Goal: Transaction & Acquisition: Obtain resource

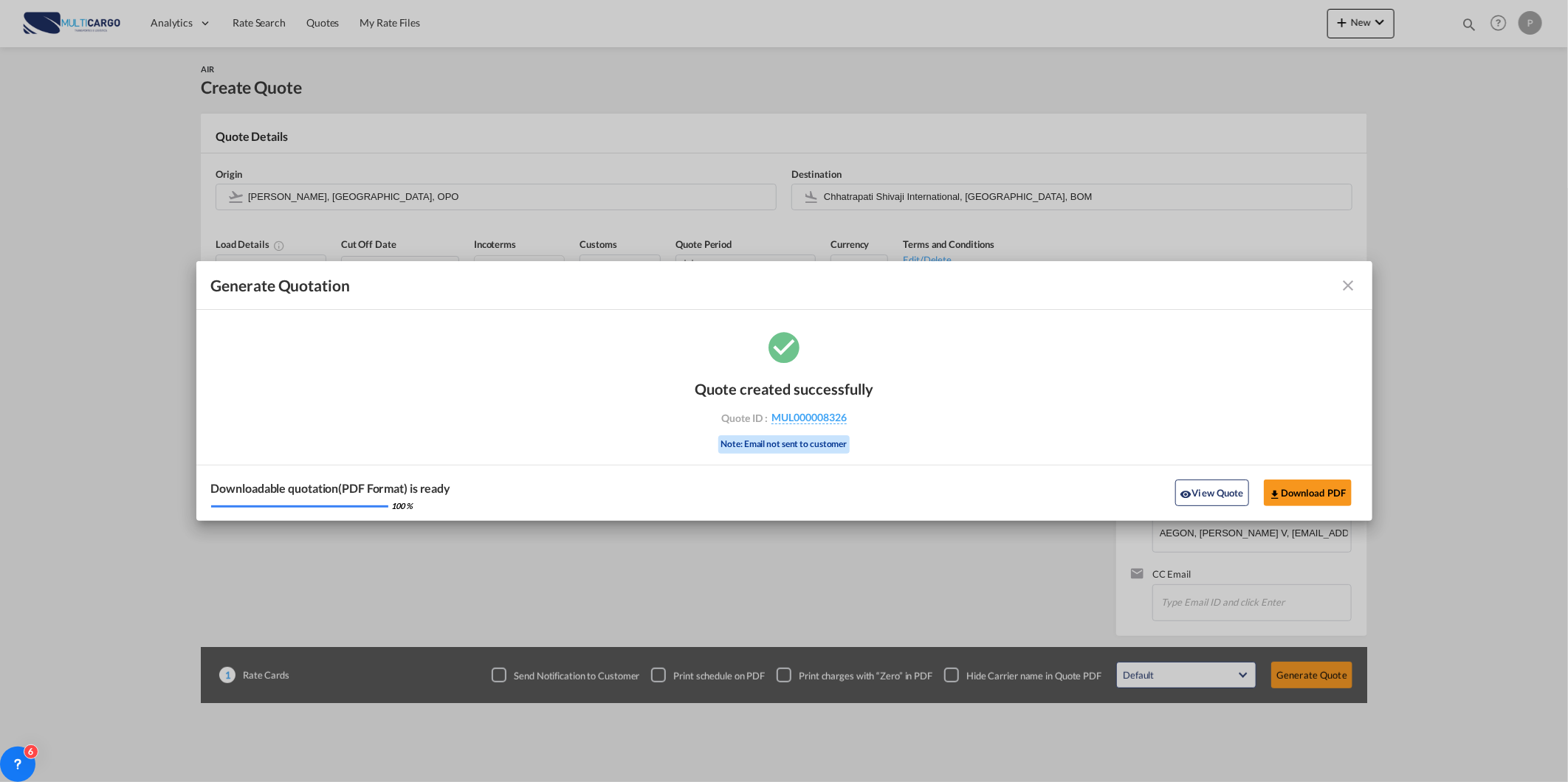
click at [1340, 285] on md-icon "icon-close fg-AAA8AD cursor m-0" at bounding box center [1349, 285] width 18 height 18
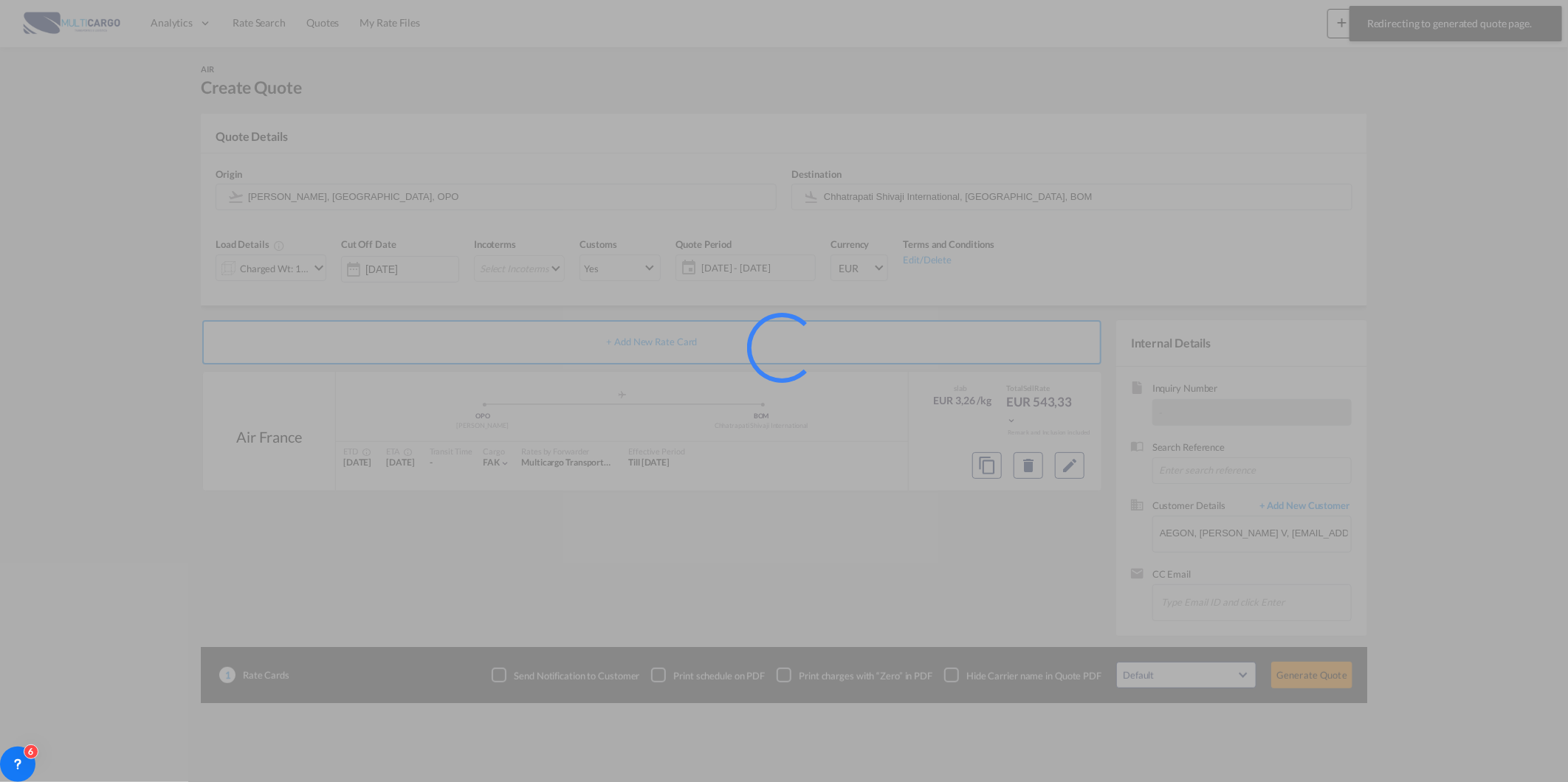
click at [260, 24] on div at bounding box center [784, 391] width 1568 height 782
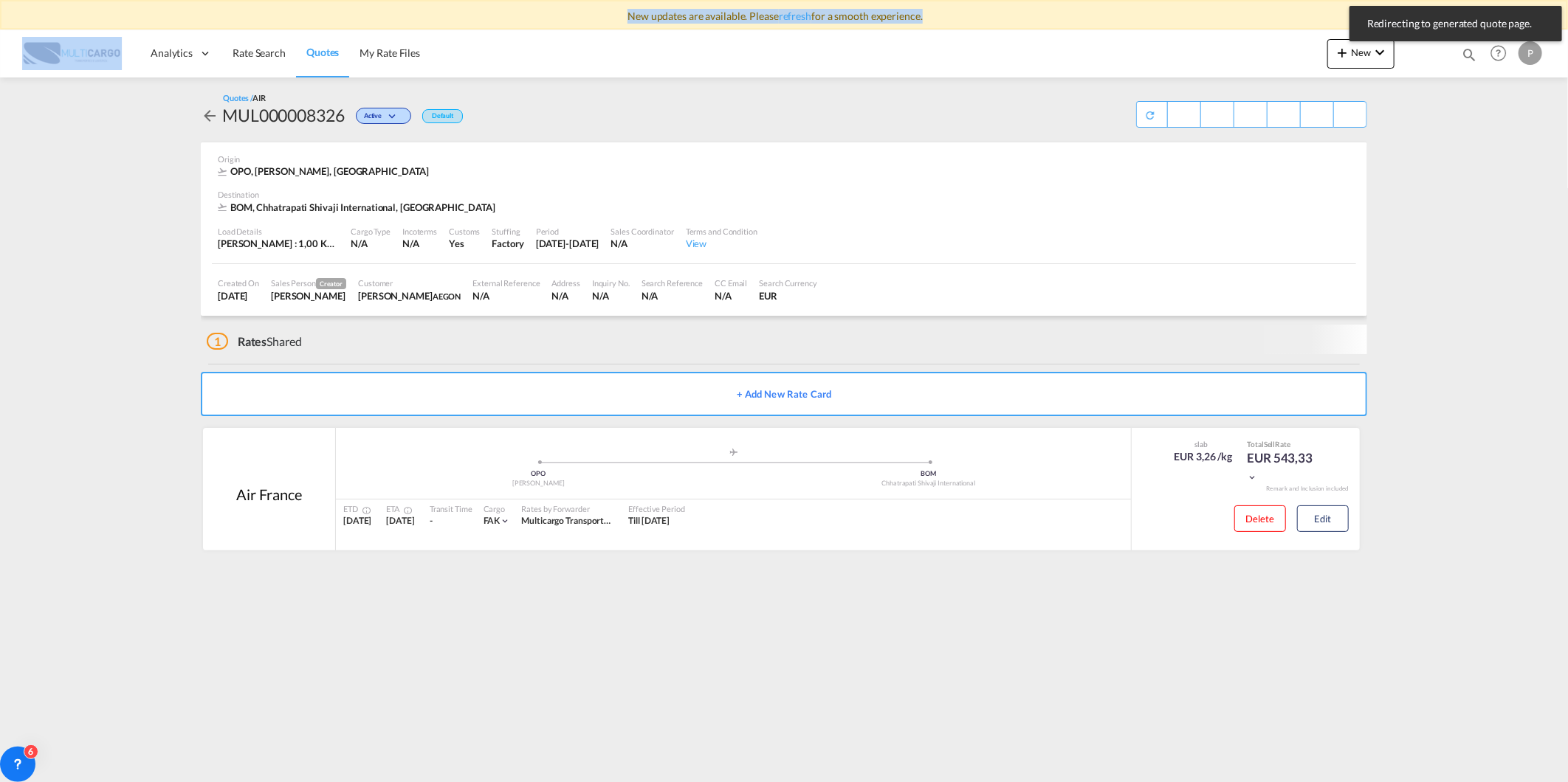
click at [260, 23] on div "New updates are available. Please refresh for a smooth experience." at bounding box center [784, 15] width 1568 height 30
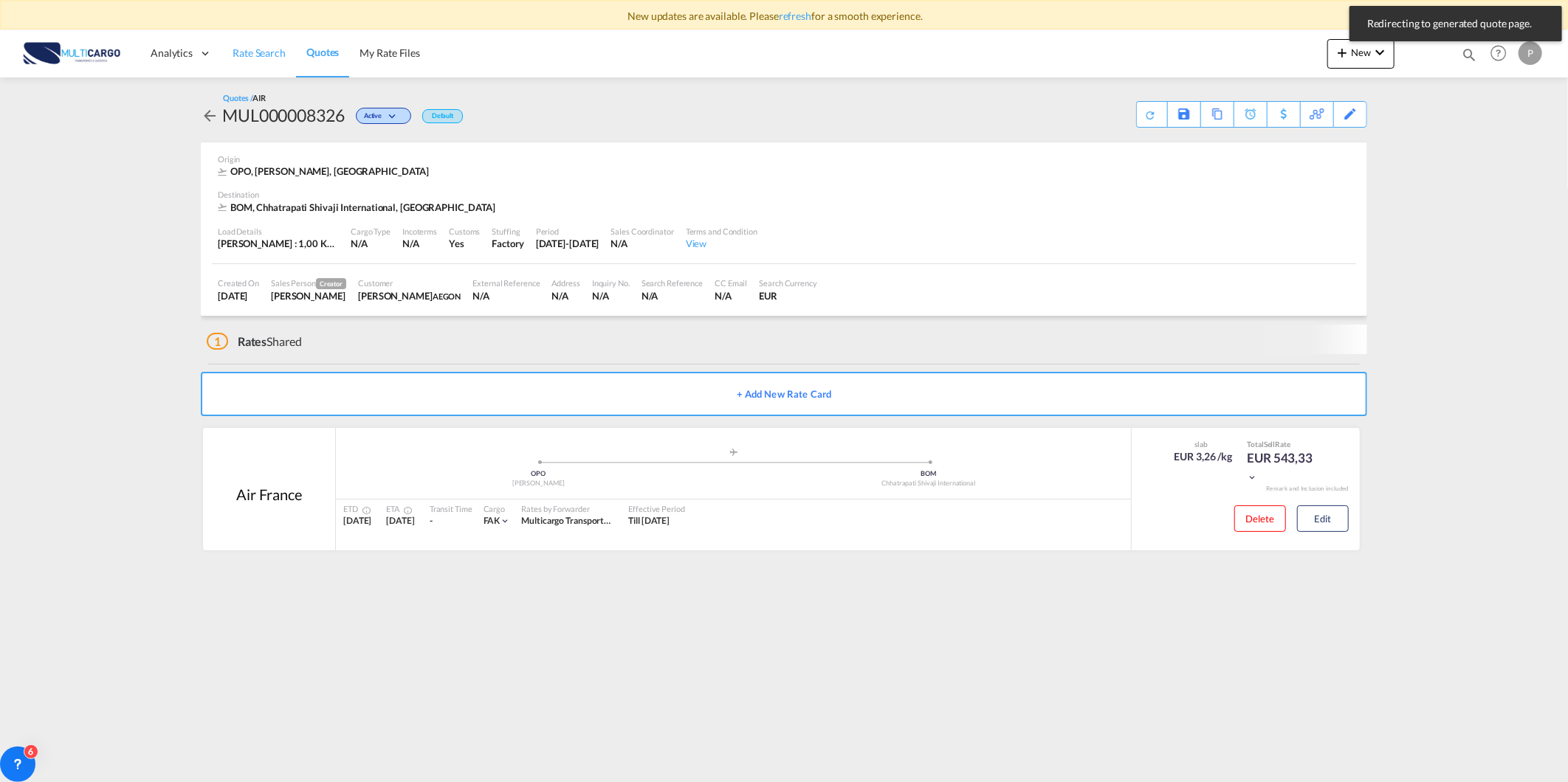
click at [255, 46] on span "Rate Search" at bounding box center [259, 53] width 53 height 13
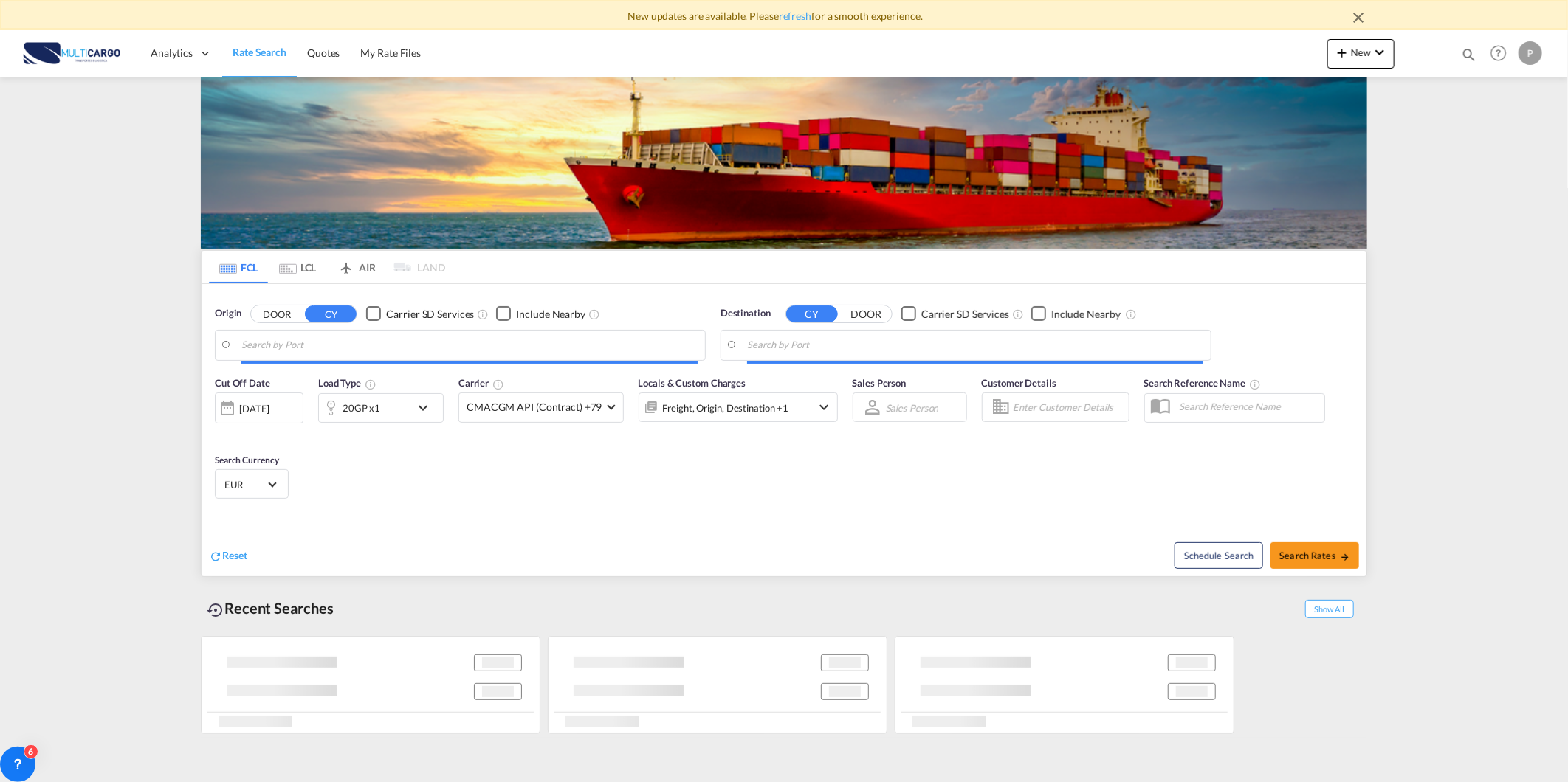
type input "Leixoes, PTLEI"
type input "Guayaquil, ECGYE"
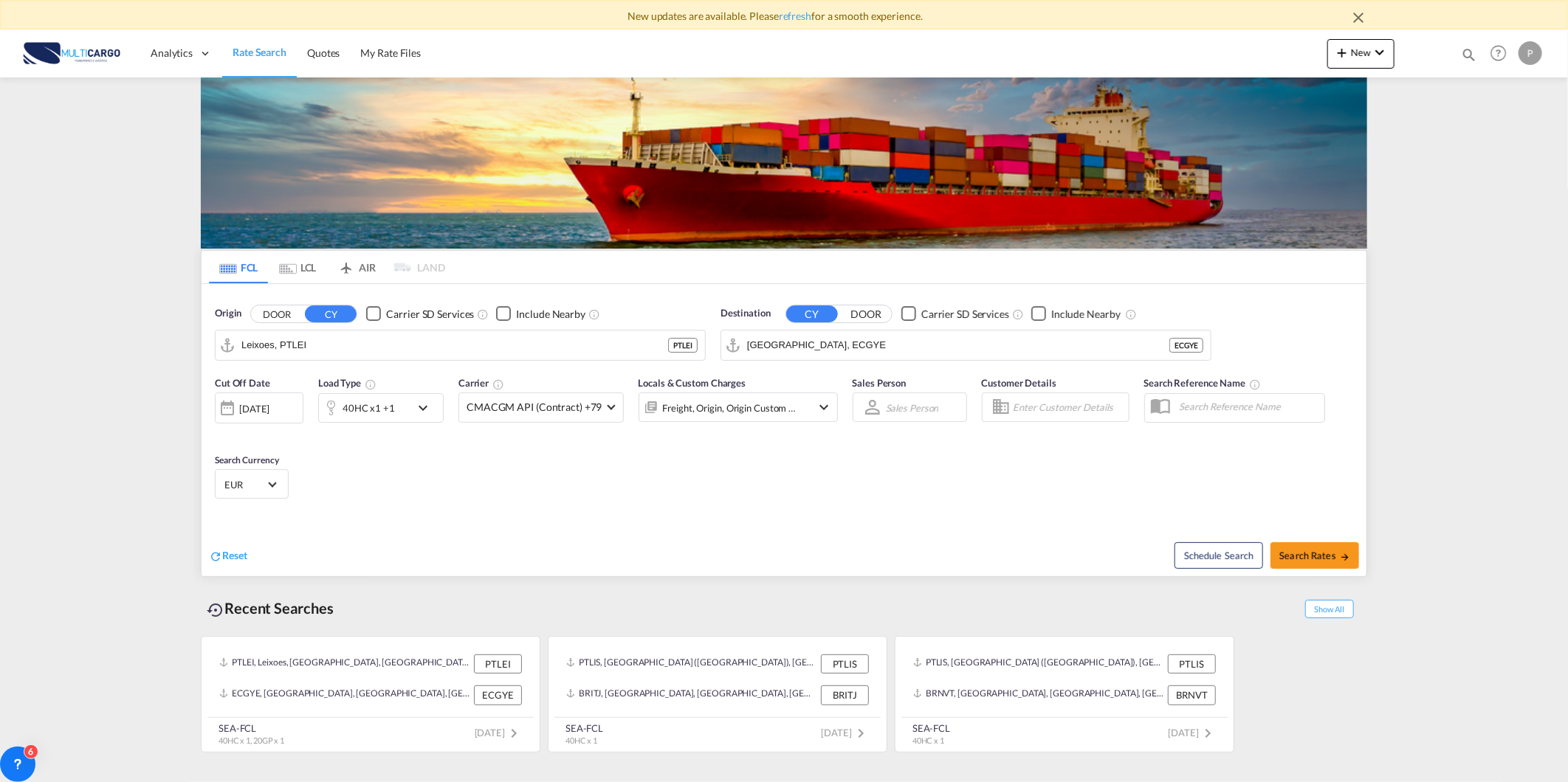
click at [247, 55] on span "Rate Search" at bounding box center [259, 53] width 54 height 13
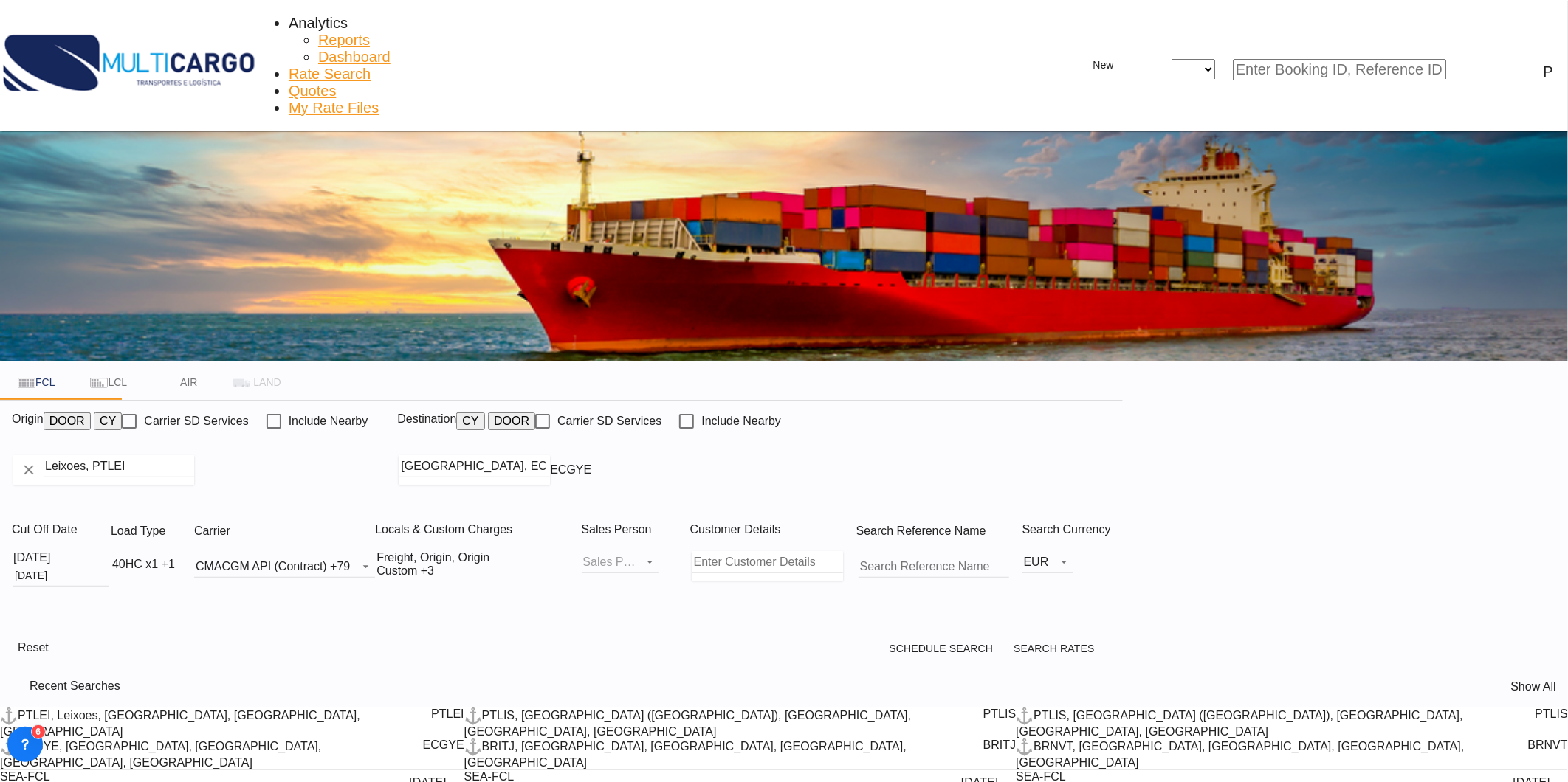
click at [194, 455] on input "Leixoes, PTLEI" at bounding box center [119, 466] width 150 height 22
click at [579, 455] on input "Guayaquil, ECGYE" at bounding box center [504, 466] width 150 height 22
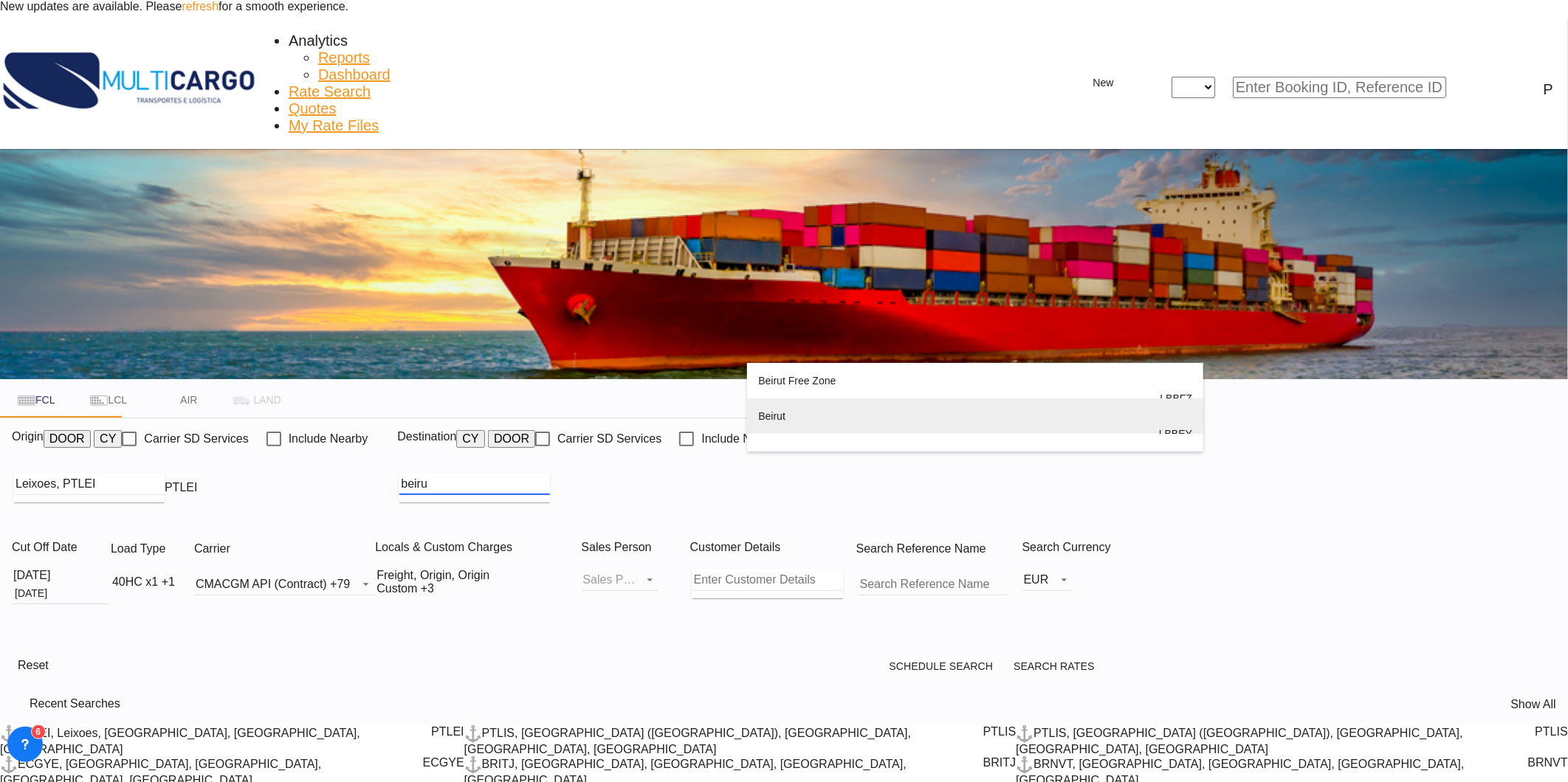
click at [813, 430] on div "Beiru t Lebanon LBBEY" at bounding box center [974, 434] width 434 height 71
type input "Beirut, LBBEY"
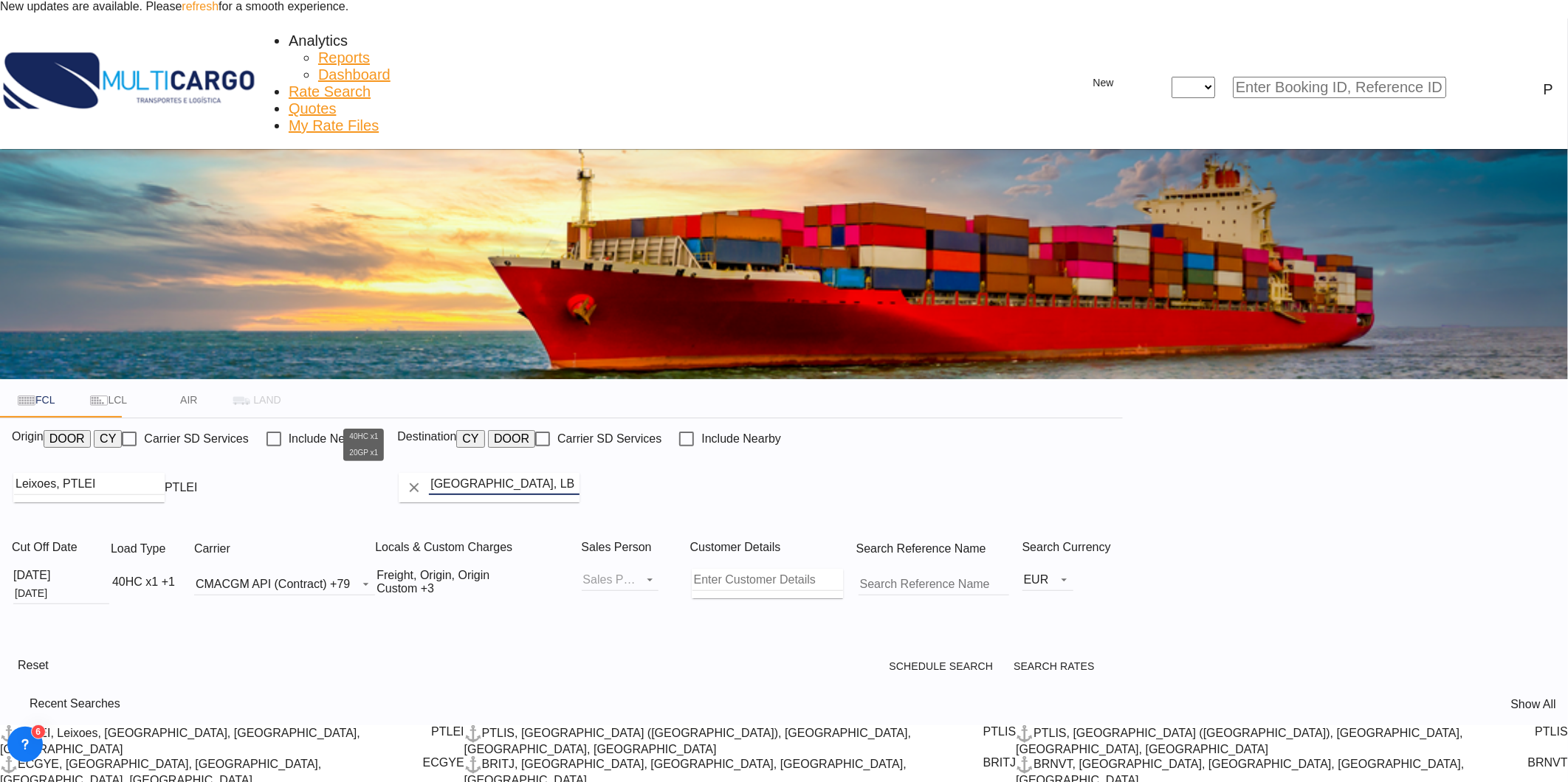
click at [175, 576] on div "40HC x1 +1" at bounding box center [144, 582] width 63 height 13
click at [515, 535] on md-icon "icon-minus-circle-outline" at bounding box center [524, 543] width 18 height 18
click at [503, 535] on button "Done" at bounding box center [509, 533] width 65 height 27
click at [1106, 653] on button "Search Rates" at bounding box center [1052, 666] width 108 height 27
type input "PTLEI to LBBEY / 5 Sep 2025"
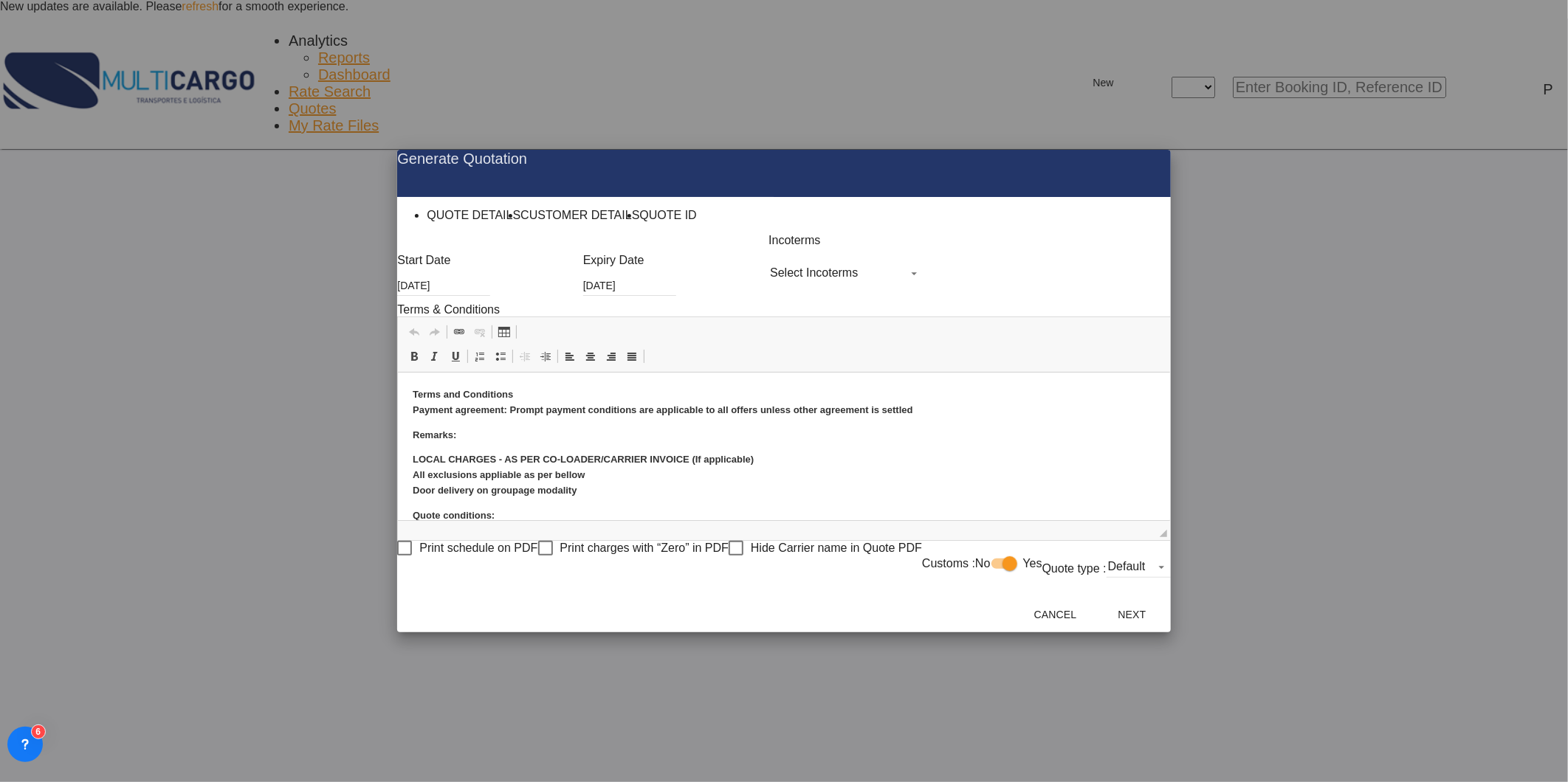
click at [768, 284] on md-select "Select Incoterms FOB - import Free on Board CIF - import Cost,Insurance and Fre…" at bounding box center [845, 273] width 154 height 22
click at [765, 273] on input "search" at bounding box center [791, 265] width 108 height 13
type input "exw"
click at [797, 302] on div "Ex Works" at bounding box center [772, 297] width 48 height 9
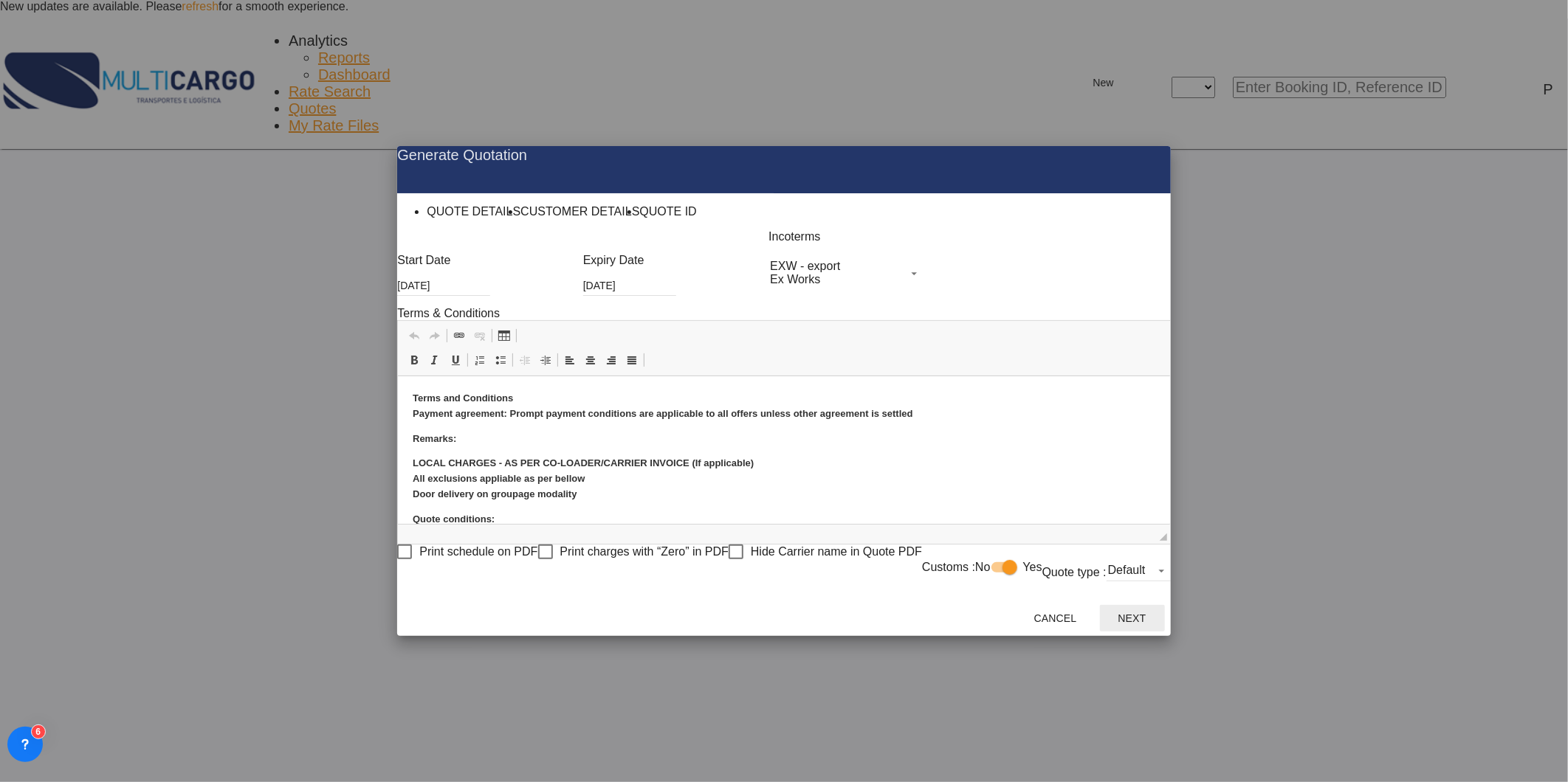
click at [1164, 632] on button "Next" at bounding box center [1132, 618] width 65 height 27
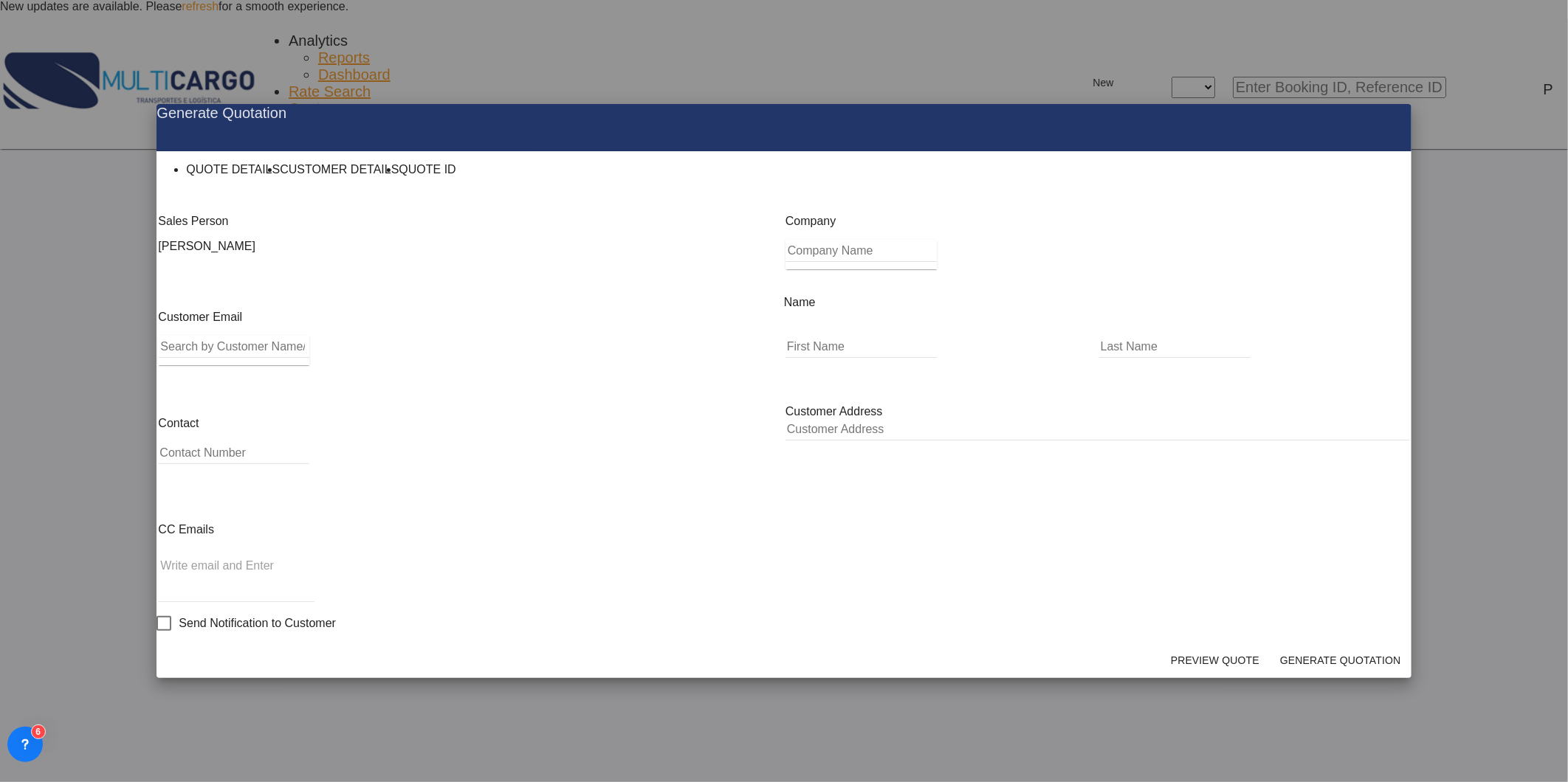
drag, startPoint x: 449, startPoint y: 413, endPoint x: 433, endPoint y: 401, distance: 20.0
click at [448, 412] on div "Contact" at bounding box center [470, 443] width 628 height 106
click at [309, 358] on input "Search by Customer Name/Email Id/Company" at bounding box center [234, 346] width 150 height 22
paste input "oszymanska@onelineage.com"
type input "oszymanska@onelineage.com"
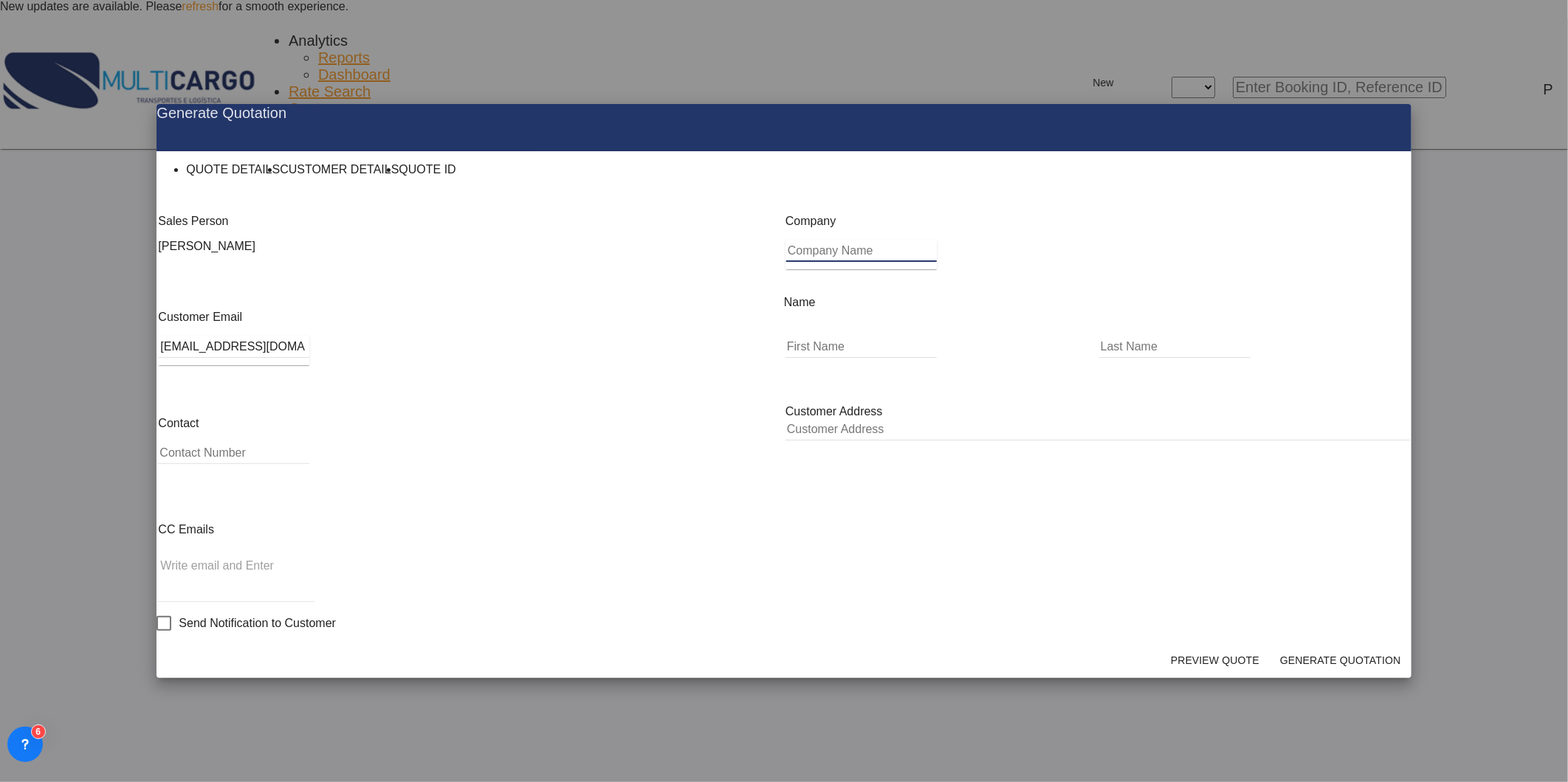
click at [853, 262] on input "Company Name" at bounding box center [861, 251] width 150 height 22
paste input "oszymanska@onelineage.com"
type input "oszymanska@onelineage.com"
click at [849, 358] on input "Generate QuotationQUOTE ..." at bounding box center [860, 346] width 151 height 22
paste input "oszymanska@onelineage.com"
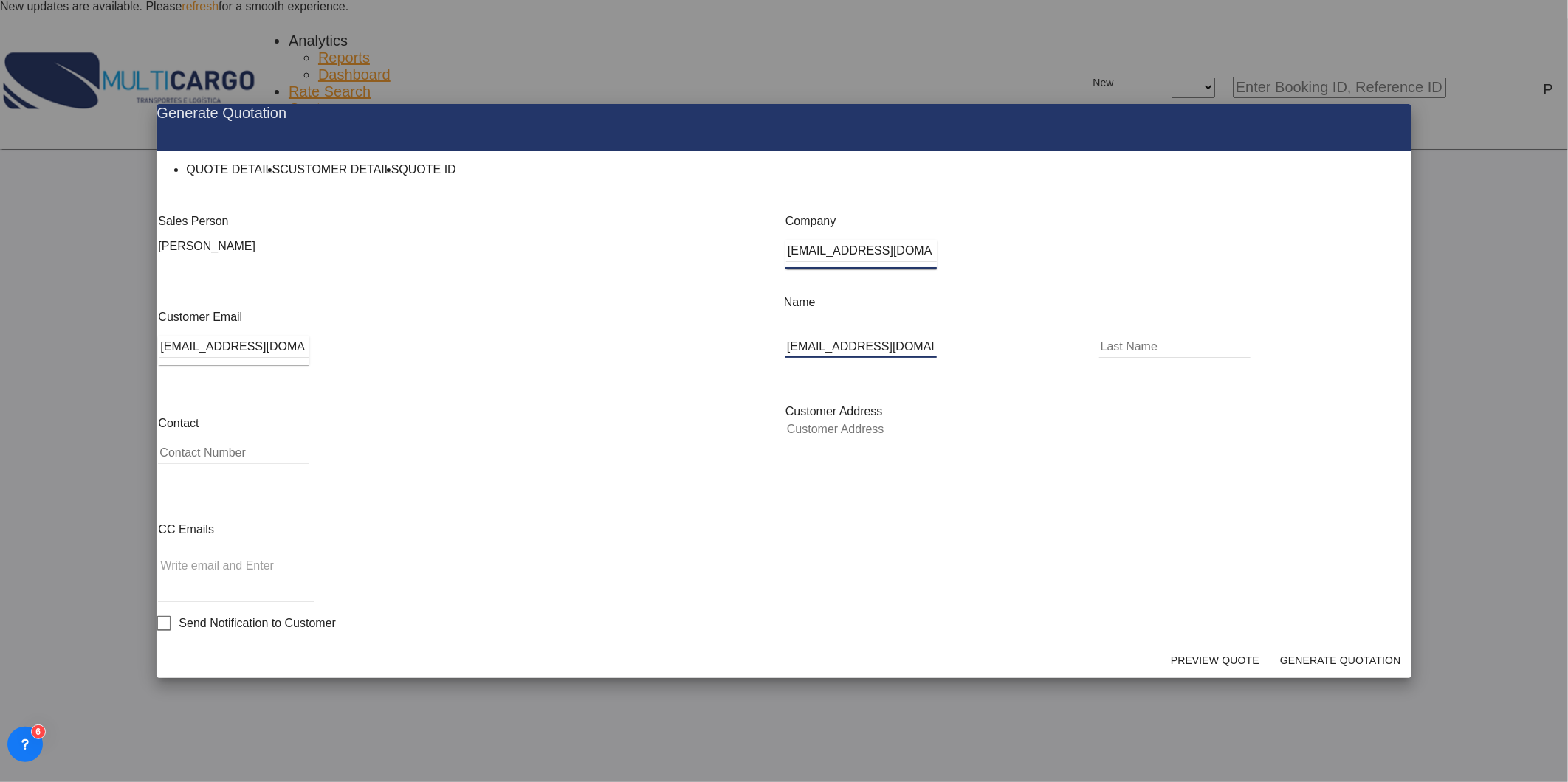
type input "oszymanska@onelineage.com"
click at [1099, 358] on input "Generate QuotationQUOTE ..." at bounding box center [1174, 346] width 151 height 22
paste input "oszymanska@onelineage.com"
type input "oszymanska@onelineage.com"
click at [1277, 647] on button "Generate Quotation" at bounding box center [1340, 660] width 130 height 27
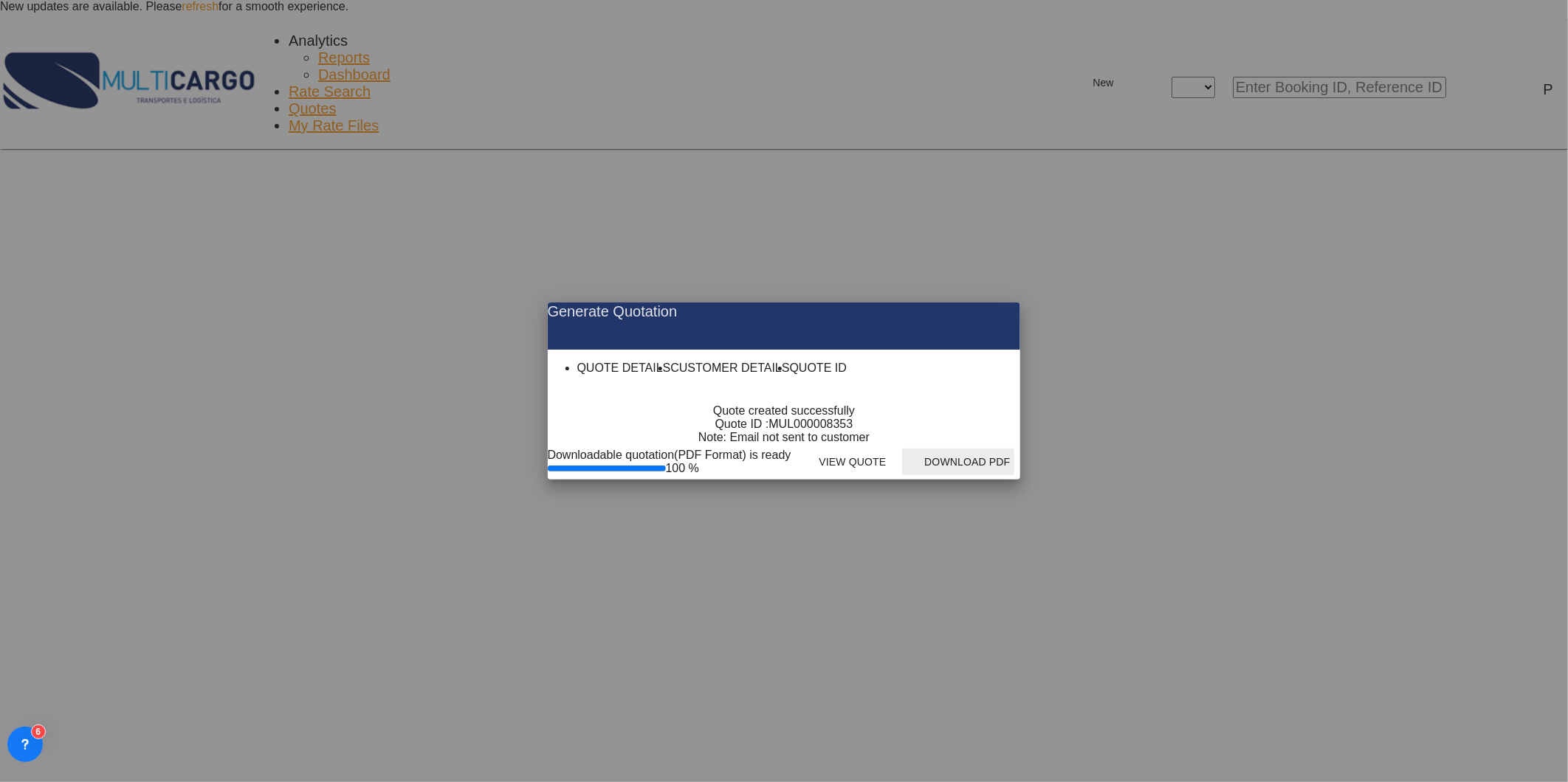
click at [1014, 476] on button "Download PDF" at bounding box center [957, 462] width 112 height 27
click at [1005, 302] on md-icon "icon-close fg-AAA8AD cursor m-0" at bounding box center [996, 311] width 18 height 18
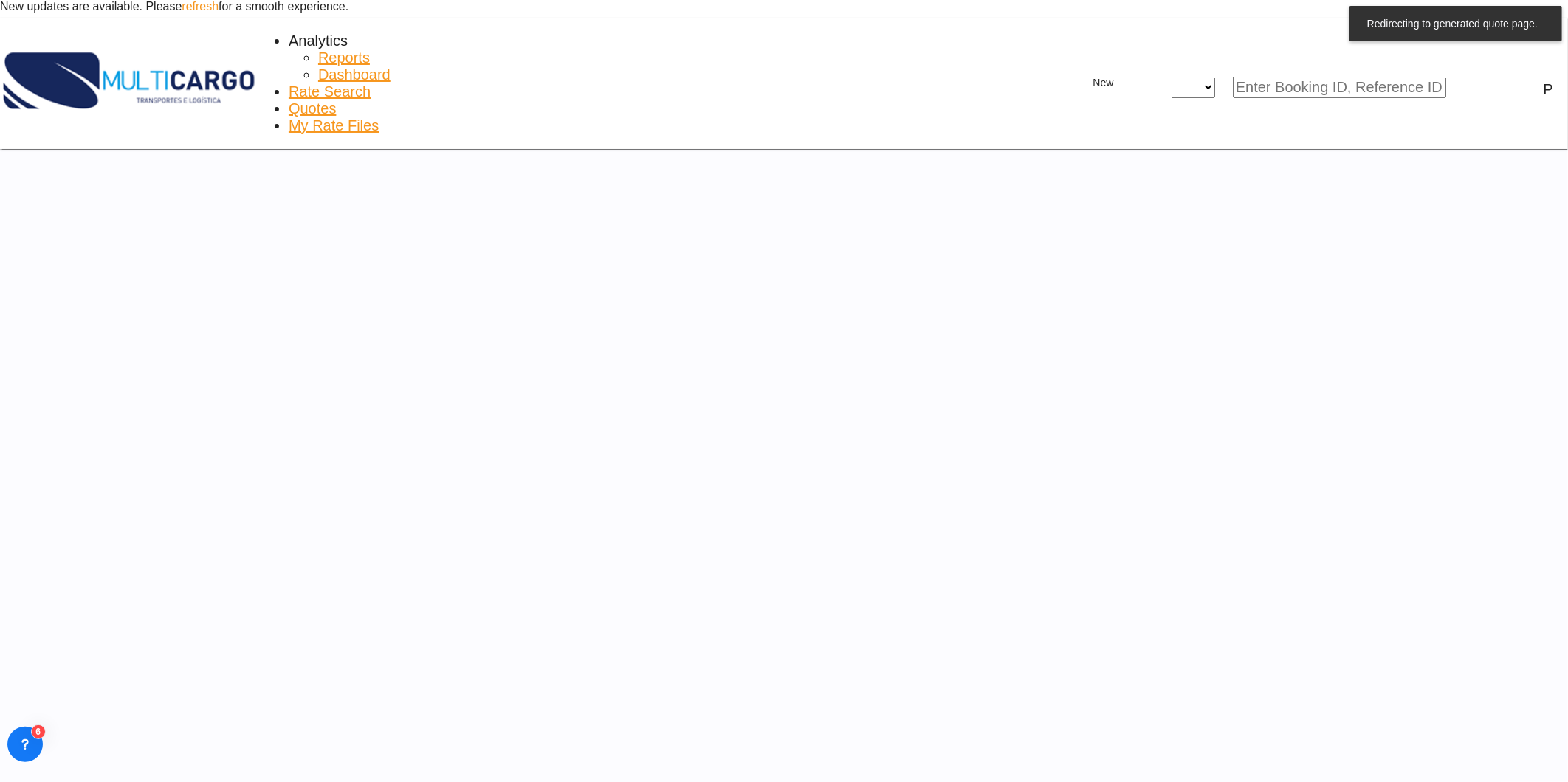
click at [268, 0] on div at bounding box center [784, 0] width 1568 height 0
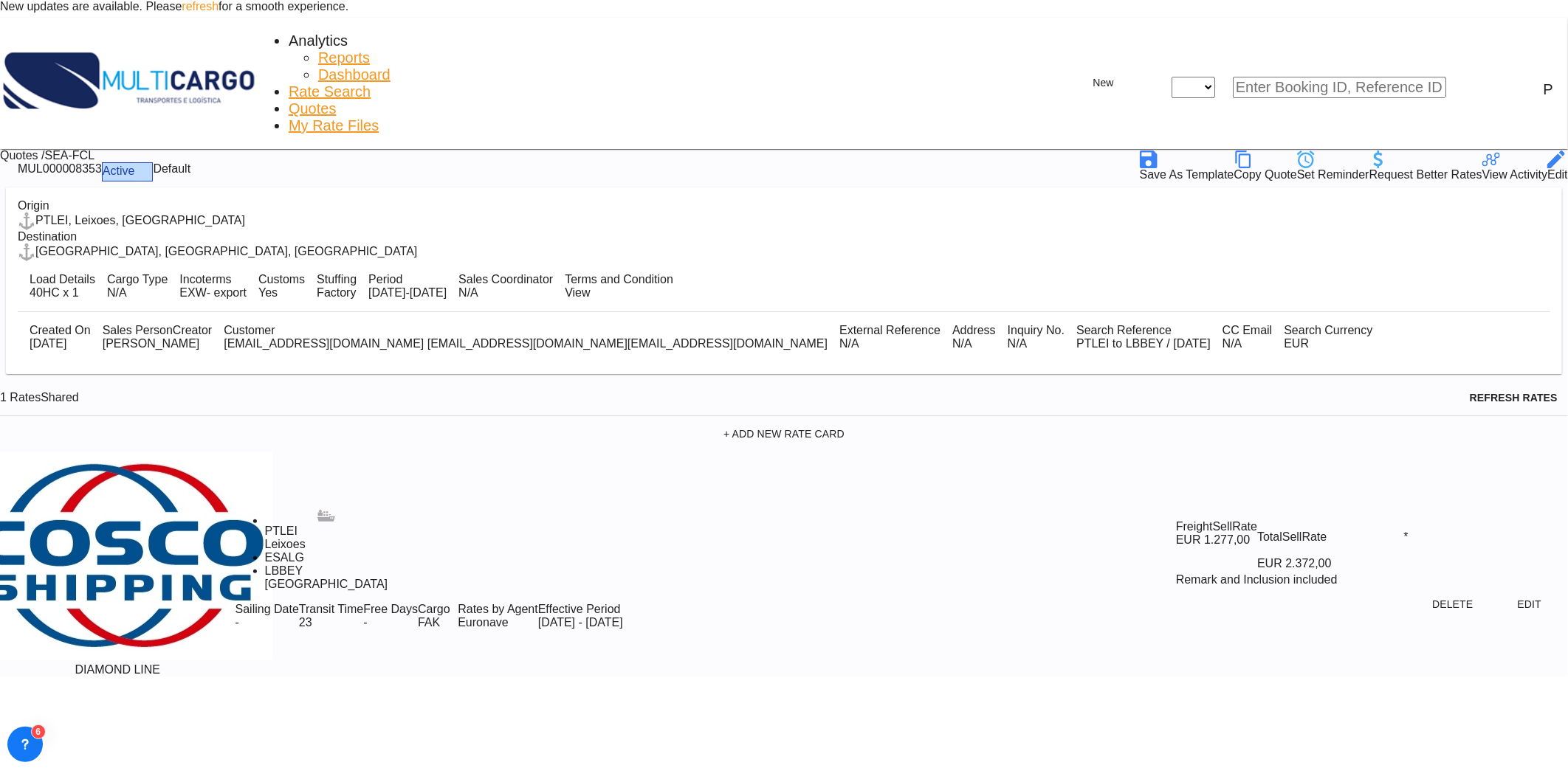
click at [289, 83] on span "Rate Search" at bounding box center [329, 91] width 82 height 16
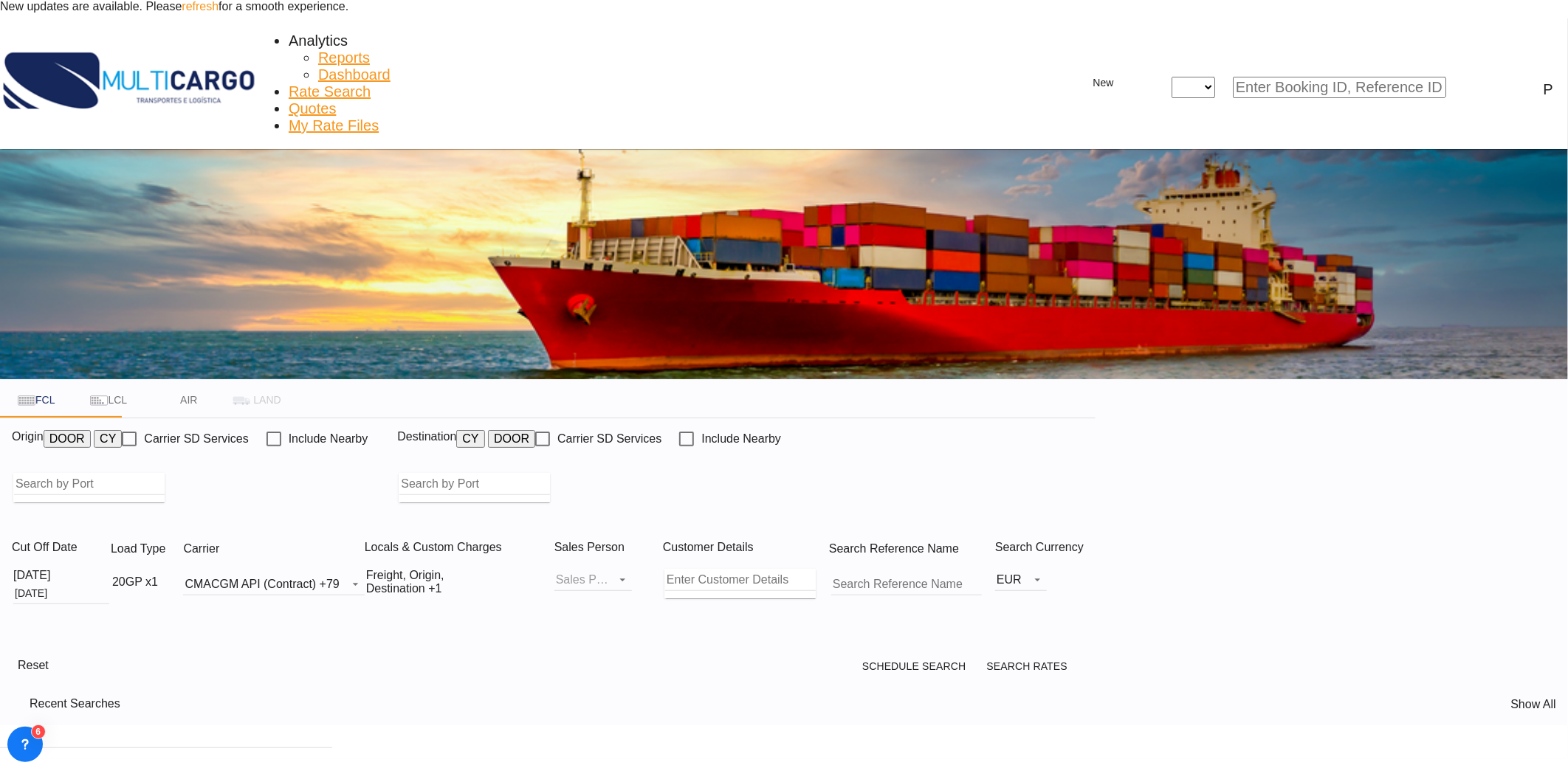
click at [577, 351] on body "New updates are available. Please refresh for a smooth experience. Analytics Re…" at bounding box center [784, 391] width 1568 height 782
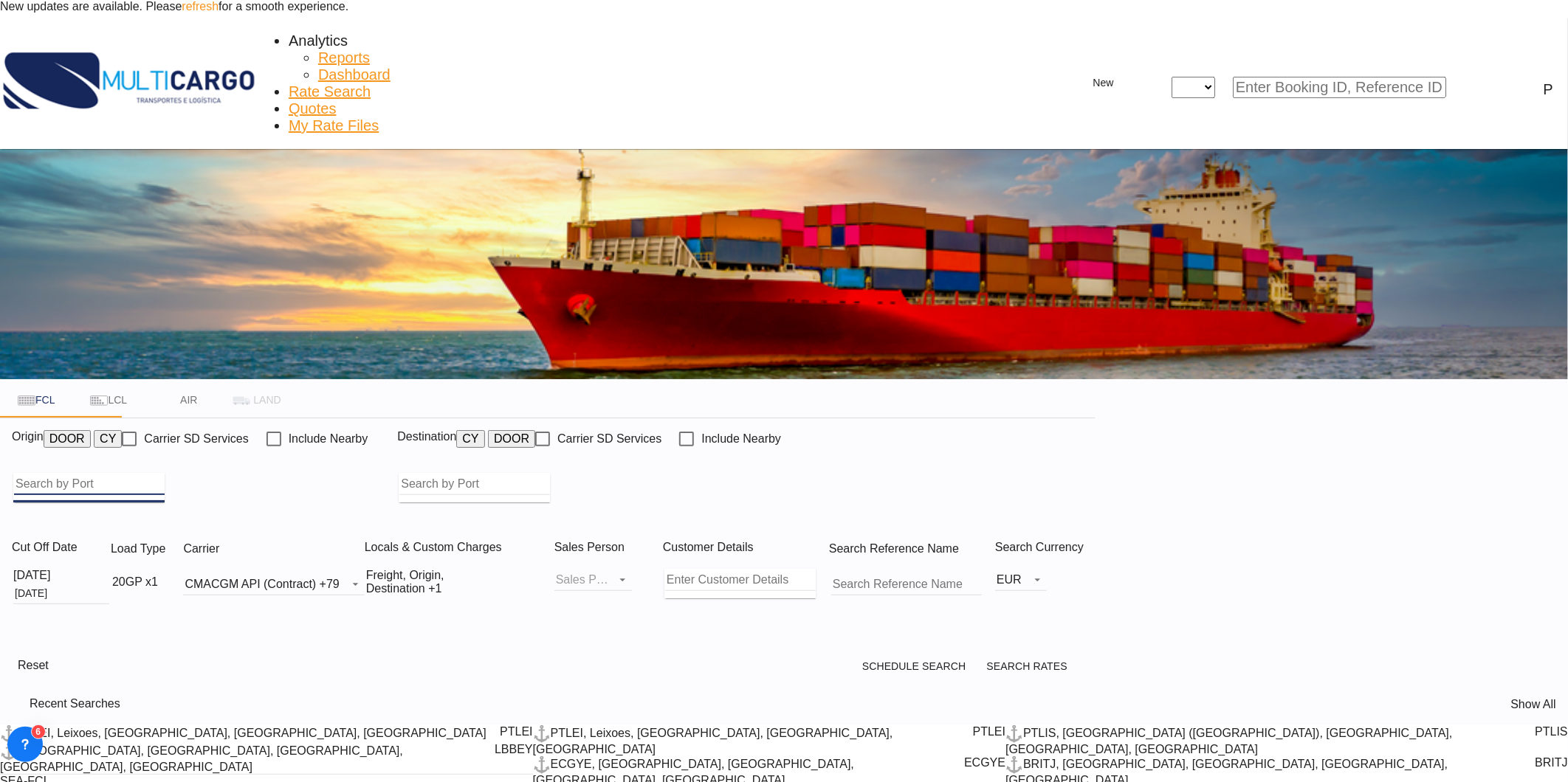
click at [165, 473] on input "Search by Port" at bounding box center [89, 484] width 150 height 22
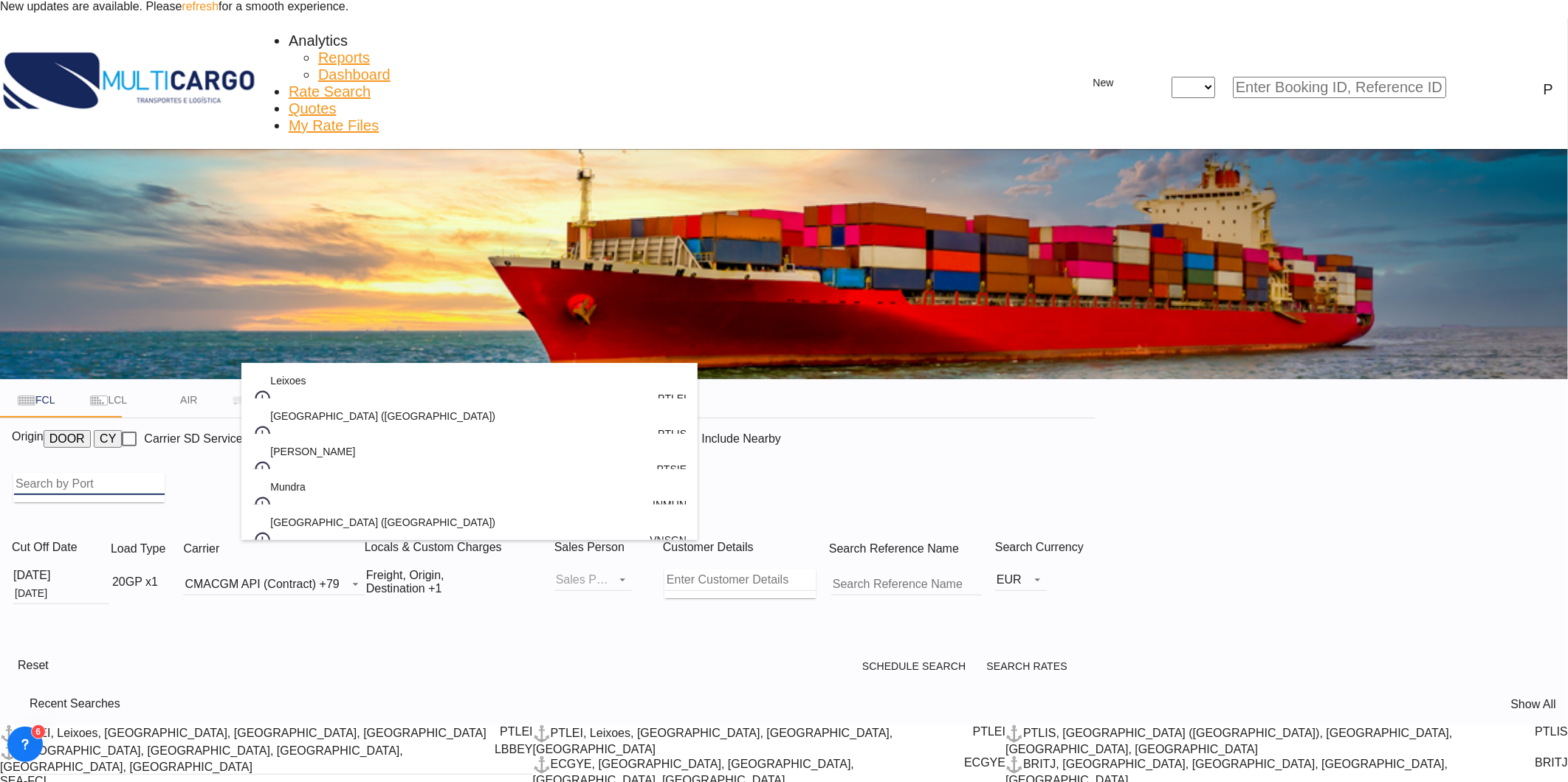
click at [303, 373] on div "Leixoes Portugal PTLEI" at bounding box center [469, 399] width 434 height 71
type input "Leixoes, PTLEI"
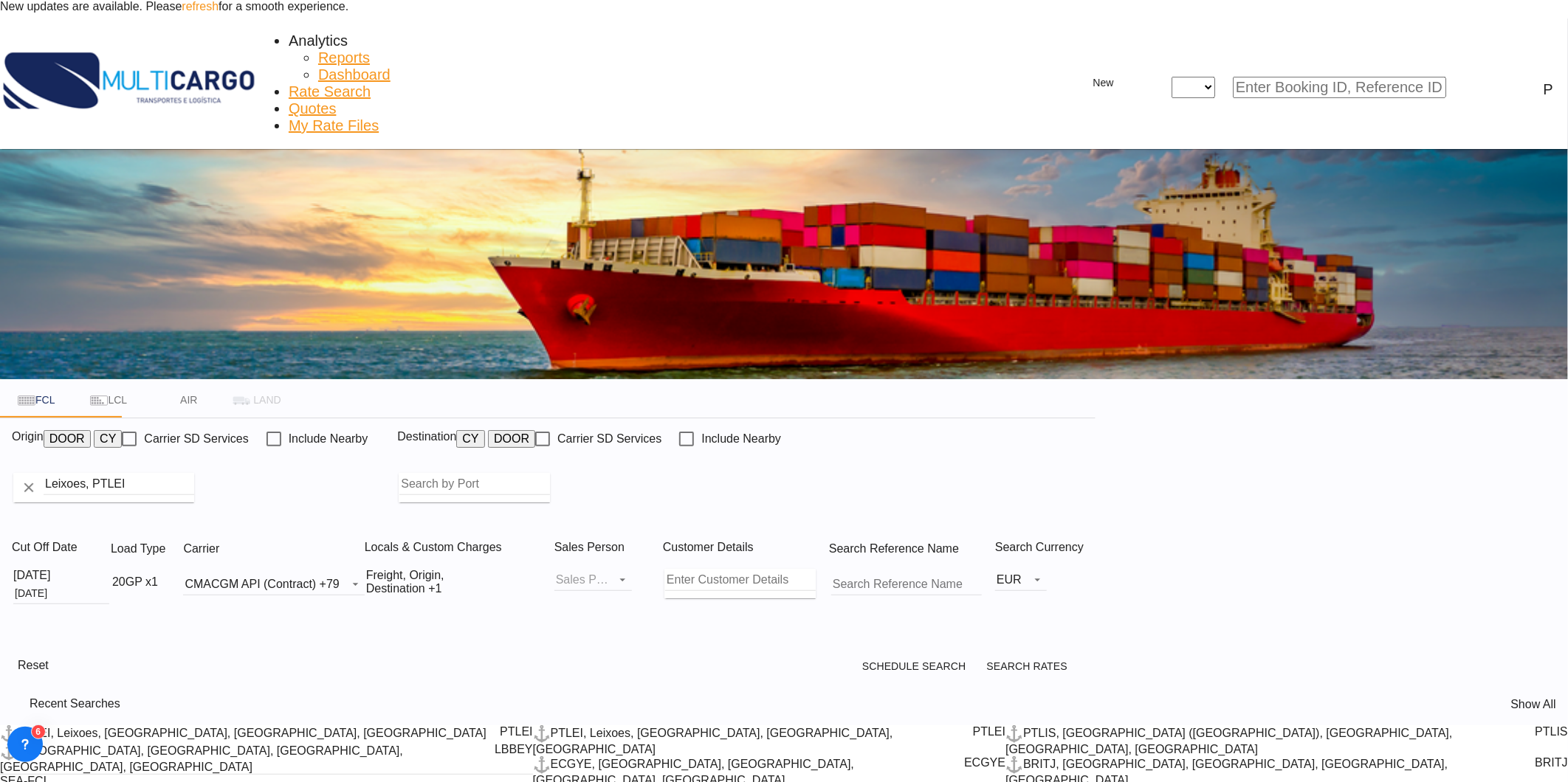
click at [550, 473] on md-autocomplete-wrap at bounding box center [474, 488] width 151 height 30
click at [761, 349] on body "New updates are available. Please refresh for a smooth experience. Analytics Re…" at bounding box center [784, 391] width 1568 height 782
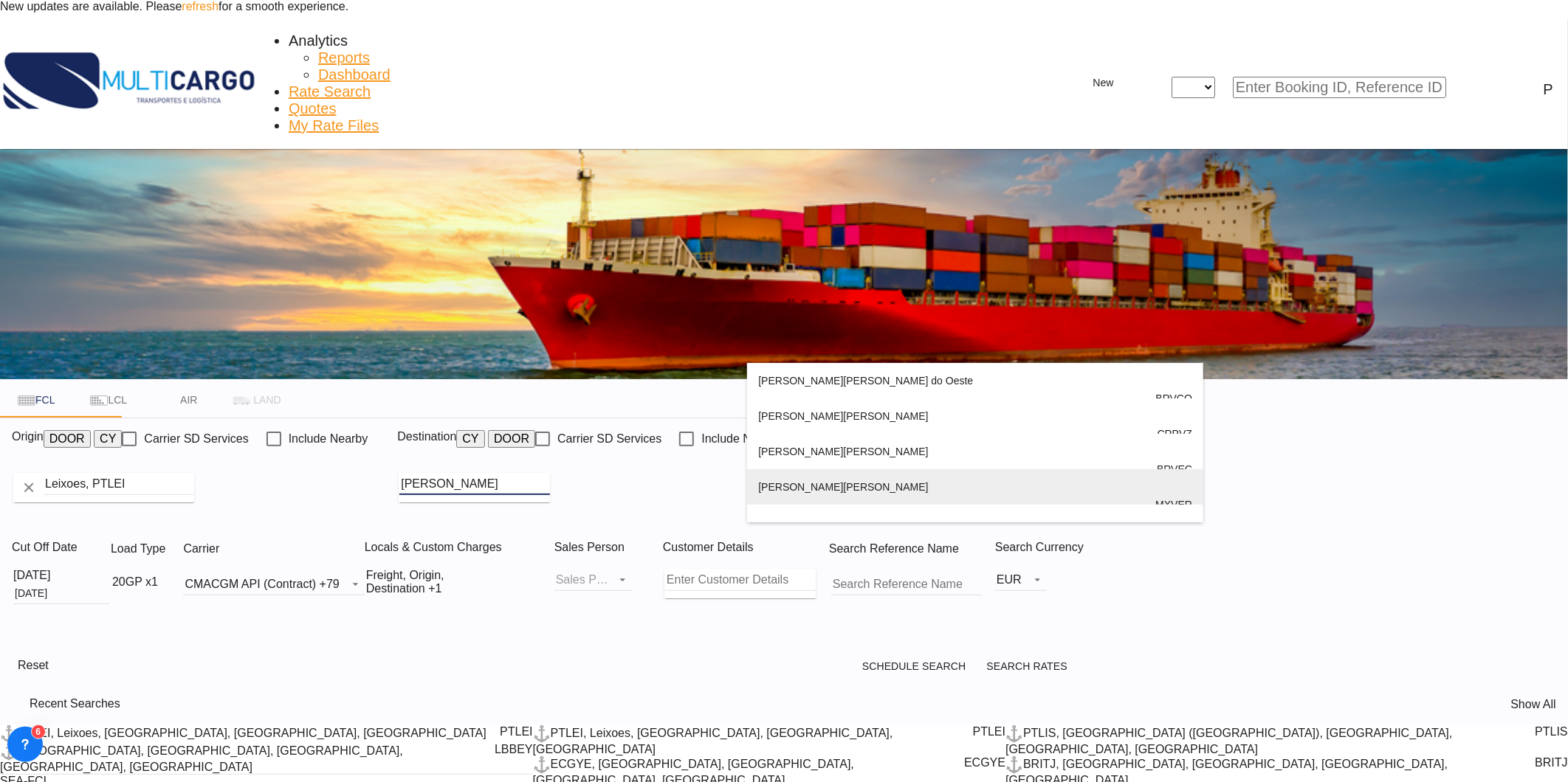
scroll to position [18, 0]
click at [825, 503] on div "Vera cruz Mexico MXVER" at bounding box center [974, 505] width 434 height 71
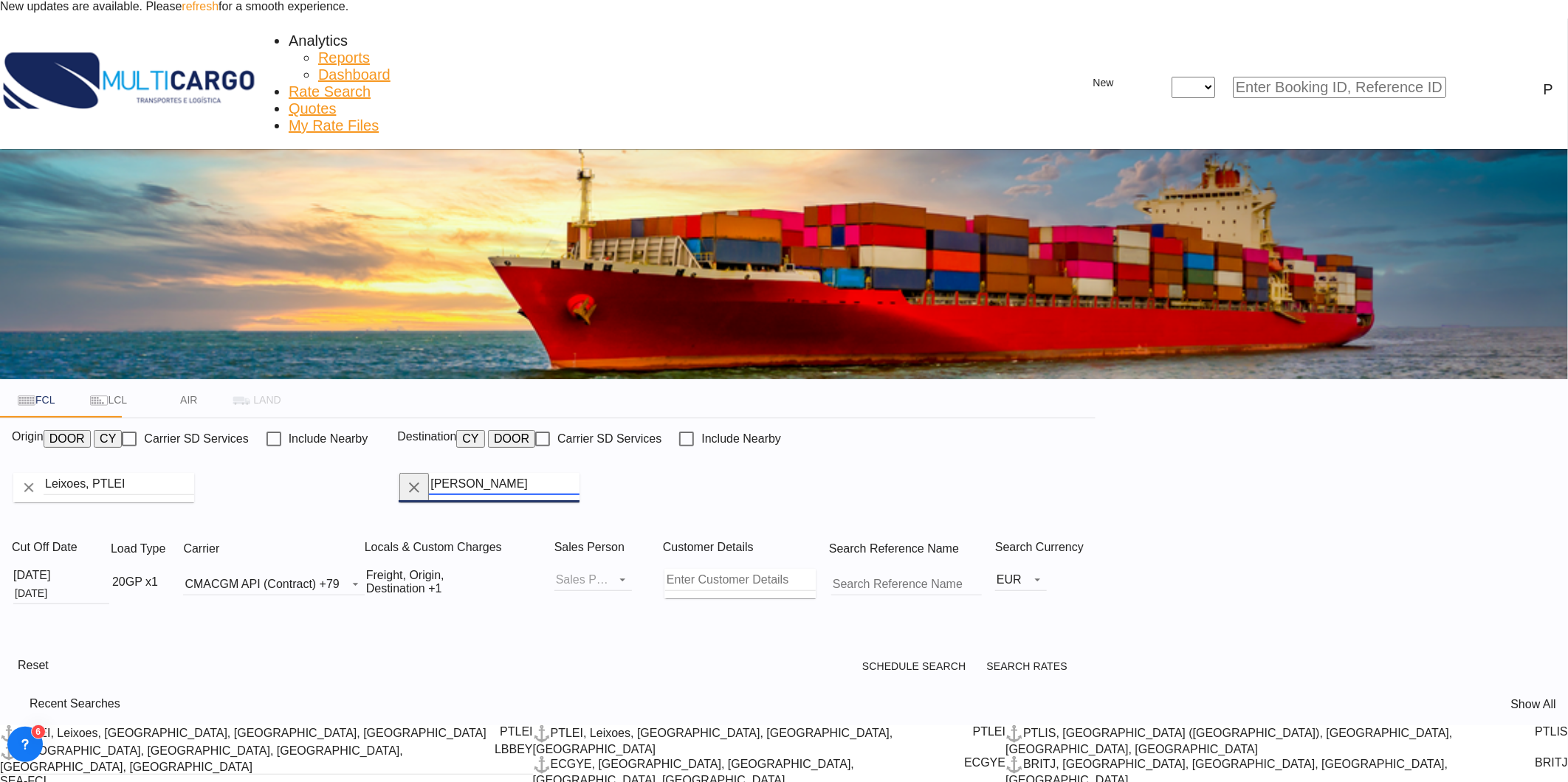
type input "Veracruz, MXVER"
click at [158, 576] on div "20GP x1" at bounding box center [135, 582] width 46 height 13
click at [517, 477] on md-icon "icon-plus-circle-outline" at bounding box center [524, 486] width 18 height 18
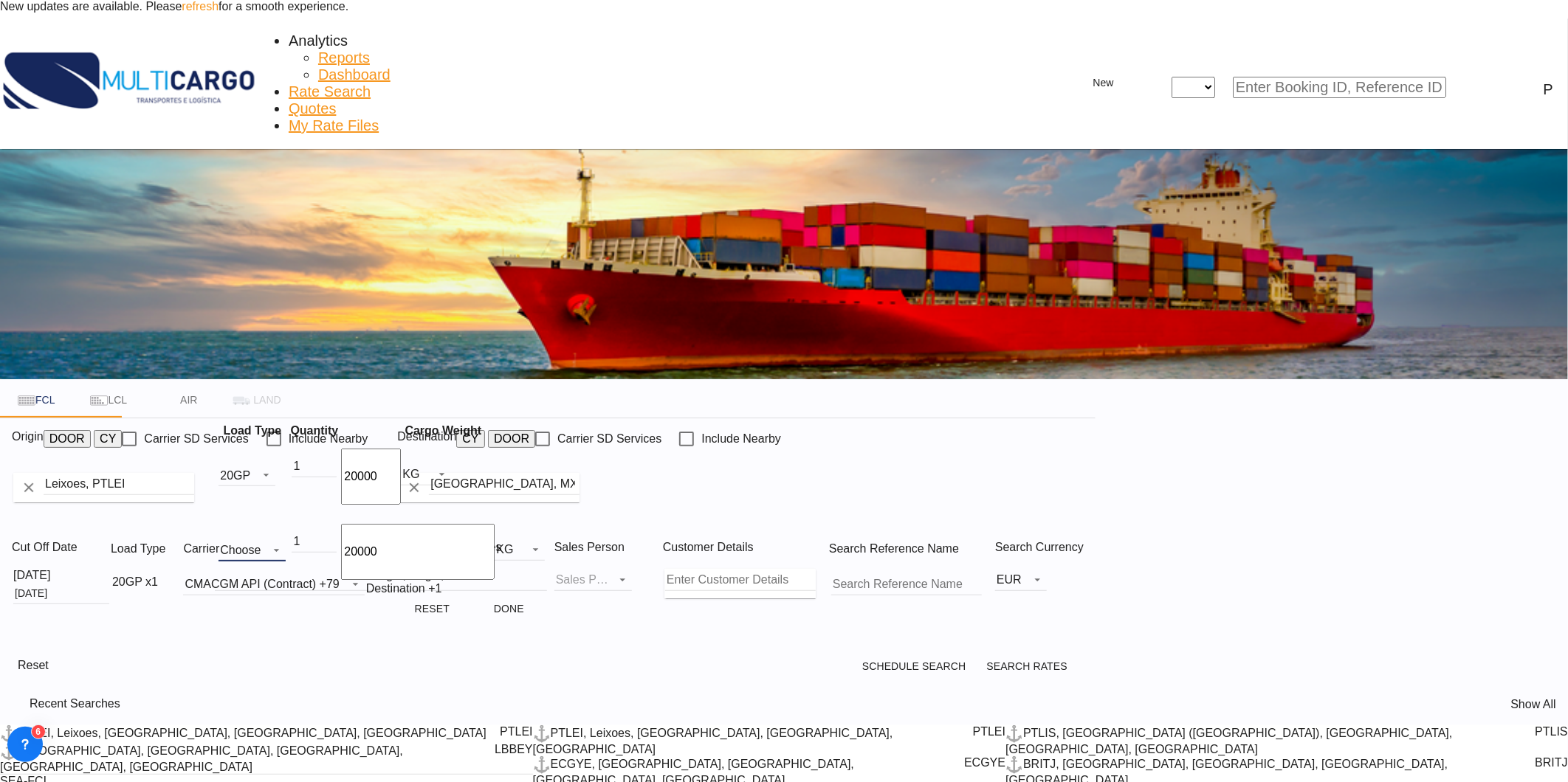
click at [261, 539] on md-select "Choose 20GP 40GP 40HC 45HC 20RE 40RE 40HR 20OT 40OT 20FR 40FR 40NR 20NR 45S 20T…" at bounding box center [251, 550] width 67 height 22
click at [276, 570] on md-option "40GP" at bounding box center [276, 564] width 100 height 36
click at [505, 596] on button "Done" at bounding box center [509, 609] width 65 height 27
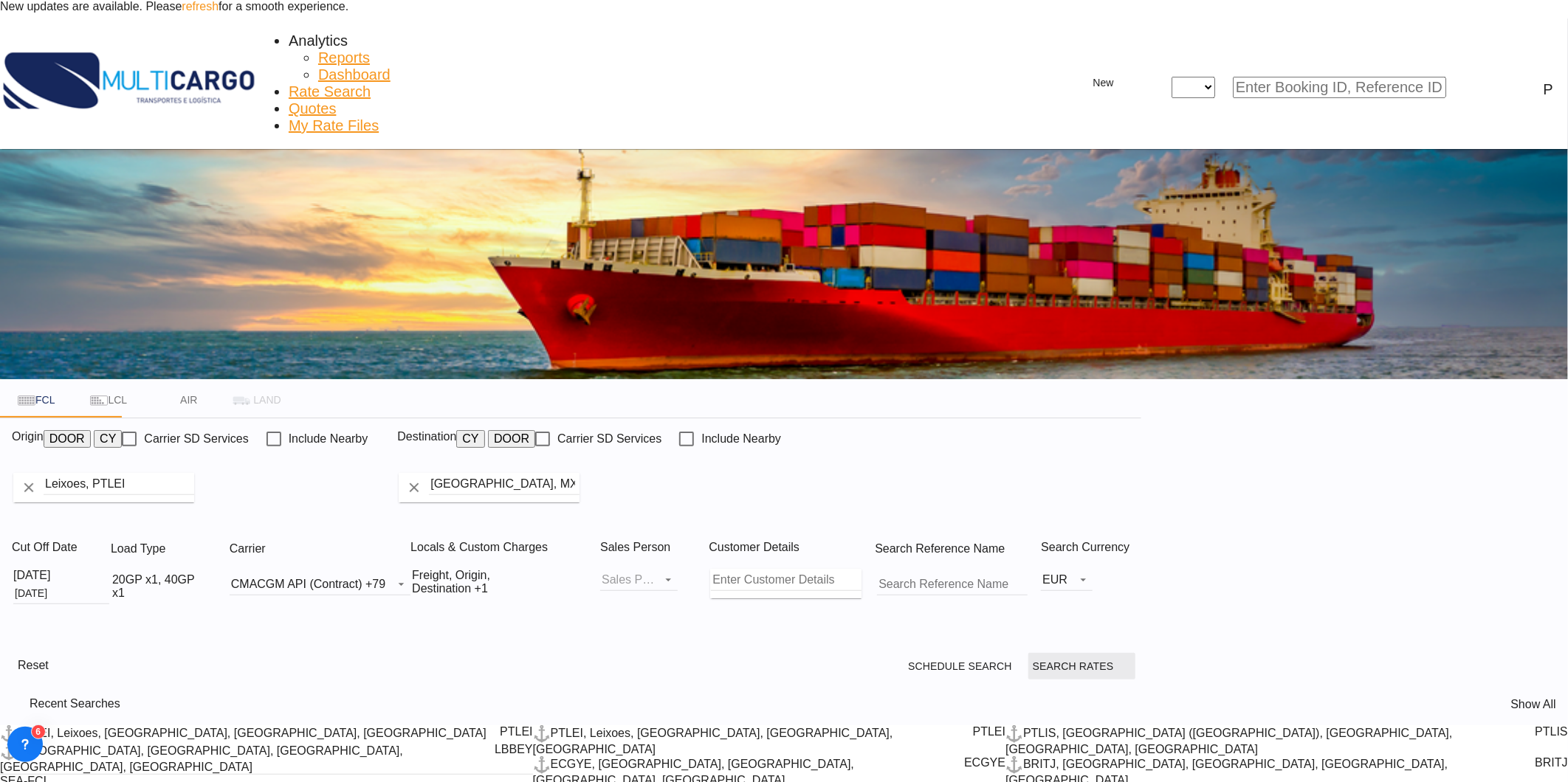
click at [1136, 653] on button "Search Rates" at bounding box center [1081, 666] width 108 height 27
type input "PTLEI to MXVER / 9 Sep 2025"
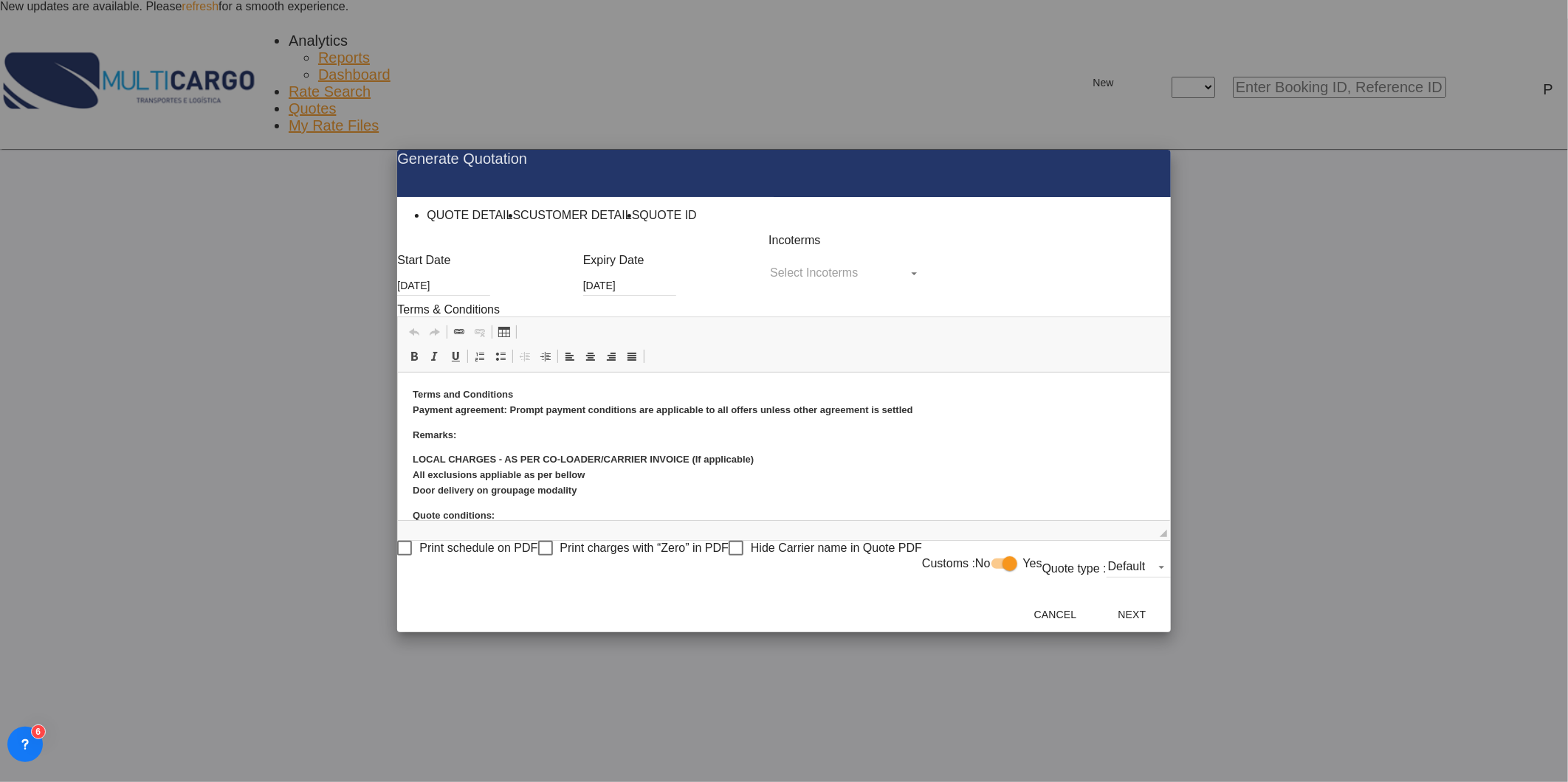
click at [832, 306] on div "Start Date 09 Sep 2025 Expiry Date 30 Sep 2025 Incoterms Select Incoterms FOB -…" at bounding box center [784, 415] width 773 height 363
click at [832, 284] on md-select "Select Incoterms FOB - import Free on Board CIF - import Cost,Insurance and Fre…" at bounding box center [845, 273] width 154 height 22
click at [808, 273] on input "search" at bounding box center [791, 265] width 108 height 13
type input "exw"
drag, startPoint x: 827, startPoint y: 348, endPoint x: 869, endPoint y: 367, distance: 46.1
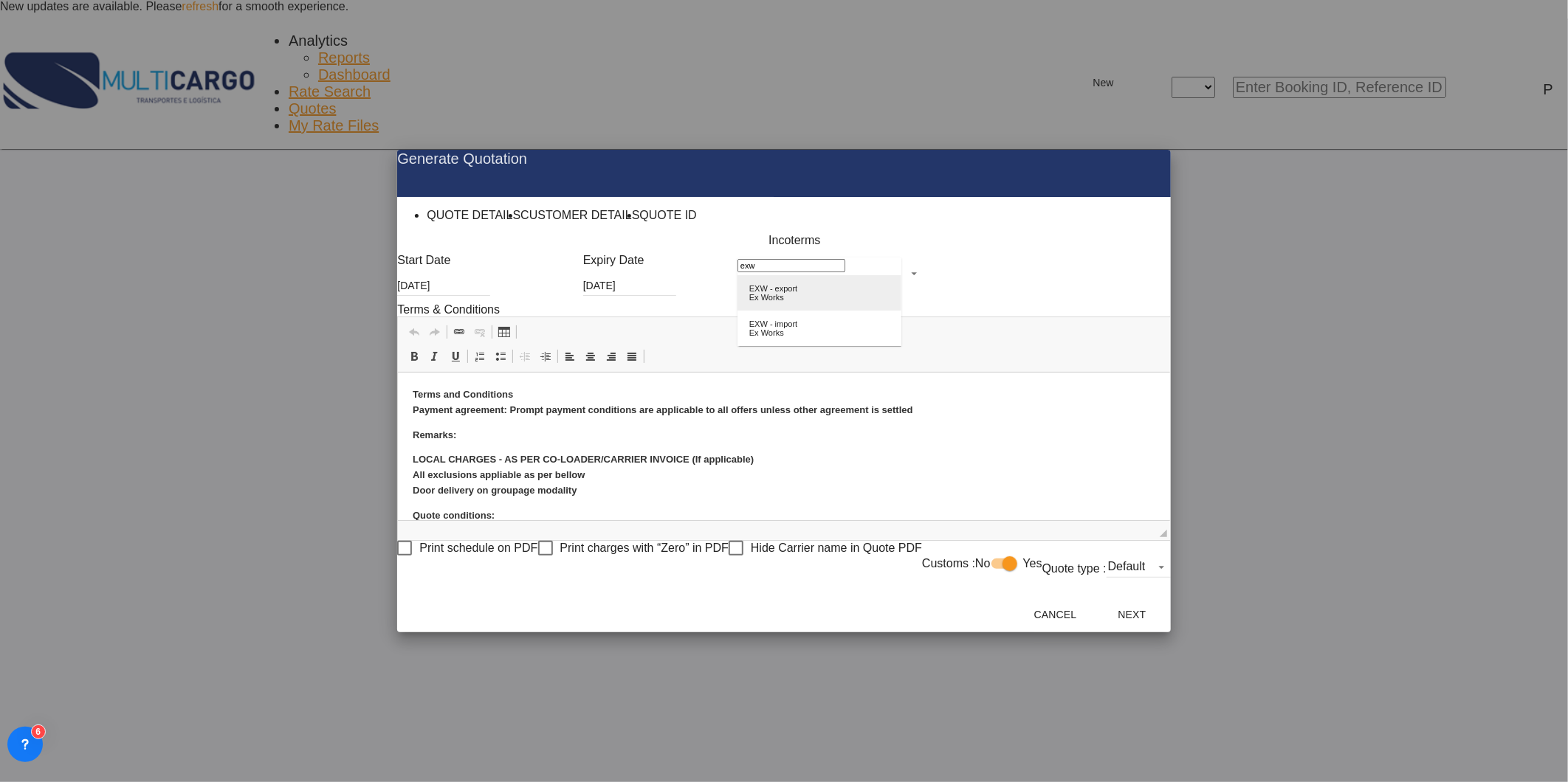
click at [797, 293] on div "EXW - export" at bounding box center [772, 288] width 48 height 9
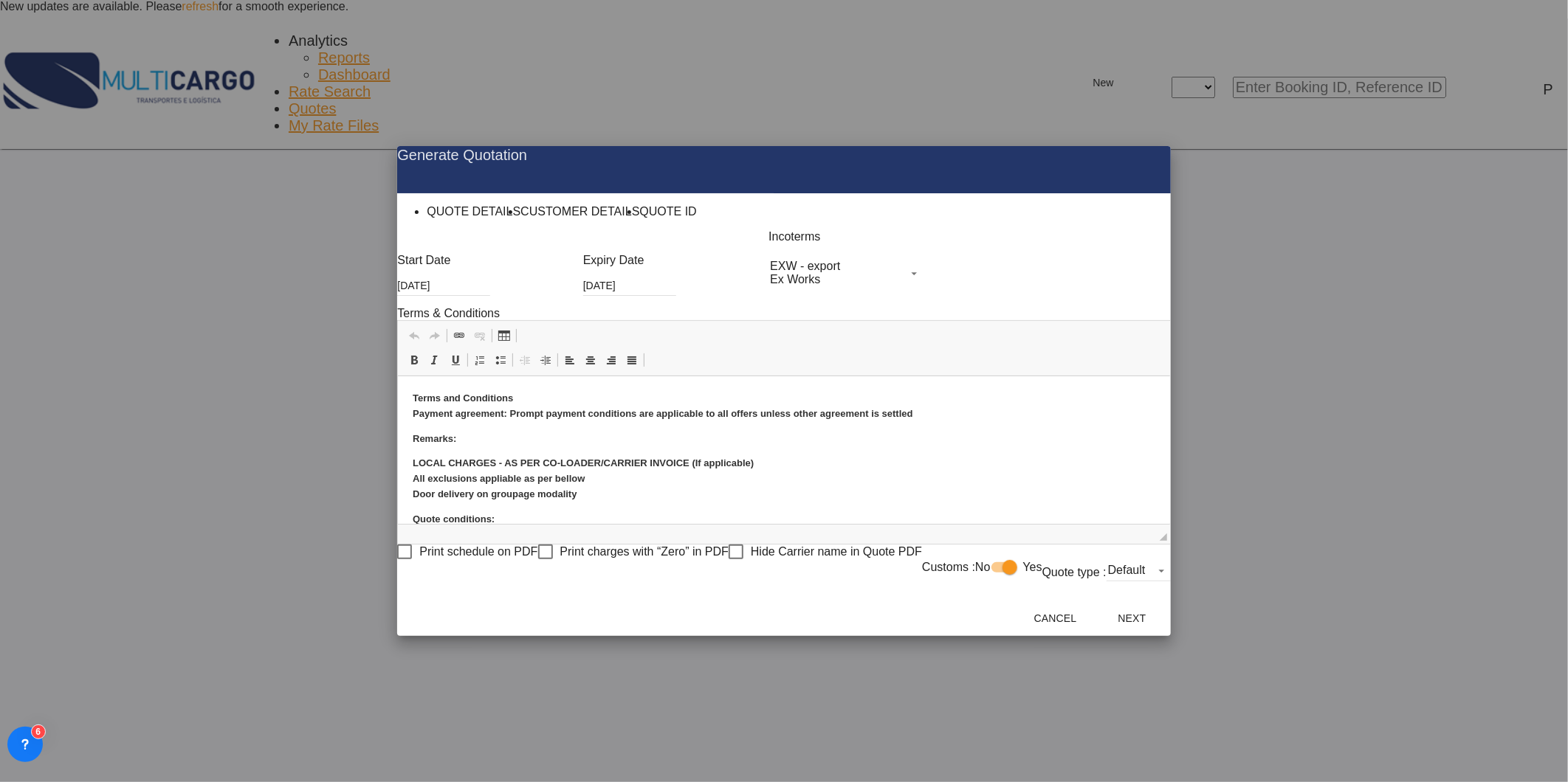
click at [1171, 636] on div "Cancel Next" at bounding box center [1094, 619] width 154 height 36
click at [1164, 632] on button "Next" at bounding box center [1132, 618] width 65 height 27
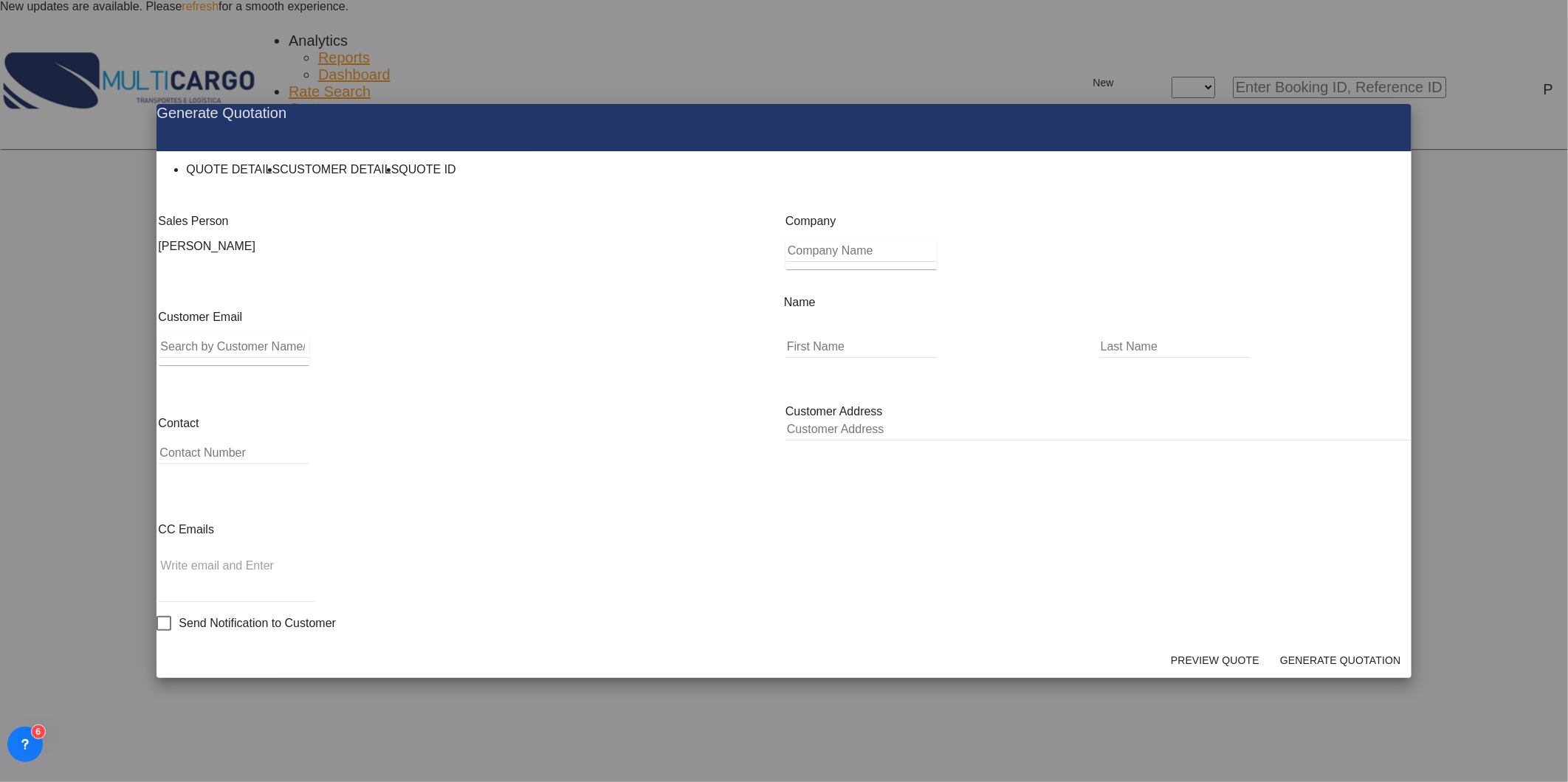
click at [285, 358] on input "Search by Customer Name/Email Id/Company" at bounding box center [234, 346] width 150 height 22
paste input "itzelzepeda@linkey.com.mx"
type input "itzelzepeda@linkey.com.mx"
click at [300, 418] on div "Itzel Zepeda itzelzepeda@linkey.com.mx | Linkey B" at bounding box center [484, 441] width 520 height 71
type input "Linkey B"
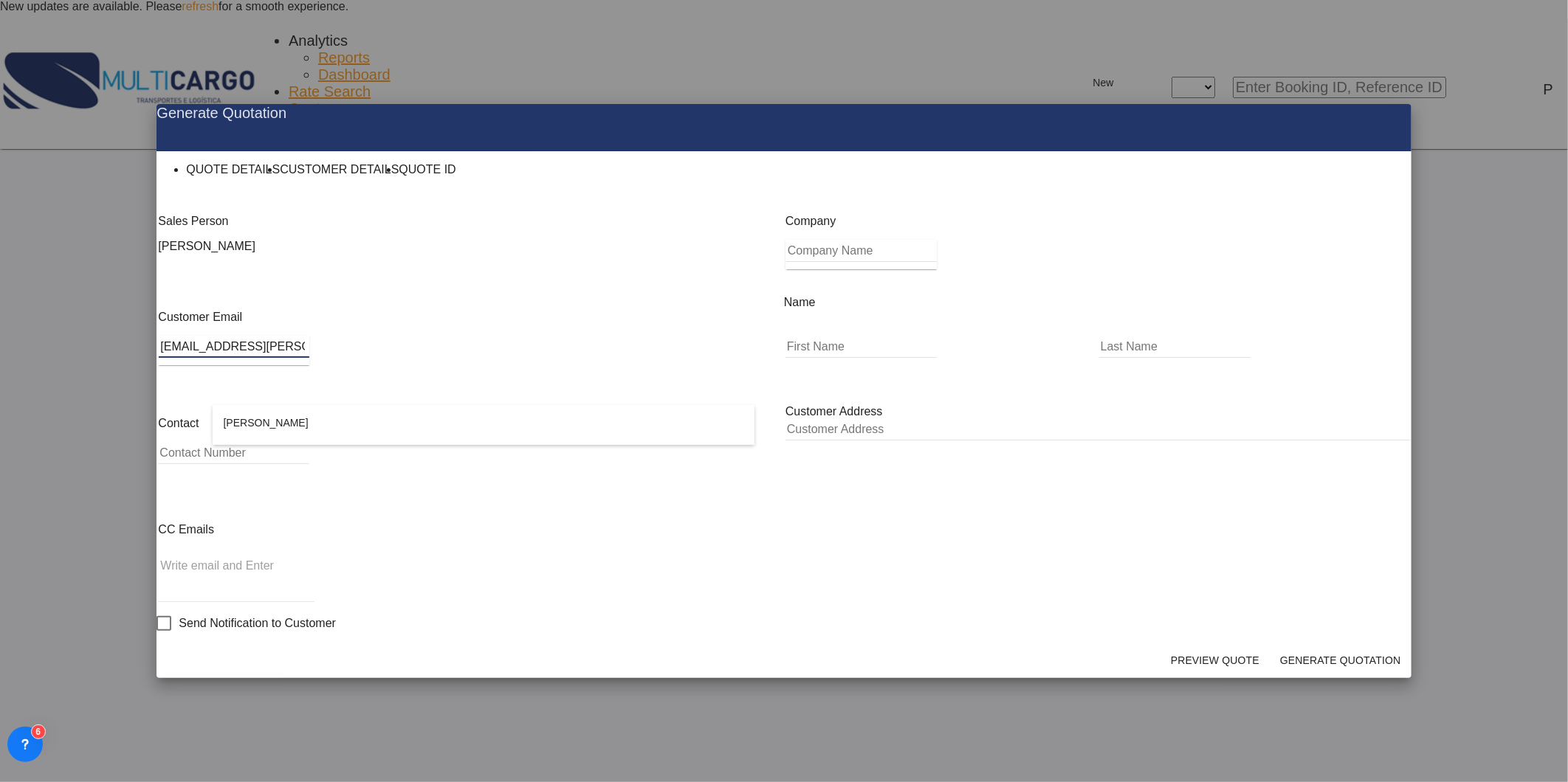
type input "Itzel"
type input "Zepeda"
click at [1289, 647] on button "Generate Quotation" at bounding box center [1340, 660] width 130 height 27
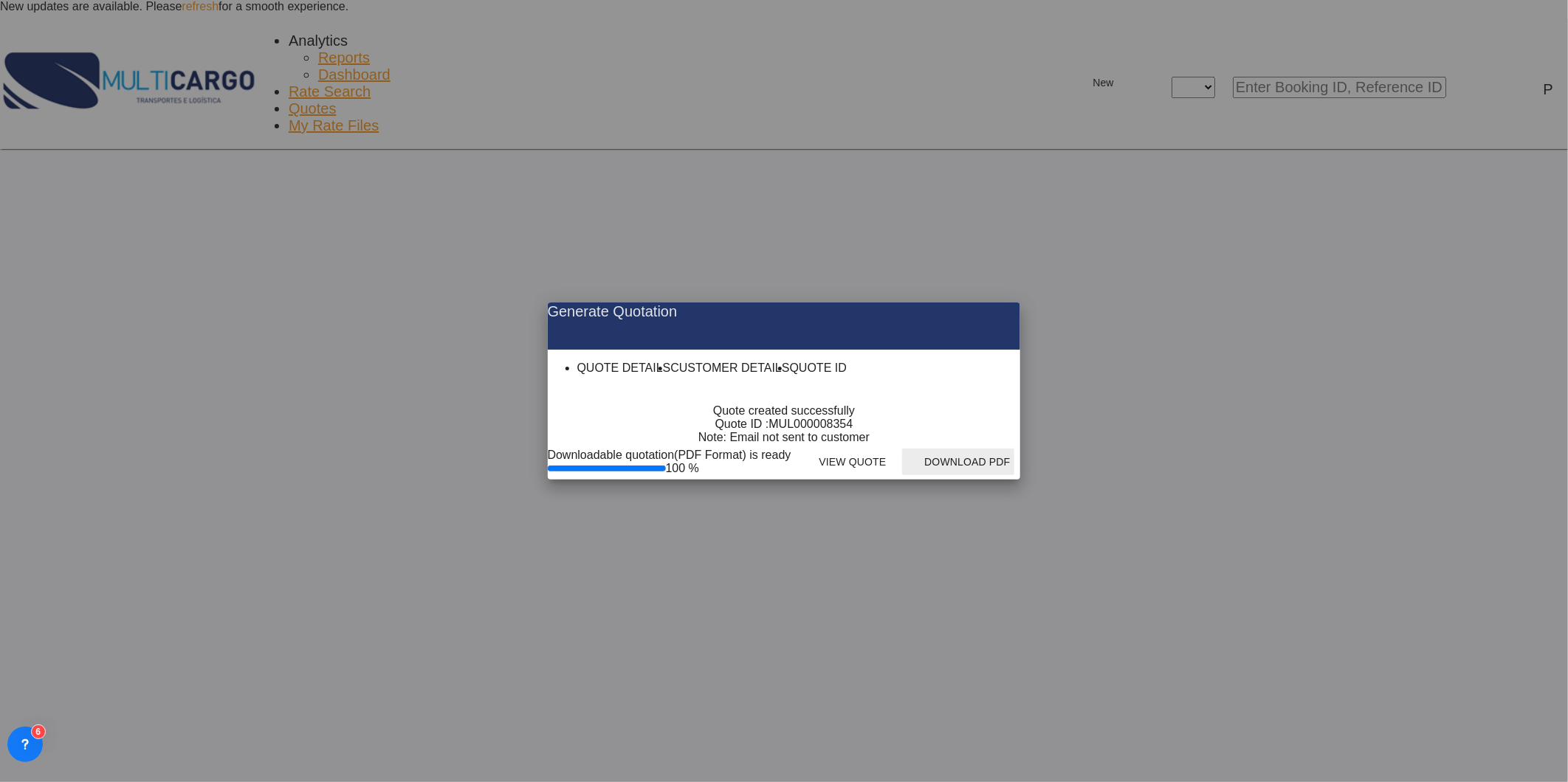
click at [1014, 476] on button "Download PDF" at bounding box center [957, 462] width 112 height 27
click at [1005, 302] on md-icon "icon-close fg-AAA8AD cursor m-0" at bounding box center [996, 311] width 18 height 18
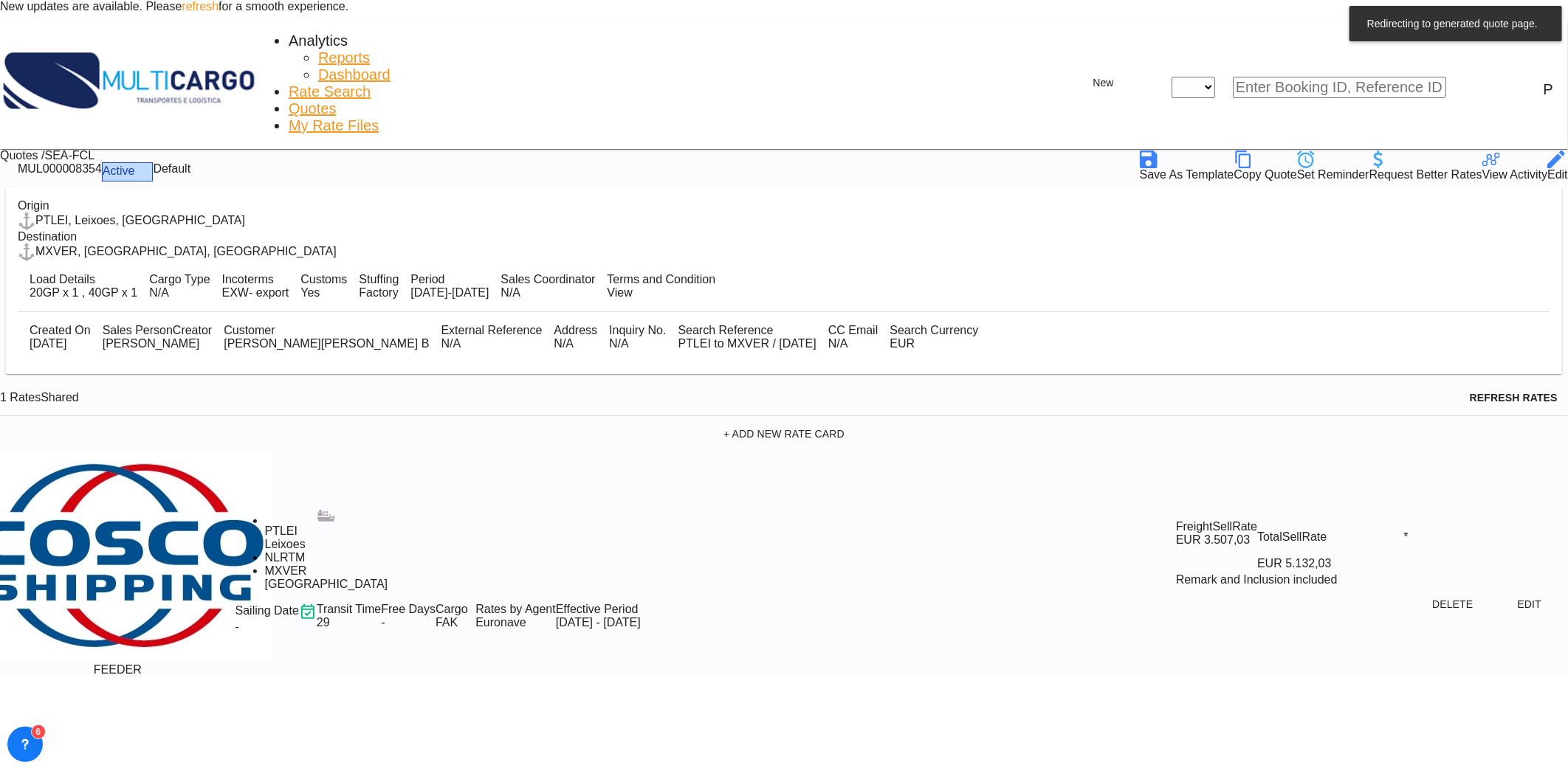
click at [325, 100] on span "Quotes" at bounding box center [312, 108] width 47 height 16
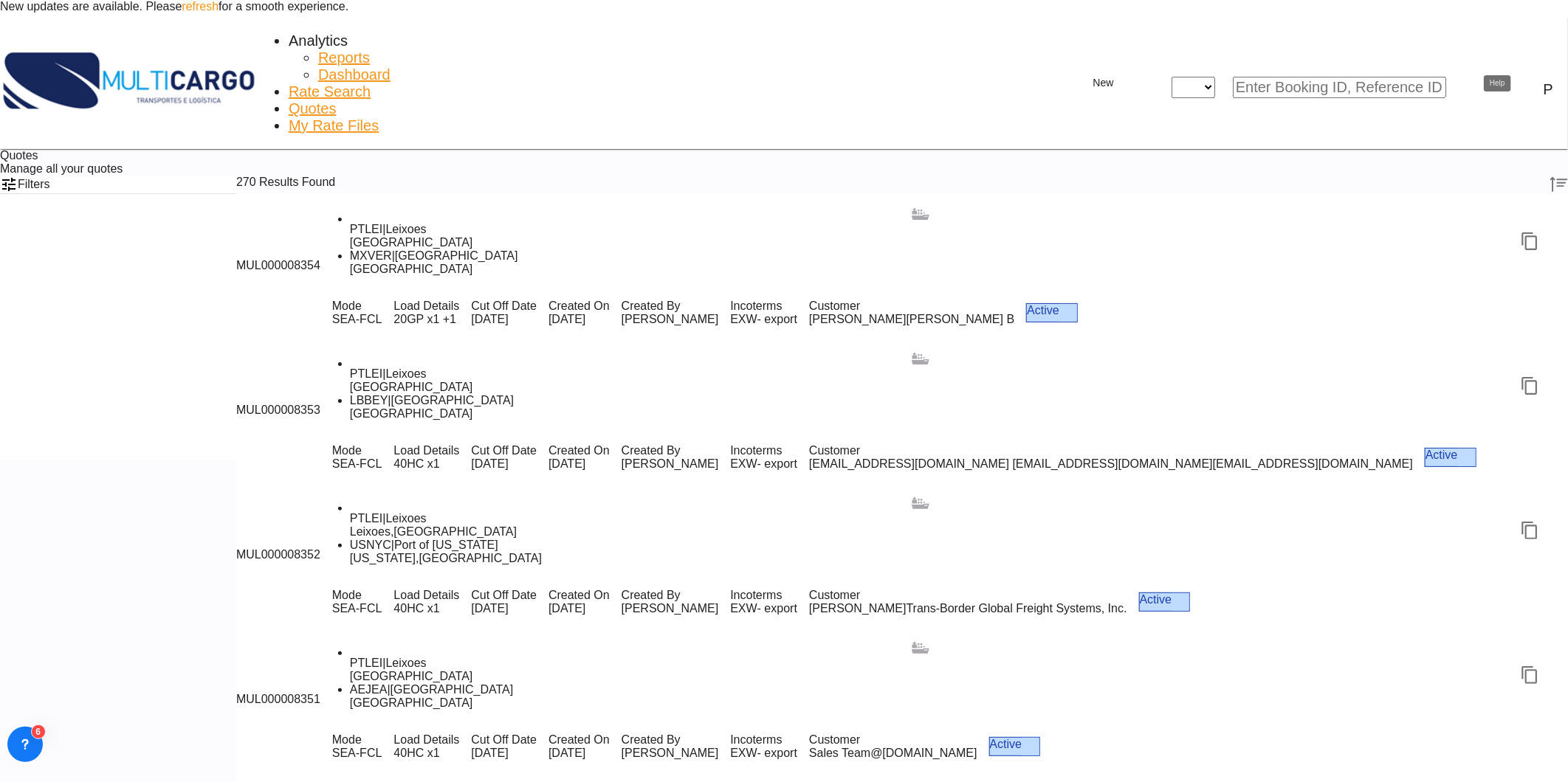
click at [1475, 79] on md-icon "icon-magnify" at bounding box center [1473, 88] width 18 height 18
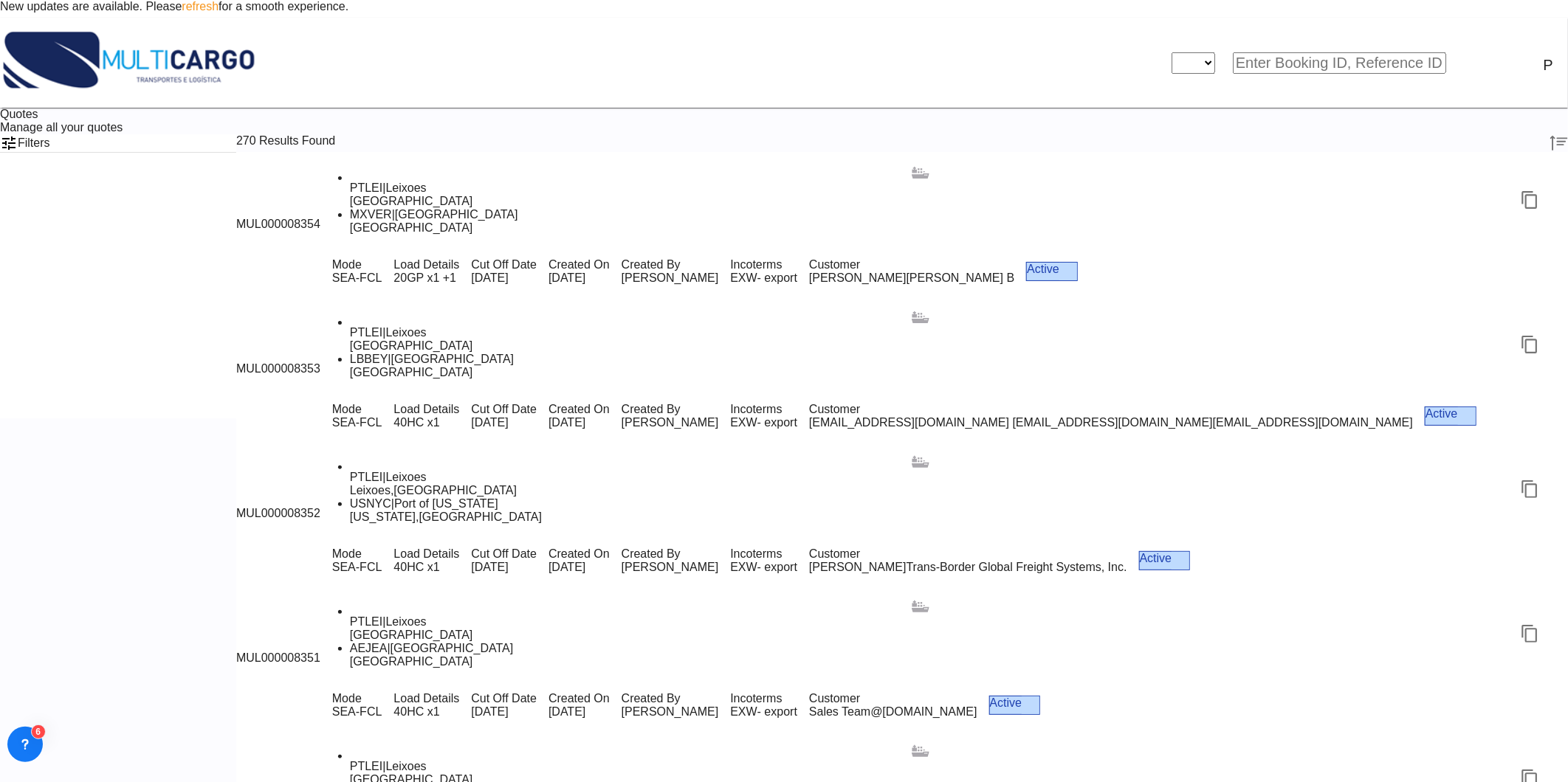
click at [1215, 59] on select "Quotes" at bounding box center [1193, 63] width 44 height 21
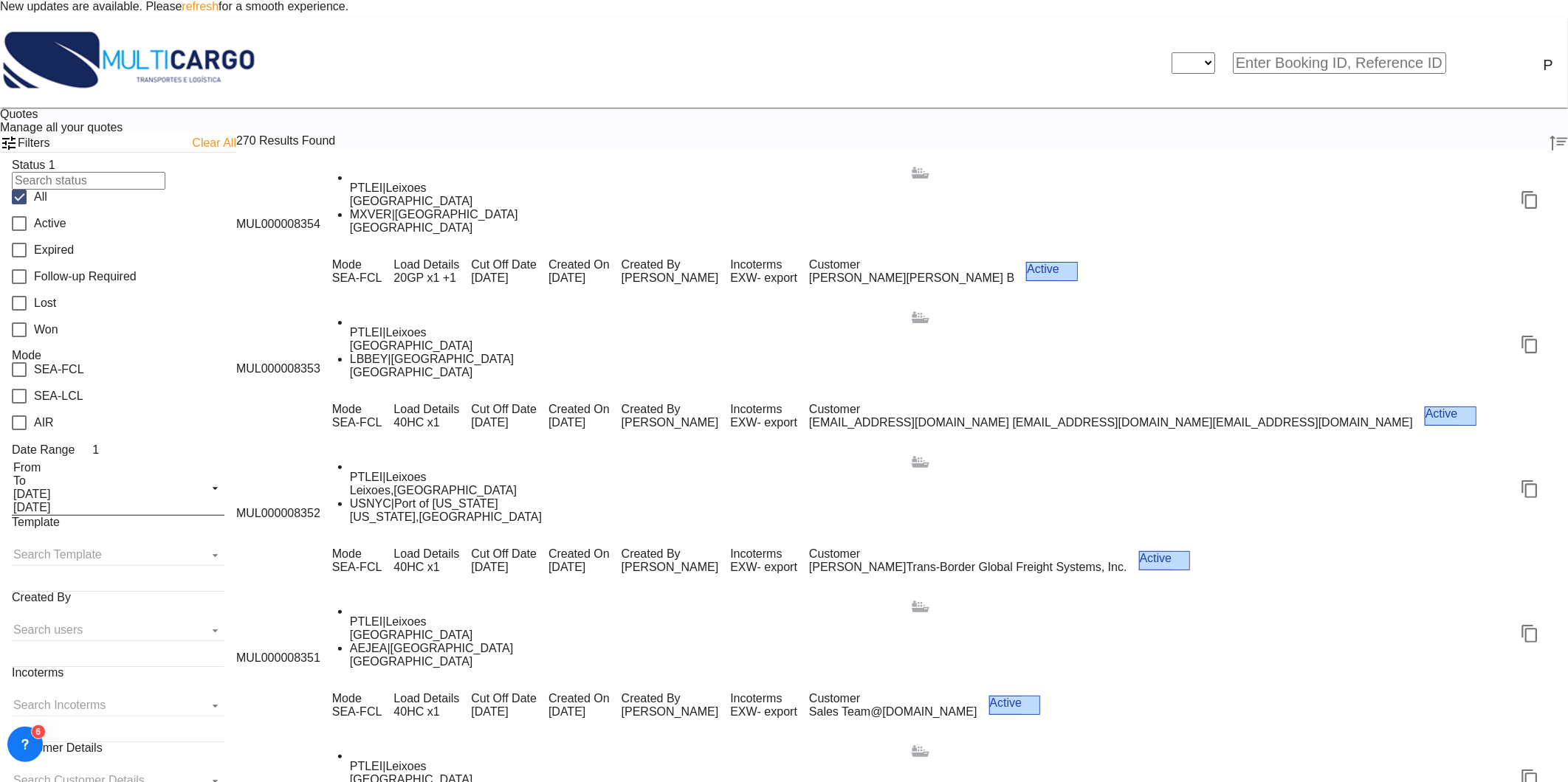
select select "Quotes"
click at [1198, 53] on select "Quotes" at bounding box center [1193, 63] width 44 height 21
click at [1333, 55] on input at bounding box center [1339, 63] width 213 height 21
type input "8300"
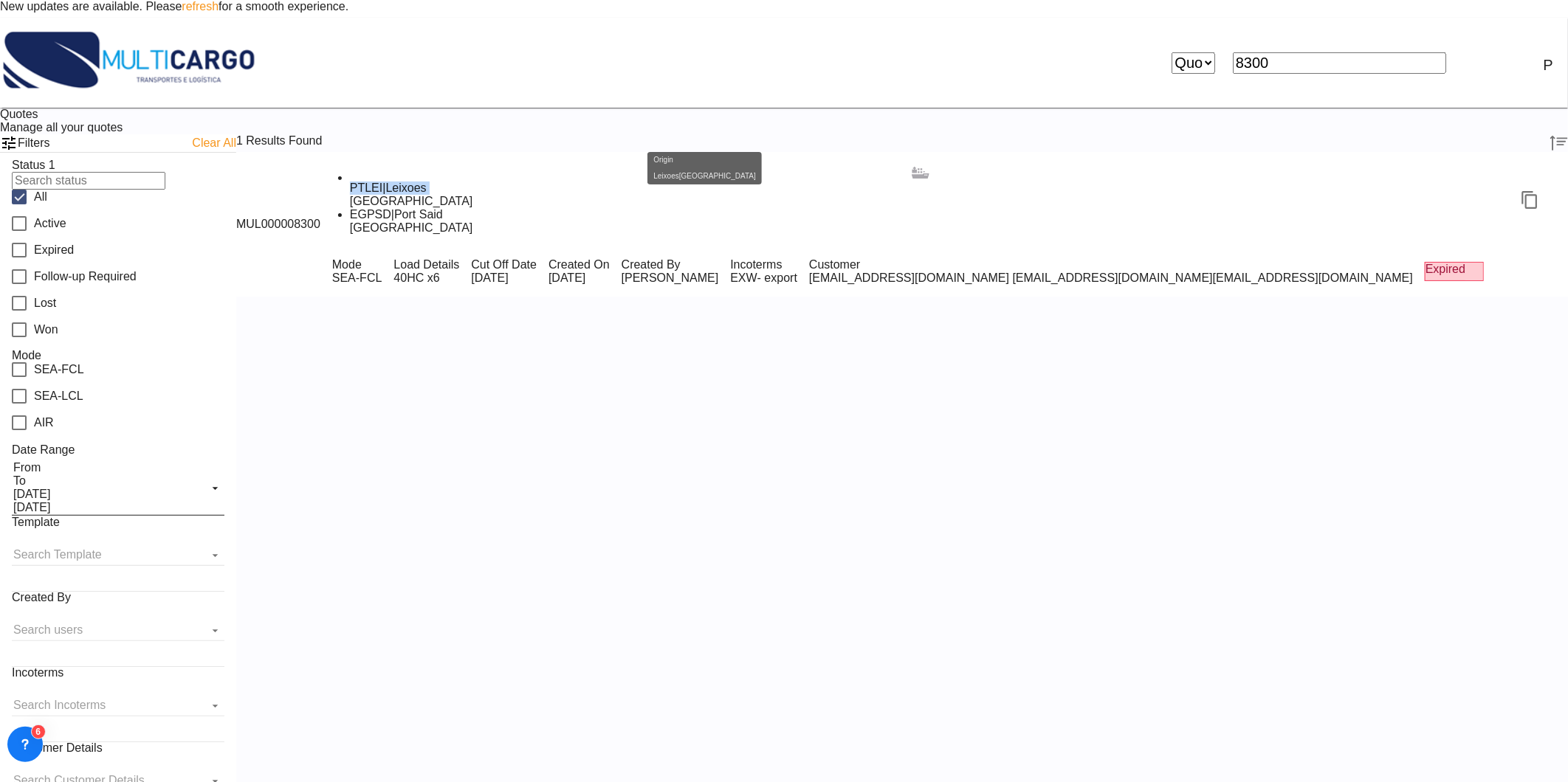
click at [531, 208] on div "PTLEI | Leixoes Portugal" at bounding box center [920, 195] width 1141 height 27
drag, startPoint x: 531, startPoint y: 224, endPoint x: 503, endPoint y: 213, distance: 30.1
click at [503, 0] on div at bounding box center [784, 0] width 1568 height 0
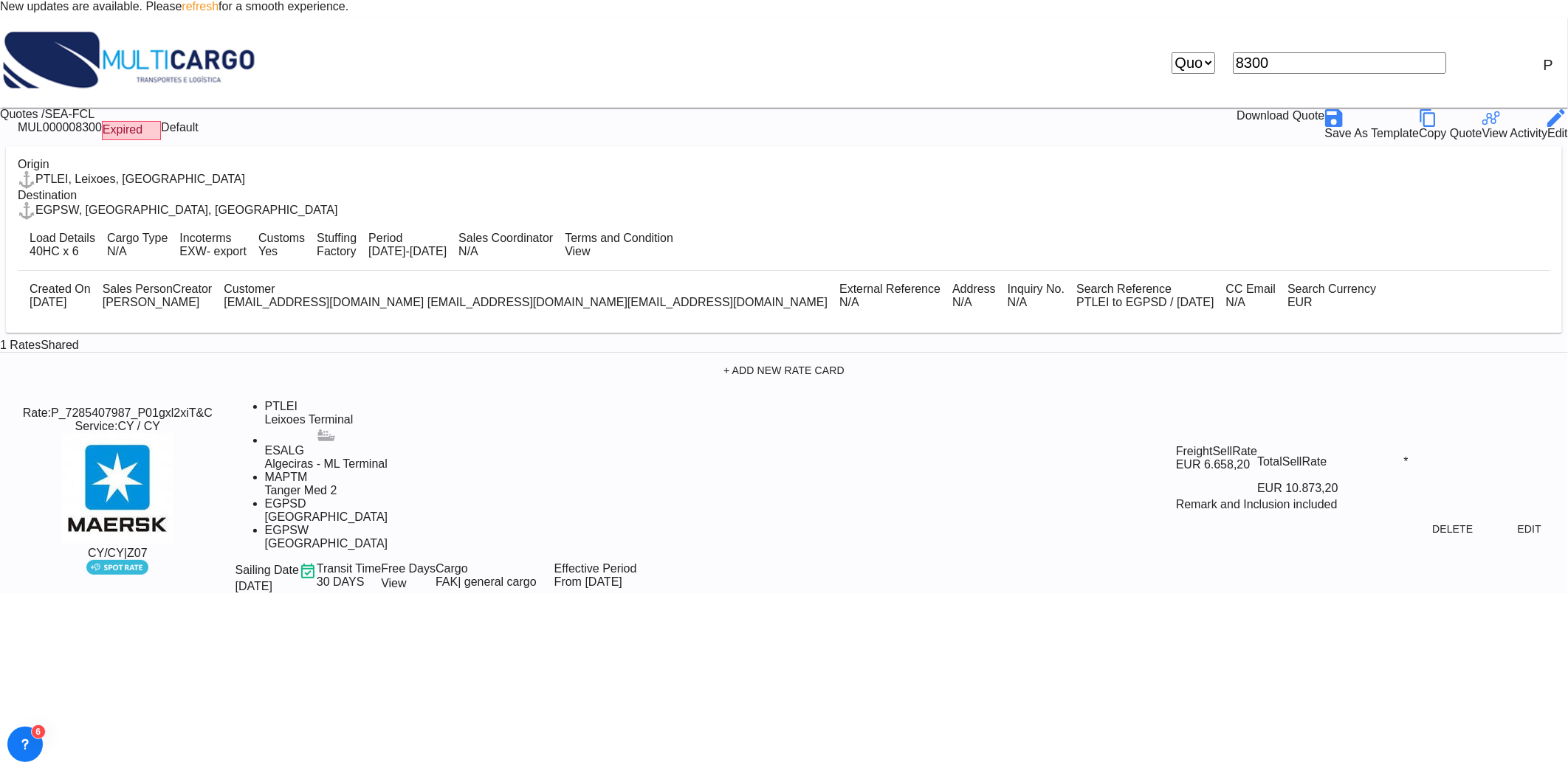
click at [1547, 112] on div "Edit" at bounding box center [1557, 125] width 21 height 31
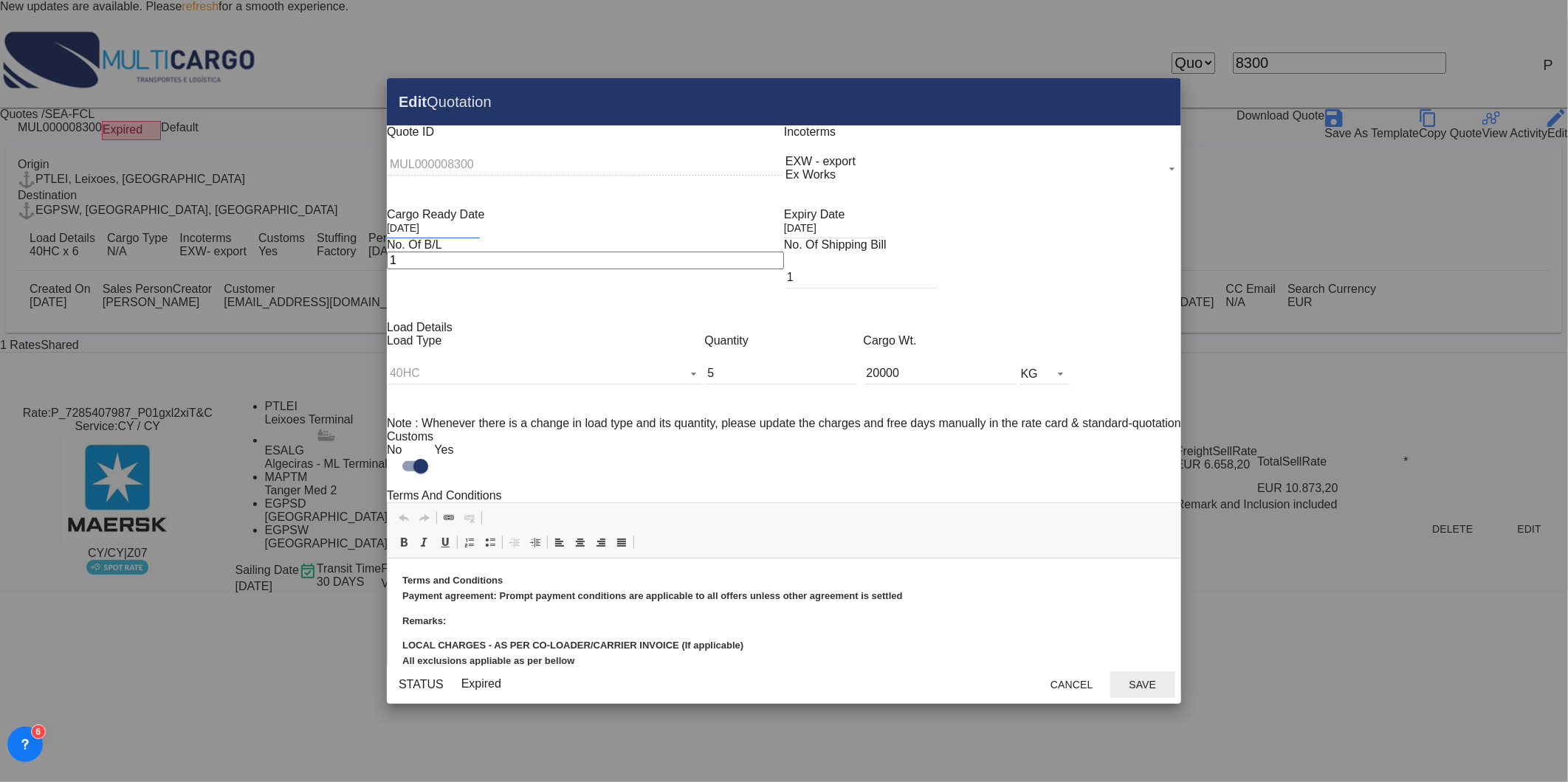
click at [790, 385] on input "5" at bounding box center [781, 373] width 151 height 22
type input "4"
click at [790, 385] on input "4" at bounding box center [781, 373] width 151 height 22
click at [1110, 672] on button "Save" at bounding box center [1143, 685] width 65 height 27
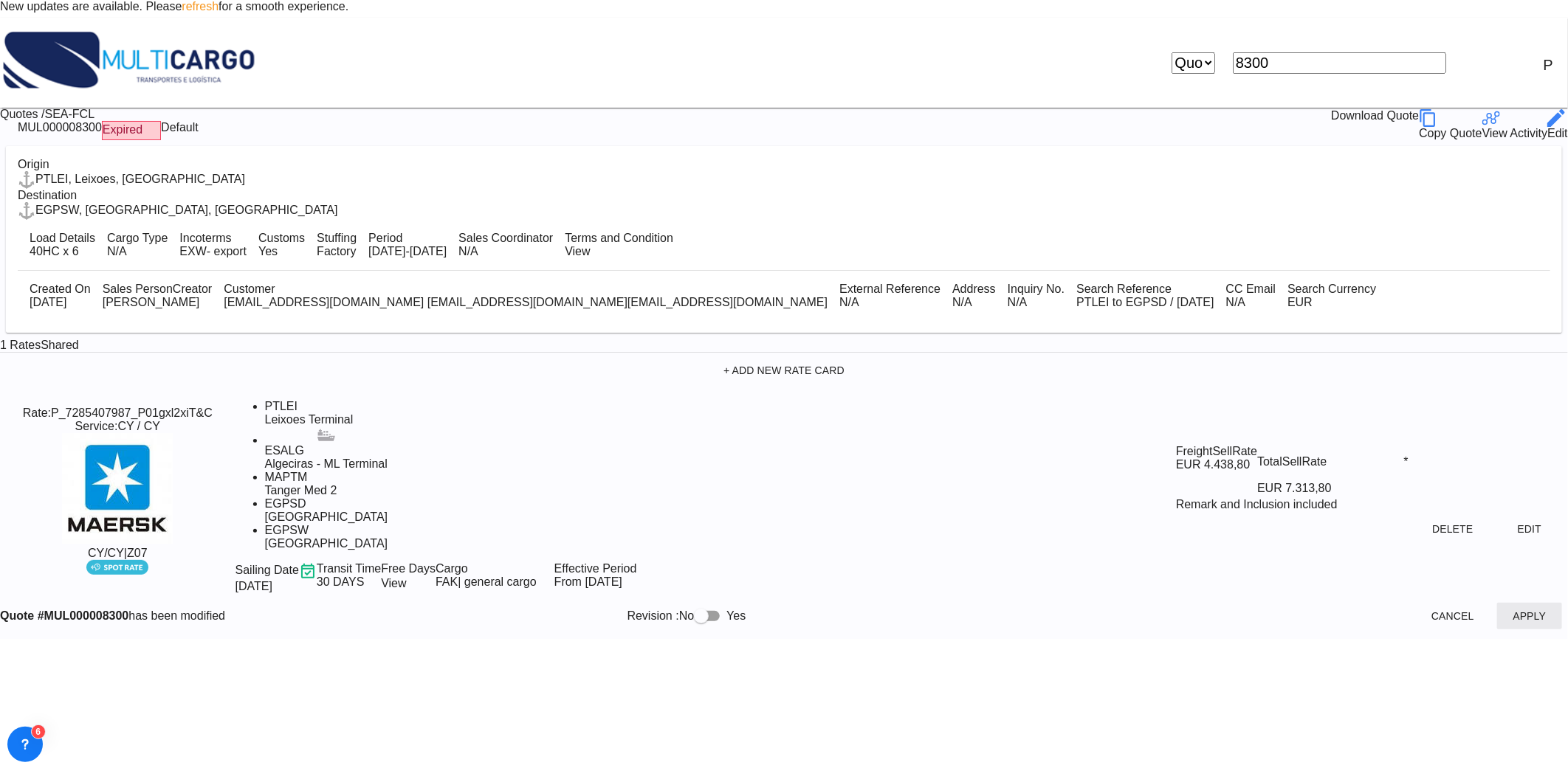
click at [1497, 603] on button "Apply" at bounding box center [1529, 616] width 65 height 27
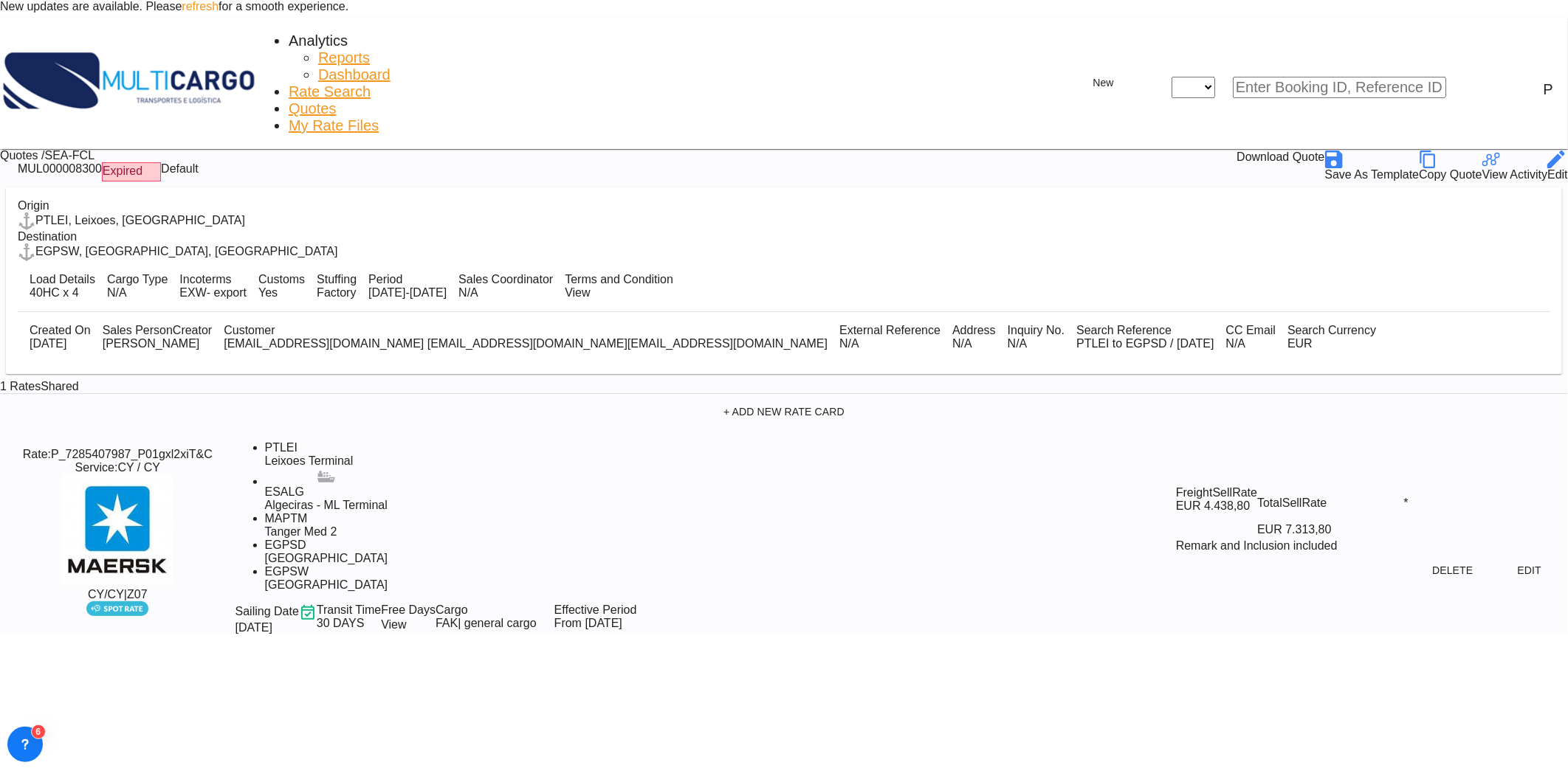
drag, startPoint x: 556, startPoint y: 653, endPoint x: 564, endPoint y: 652, distance: 8.1
click at [564, 635] on md-content "Analytics Reports Dashboard Rate Search Quotes My Rate Files New Rates Ratecard" at bounding box center [784, 326] width 1568 height 617
click at [289, 83] on link "Rate Search" at bounding box center [329, 91] width 82 height 17
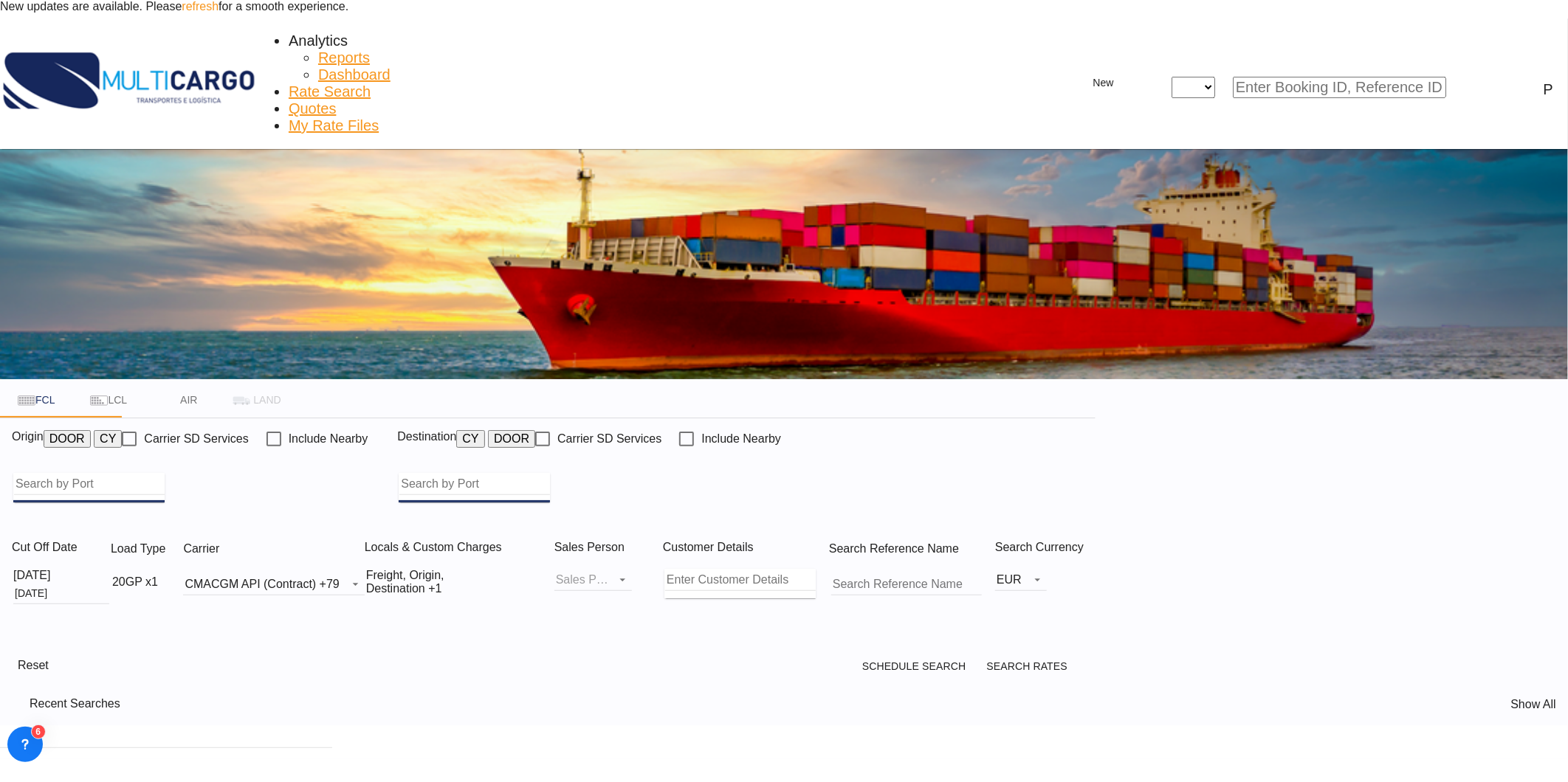
type input "Leixoes, PTLEI"
type input "Veracruz, MXVER"
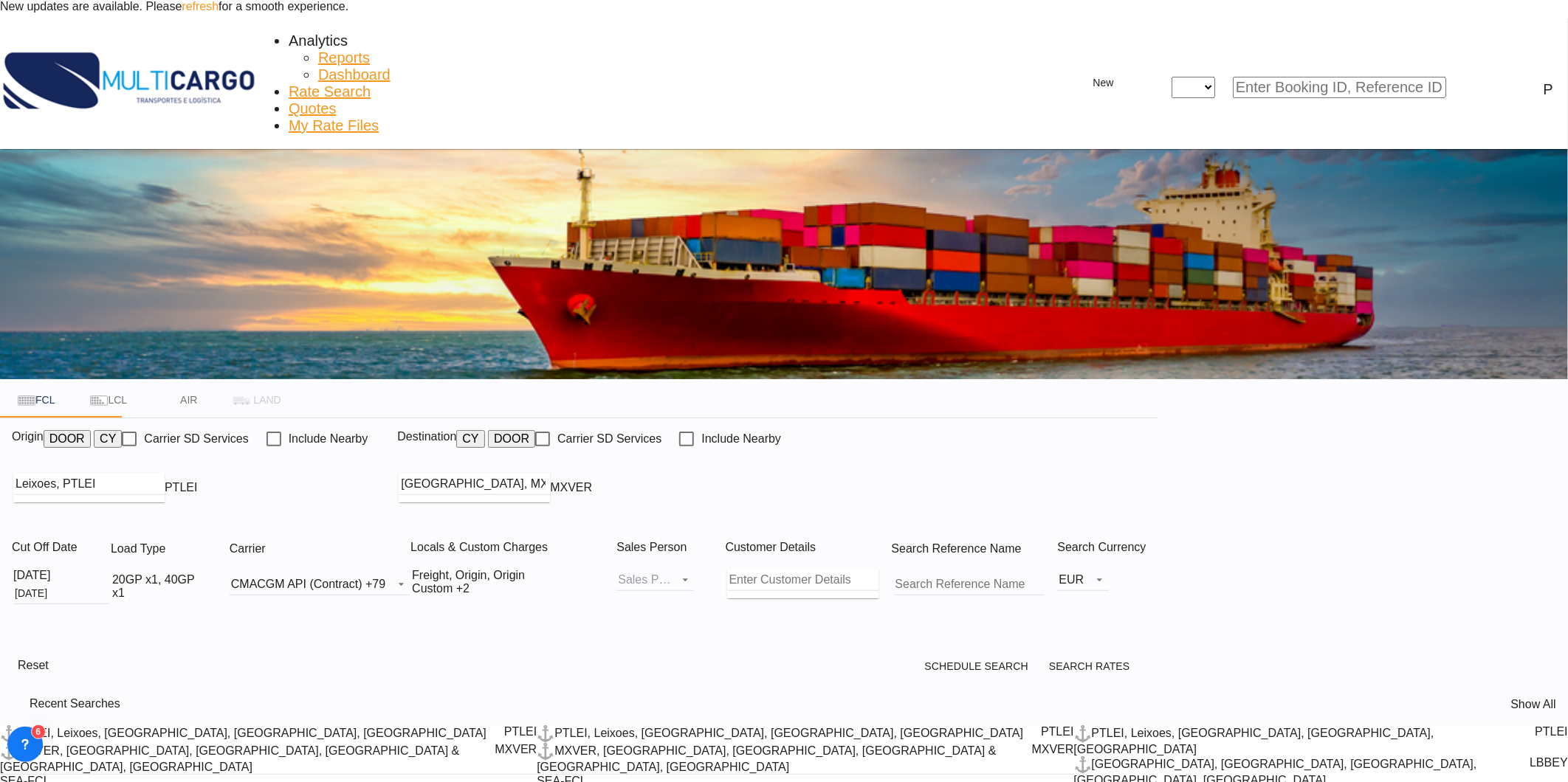
click at [1154, 98] on div at bounding box center [1154, 98] width 0 height 0
click at [1458, 77] on div "Quotes Help Resources Product Release P My Profile Logout" at bounding box center [1361, 87] width 414 height 21
click at [1464, 79] on md-icon "icon-magnify" at bounding box center [1473, 88] width 18 height 18
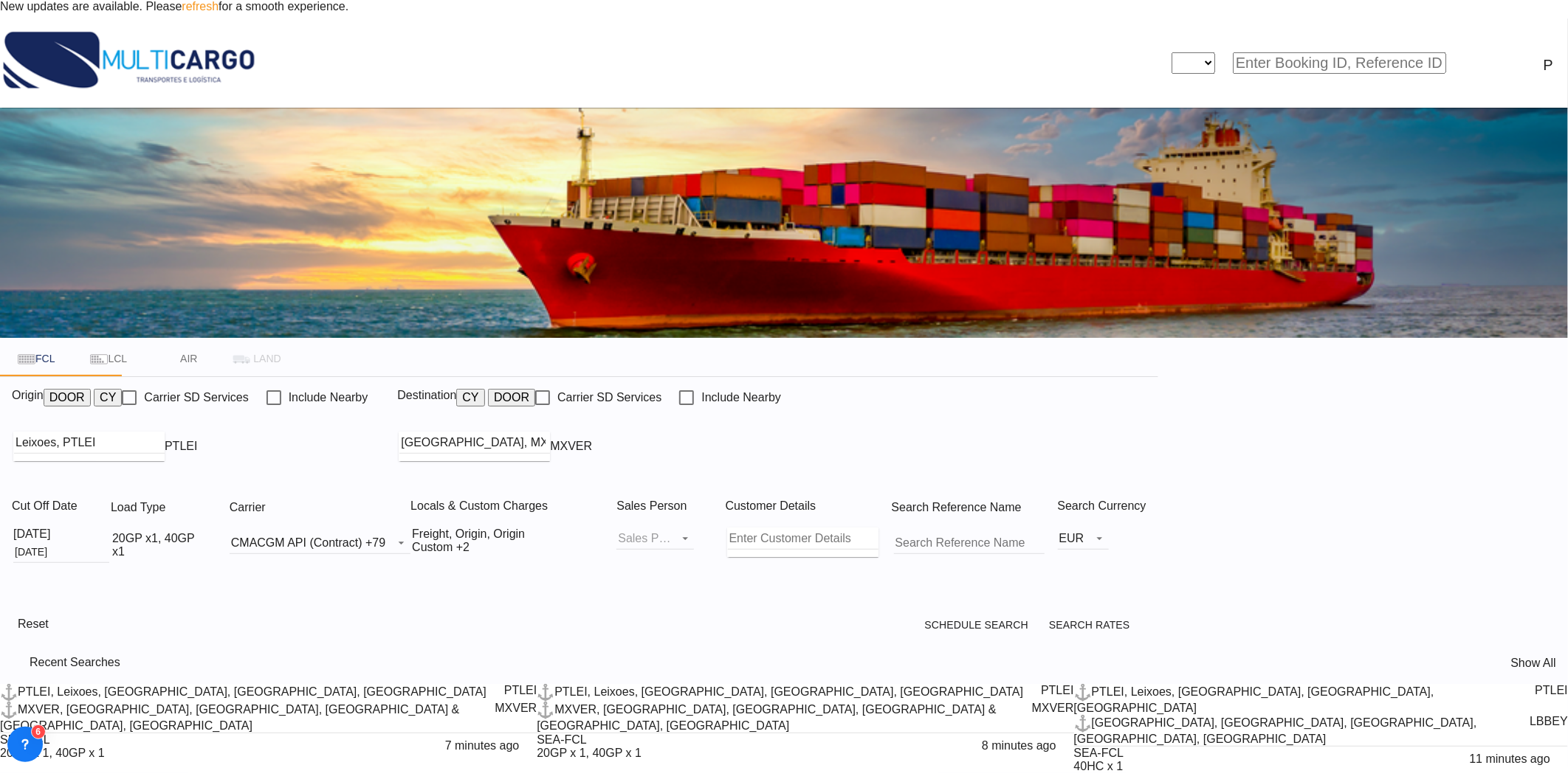
click at [1215, 53] on select "Quotes" at bounding box center [1193, 63] width 44 height 21
select select "Quotes"
click at [1198, 53] on select "Quotes" at bounding box center [1193, 63] width 44 height 21
click at [1332, 53] on input at bounding box center [1339, 63] width 213 height 21
type input "8300"
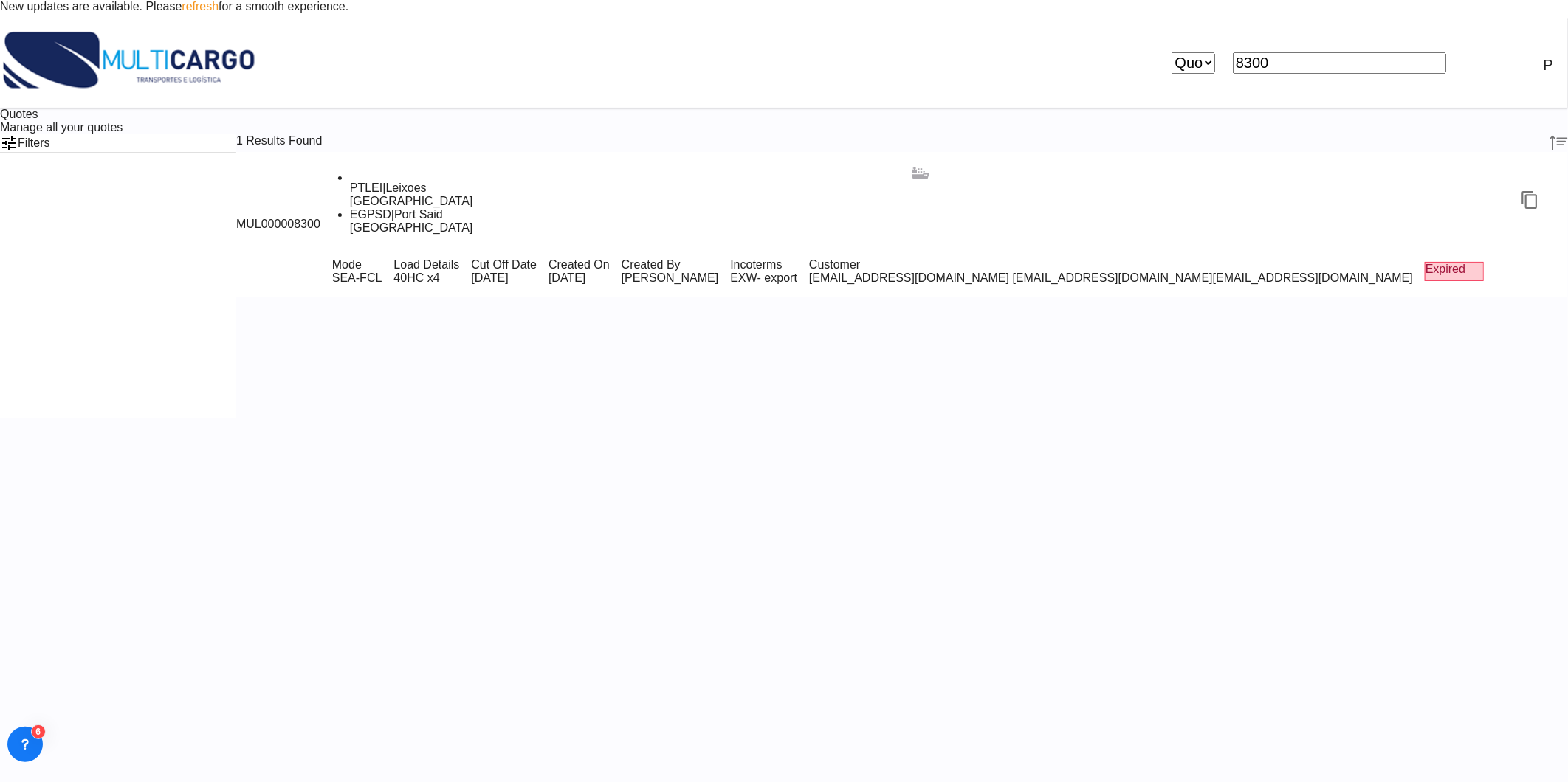
click at [551, 183] on port-traveller-ui ".a{fill:#aaa8ad;} .a{fill:#aaa8ad;} PTLEI | Leixoes Portugal EGPSD | Port Said …" at bounding box center [906, 199] width 1171 height 95
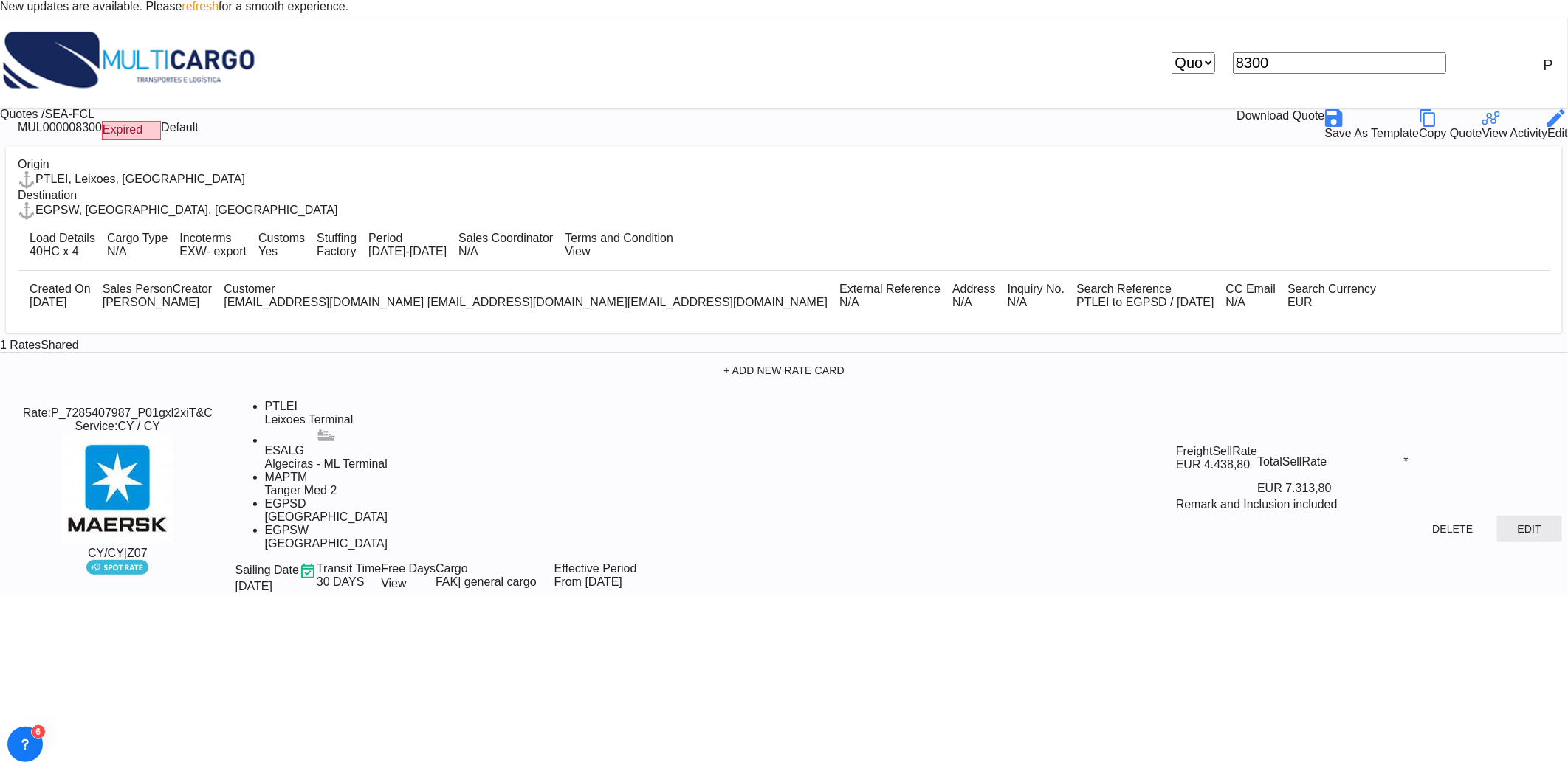
click at [1497, 516] on button "Edit" at bounding box center [1529, 529] width 65 height 27
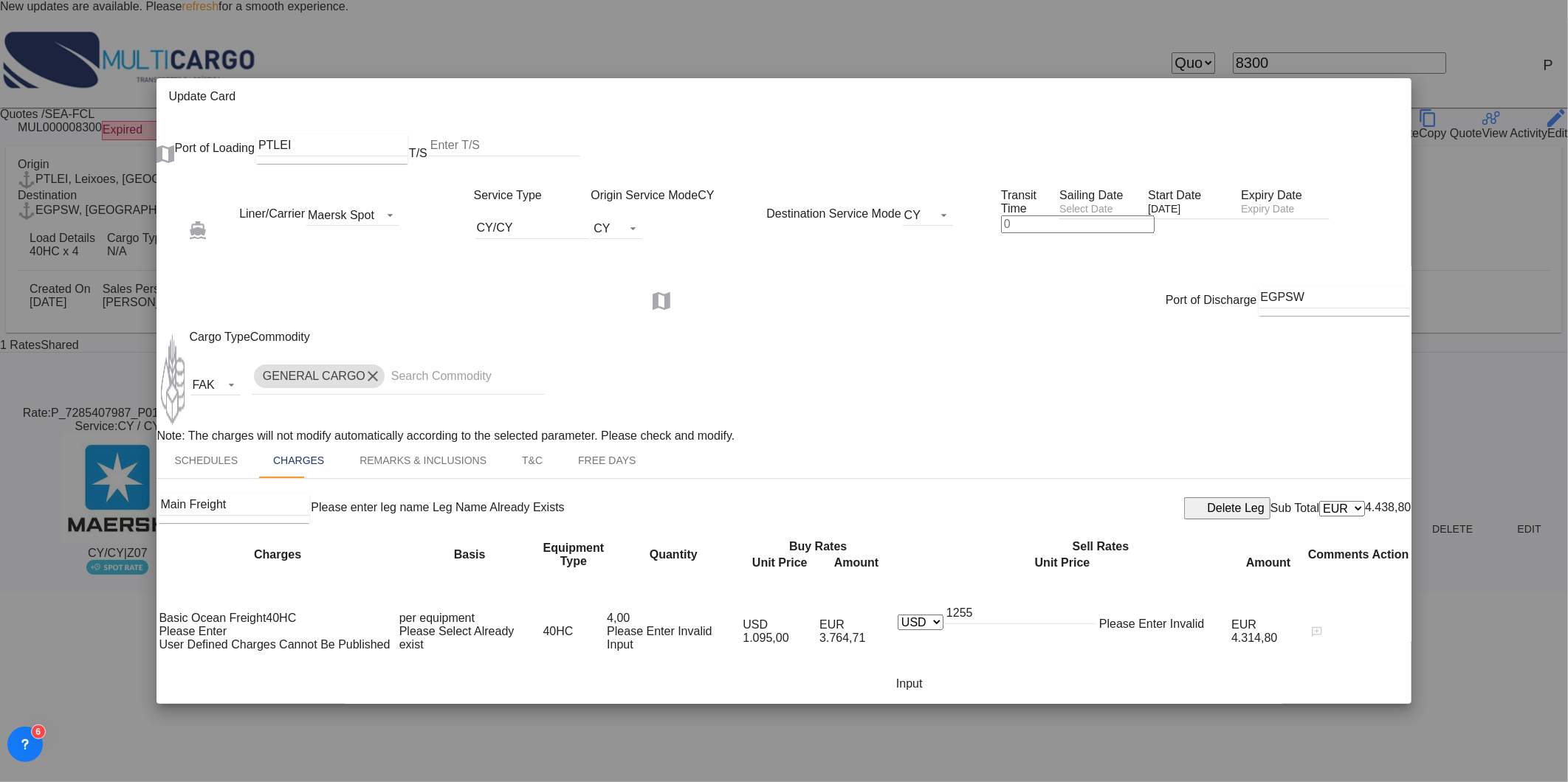
scroll to position [164, 0]
click at [1034, 602] on input "1255" at bounding box center [1020, 613] width 151 height 22
type input "1155"
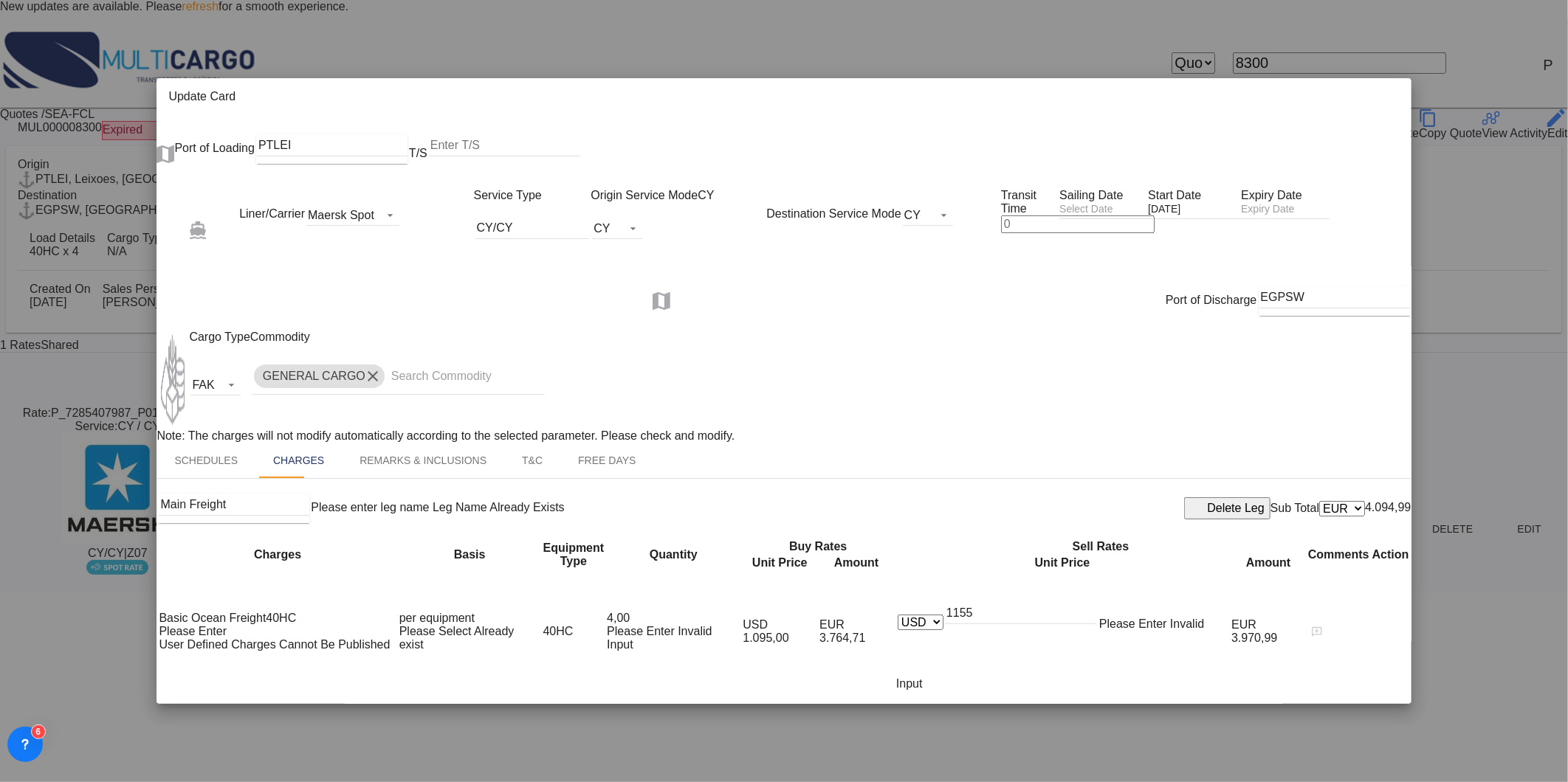
drag, startPoint x: 1061, startPoint y: 492, endPoint x: 990, endPoint y: 490, distance: 71.0
drag, startPoint x: 1050, startPoint y: 503, endPoint x: 946, endPoint y: 501, distance: 104.0
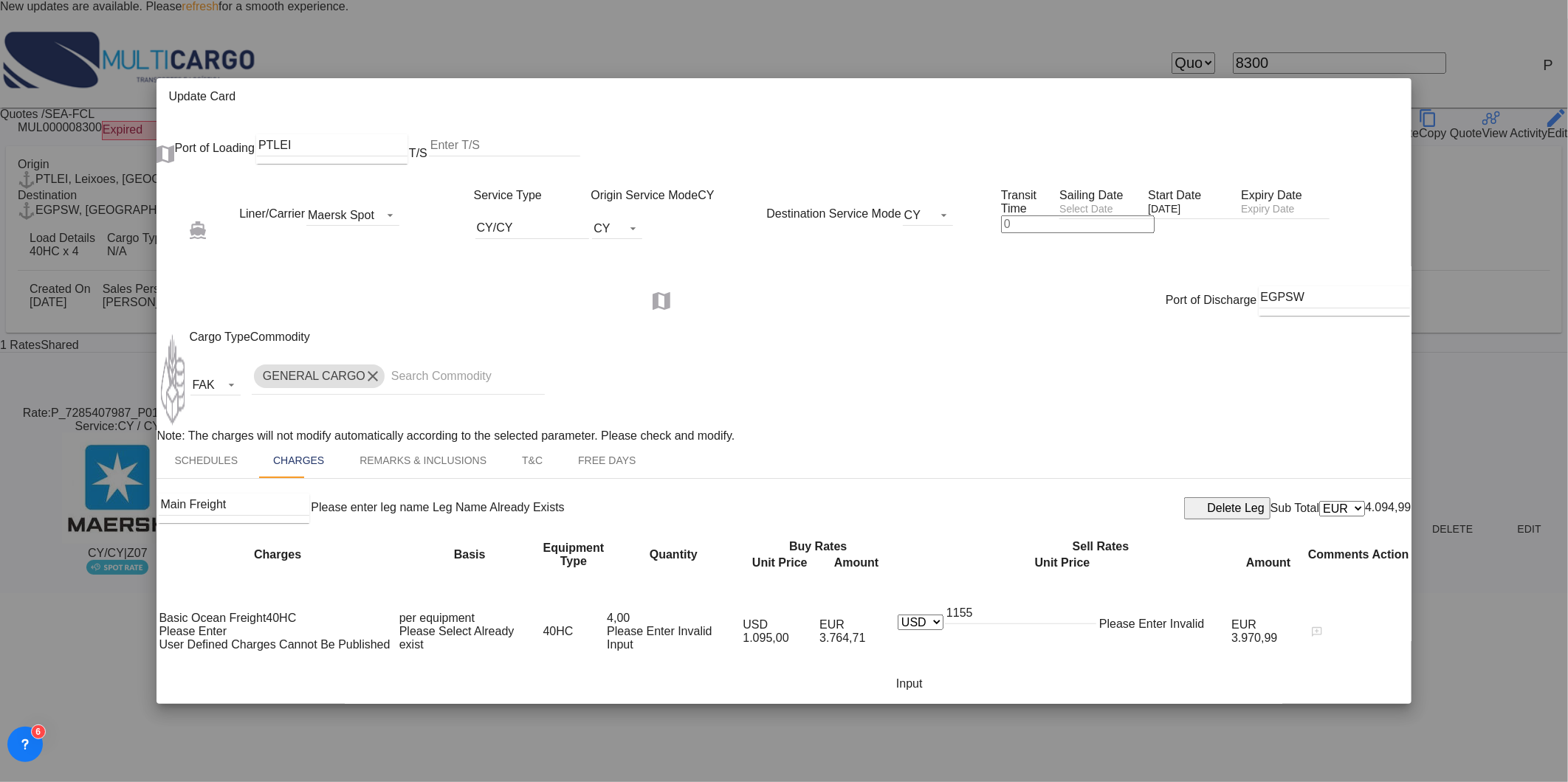
type input "90"
click at [1382, 90] on md-icon "icon-close fg-AAA8AD m-0 pointer" at bounding box center [1391, 99] width 18 height 18
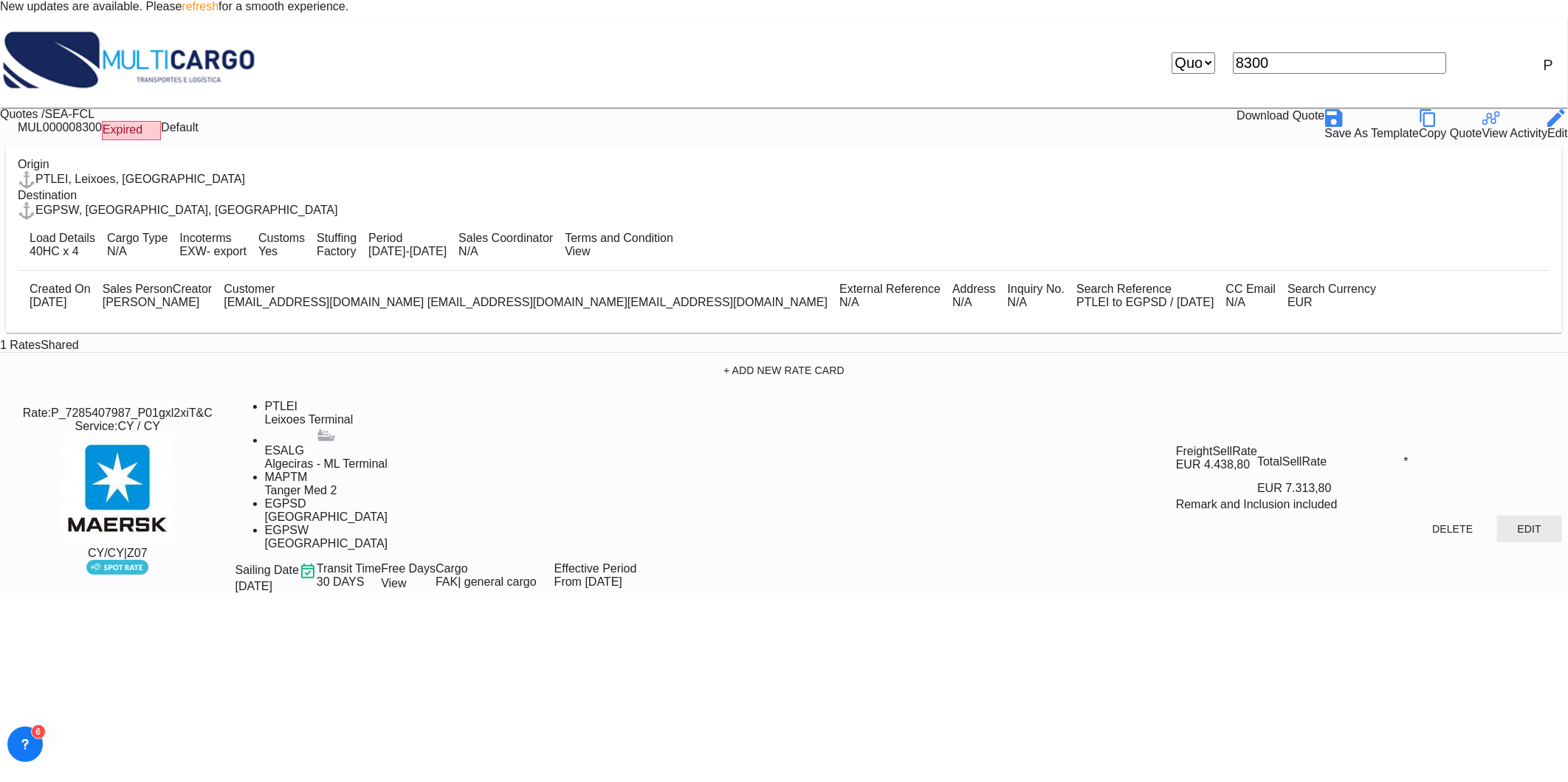
click at [1497, 516] on button "Edit" at bounding box center [1529, 529] width 65 height 27
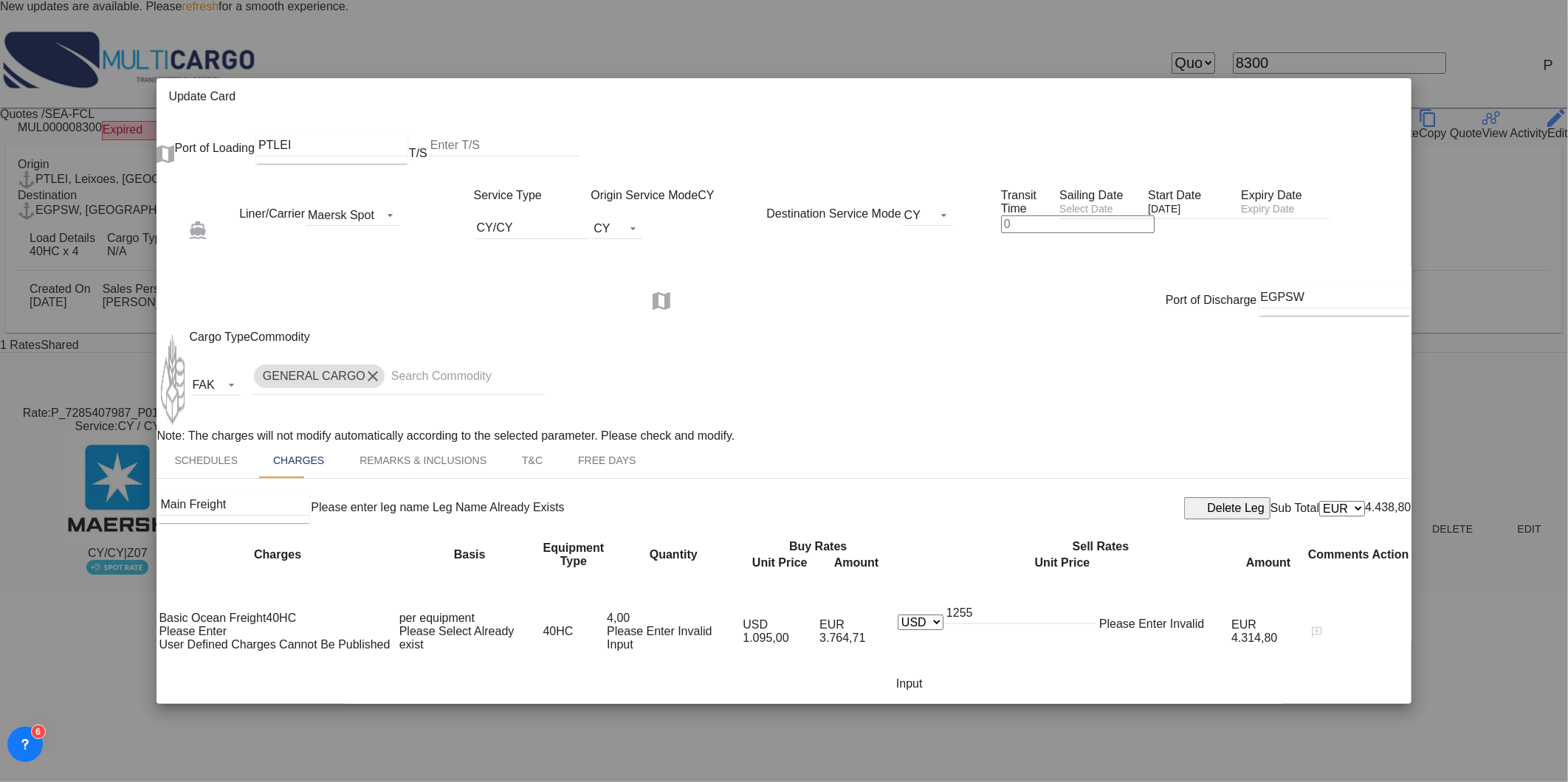
drag, startPoint x: 1333, startPoint y: 706, endPoint x: 1344, endPoint y: 711, distance: 12.1
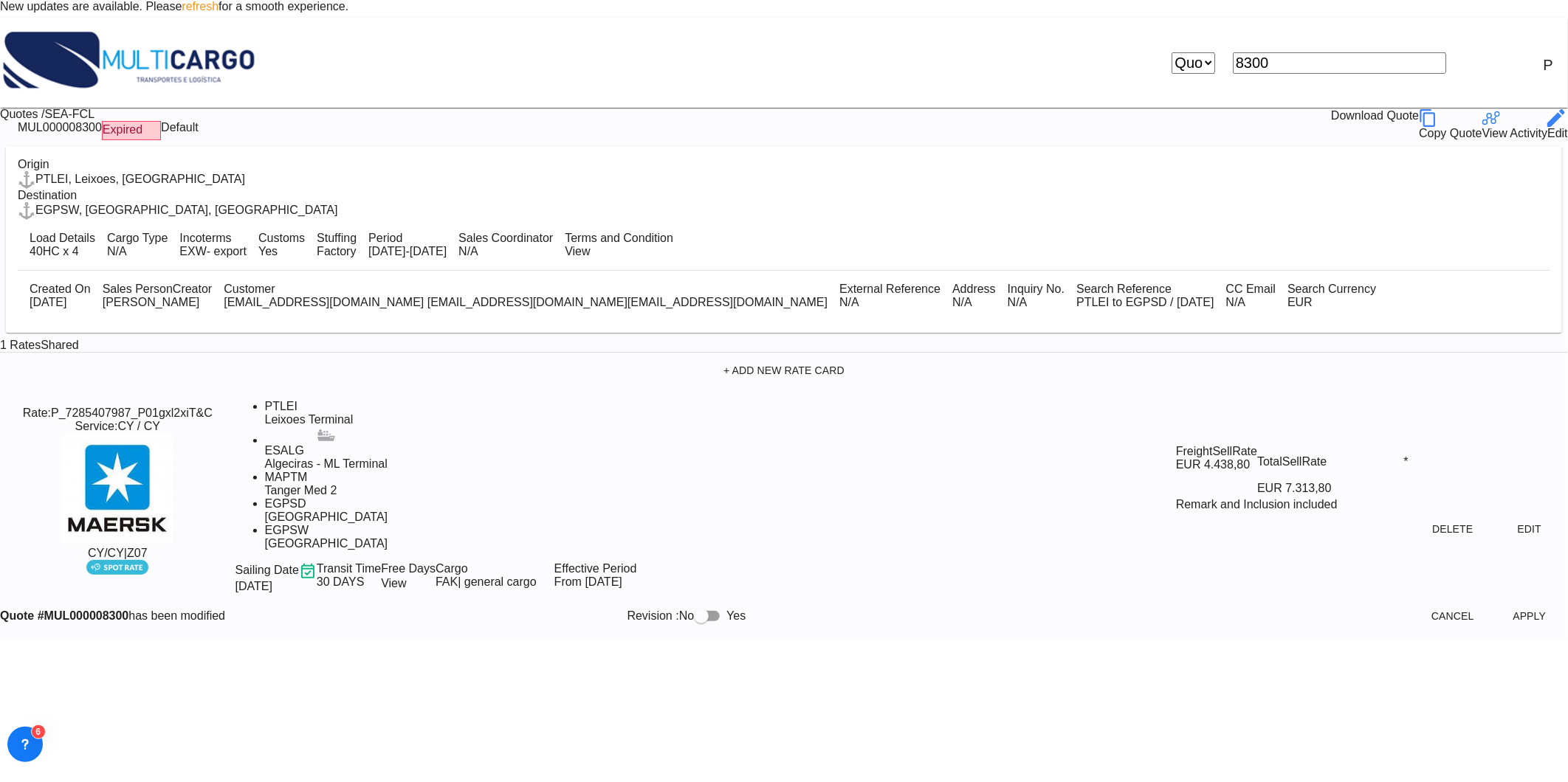
click at [1547, 109] on md-icon at bounding box center [1556, 118] width 18 height 18
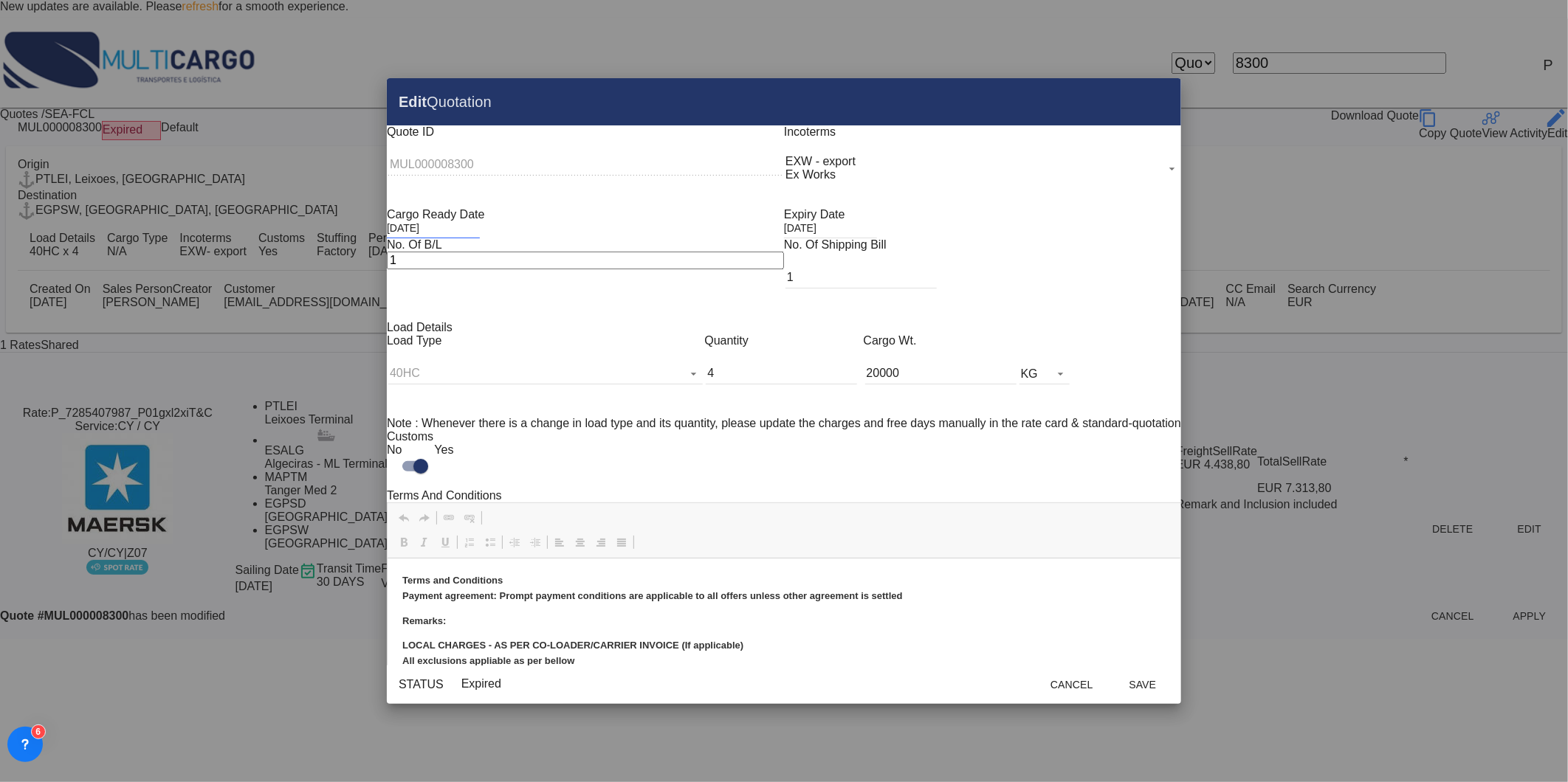
scroll to position [0, 0]
drag, startPoint x: 763, startPoint y: 389, endPoint x: 688, endPoint y: 400, distance: 75.8
click at [705, 396] on div "Load Type 40HC 20GP 40GP 45HC 20RE 40RE 40HR 20OT 40OT 20FR 40FR 40NR 20NR 45S …" at bounding box center [784, 375] width 794 height 82
type input "1"
click at [1110, 672] on button "Save" at bounding box center [1143, 685] width 65 height 27
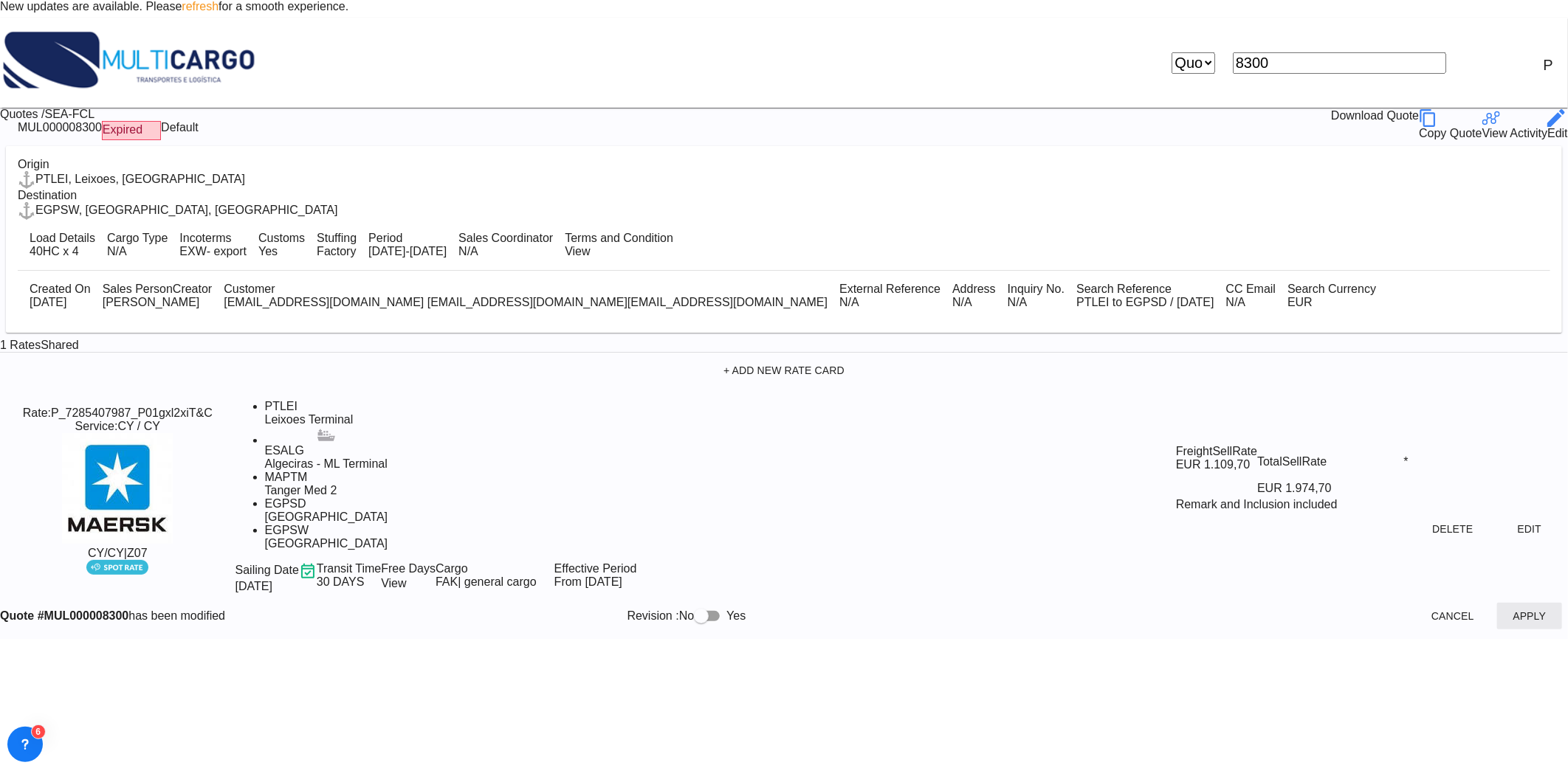
click at [1497, 603] on button "Apply" at bounding box center [1529, 616] width 65 height 27
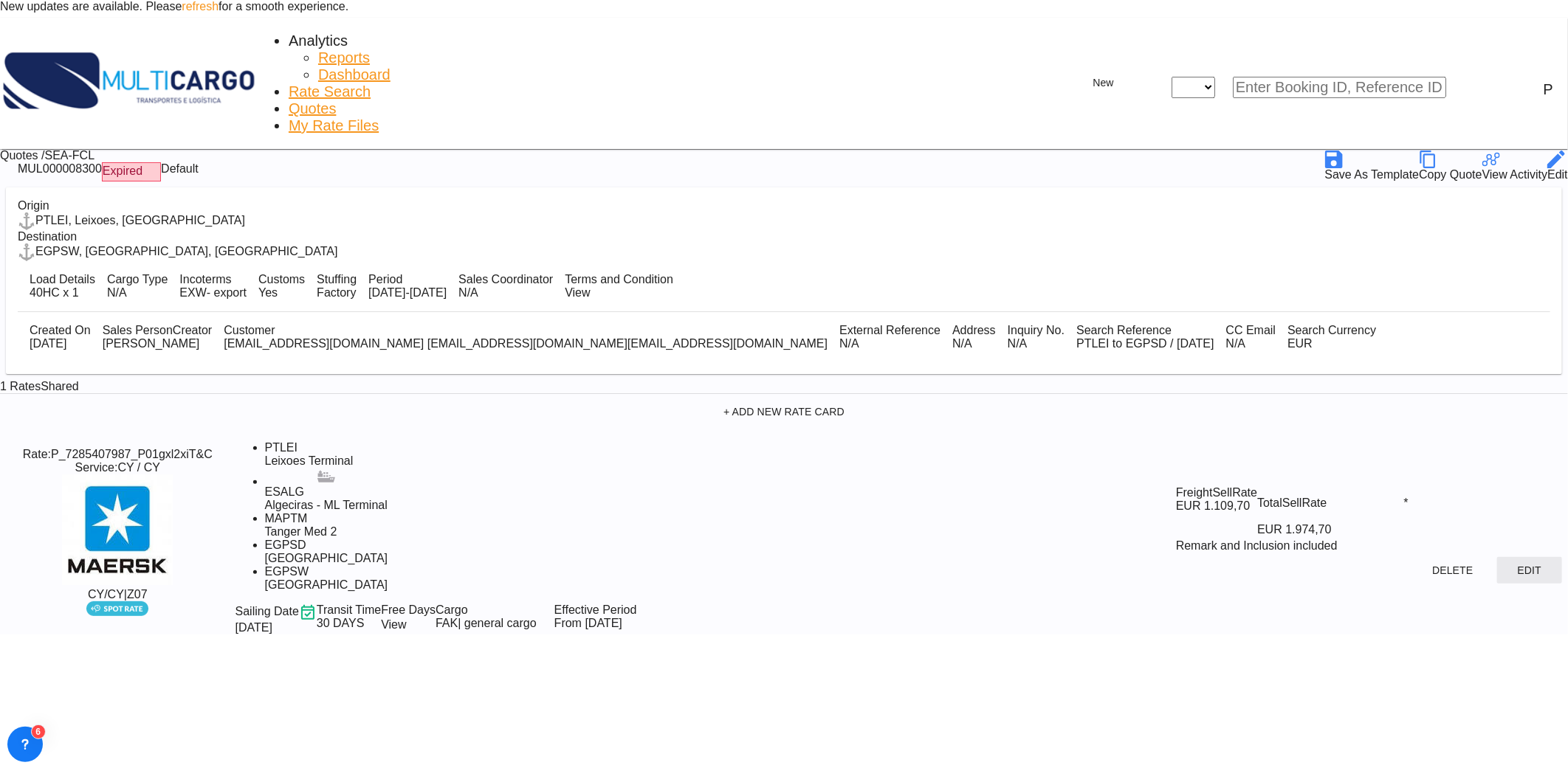
click at [1497, 557] on button "Edit" at bounding box center [1529, 570] width 65 height 27
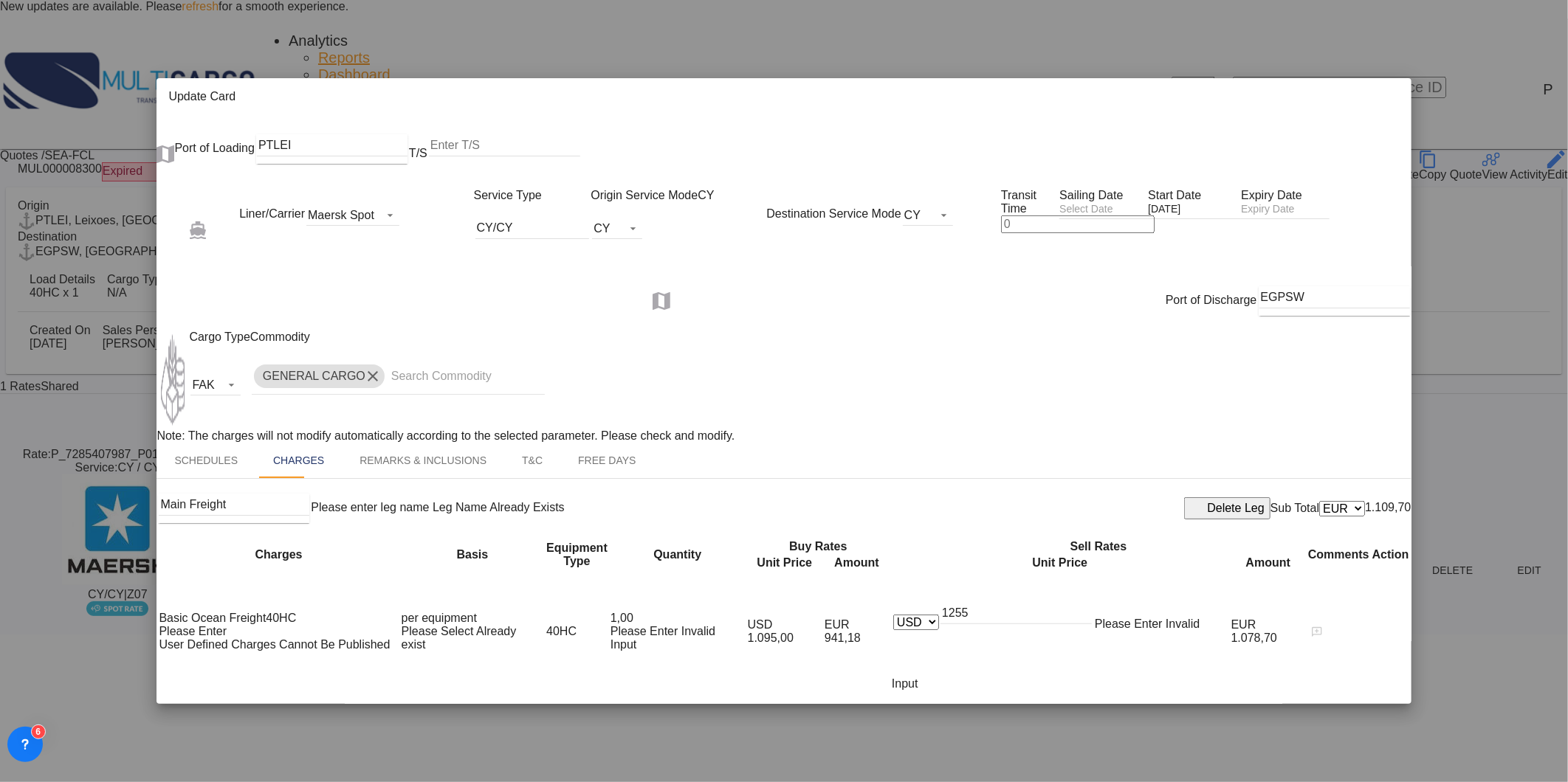
scroll to position [246, 0]
drag, startPoint x: 1038, startPoint y: 357, endPoint x: 1057, endPoint y: 357, distance: 19.0
click at [1057, 602] on input "1255" at bounding box center [1016, 613] width 151 height 22
type input "1200"
drag, startPoint x: 955, startPoint y: 691, endPoint x: 960, endPoint y: 697, distance: 7.8
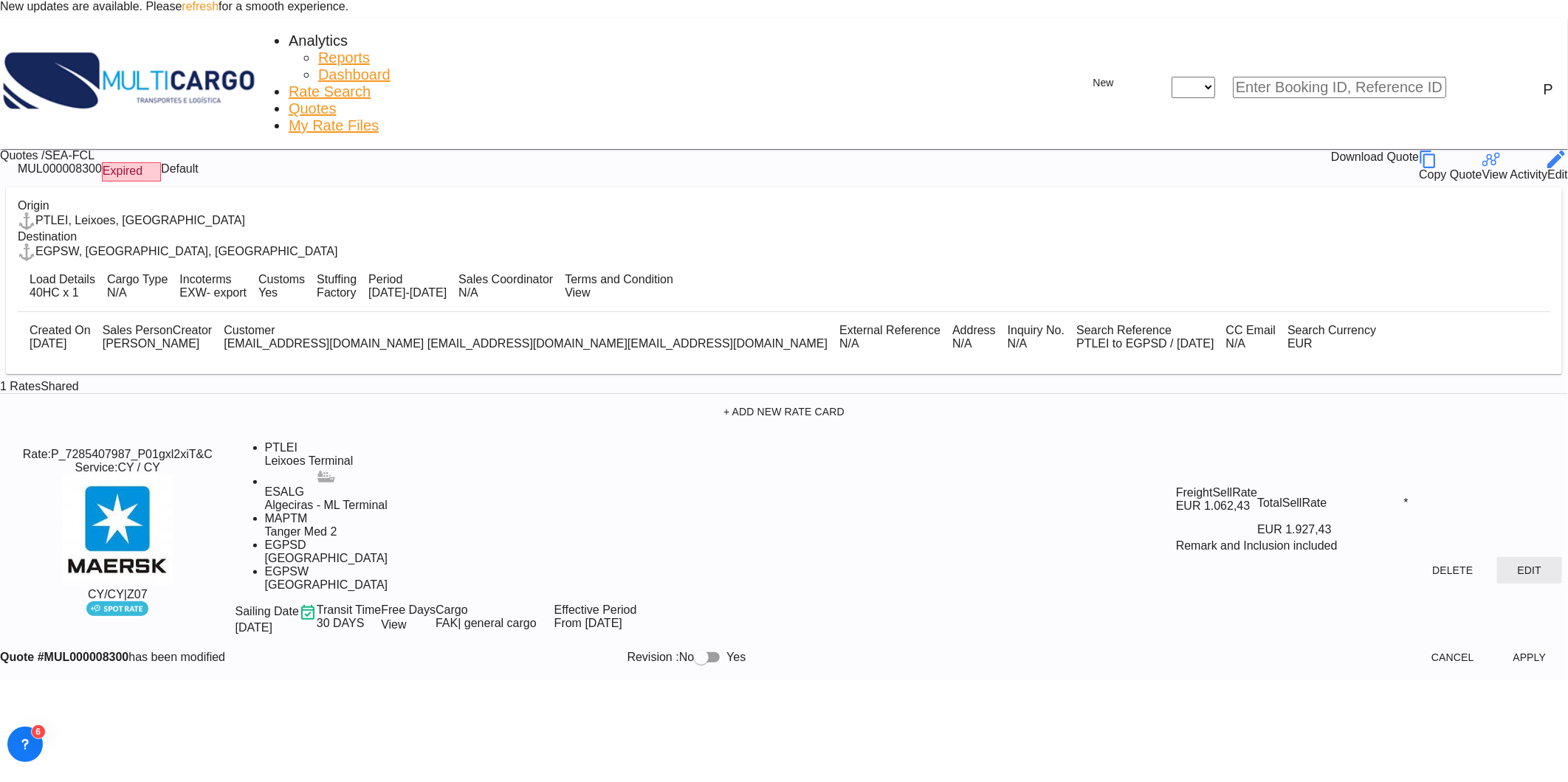
click at [1497, 557] on button "Edit" at bounding box center [1529, 570] width 65 height 27
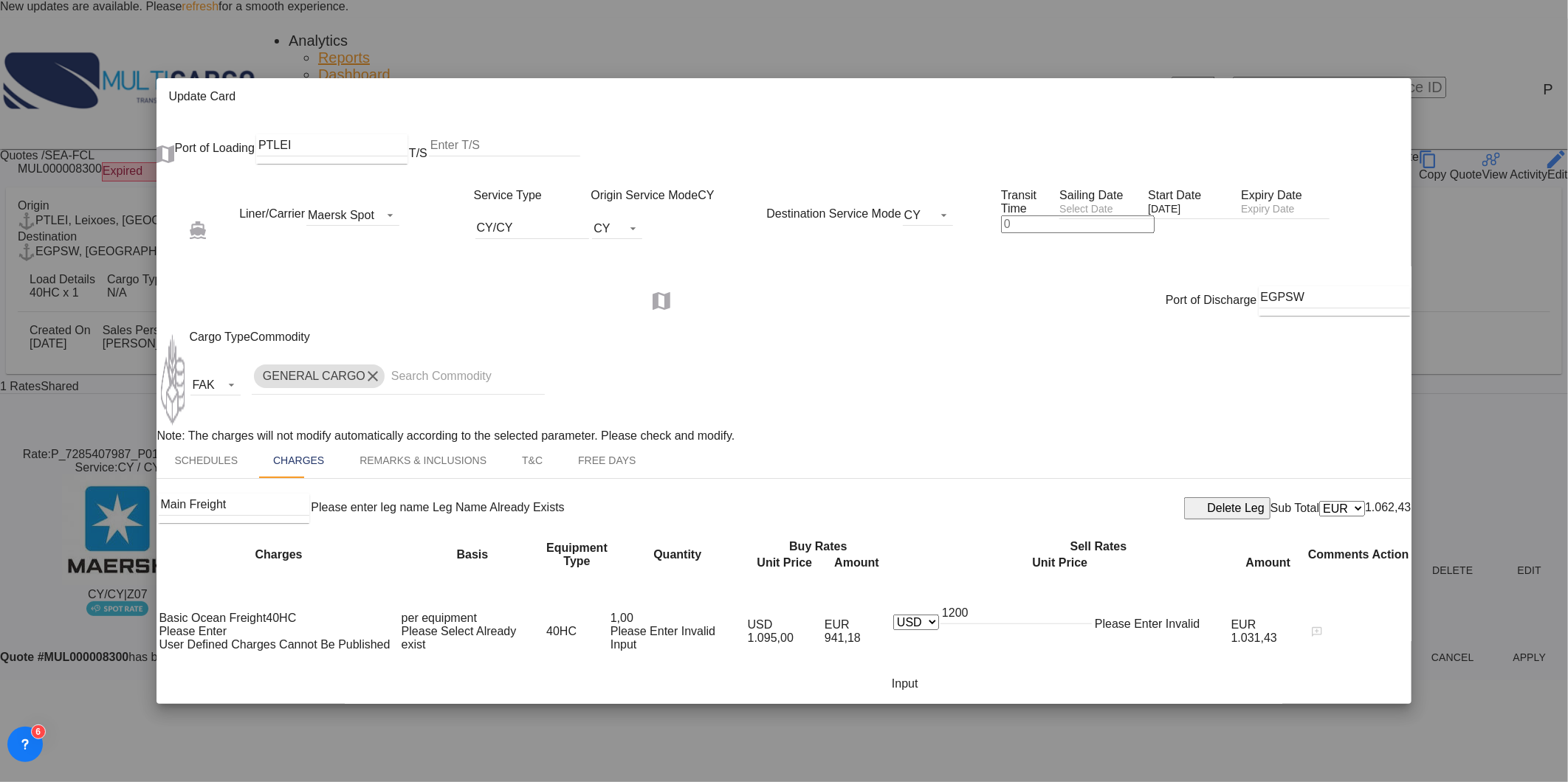
drag, startPoint x: 1030, startPoint y: 600, endPoint x: 1039, endPoint y: 601, distance: 9.1
click at [1031, 602] on input "1200" at bounding box center [1016, 613] width 151 height 22
drag, startPoint x: 1032, startPoint y: 603, endPoint x: 1094, endPoint y: 603, distance: 62.0
click at [1092, 603] on input "1200" at bounding box center [1016, 613] width 151 height 22
type input "1170"
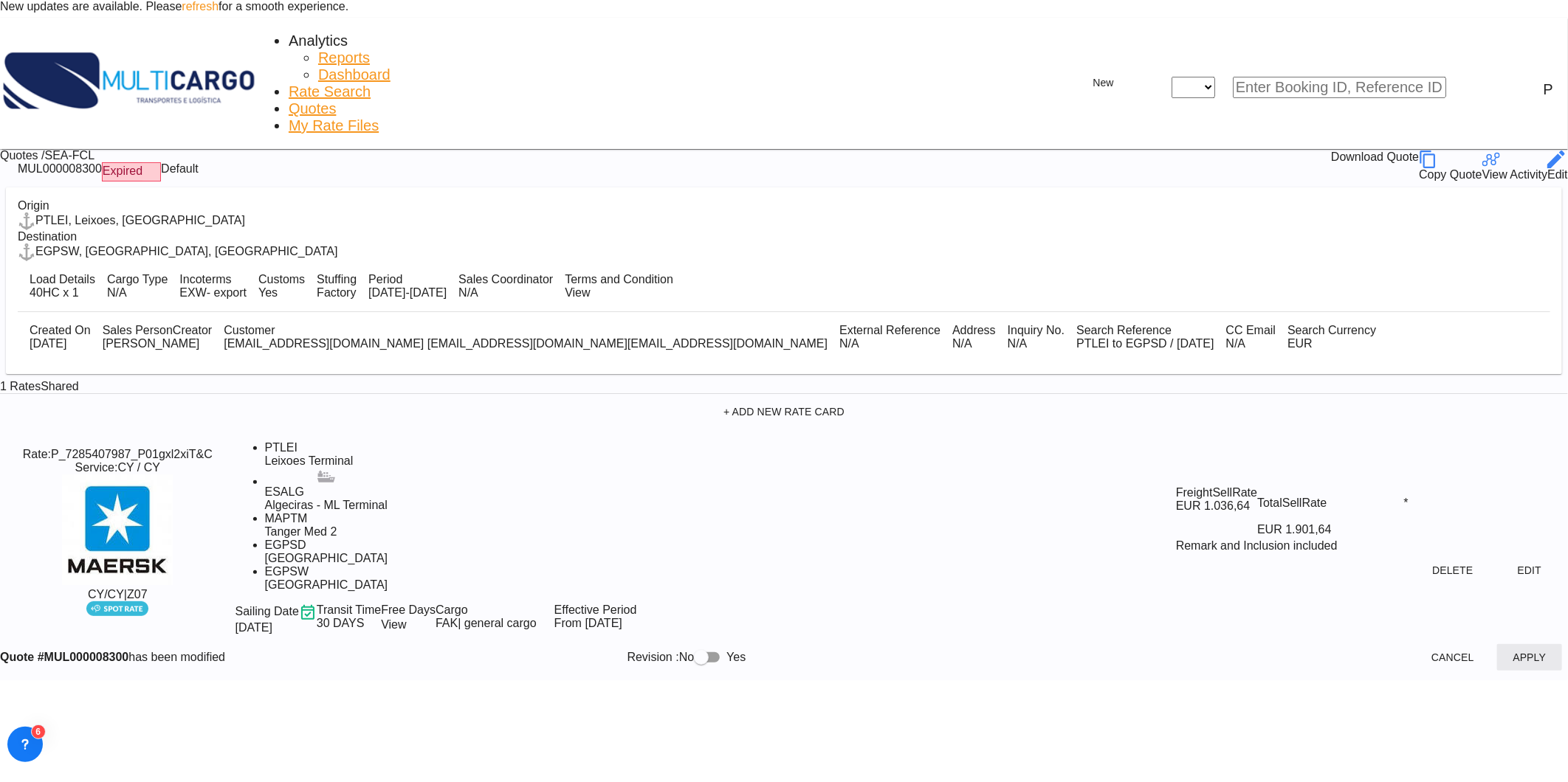
click at [1497, 645] on button "Apply" at bounding box center [1529, 657] width 65 height 27
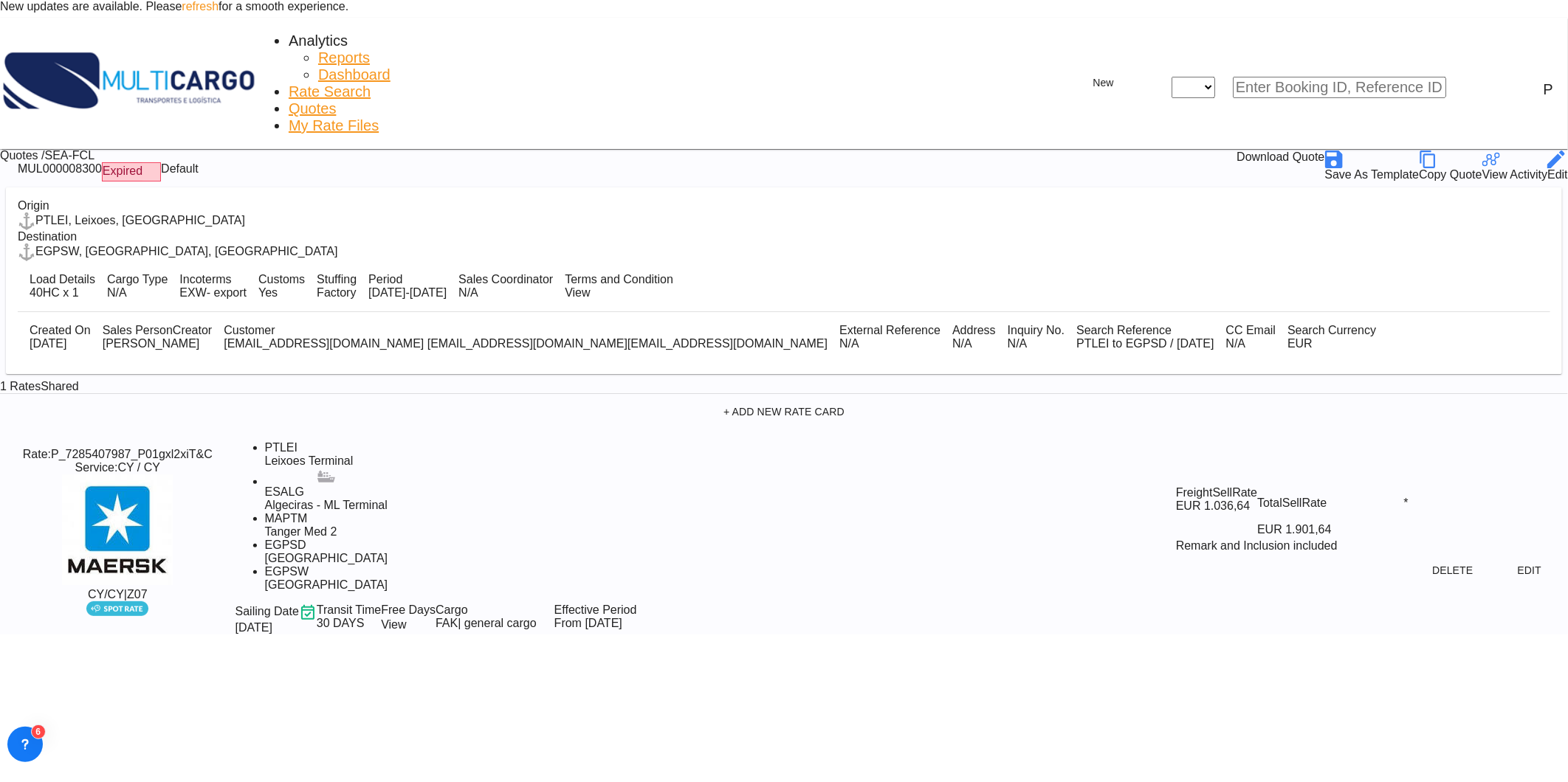
click at [289, 83] on span "Rate Search" at bounding box center [329, 91] width 82 height 16
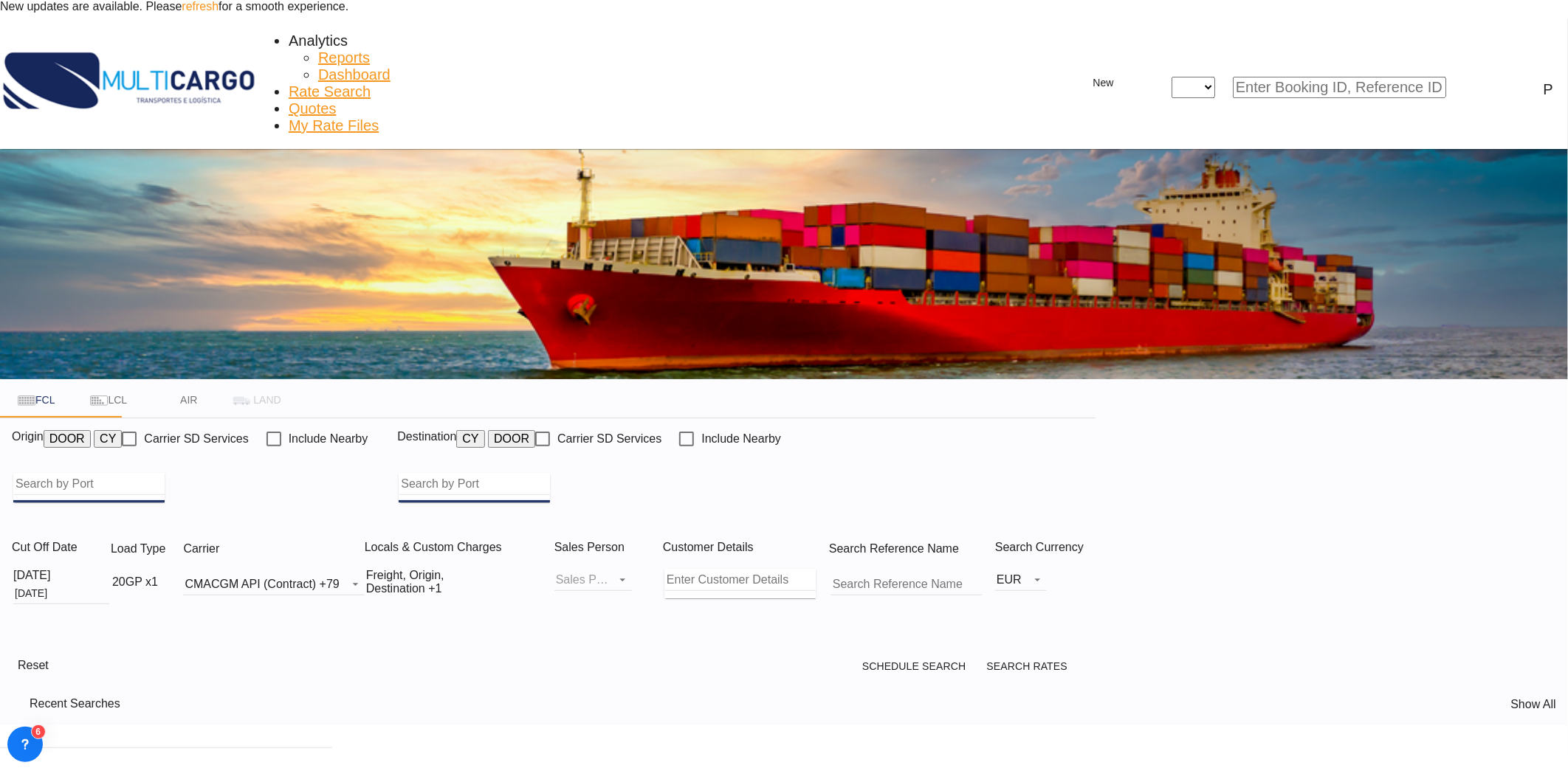
click at [165, 473] on input "Search by Port" at bounding box center [89, 484] width 150 height 22
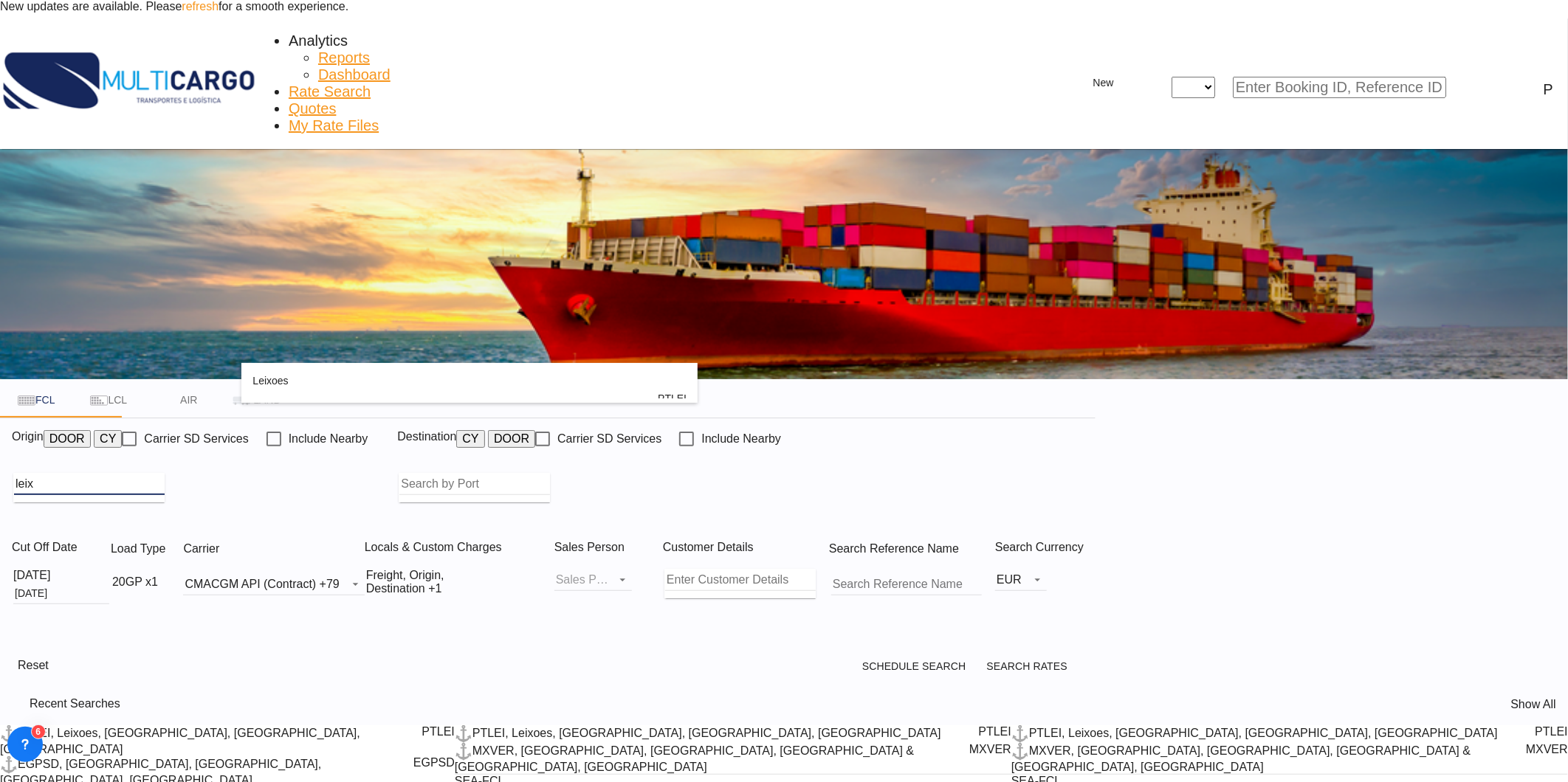
click at [319, 374] on div "Leix oes Portugal PTLEI" at bounding box center [469, 399] width 434 height 71
type input "Leixoes, PTLEI"
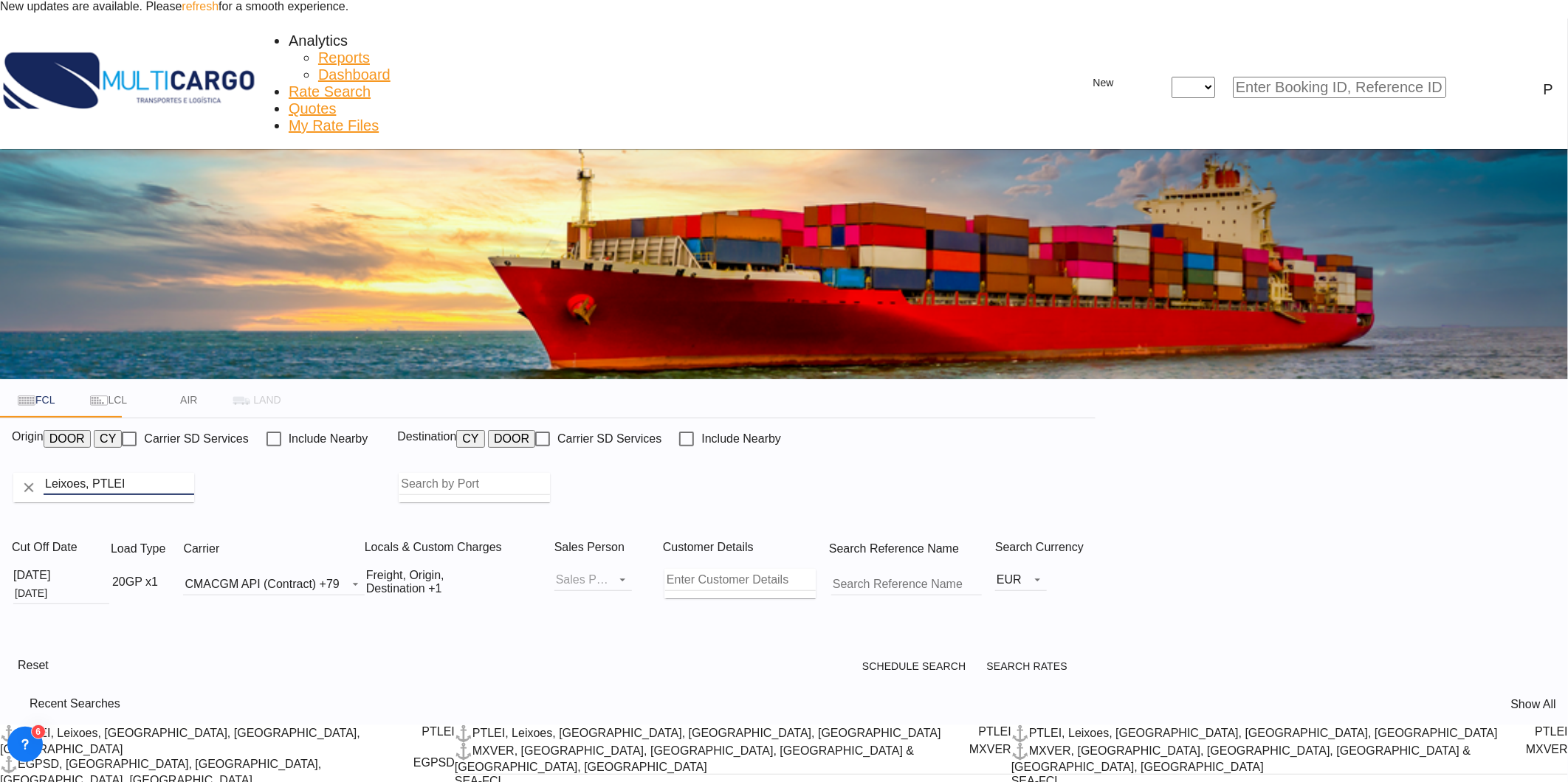
click at [883, 340] on body "New updates are available. Please refresh for a smooth experience. Analytics Re…" at bounding box center [784, 391] width 1568 height 782
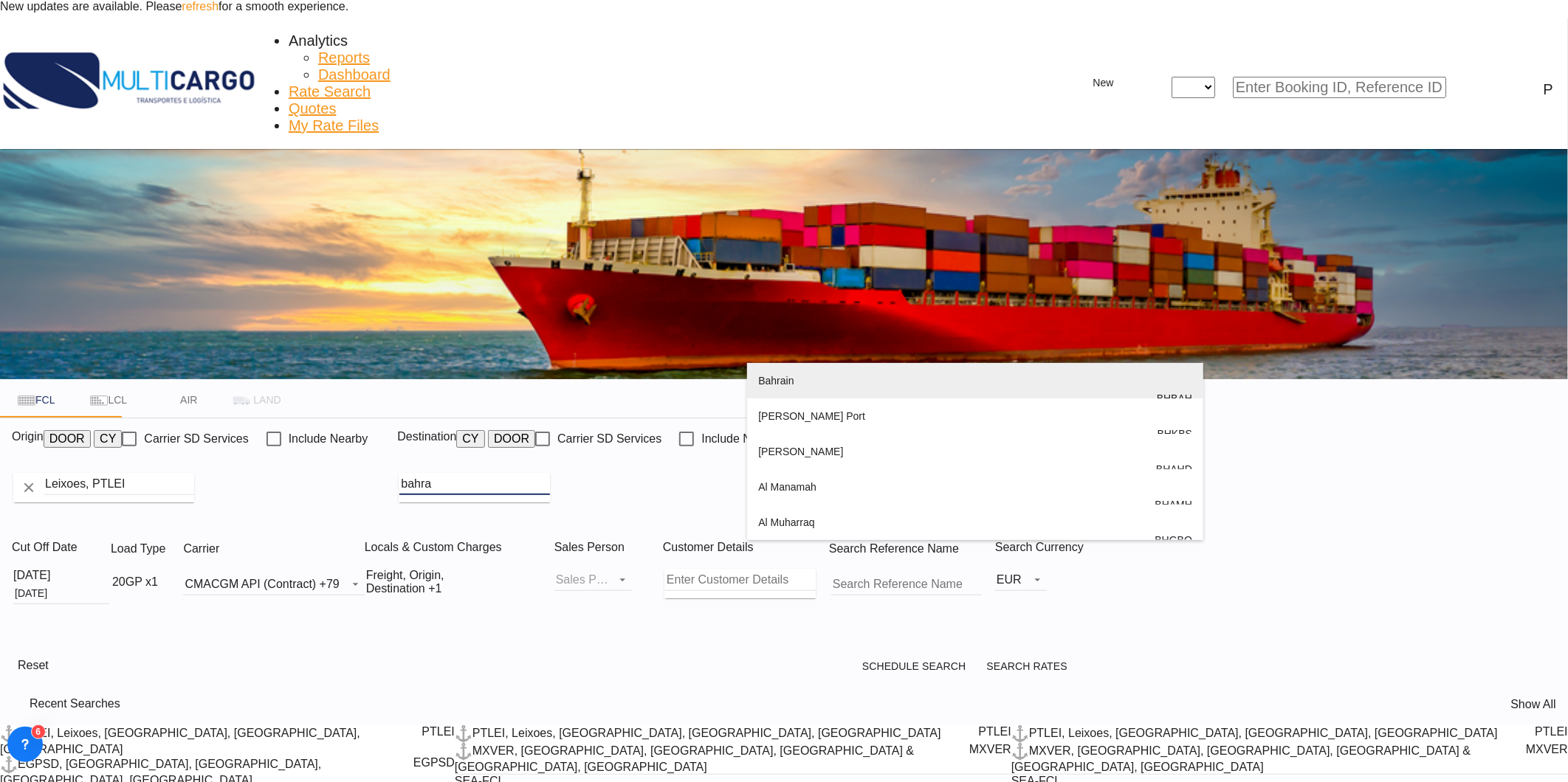
click at [834, 377] on div "Bahra in Bahrain BHBAH" at bounding box center [974, 399] width 434 height 71
type input "Bahrain, BHBAH"
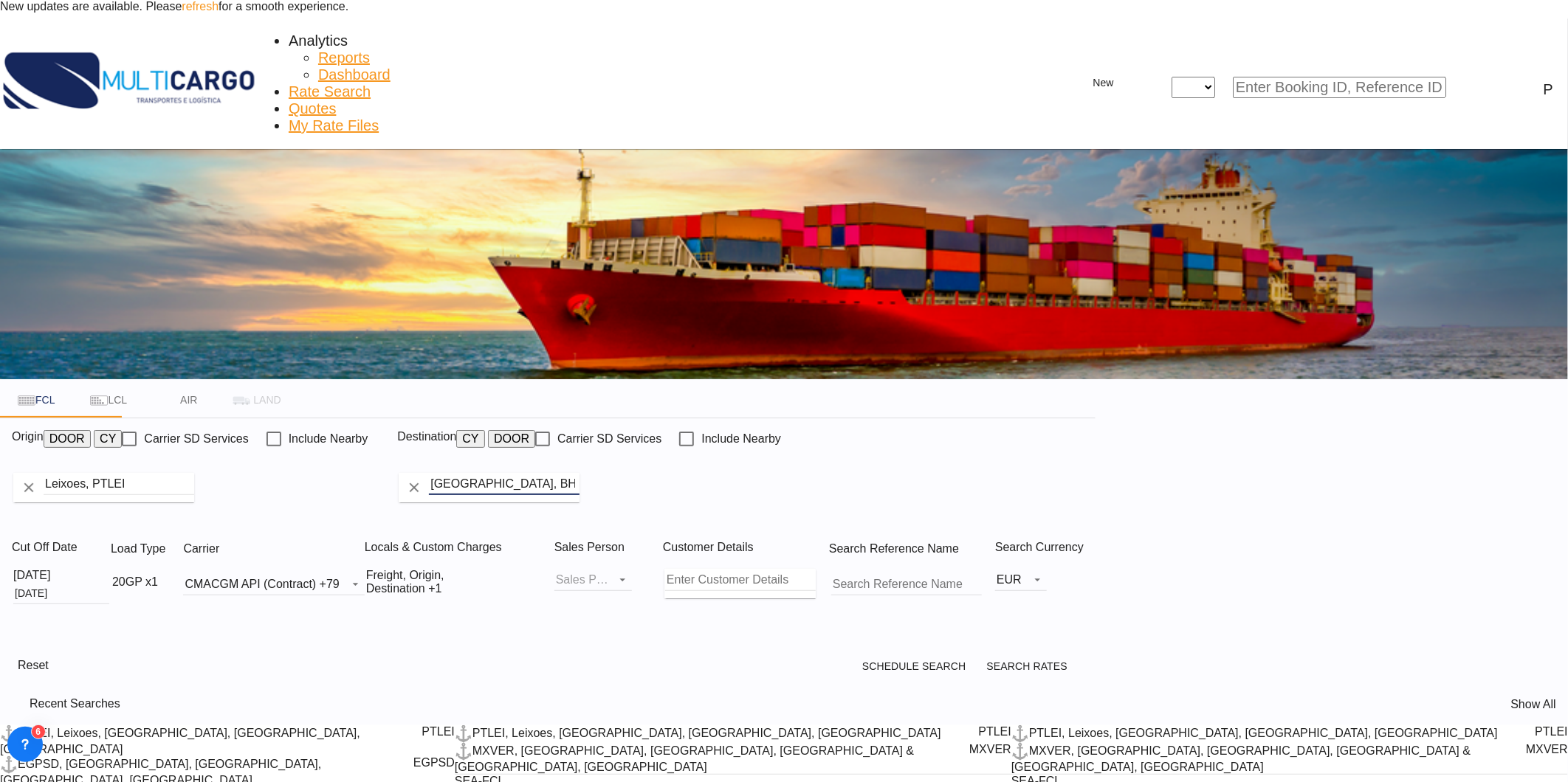
click at [158, 576] on div "20GP x1" at bounding box center [135, 582] width 46 height 13
drag, startPoint x: 275, startPoint y: 461, endPoint x: 290, endPoint y: 487, distance: 30.0
click at [275, 464] on md-select-value "20GP" at bounding box center [247, 475] width 57 height 22
drag, startPoint x: 267, startPoint y: 497, endPoint x: 528, endPoint y: 543, distance: 265.0
click at [267, 498] on md-option "40GP" at bounding box center [276, 508] width 100 height 36
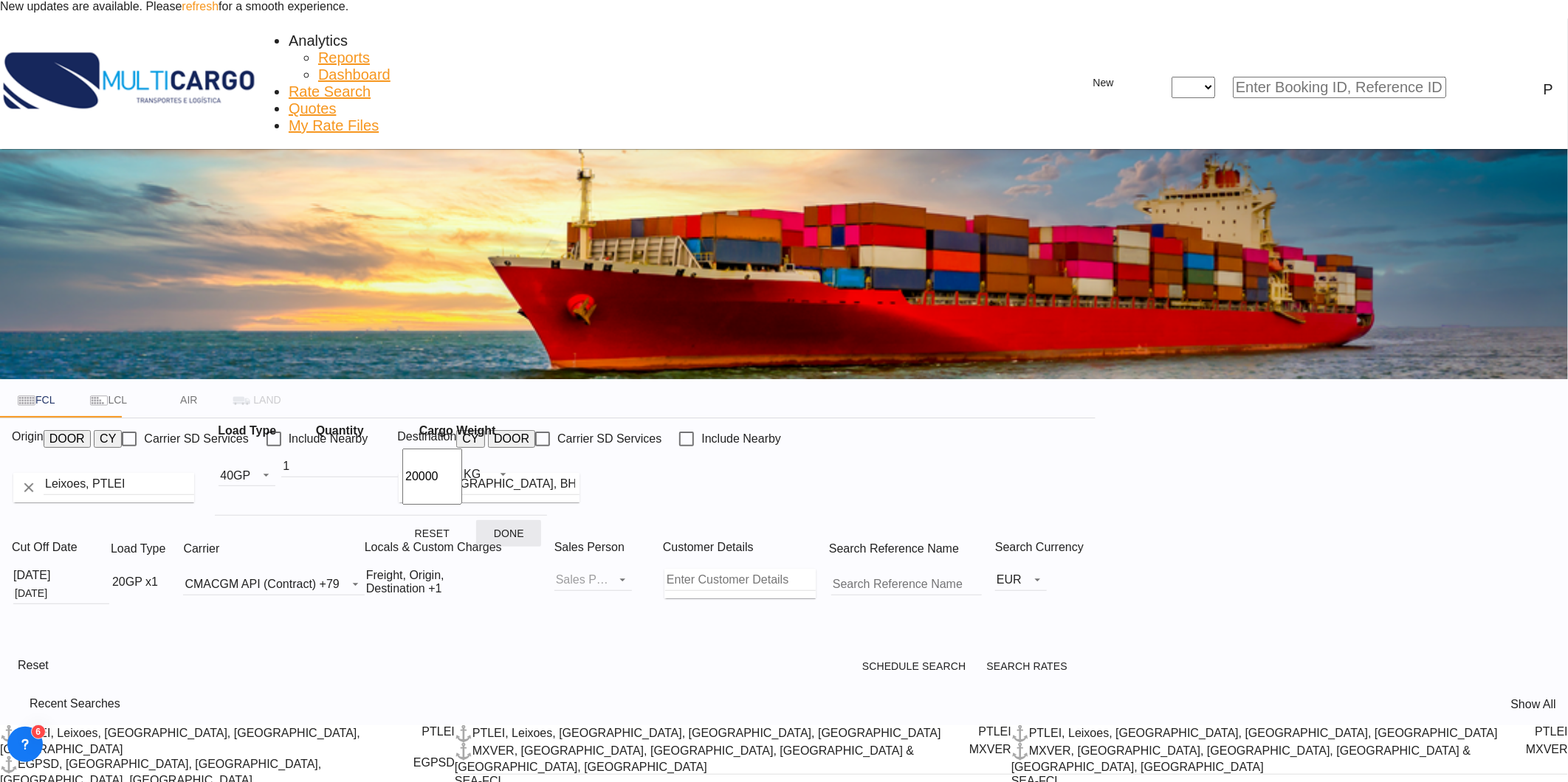
click at [521, 535] on button "Done" at bounding box center [509, 533] width 65 height 27
click at [1085, 661] on span "Search Rates" at bounding box center [1035, 666] width 99 height 12
type input "PTLEI to BHBAH / 9 Sep 2025"
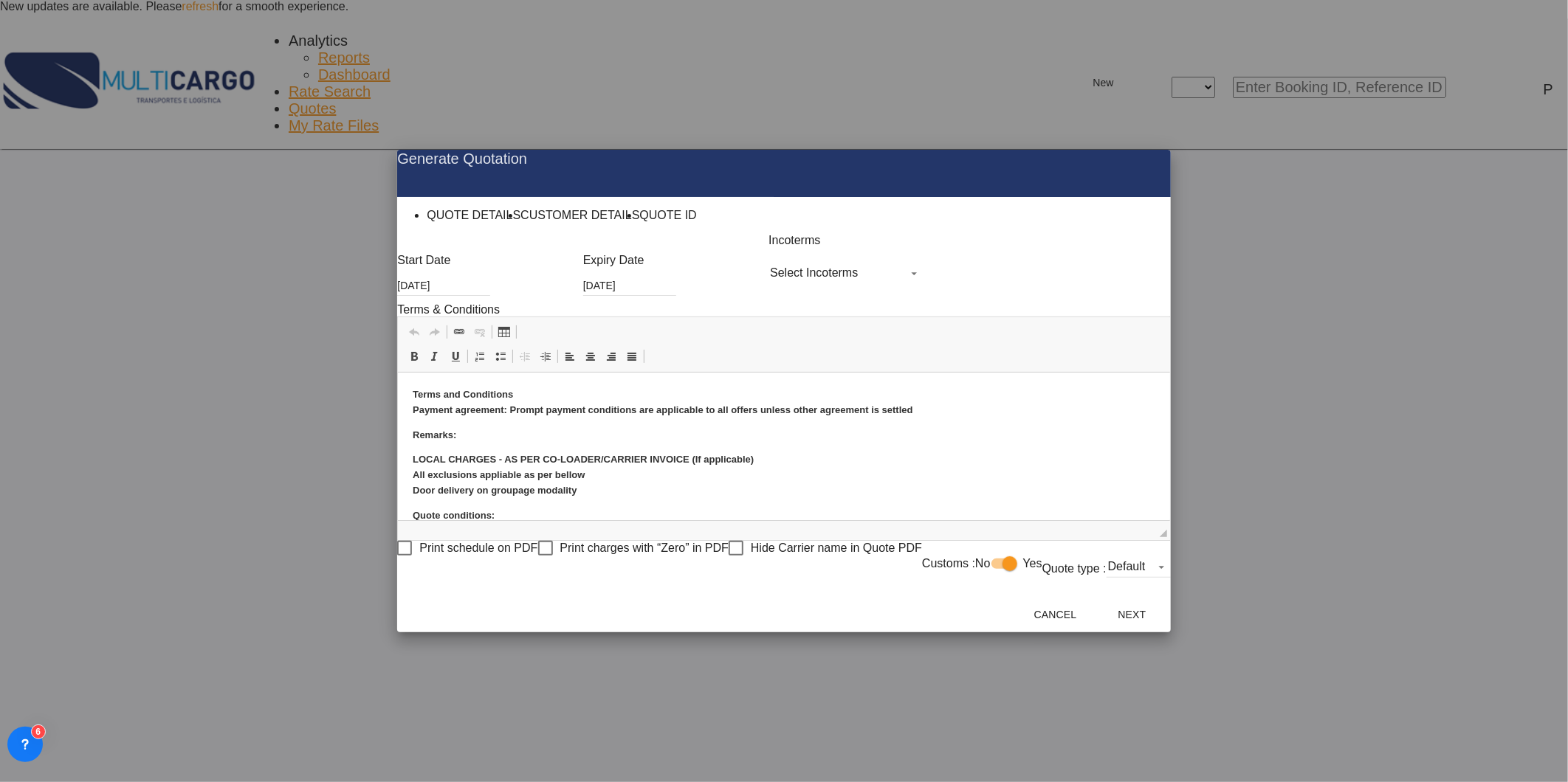
click at [786, 284] on md-select "Select Incoterms FOB - import Free on Board CIF - import Cost,Insurance and Fre…" at bounding box center [845, 273] width 154 height 22
click at [790, 273] on input "search" at bounding box center [791, 265] width 108 height 13
type input "exw"
click at [797, 293] on div "EXW - export" at bounding box center [772, 288] width 48 height 9
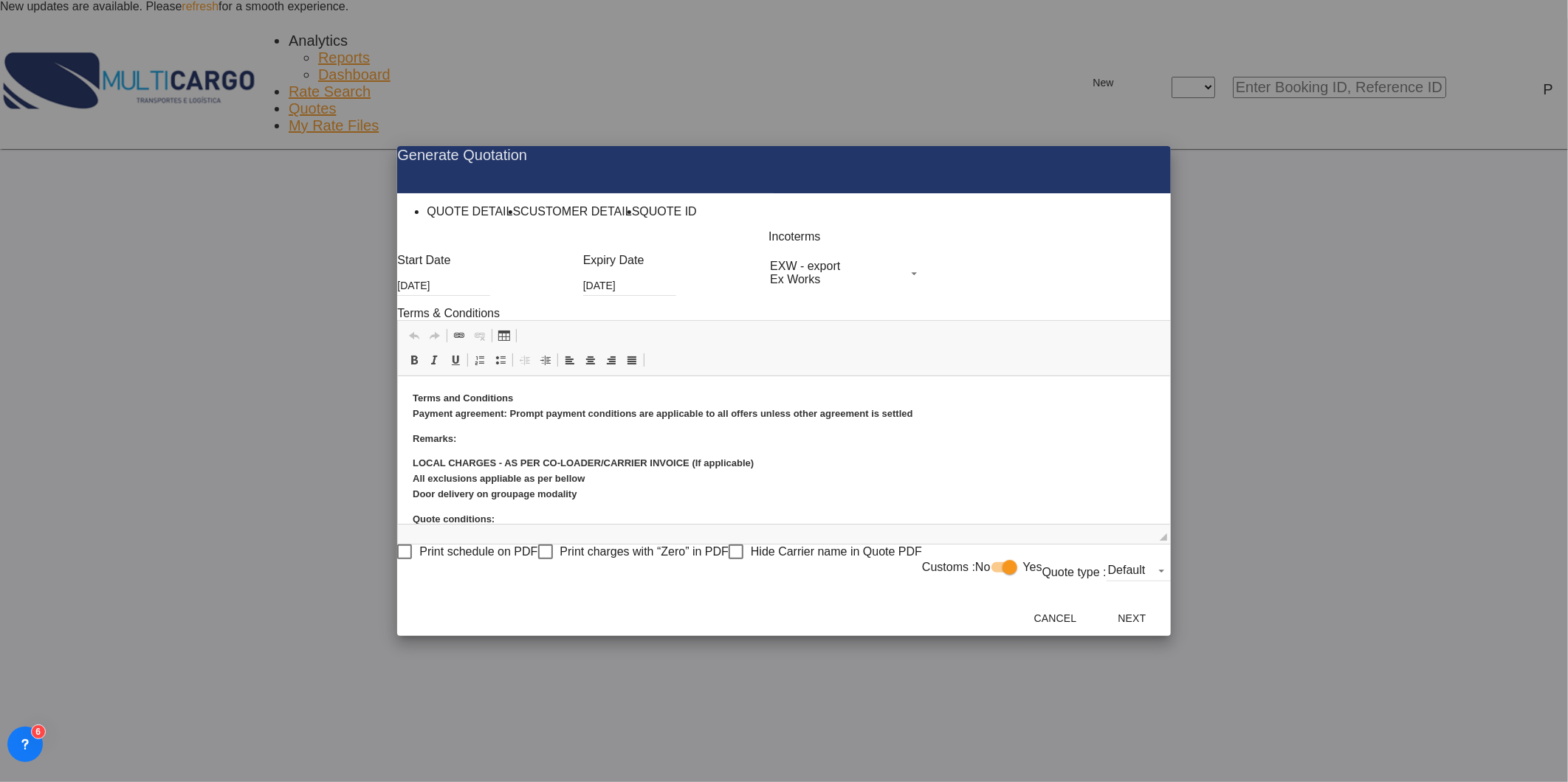
click at [1164, 623] on button "Next" at bounding box center [1132, 618] width 65 height 27
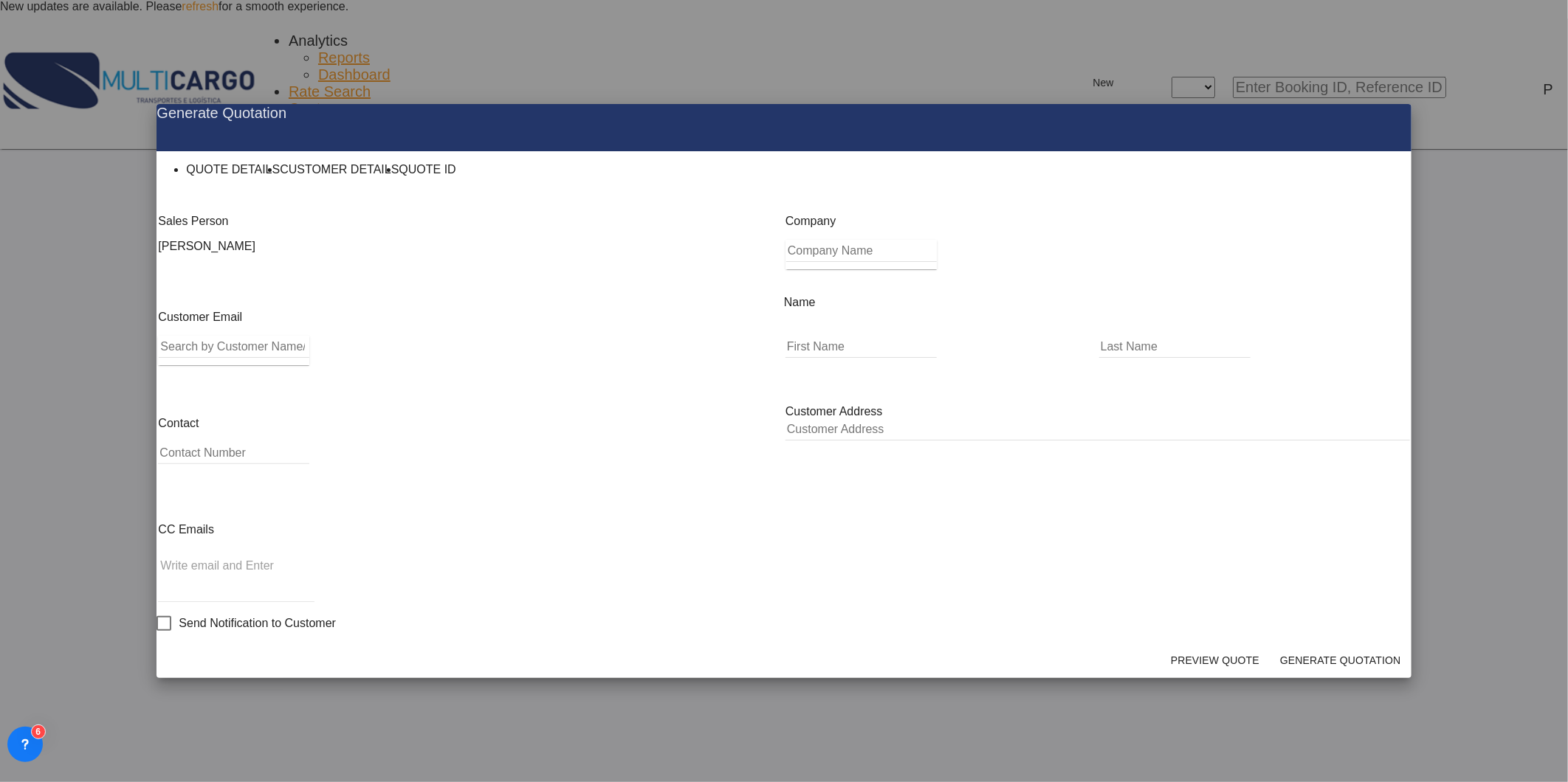
click at [309, 358] on input "Search by Customer Name/Email Id/Company" at bounding box center [234, 346] width 150 height 22
paste input "overseas@sofintl.com"
type input "overseas@sofintl.com"
click at [307, 410] on div "Jamilyn Sacurat overseas@sofintl.com | South Ocean Freight International L.L.C" at bounding box center [484, 441] width 520 height 71
type input "South Ocean Freight International L.L.C"
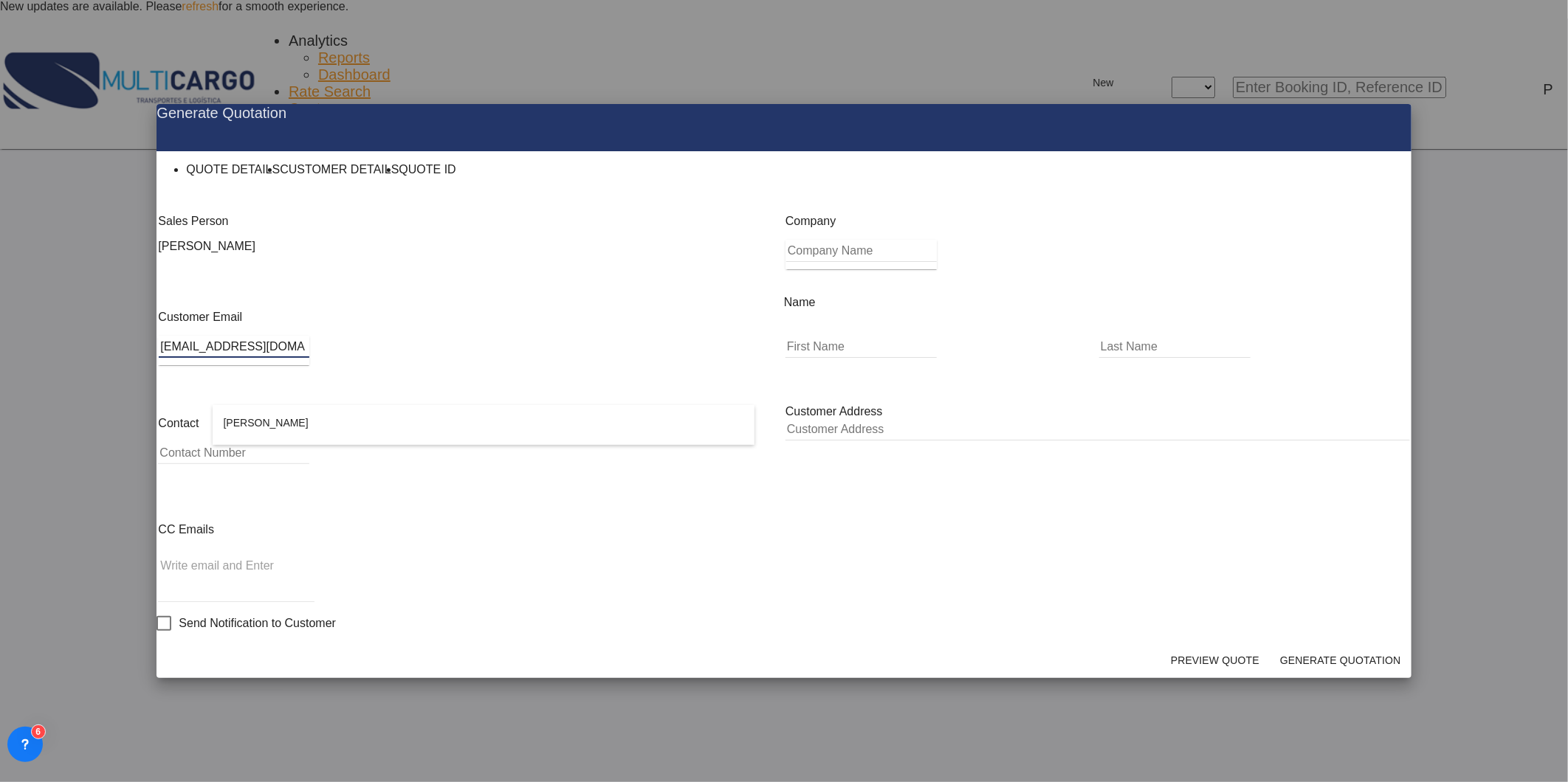
type input "Jamilyn"
type input "Sacurat"
click at [1297, 647] on button "Generate Quotation" at bounding box center [1340, 660] width 130 height 27
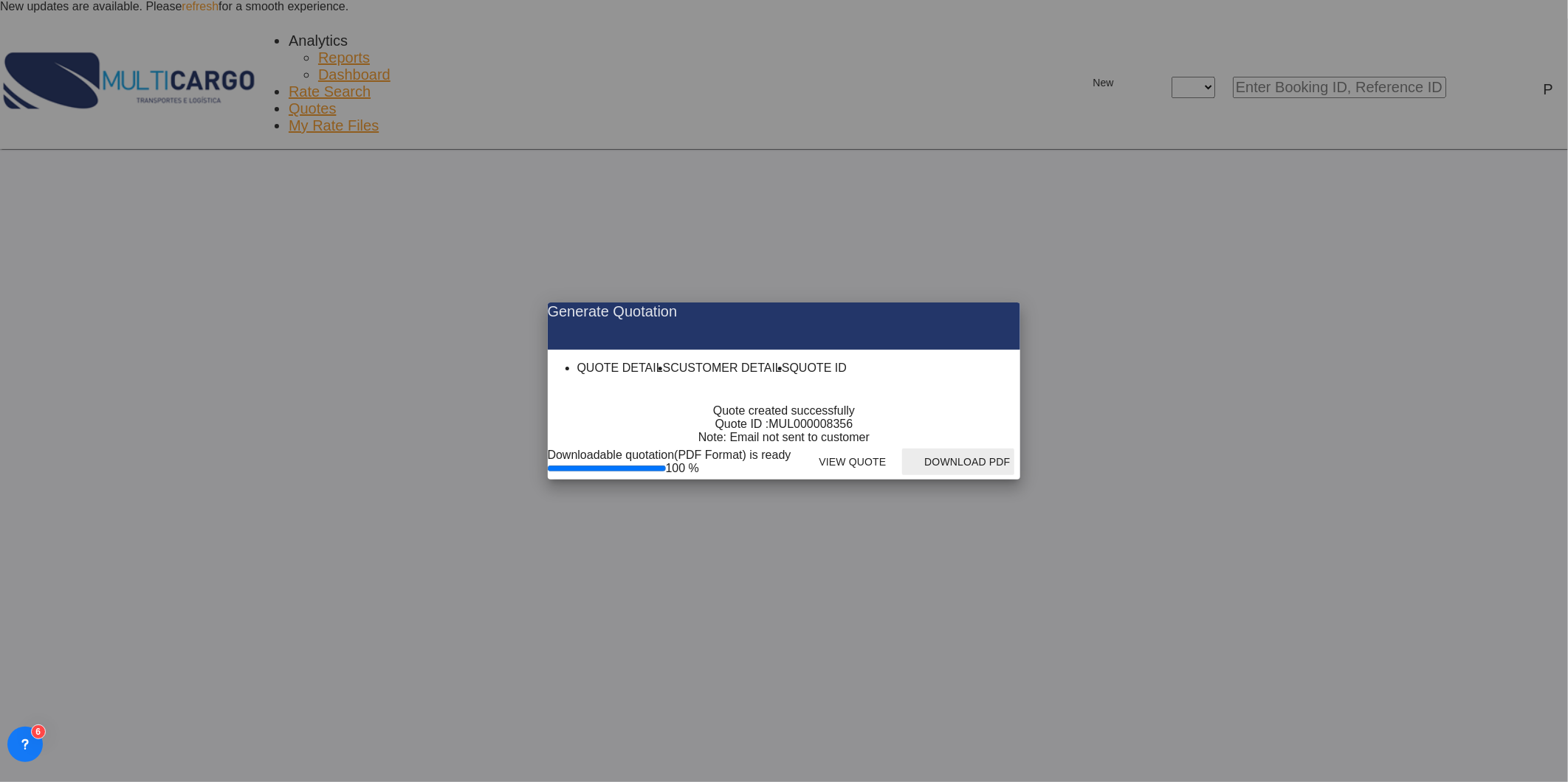
click at [1014, 476] on button "Download PDF" at bounding box center [957, 462] width 112 height 27
click at [1005, 302] on md-icon "icon-close fg-AAA8AD cursor m-0" at bounding box center [996, 311] width 18 height 18
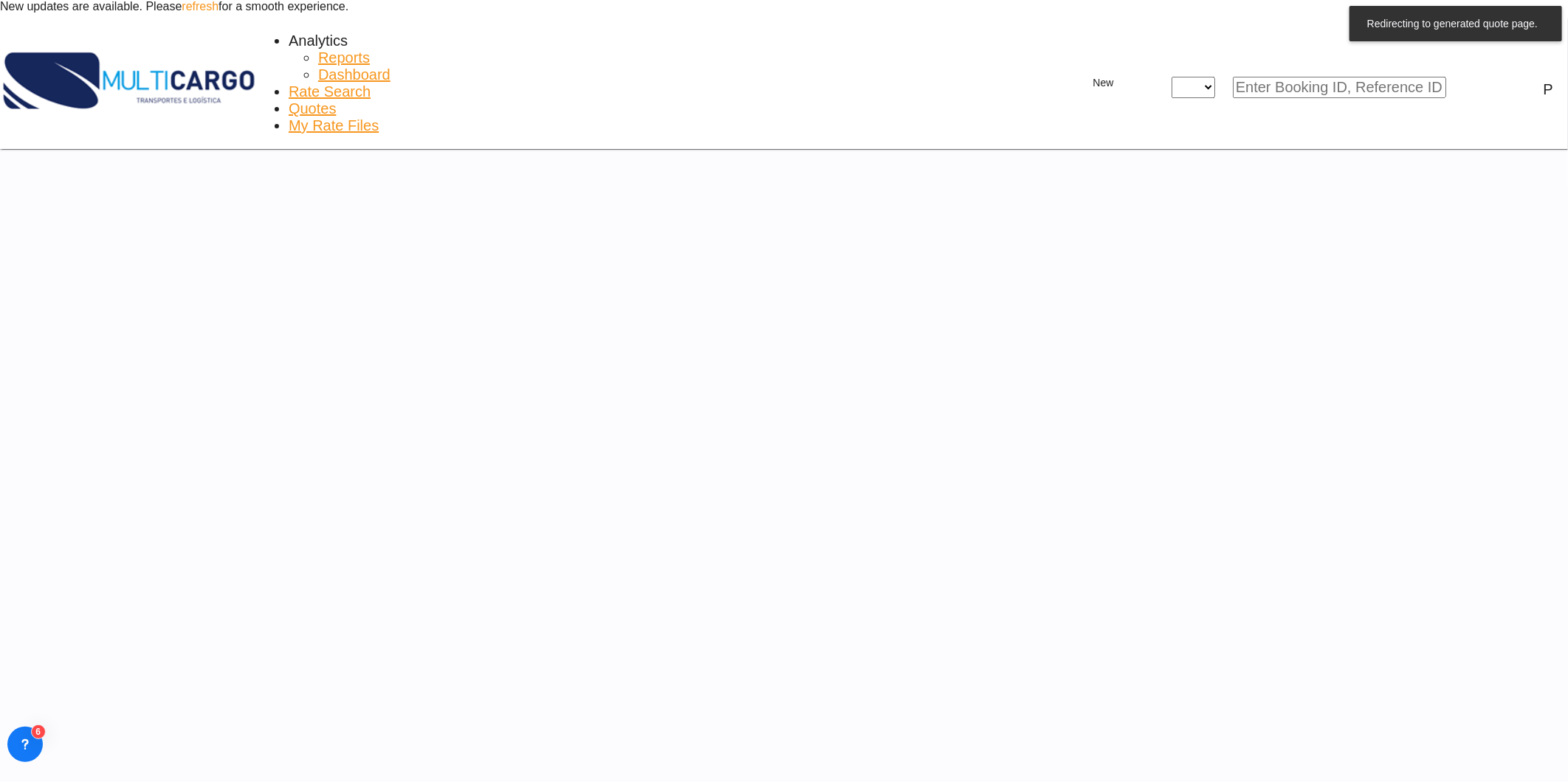
click at [321, 0] on div at bounding box center [784, 0] width 1568 height 0
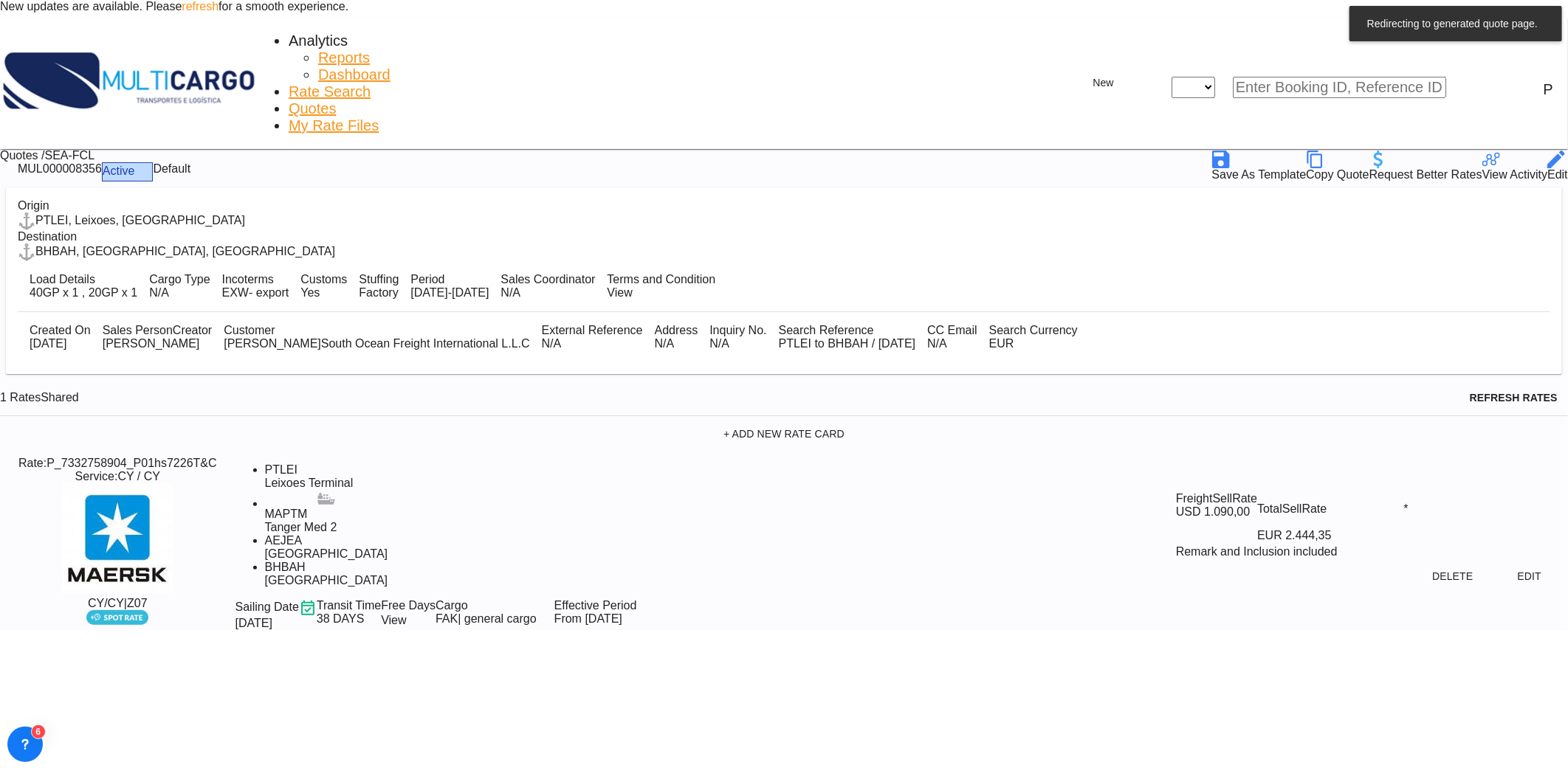
click at [321, 100] on span "Quotes" at bounding box center [312, 108] width 47 height 16
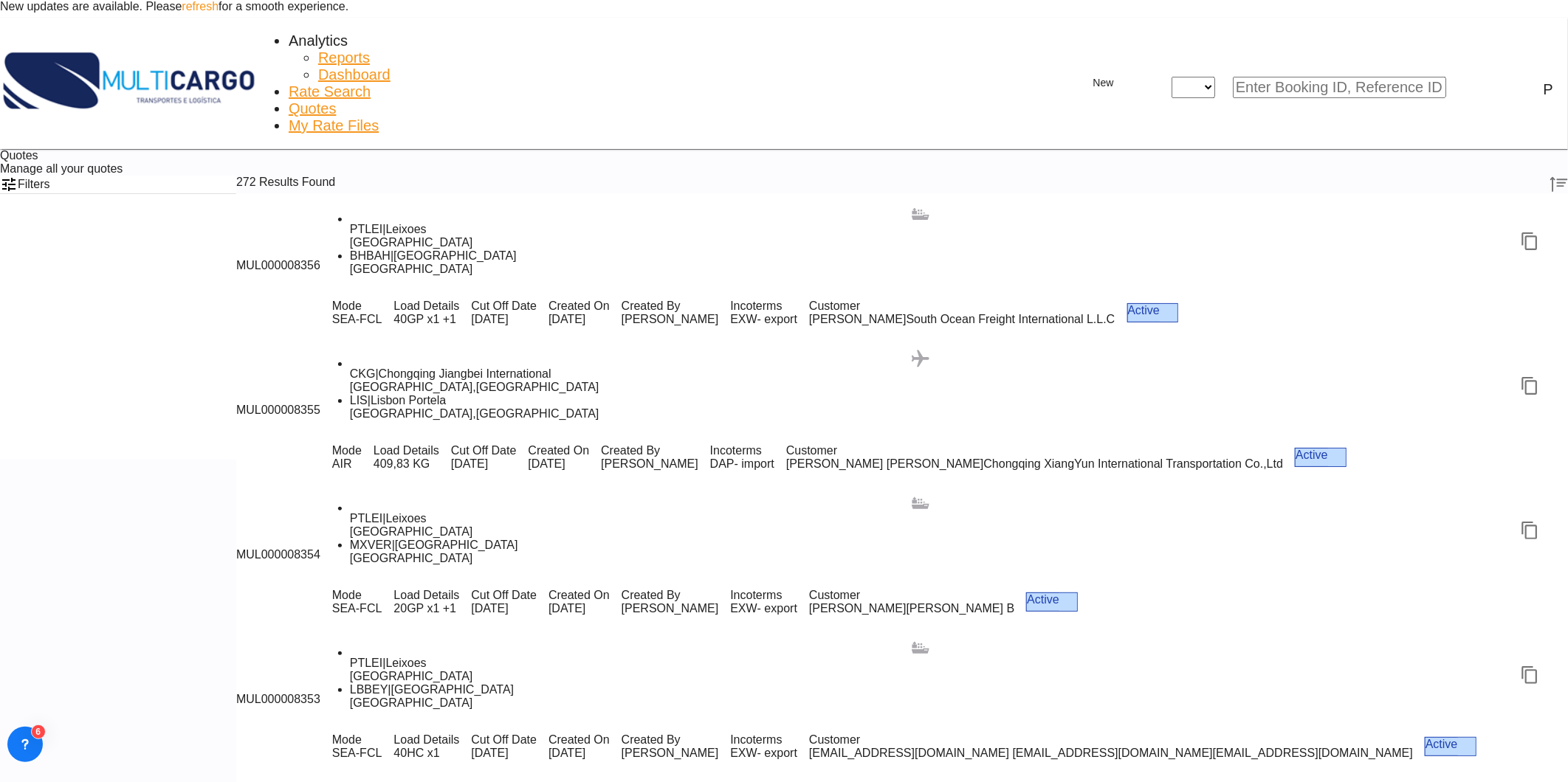
click at [1469, 79] on md-icon "icon-magnify" at bounding box center [1473, 88] width 18 height 18
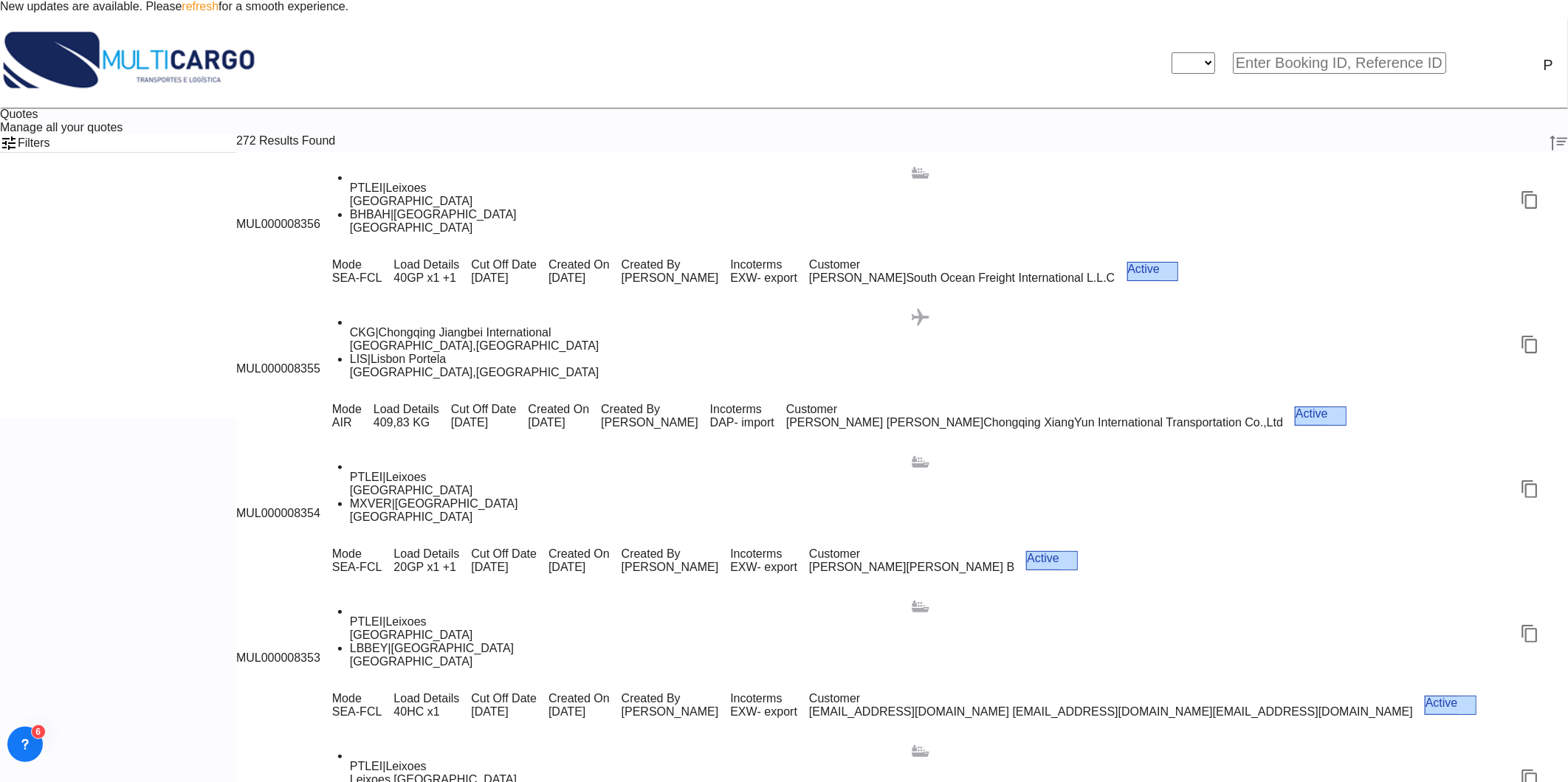
drag, startPoint x: 1252, startPoint y: 57, endPoint x: 1251, endPoint y: 66, distance: 9.1
click at [1215, 57] on select "Quotes" at bounding box center [1193, 63] width 44 height 21
select select "Quotes"
click at [1198, 53] on select "Quotes" at bounding box center [1193, 63] width 44 height 21
click at [1286, 55] on input at bounding box center [1339, 63] width 213 height 21
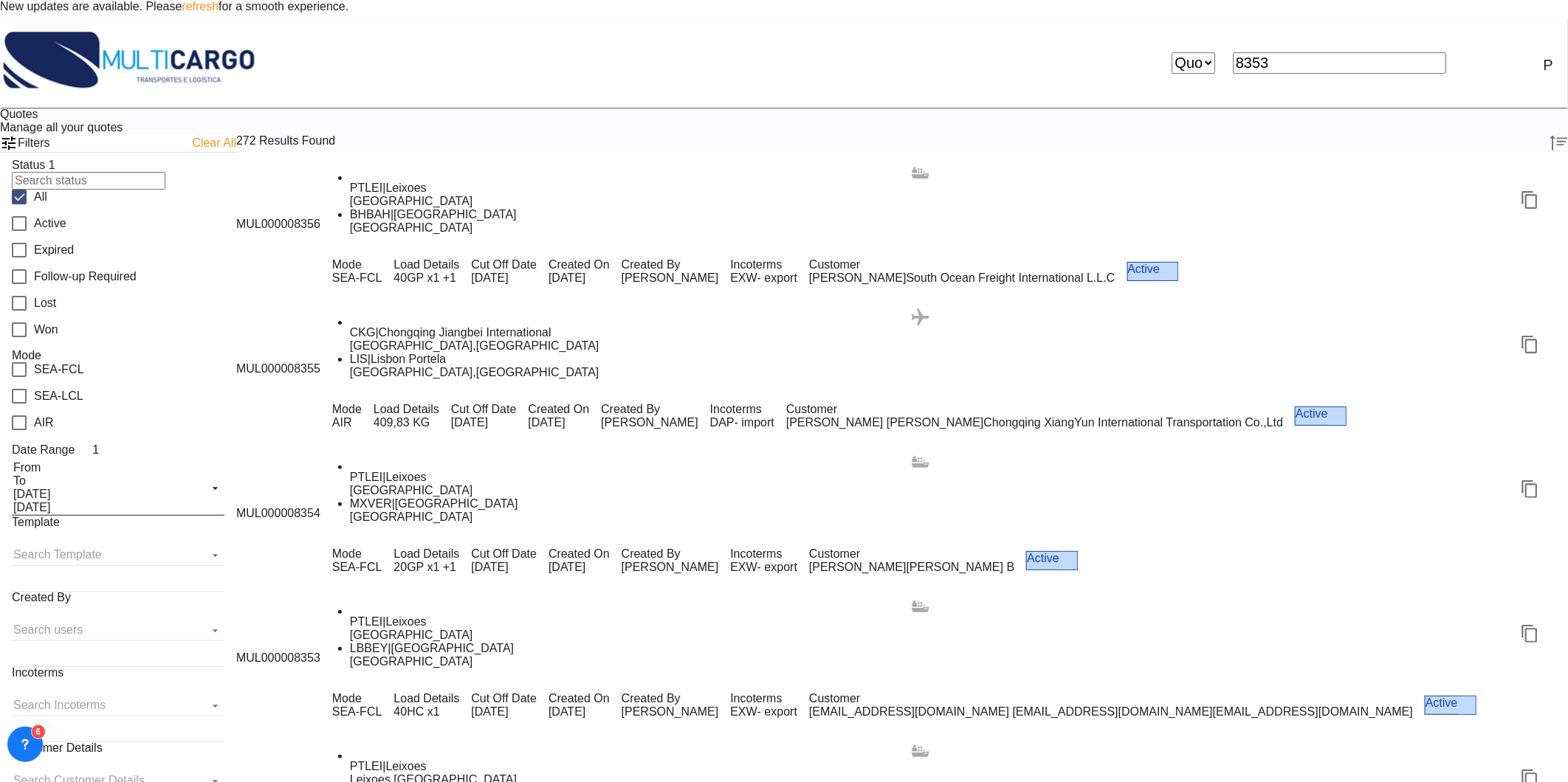
type input "8353"
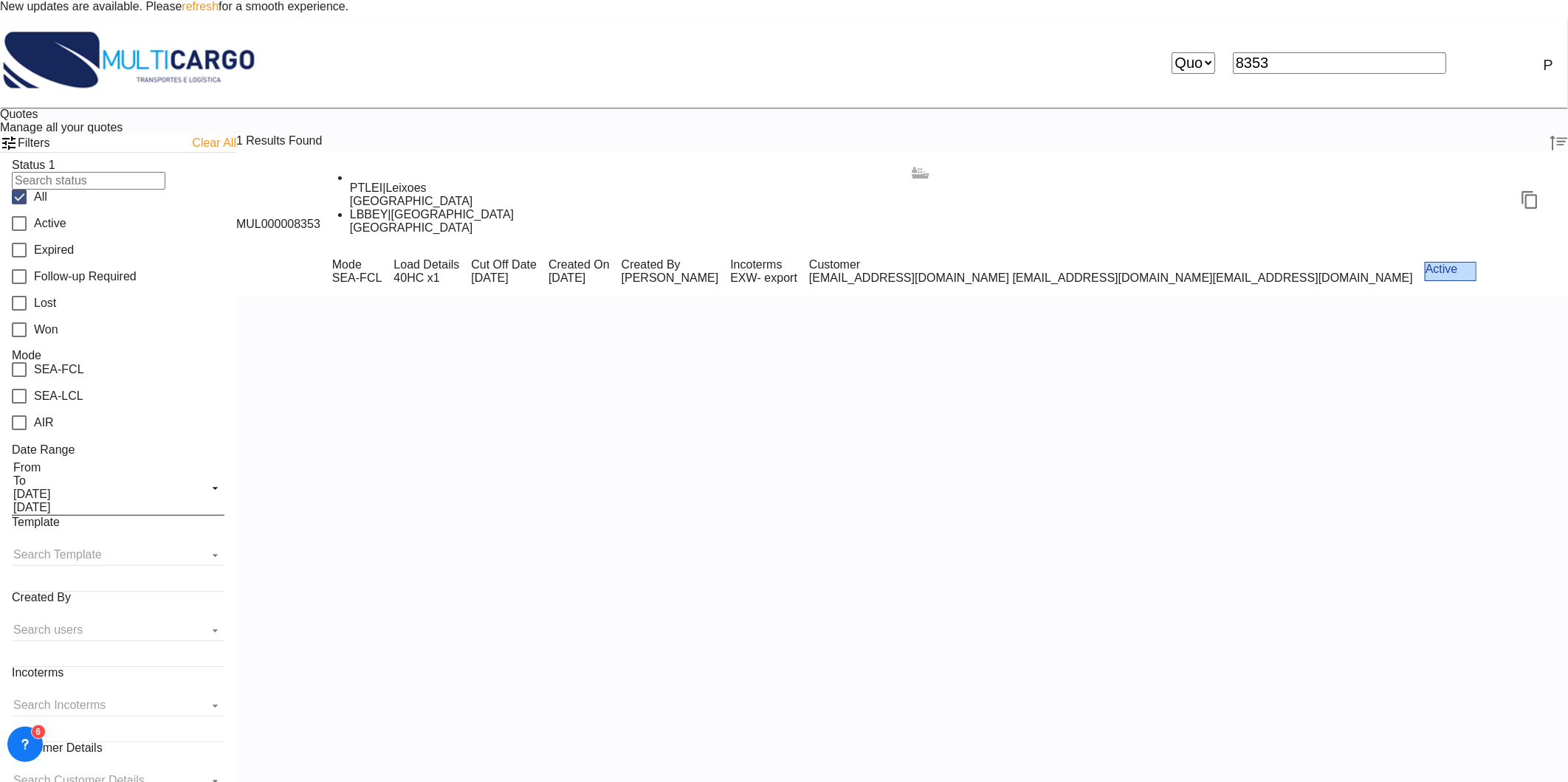
click at [475, 232] on port-traveller-ui ".a{fill:#aaa8ad;} .a{fill:#aaa8ad;} PTLEI | Leixoes Portugal LBBEY | Beirut Leb…" at bounding box center [906, 199] width 1171 height 95
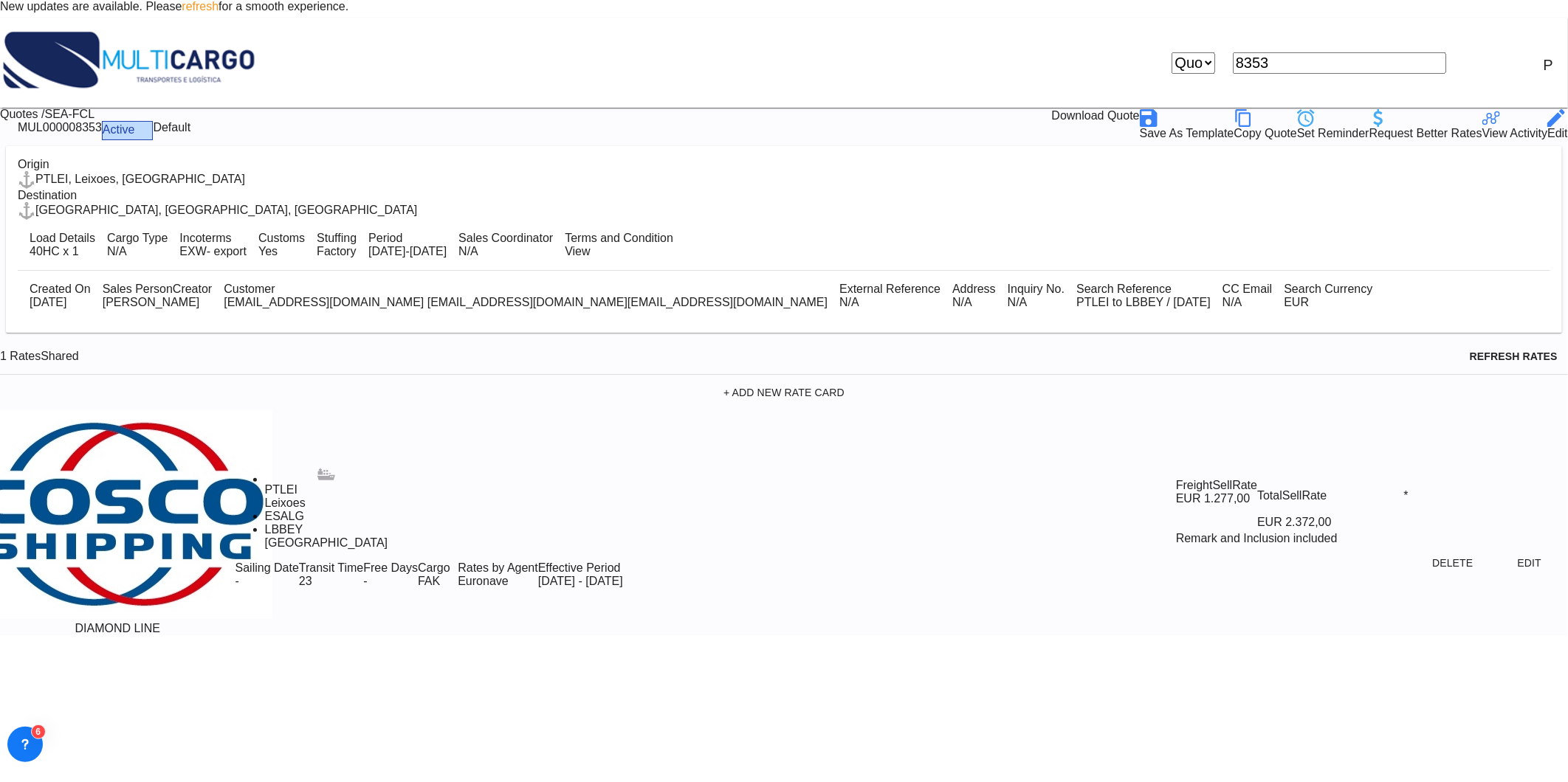
drag, startPoint x: 1190, startPoint y: 57, endPoint x: 1167, endPoint y: 63, distance: 23.8
click at [1171, 57] on md-icon "icon-close" at bounding box center [1163, 61] width 18 height 18
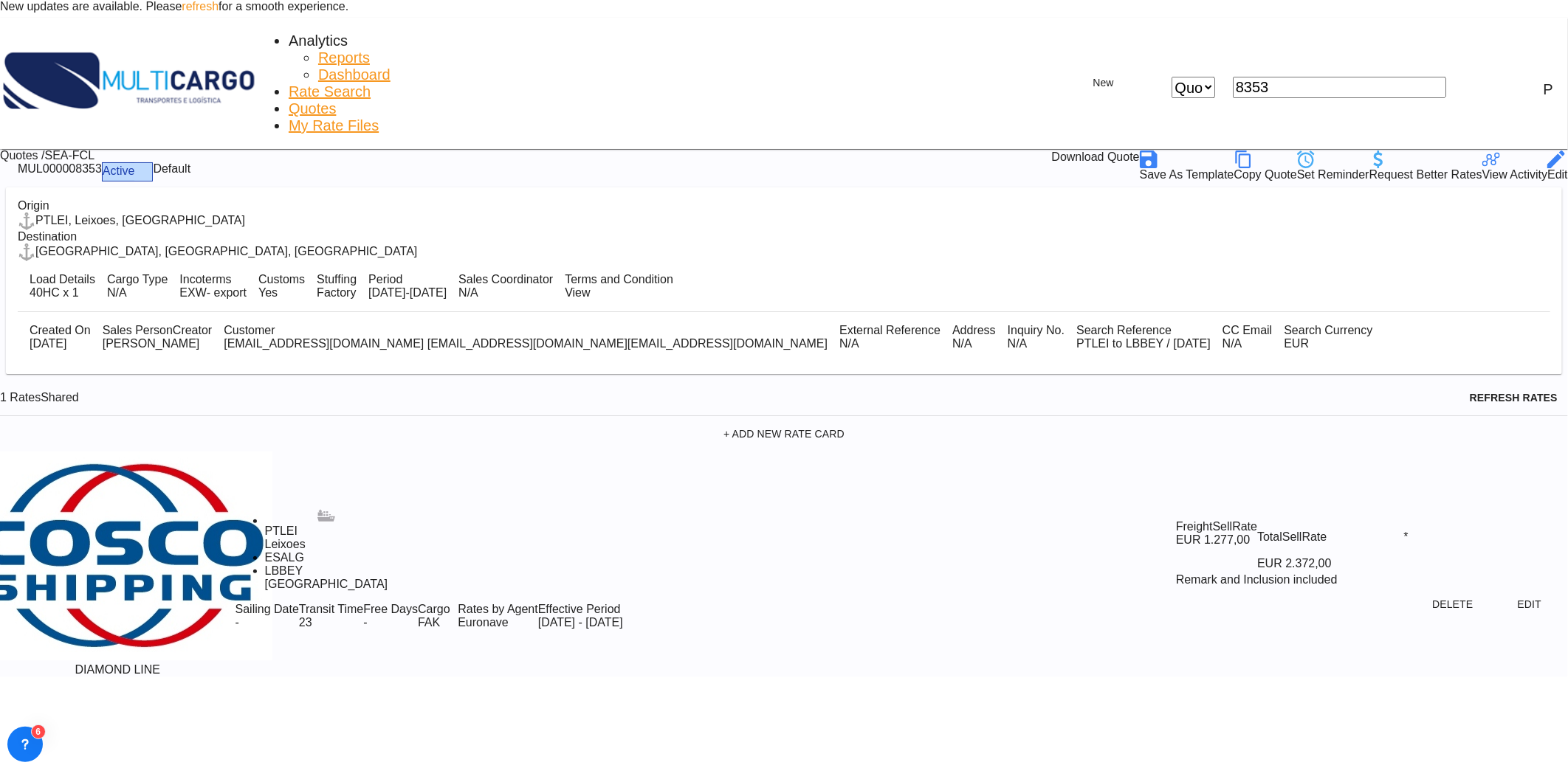
click at [289, 83] on link "Rate Search" at bounding box center [329, 91] width 82 height 17
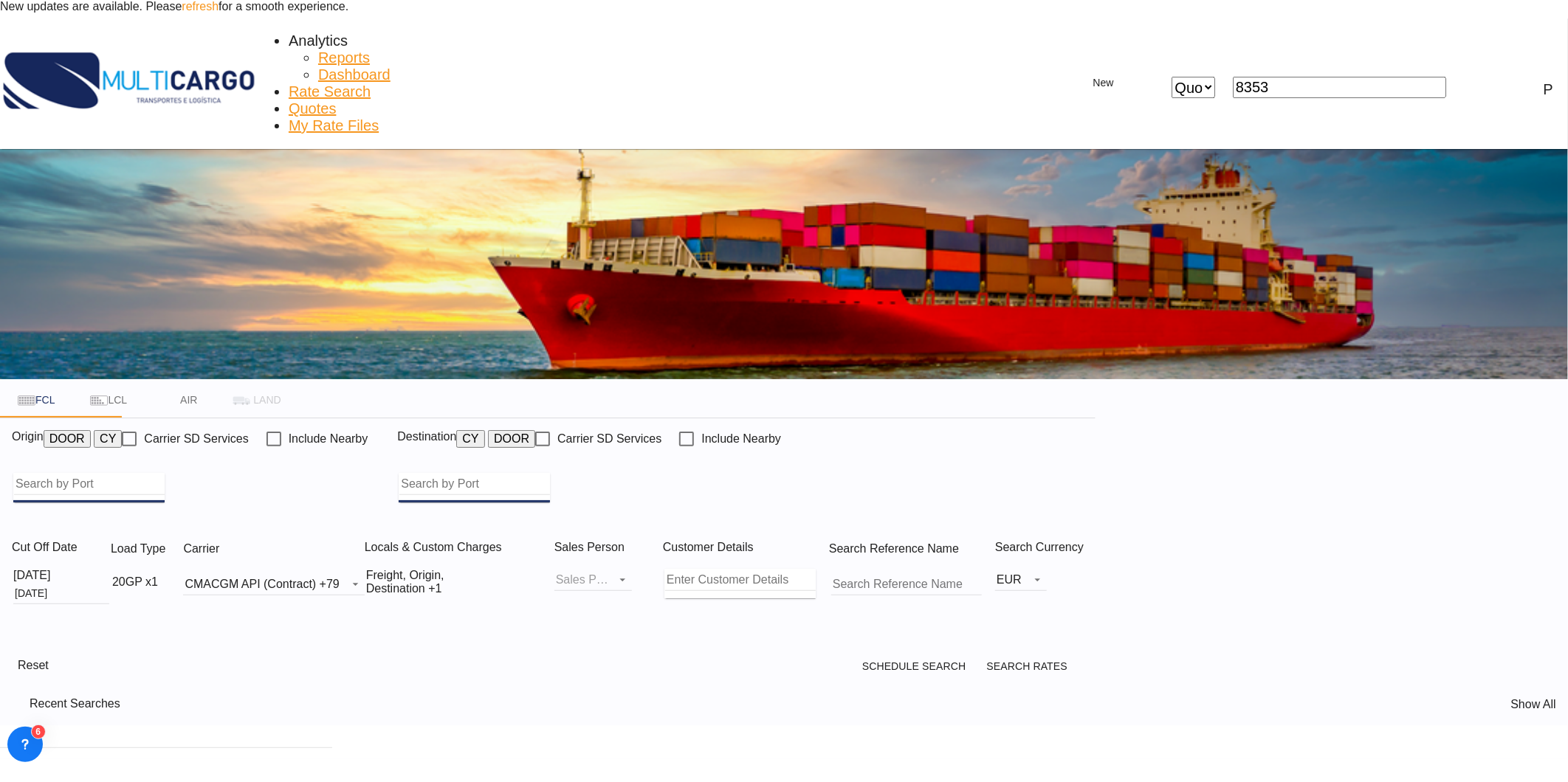
type input "Leixoes, PTLEI"
type input "Bahrain, BHBAH"
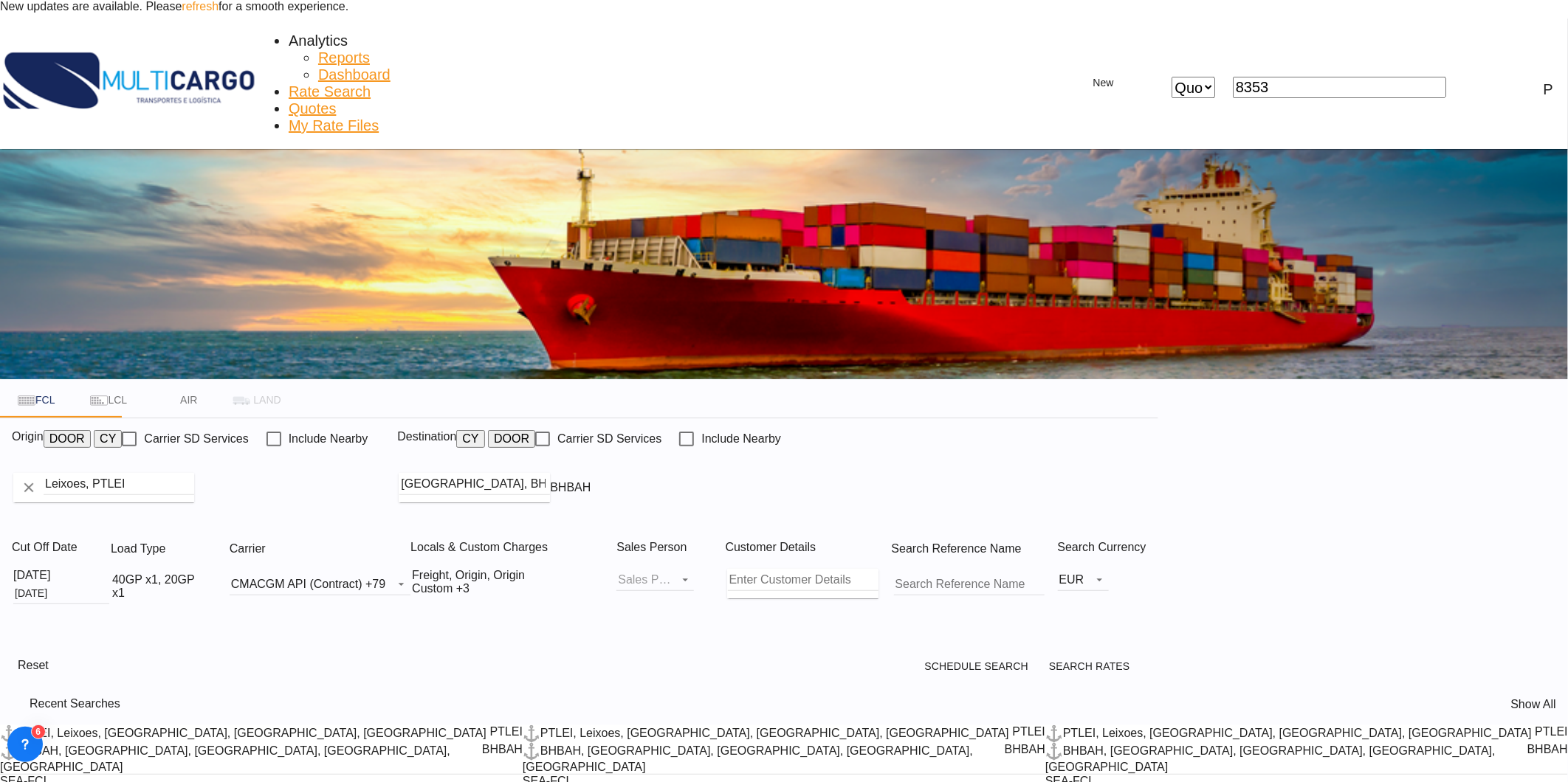
click at [194, 473] on md-autocomplete-wrap "Leixoes, PTLEI" at bounding box center [104, 488] width 181 height 30
click at [579, 473] on input "Bahrain, BHBAH" at bounding box center [504, 484] width 150 height 22
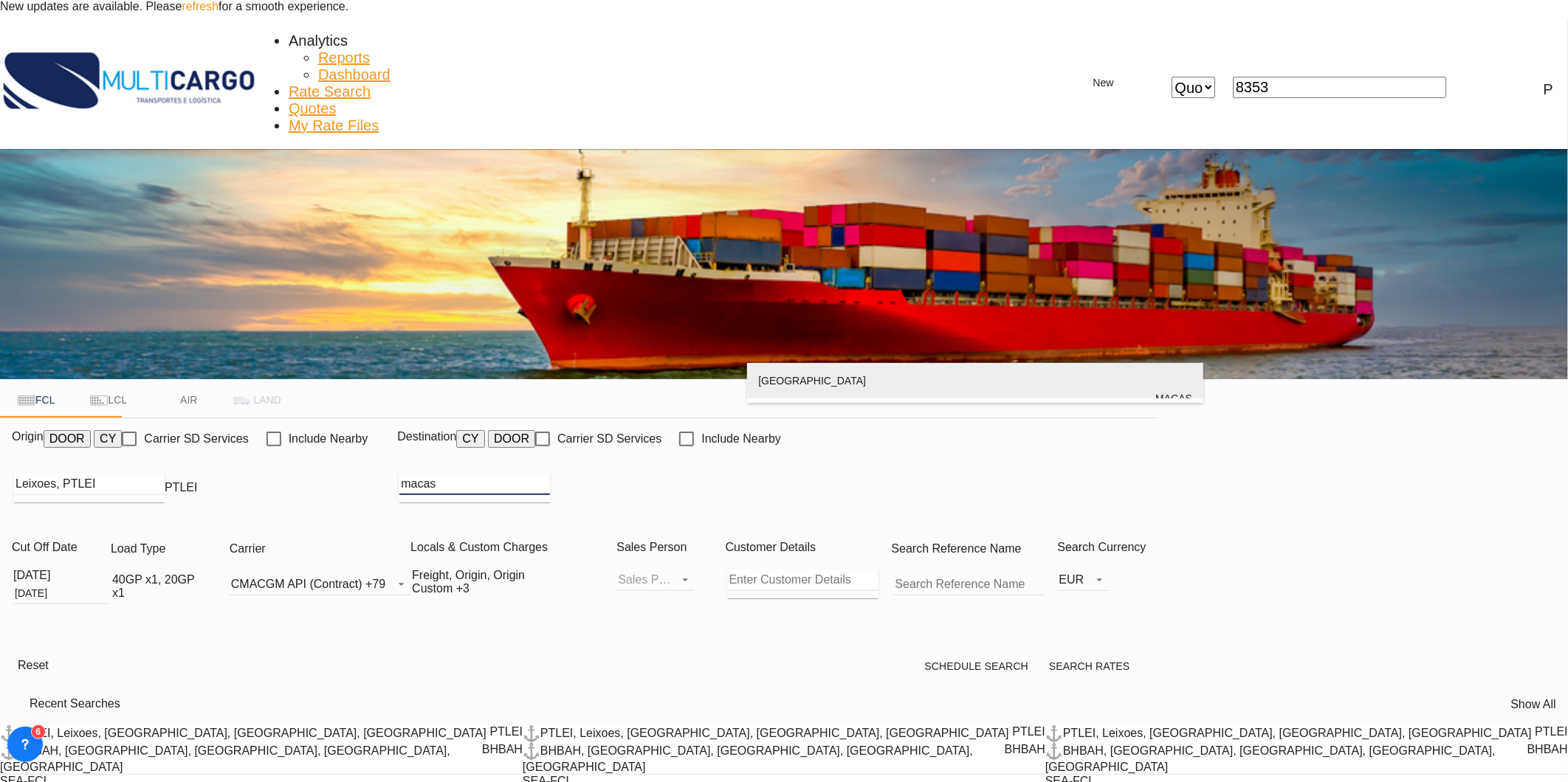
click at [858, 390] on div "Casablanca Morocco MACAS" at bounding box center [974, 399] width 434 height 71
type input "Casablanca, MACAS"
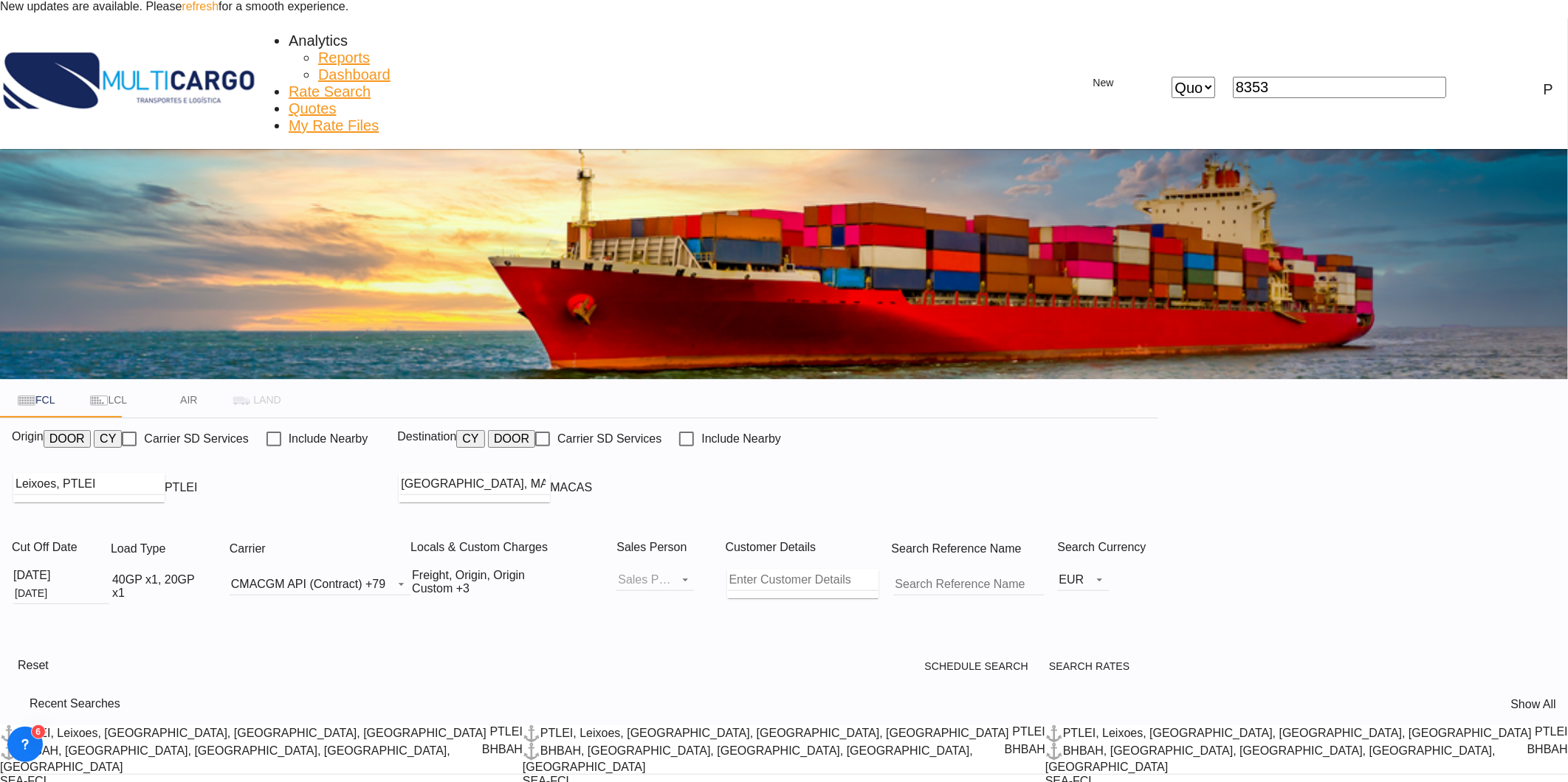
click at [205, 573] on div "40GP x1, 20GP x1" at bounding box center [158, 586] width 92 height 27
click at [250, 474] on span "40GP" at bounding box center [235, 476] width 30 height 13
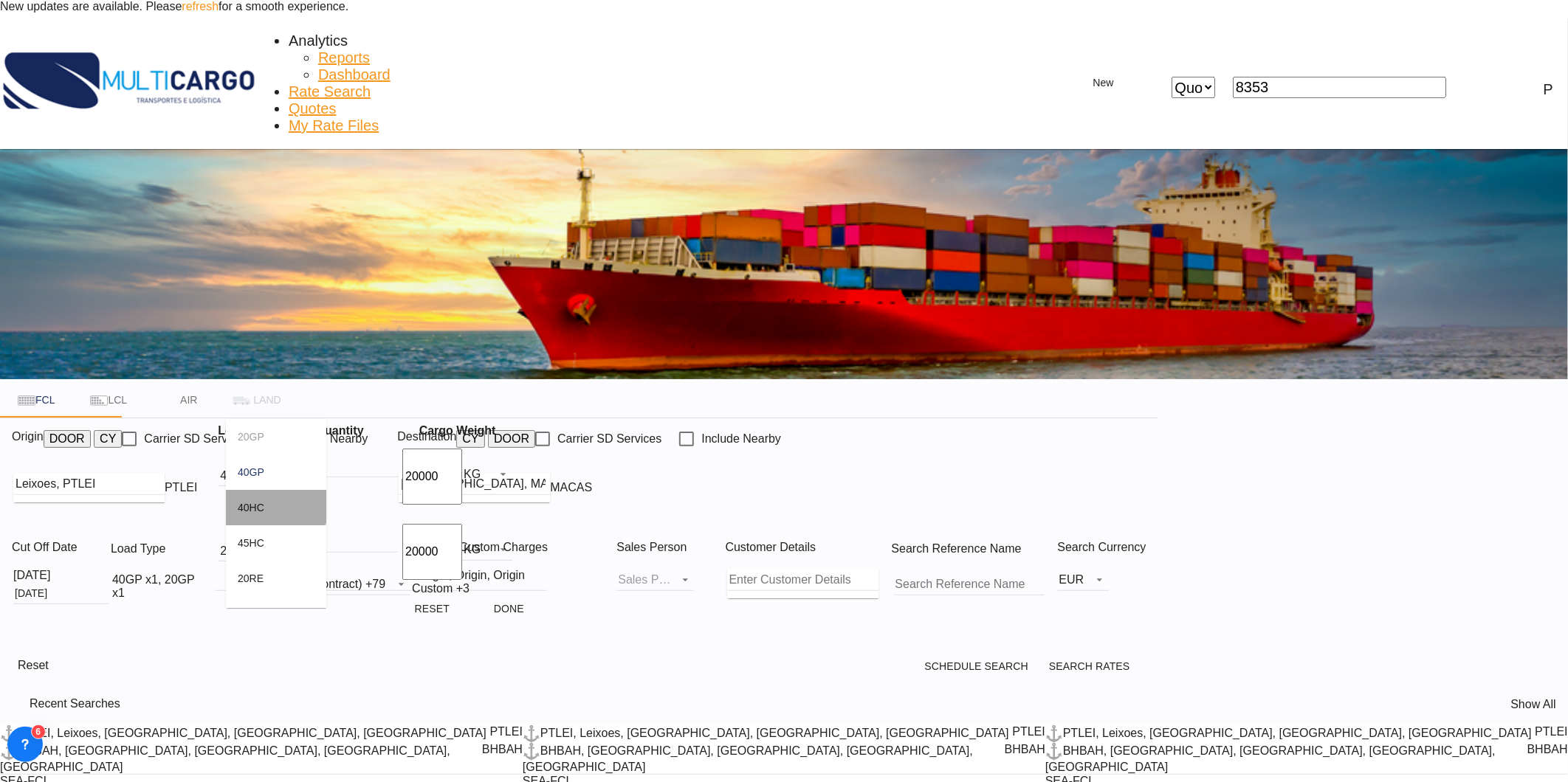
click at [275, 496] on md-option "40HC" at bounding box center [276, 508] width 100 height 36
click at [515, 535] on md-icon "icon-minus-circle-outline" at bounding box center [524, 543] width 18 height 18
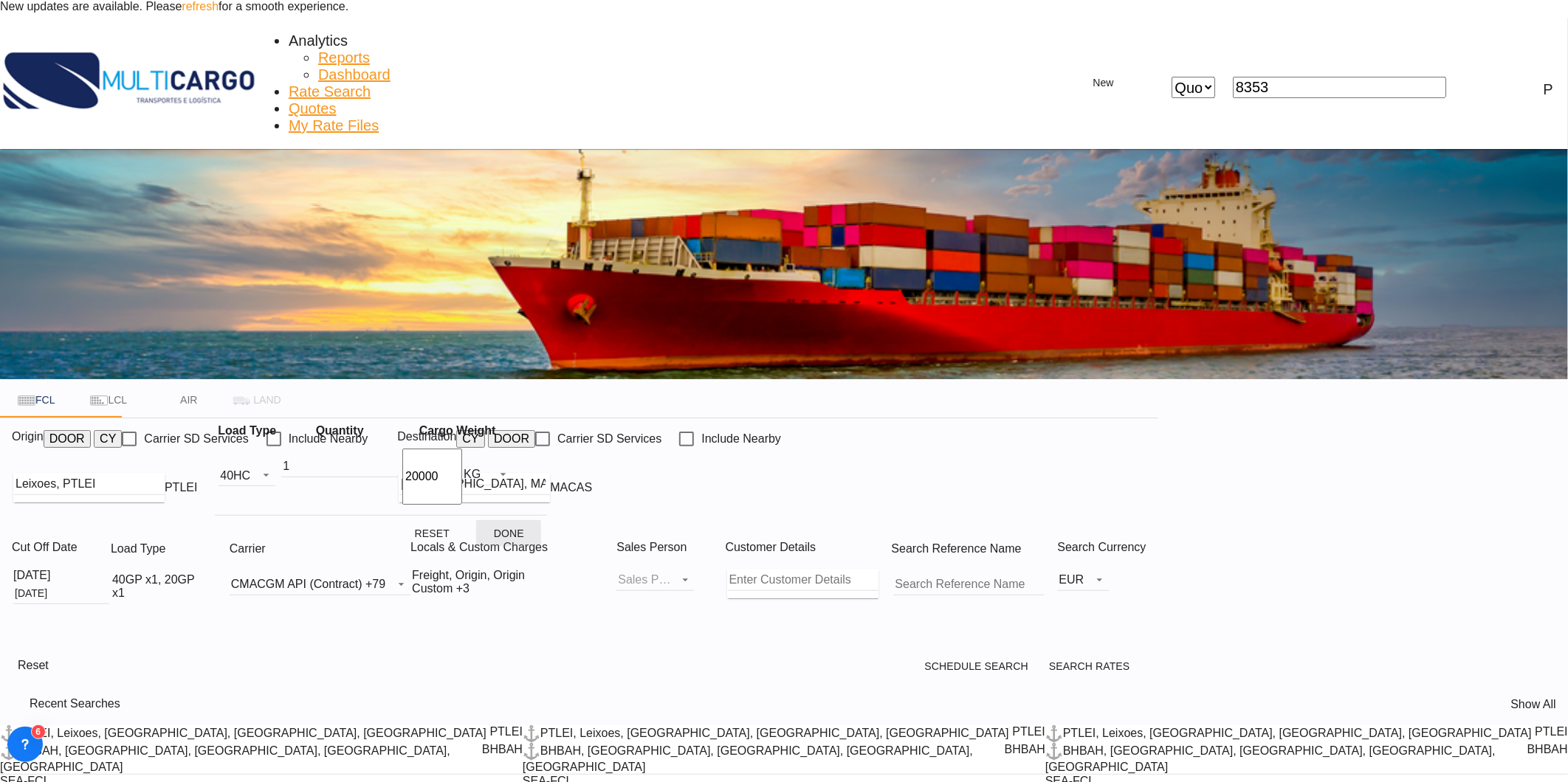
click at [502, 530] on button "Done" at bounding box center [509, 533] width 65 height 27
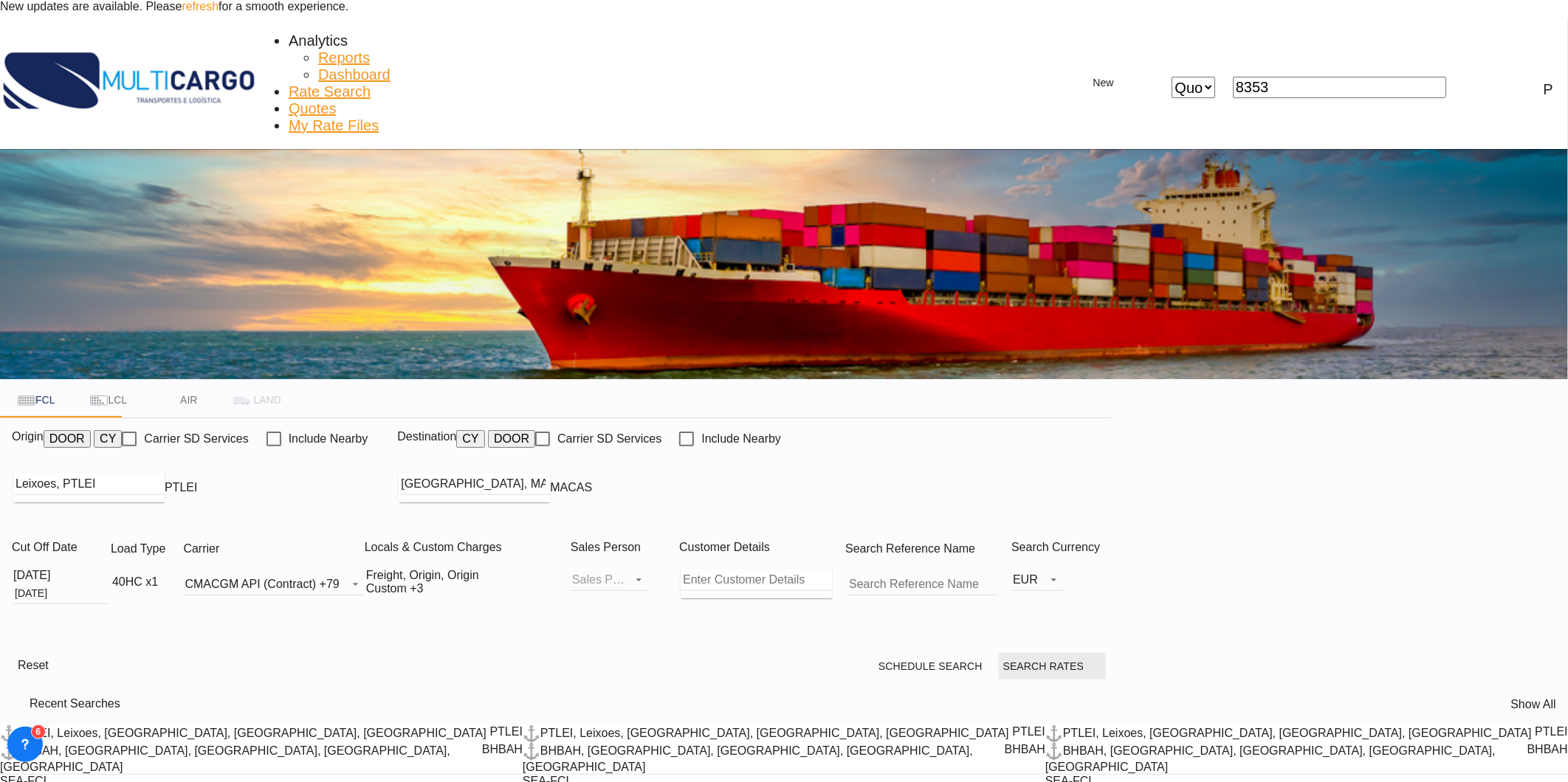
click at [1102, 661] on span "Search Rates" at bounding box center [1052, 666] width 99 height 12
type input "PTLEI to MACAS / 9 Sep 2025"
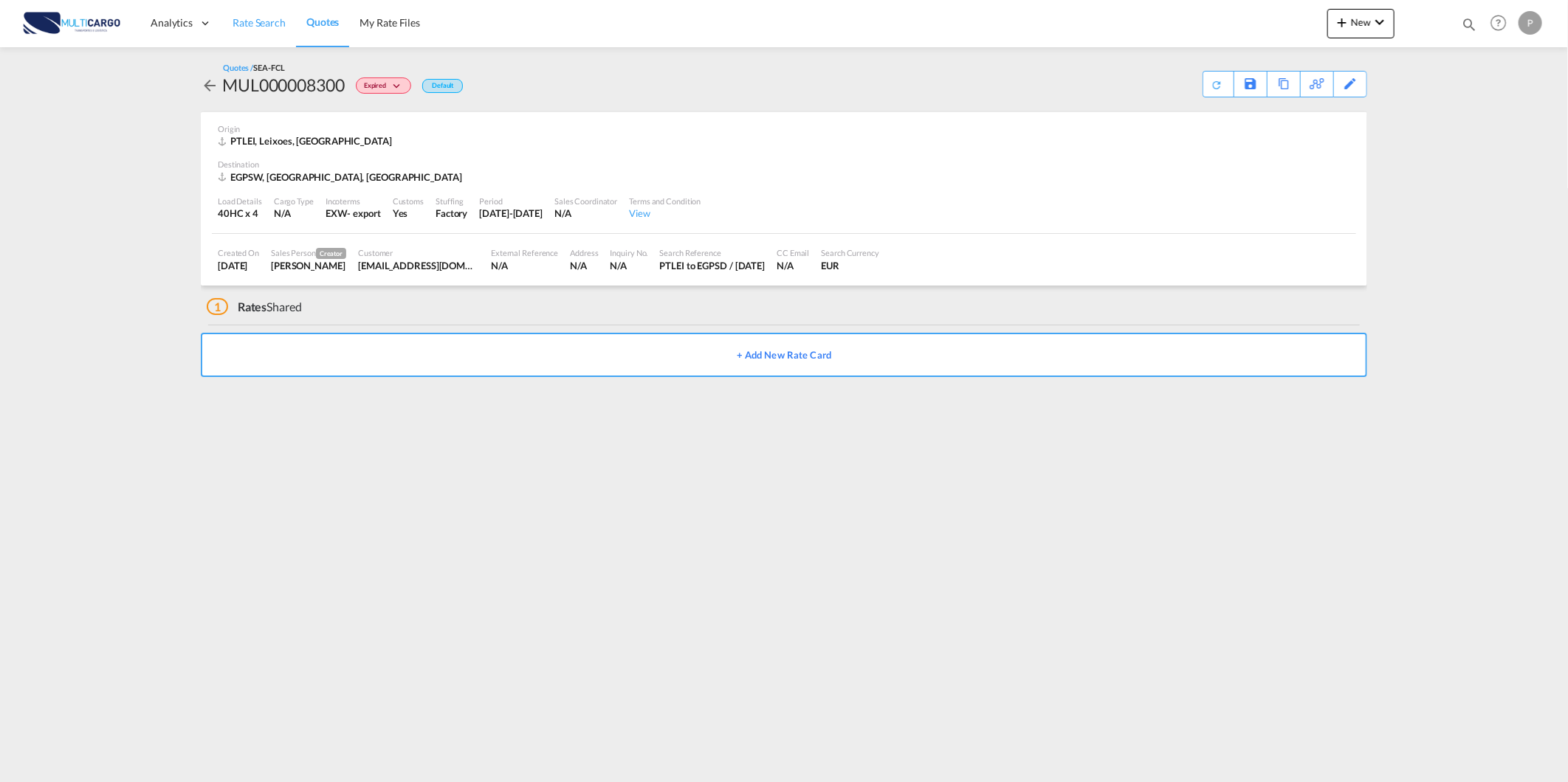
click at [272, 35] on link "Rate Search" at bounding box center [259, 23] width 74 height 48
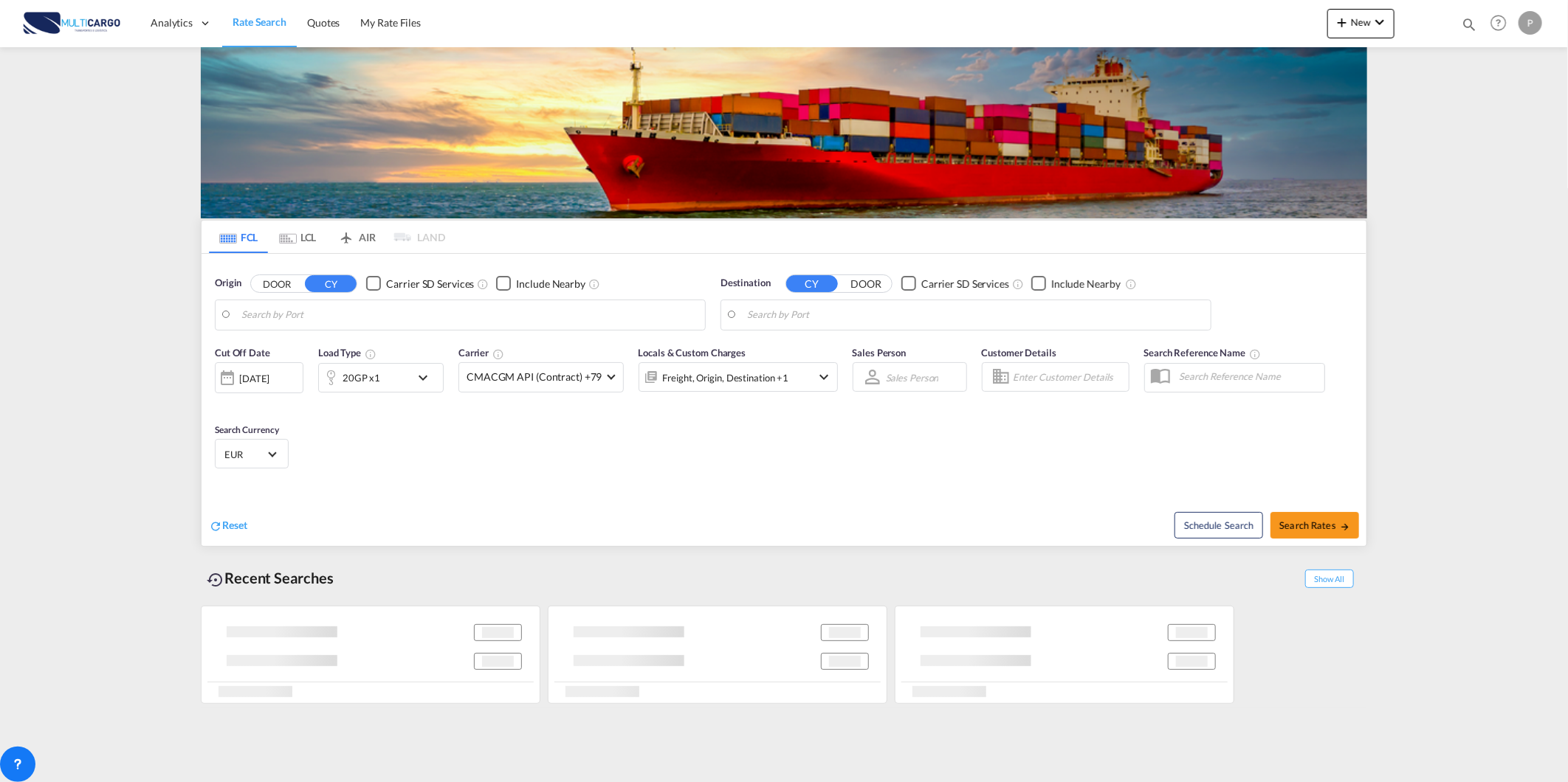
type input "Leixoes, PTLEI"
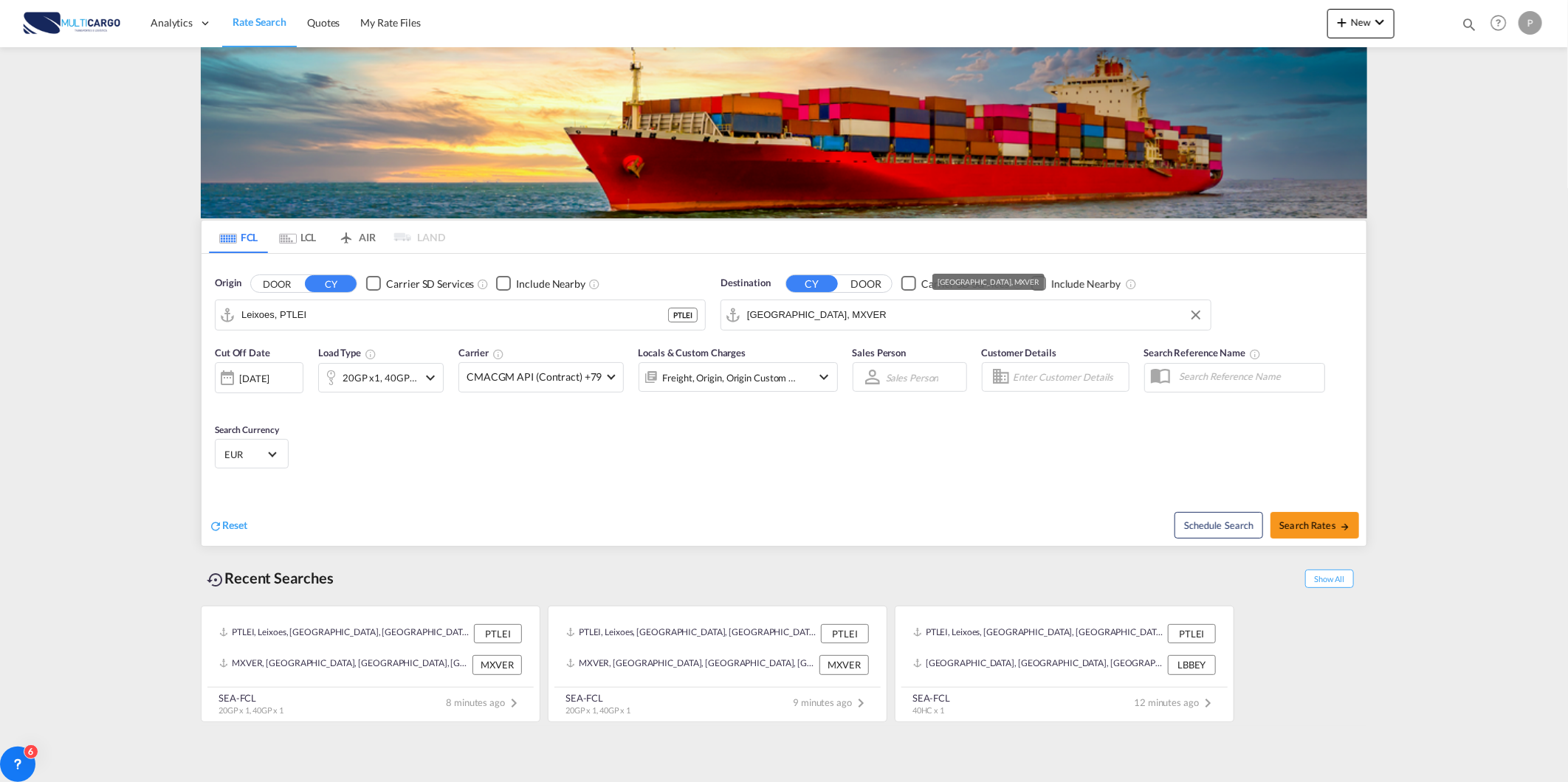
click at [880, 323] on input "Veracruz, MXVER" at bounding box center [975, 315] width 456 height 22
click at [809, 348] on div "Port Said Egypt EGPSD" at bounding box center [861, 356] width 281 height 44
type input "Port Said, EGPSD"
click at [386, 384] on div "20GP x1, 40GP x1" at bounding box center [379, 378] width 75 height 21
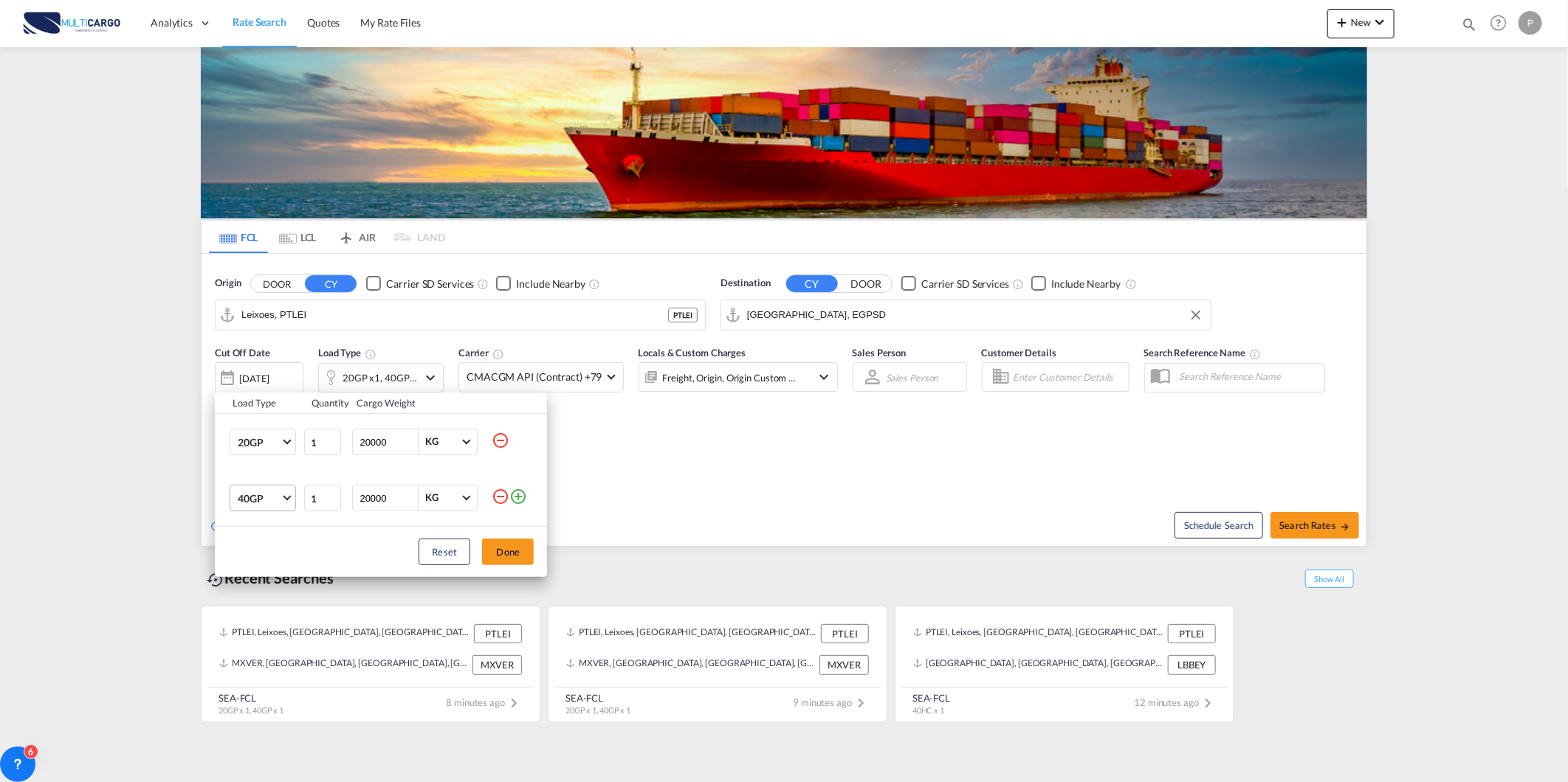
click at [276, 503] on span "40GP" at bounding box center [259, 499] width 43 height 15
click at [270, 532] on md-option "40HC" at bounding box center [276, 535] width 100 height 36
click at [335, 496] on input "2" at bounding box center [323, 498] width 37 height 27
click at [335, 496] on input "3" at bounding box center [323, 498] width 37 height 27
click at [335, 496] on input "4" at bounding box center [323, 498] width 37 height 27
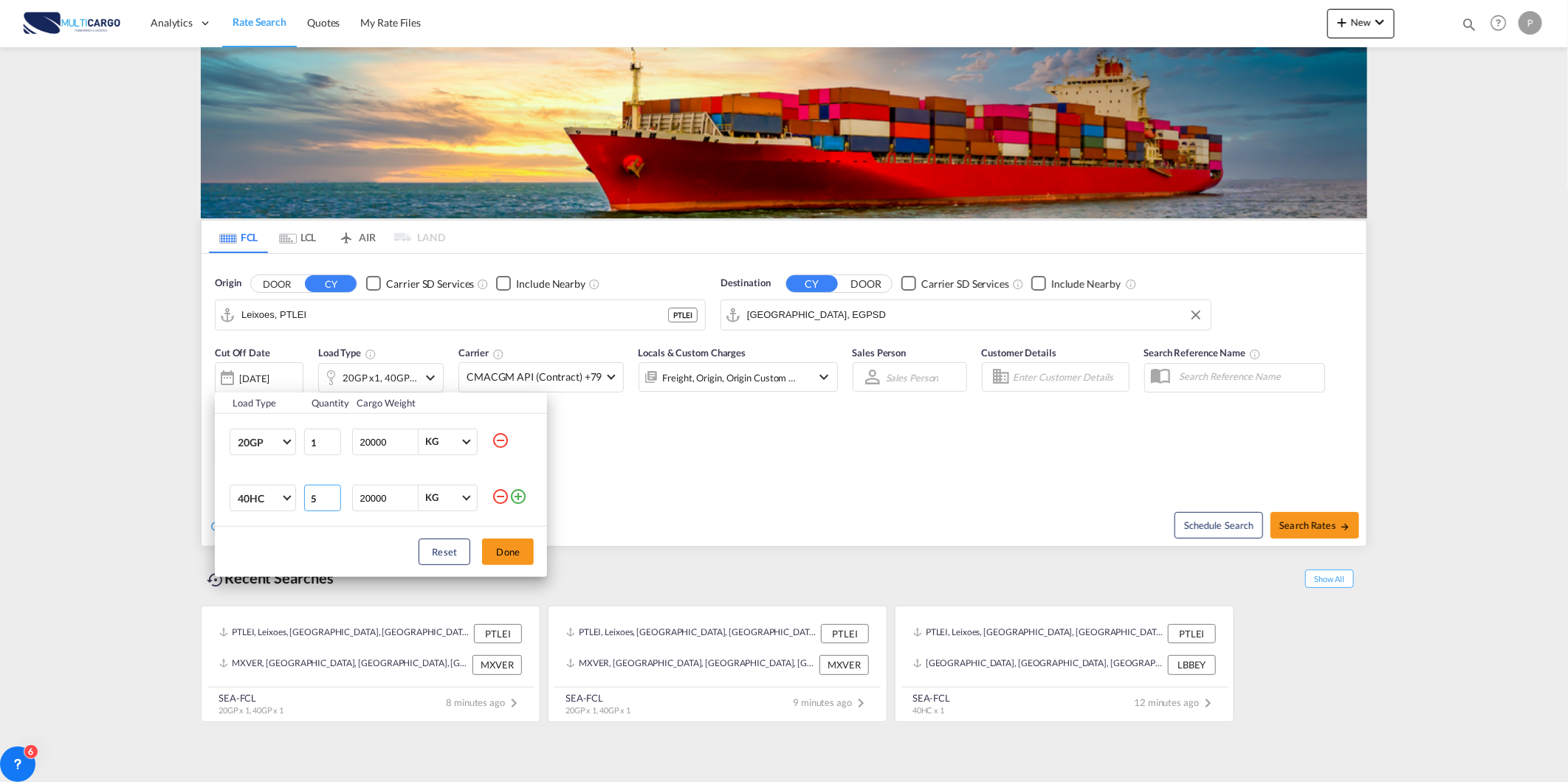
click at [335, 496] on input "5" at bounding box center [323, 498] width 37 height 27
type input "6"
click at [335, 496] on input "6" at bounding box center [323, 498] width 37 height 27
click at [500, 439] on md-icon "icon-minus-circle-outline" at bounding box center [501, 441] width 18 height 18
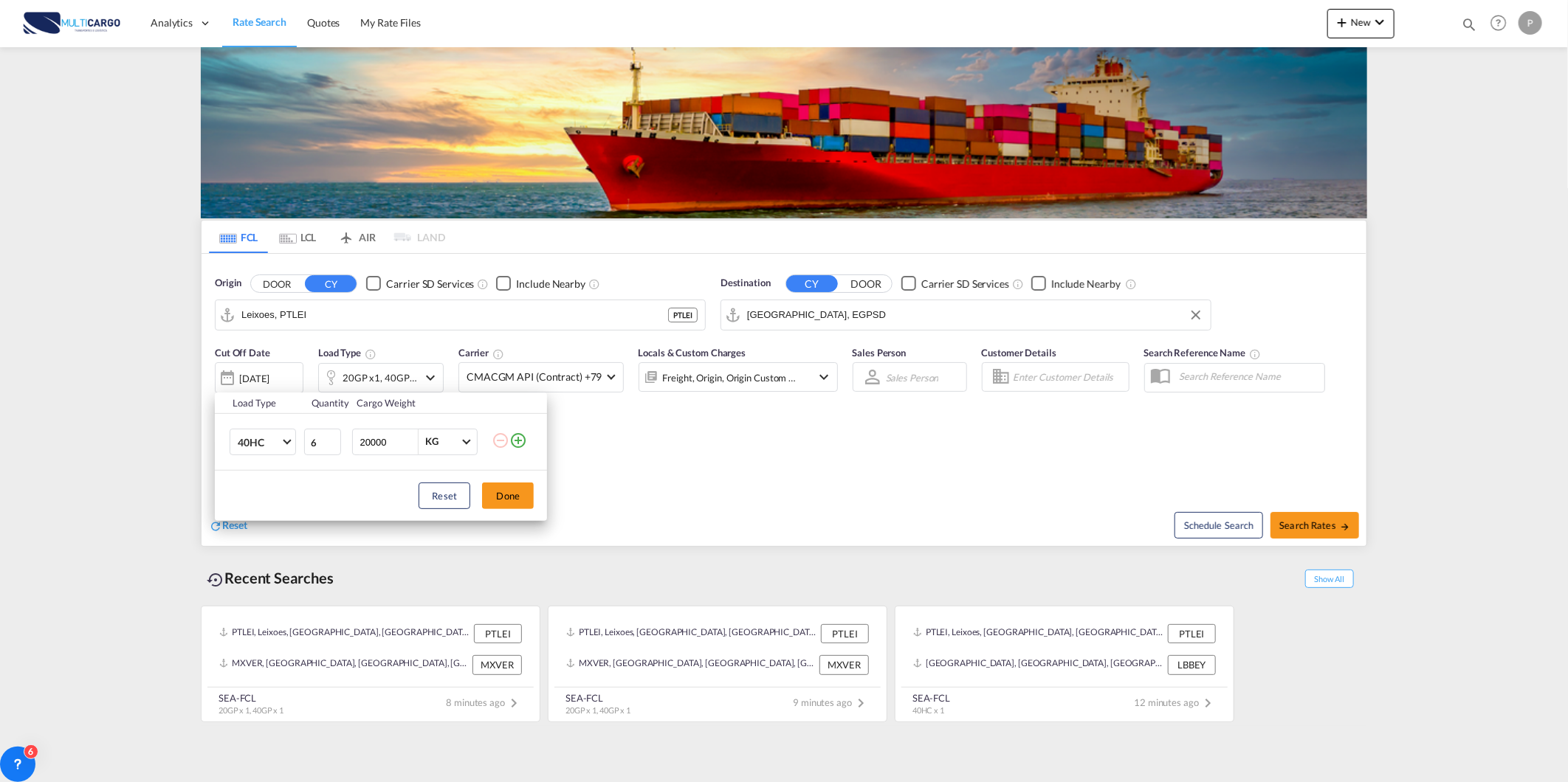
click at [496, 438] on md-icon "icon-minus-circle-outline" at bounding box center [501, 441] width 18 height 18
click at [495, 442] on md-icon "icon-minus-circle-outline" at bounding box center [501, 441] width 18 height 18
click at [497, 442] on md-icon "icon-minus-circle-outline" at bounding box center [501, 441] width 18 height 18
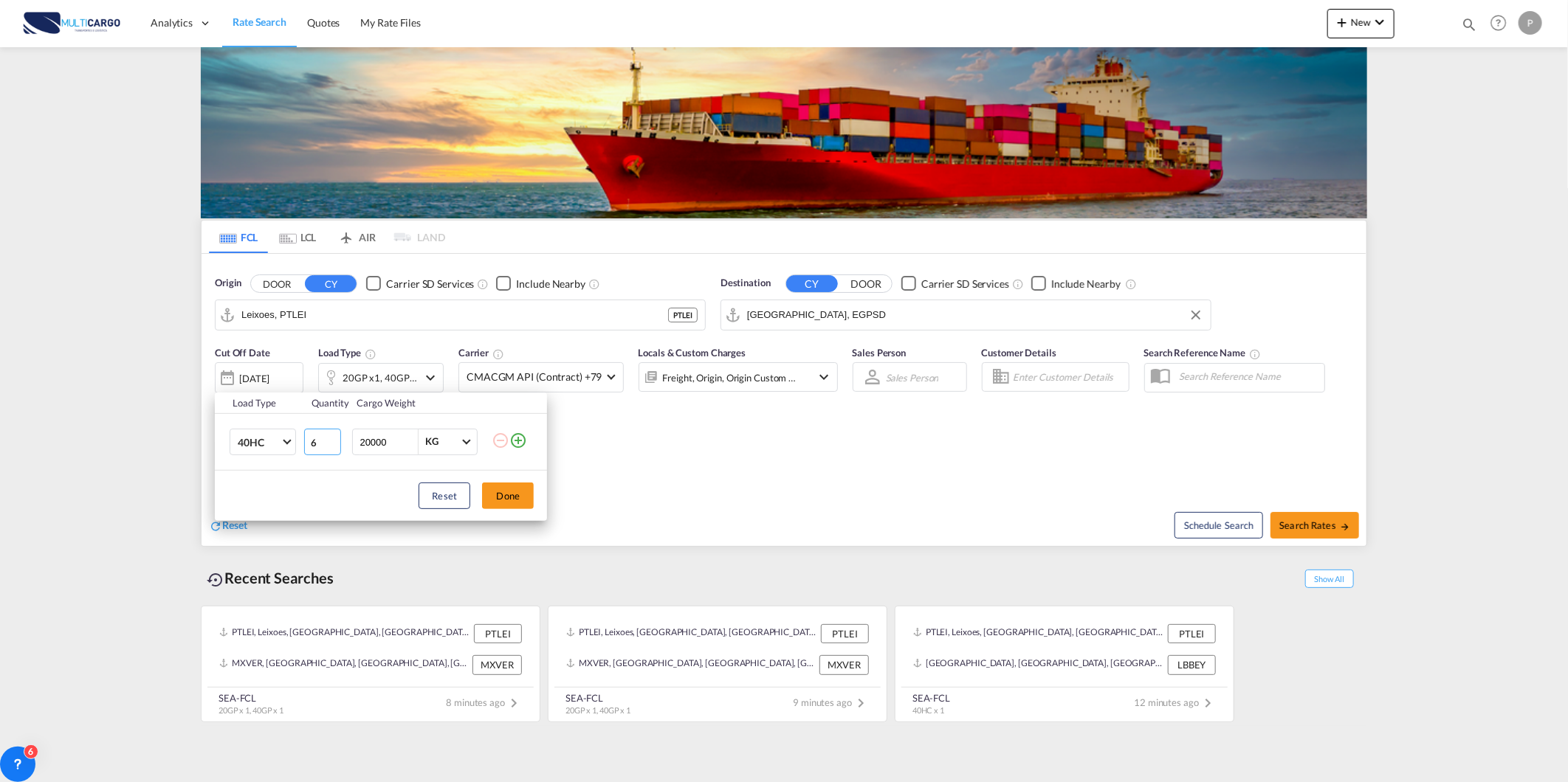
drag, startPoint x: 316, startPoint y: 446, endPoint x: 212, endPoint y: 458, distance: 104.7
click at [215, 456] on tr "40HC 20GP 40GP 40HC 45HC 20RE 40RE 40HR 20OT 40OT 20FR 40FR 40NR 20NR 45S 20TK …" at bounding box center [381, 442] width 332 height 57
type input "4"
click at [494, 488] on button "Done" at bounding box center [508, 496] width 52 height 27
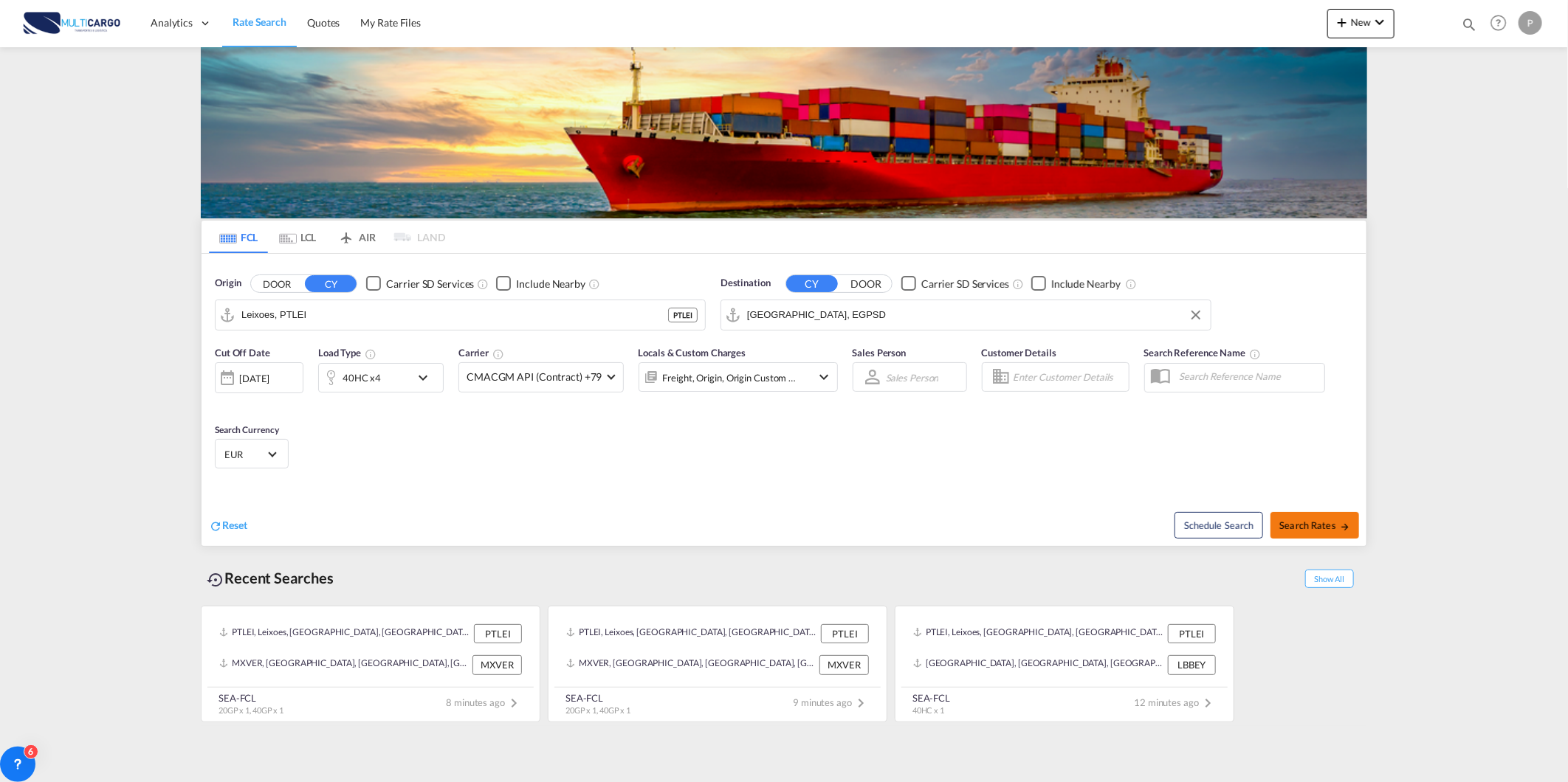
click at [1333, 521] on span "Search Rates" at bounding box center [1315, 526] width 71 height 12
type input "PTLEI to EGPSD / 9 Sep 2025"
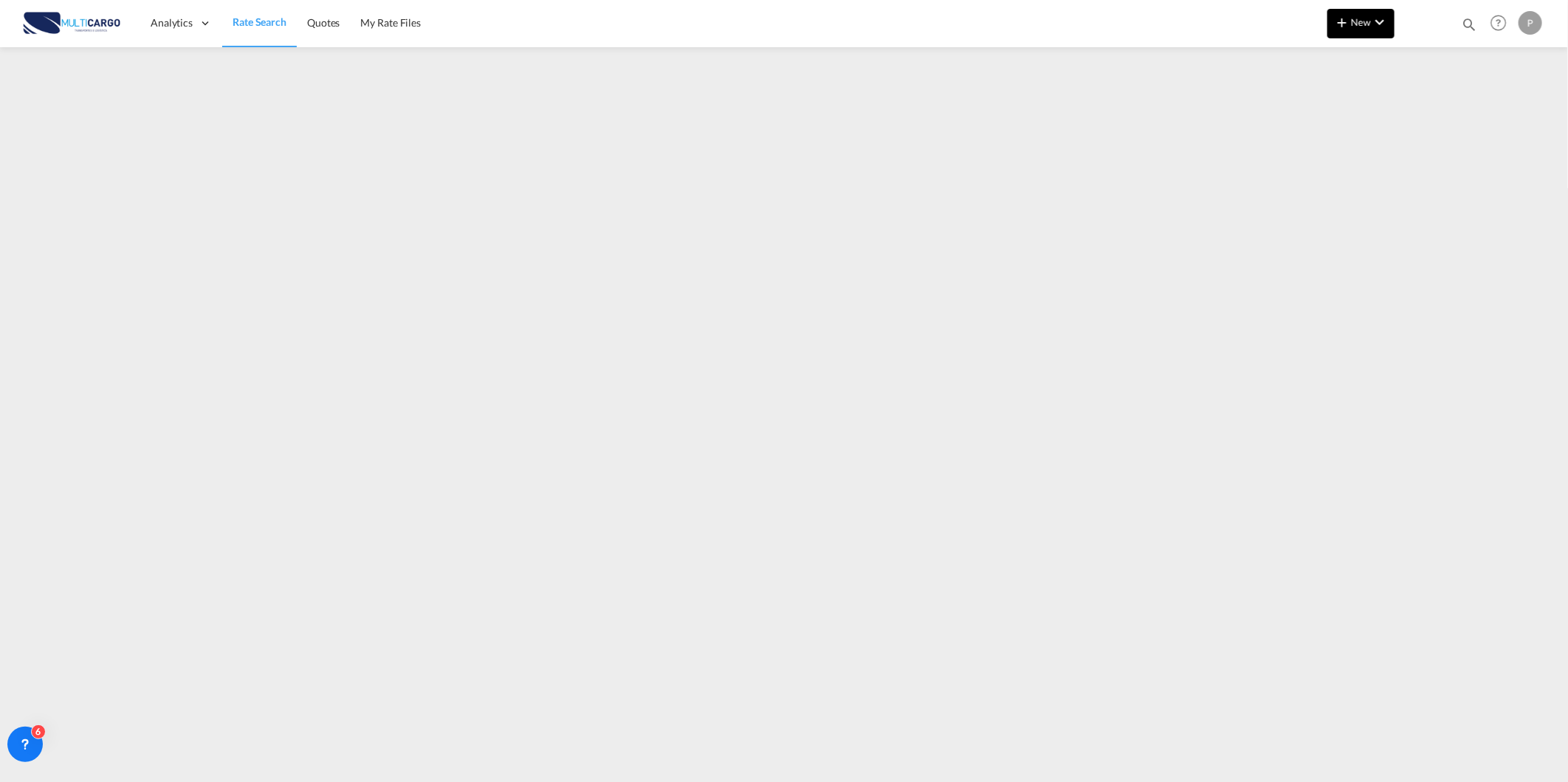
click at [1346, 33] on button "New" at bounding box center [1360, 23] width 67 height 30
click at [1324, 97] on span "Quote" at bounding box center [1321, 111] width 16 height 30
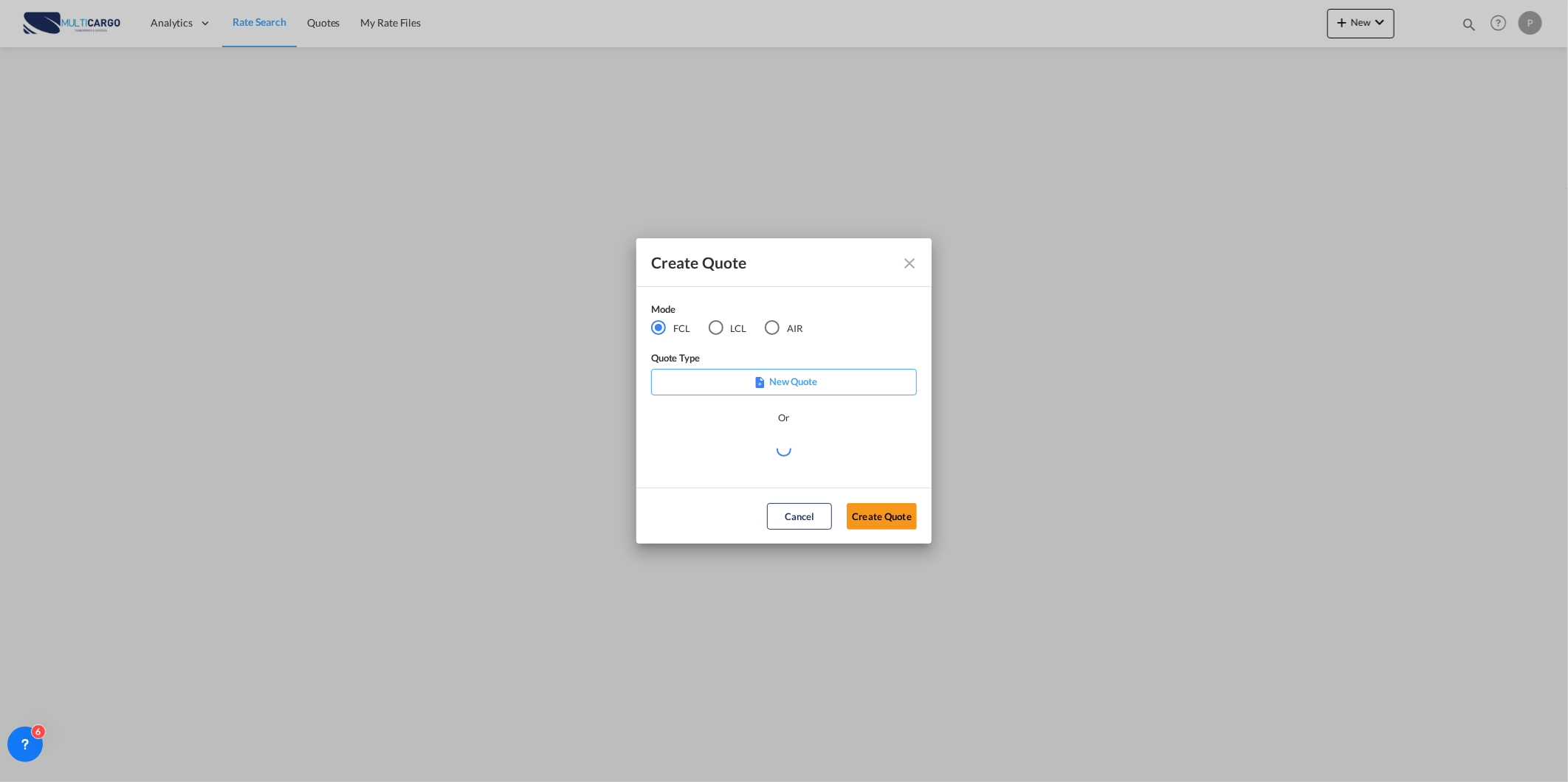
click at [760, 331] on md-radio-group "FCL LCL AIR" at bounding box center [736, 328] width 170 height 16
click at [773, 325] on div "AIR" at bounding box center [772, 328] width 15 height 15
click at [791, 461] on md-select "Select template [DATE] IMP_DAP_AIR_>500 [PERSON_NAME] | [DATE] [DATE]_IMP_DAP_A…" at bounding box center [784, 454] width 266 height 30
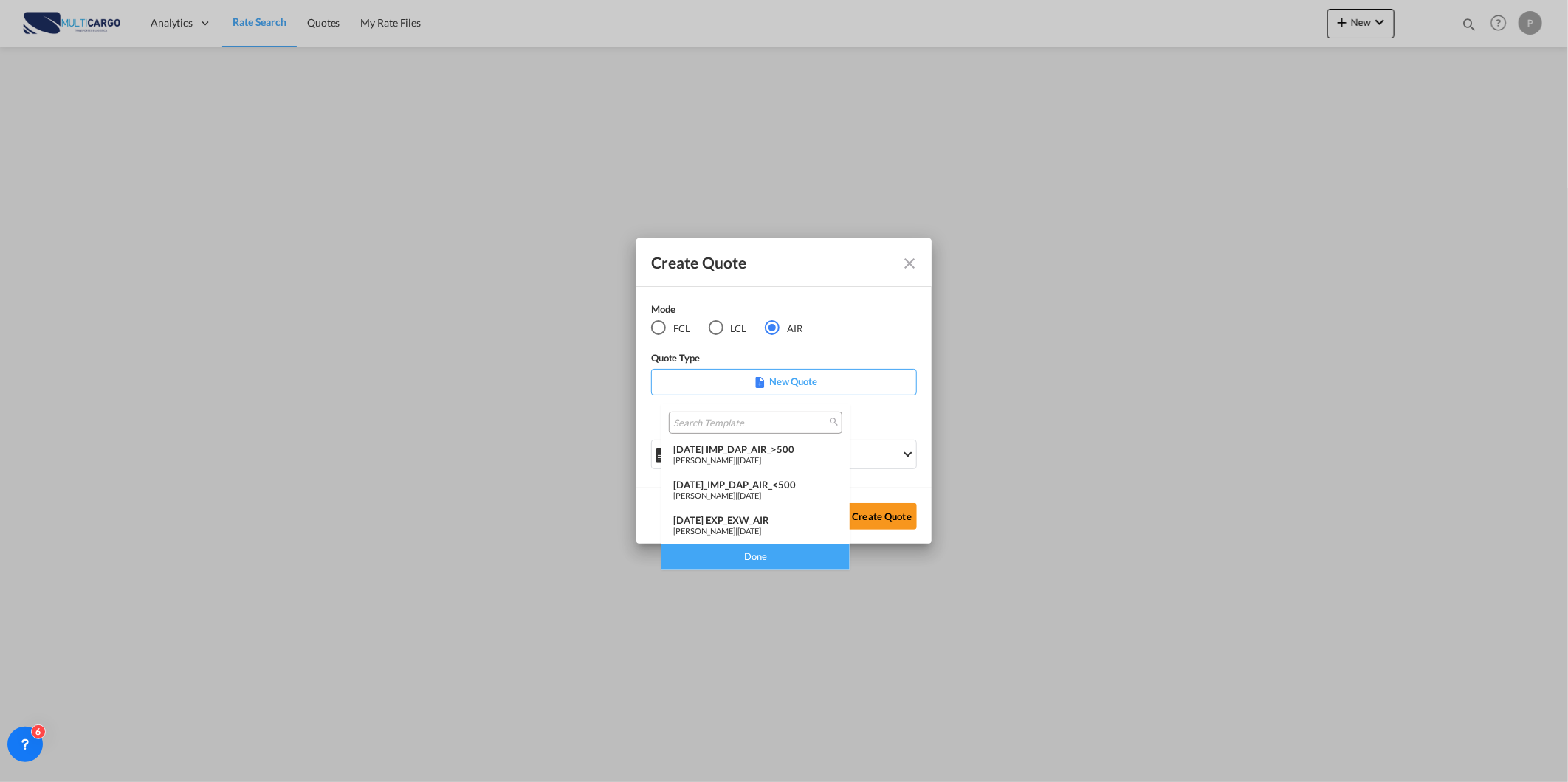
click at [780, 509] on md-option "[DATE] EXP_EXW_AIR [PERSON_NAME] | [DATE]" at bounding box center [755, 526] width 188 height 36
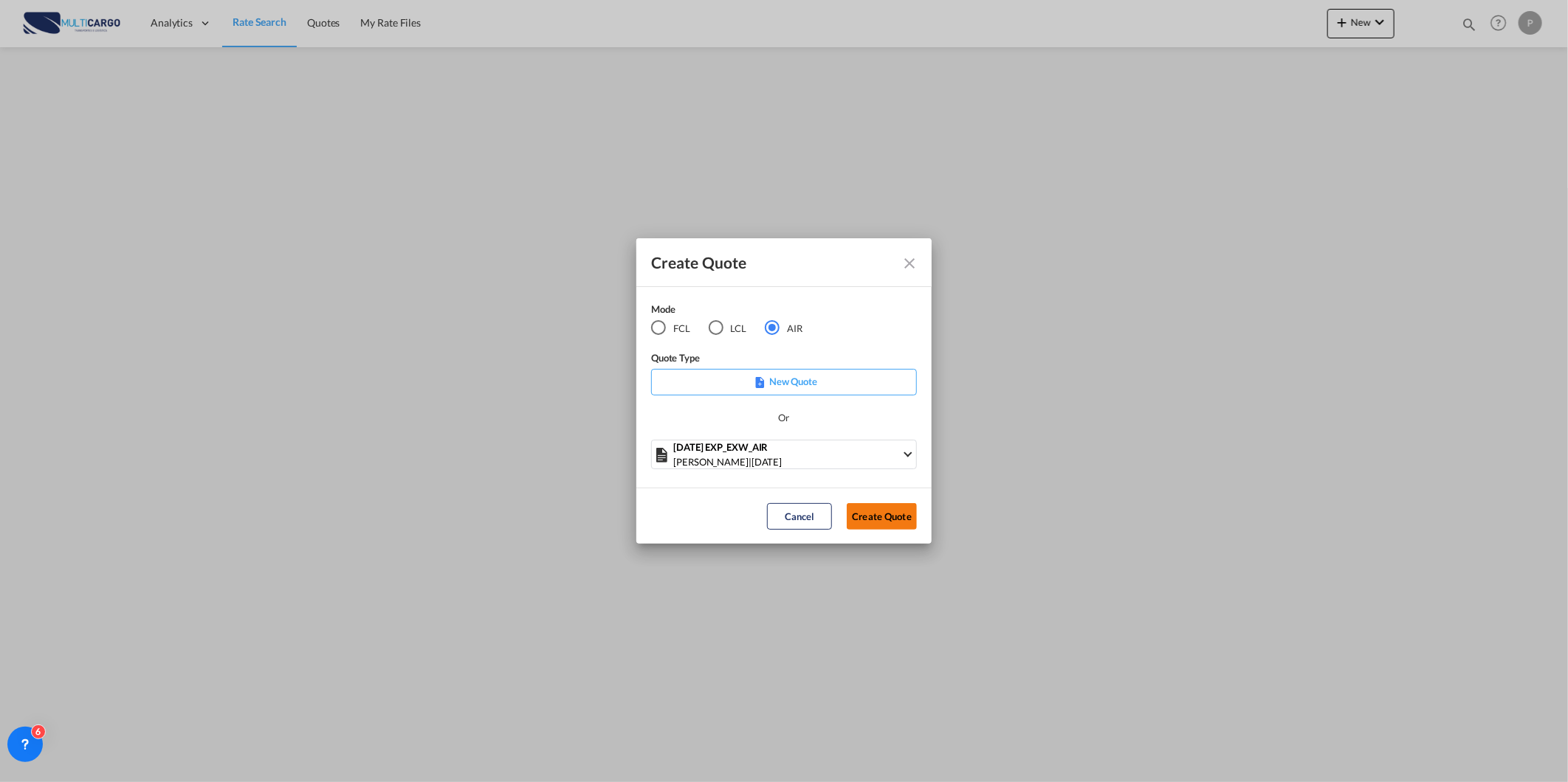
click at [894, 526] on button "Create Quote" at bounding box center [881, 516] width 70 height 27
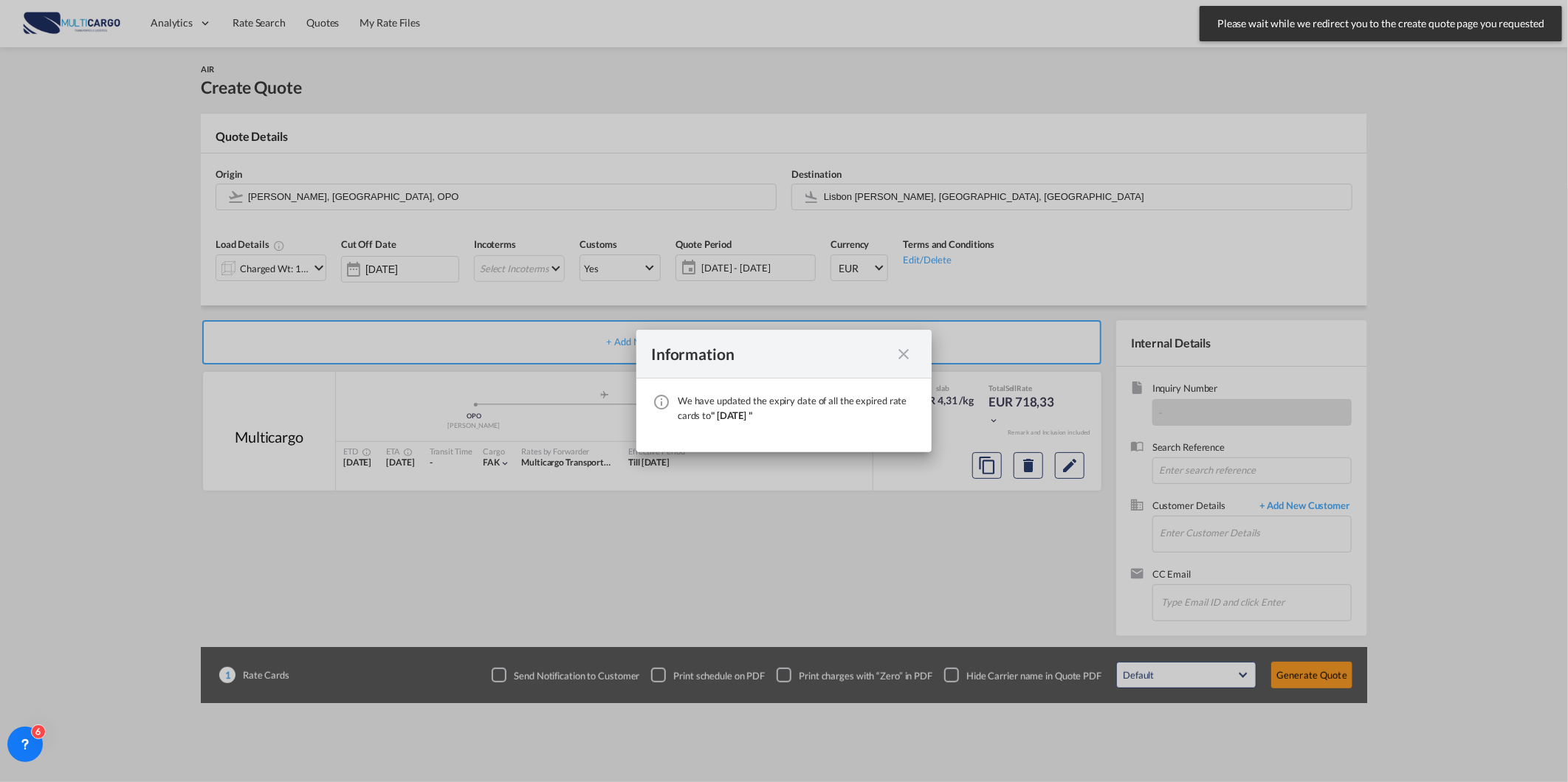
click at [902, 356] on md-icon "icon-close fg-AAA8AD cursor" at bounding box center [903, 354] width 18 height 18
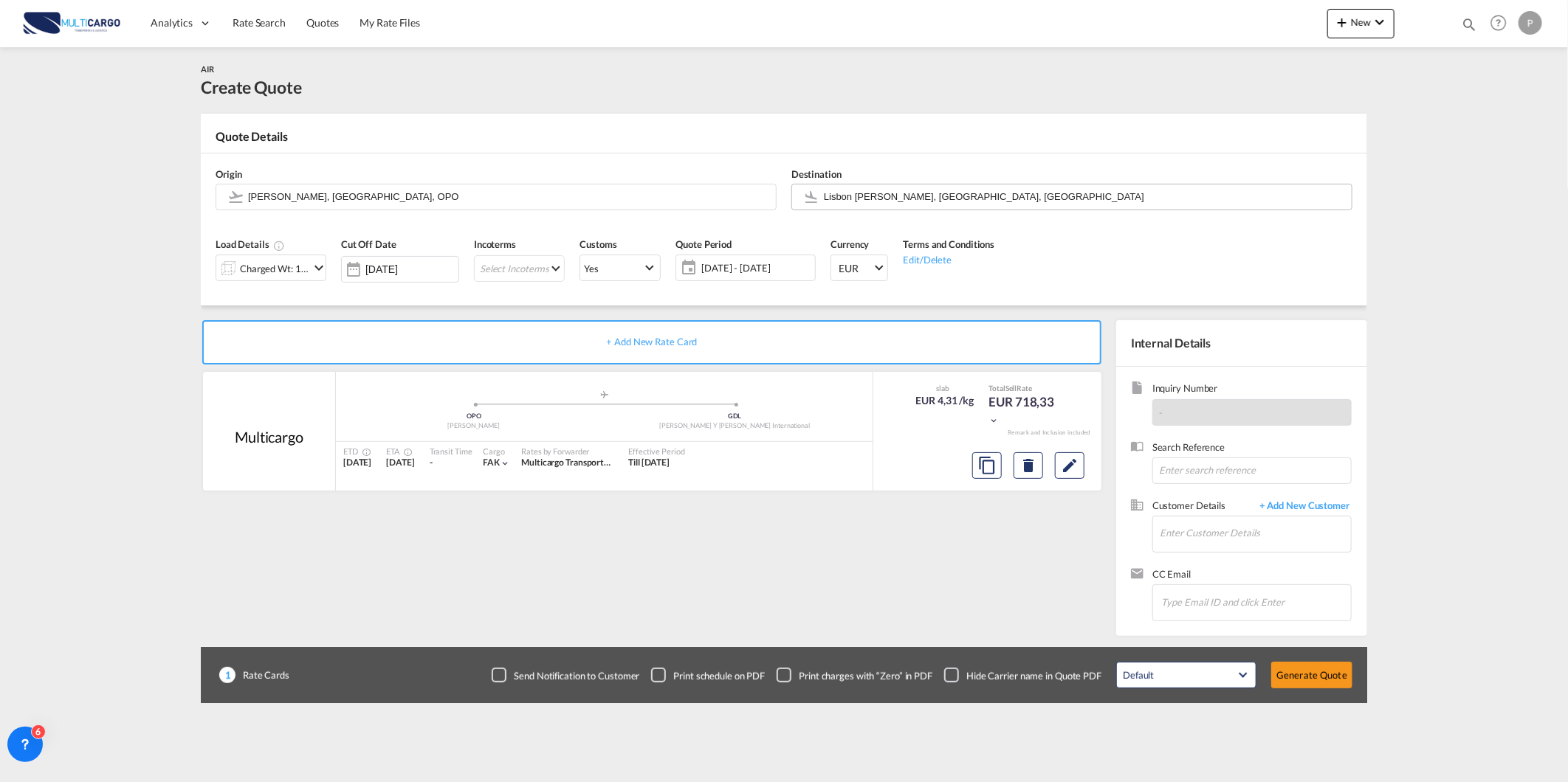
click at [904, 198] on input "Lisbon [PERSON_NAME], [GEOGRAPHIC_DATA], [GEOGRAPHIC_DATA]" at bounding box center [1084, 197] width 520 height 26
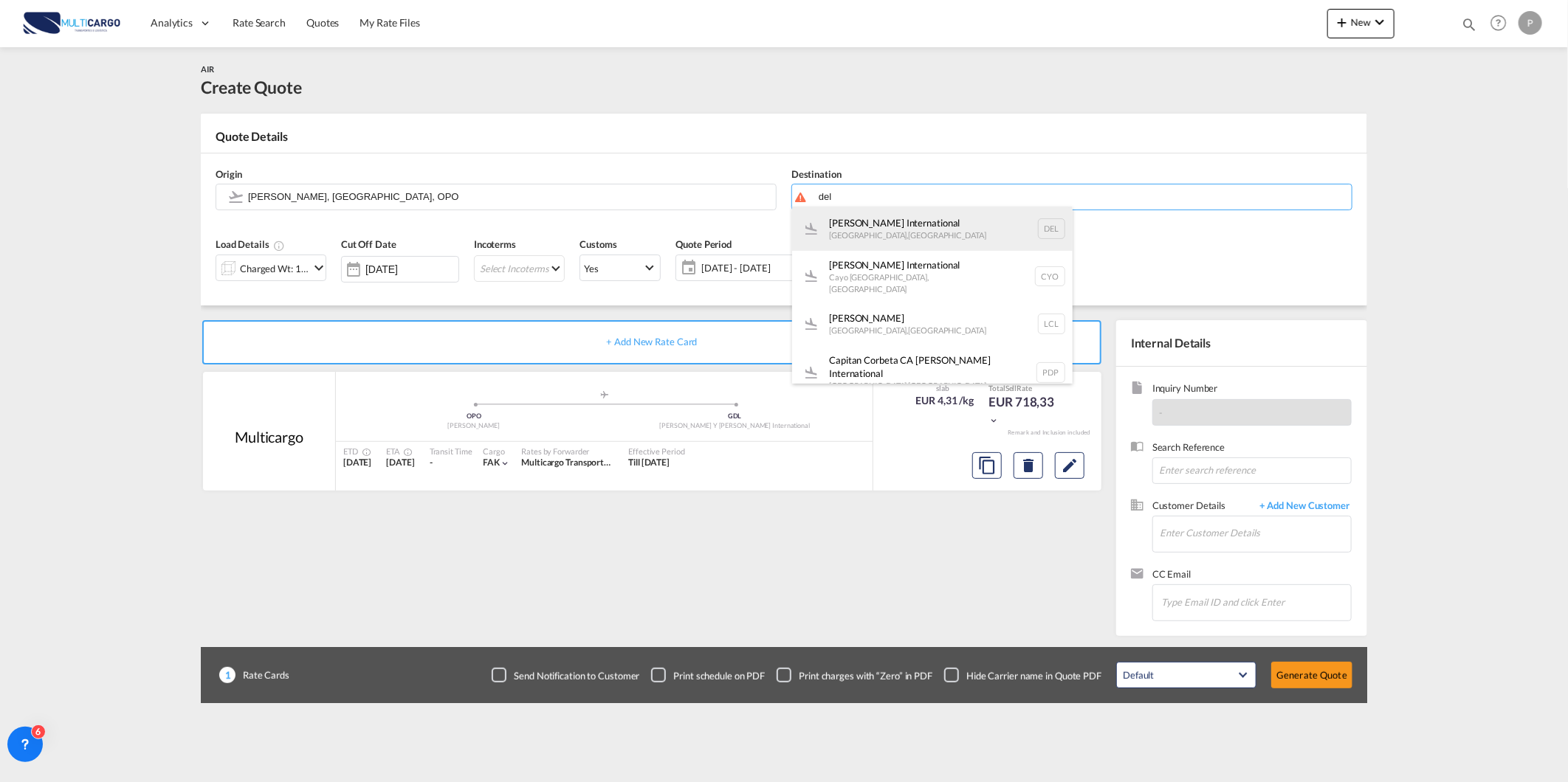
click at [986, 233] on div "[PERSON_NAME] International [GEOGRAPHIC_DATA] , [GEOGRAPHIC_DATA] DEL" at bounding box center [932, 229] width 281 height 44
type input "[PERSON_NAME] International, [GEOGRAPHIC_DATA], [GEOGRAPHIC_DATA]"
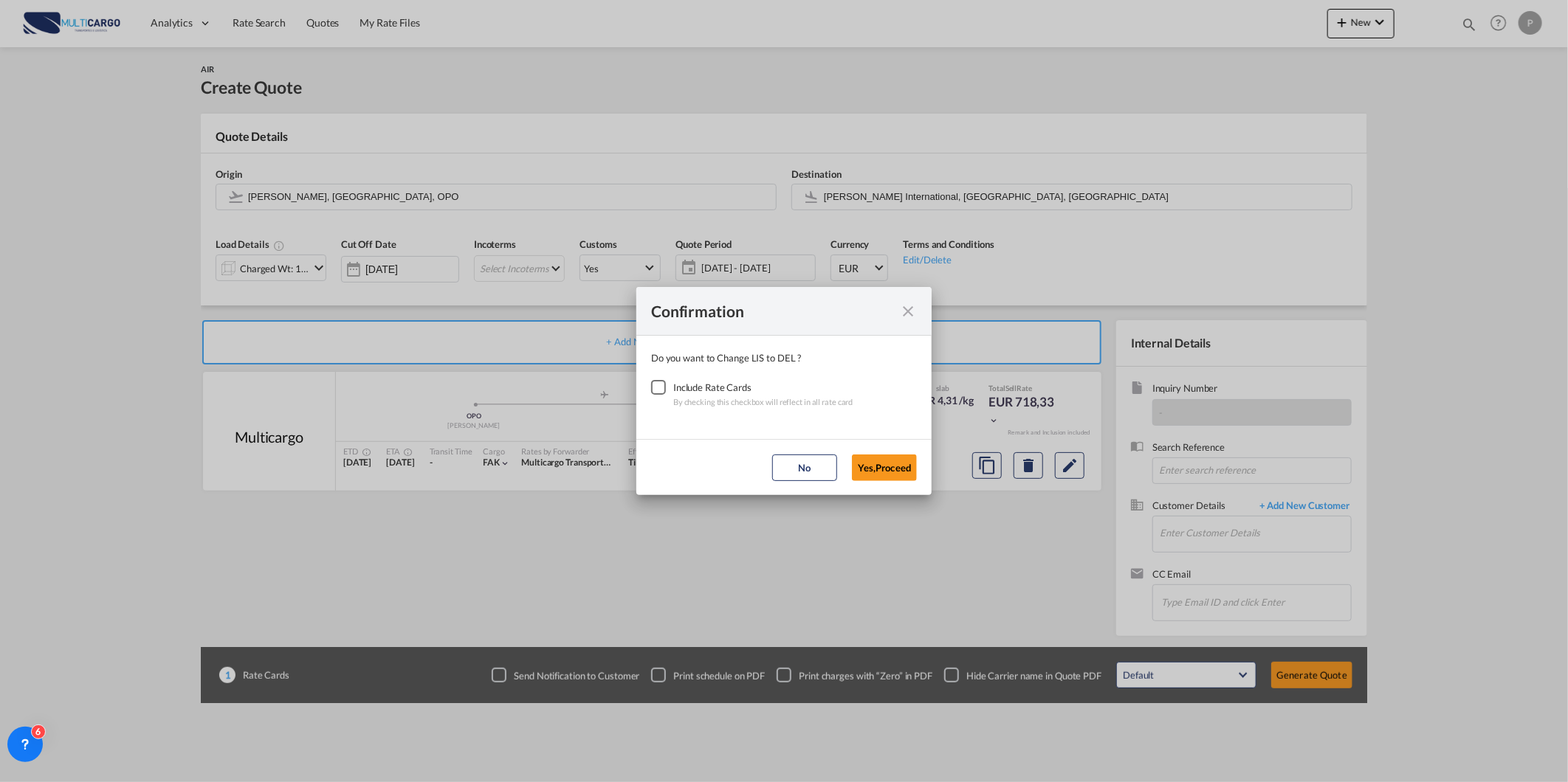
click at [651, 389] on div "Checkbox No Ink" at bounding box center [658, 387] width 15 height 15
click at [857, 452] on md-dialog-actions "No Yes,Proceed" at bounding box center [784, 467] width 295 height 56
click at [920, 469] on md-dialog-actions "No Yes,Proceed" at bounding box center [784, 467] width 295 height 56
click at [897, 469] on button "Yes,Proceed" at bounding box center [884, 467] width 65 height 27
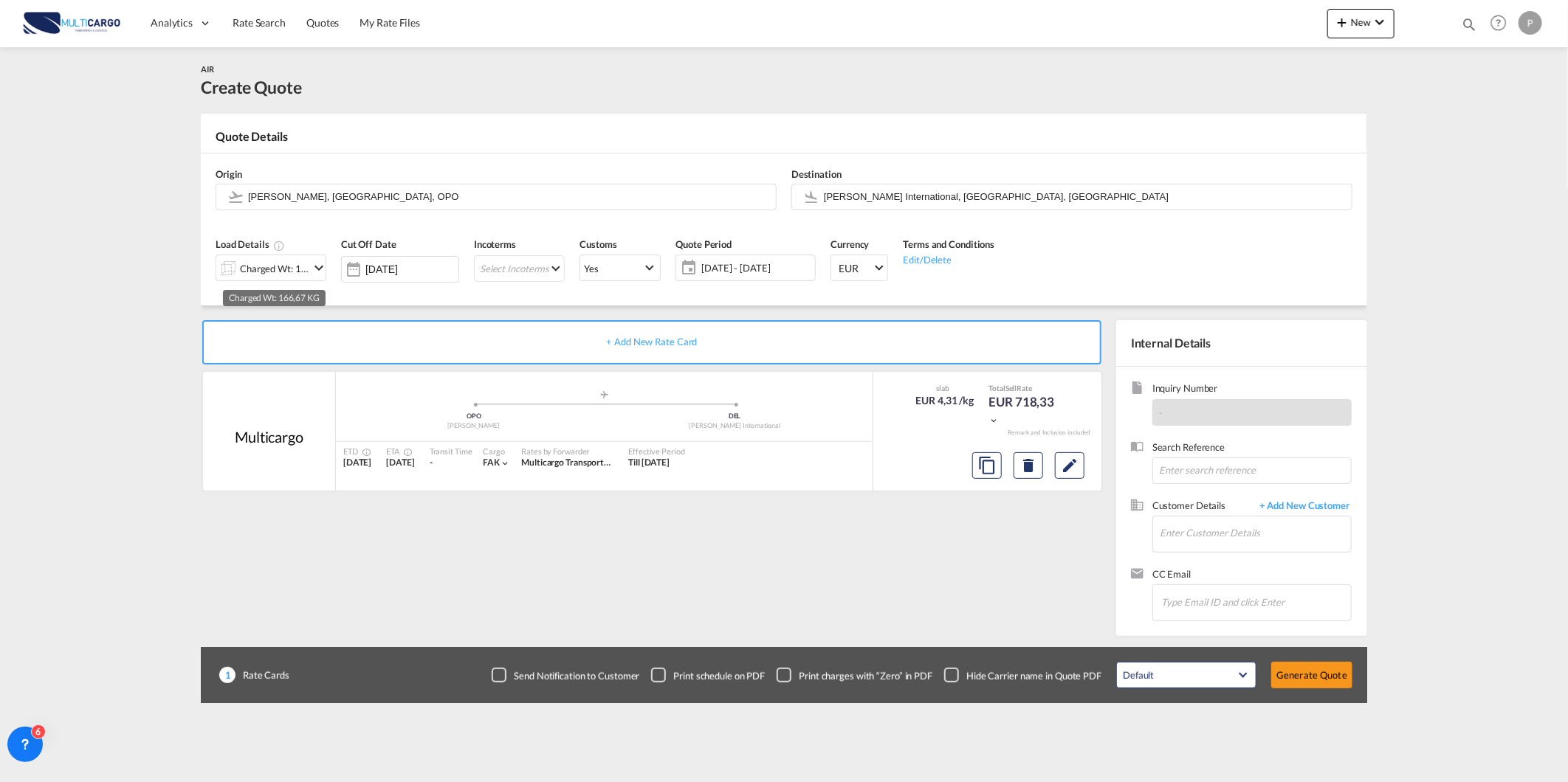
click at [268, 277] on div "Charged Wt: 166,67 KG" at bounding box center [275, 268] width 70 height 21
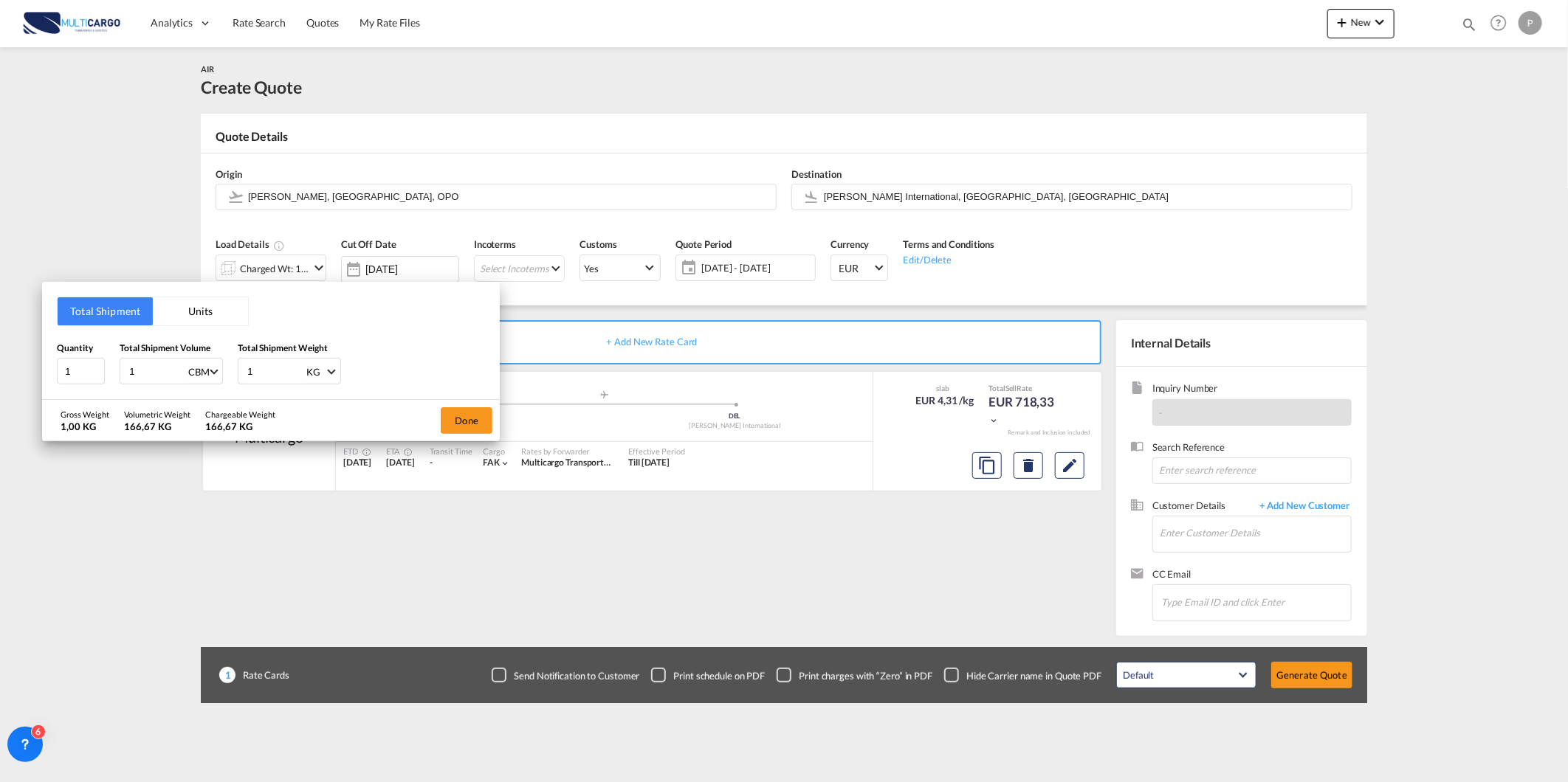
click at [1055, 269] on div "Total Shipment Units Quantity 1 Total Shipment Volume 1 CBM CBM CFT KG LB Total…" at bounding box center [784, 391] width 1568 height 782
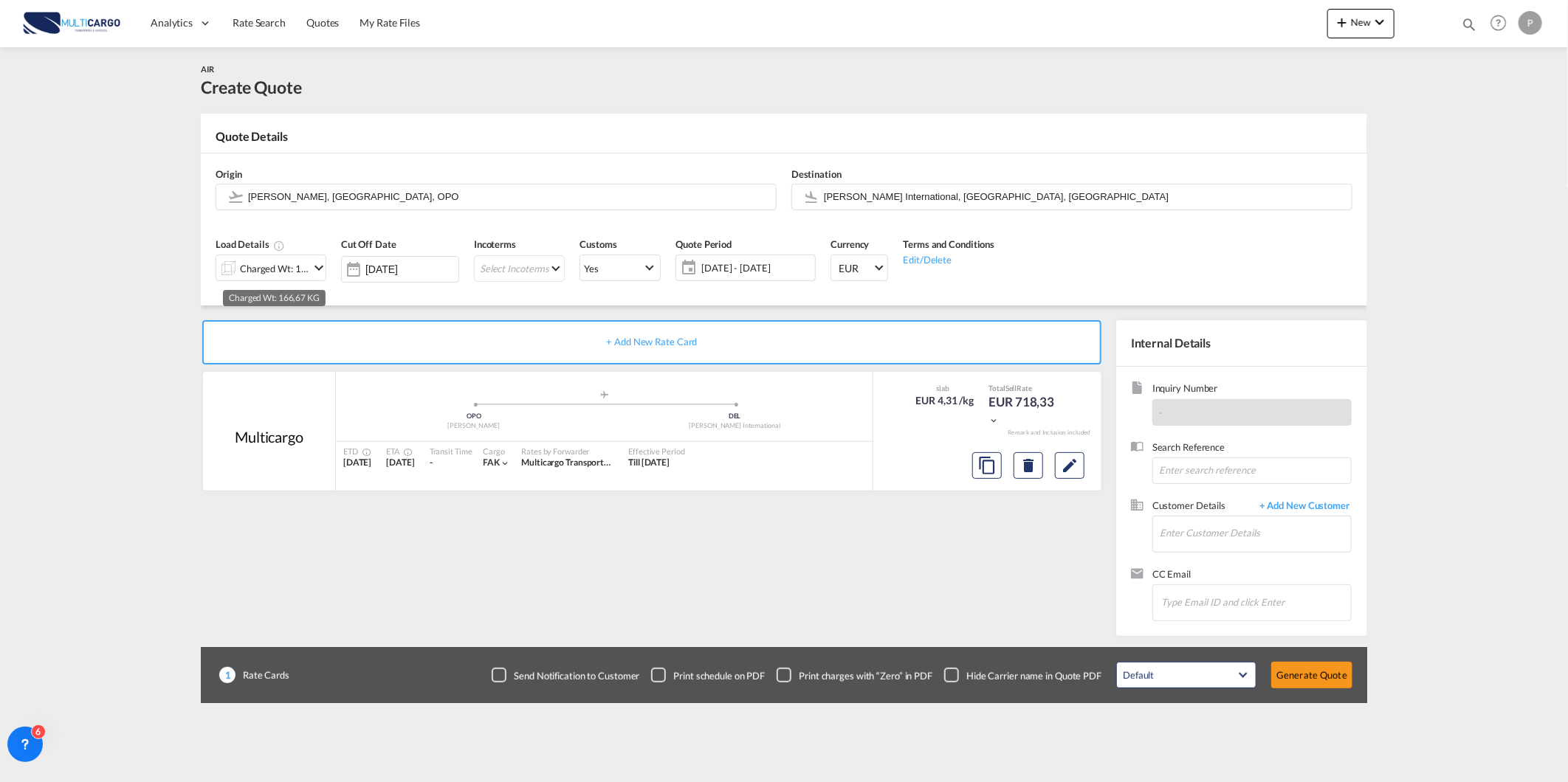
click at [275, 258] on div "Charged Wt: 166,67 KG" at bounding box center [275, 268] width 70 height 21
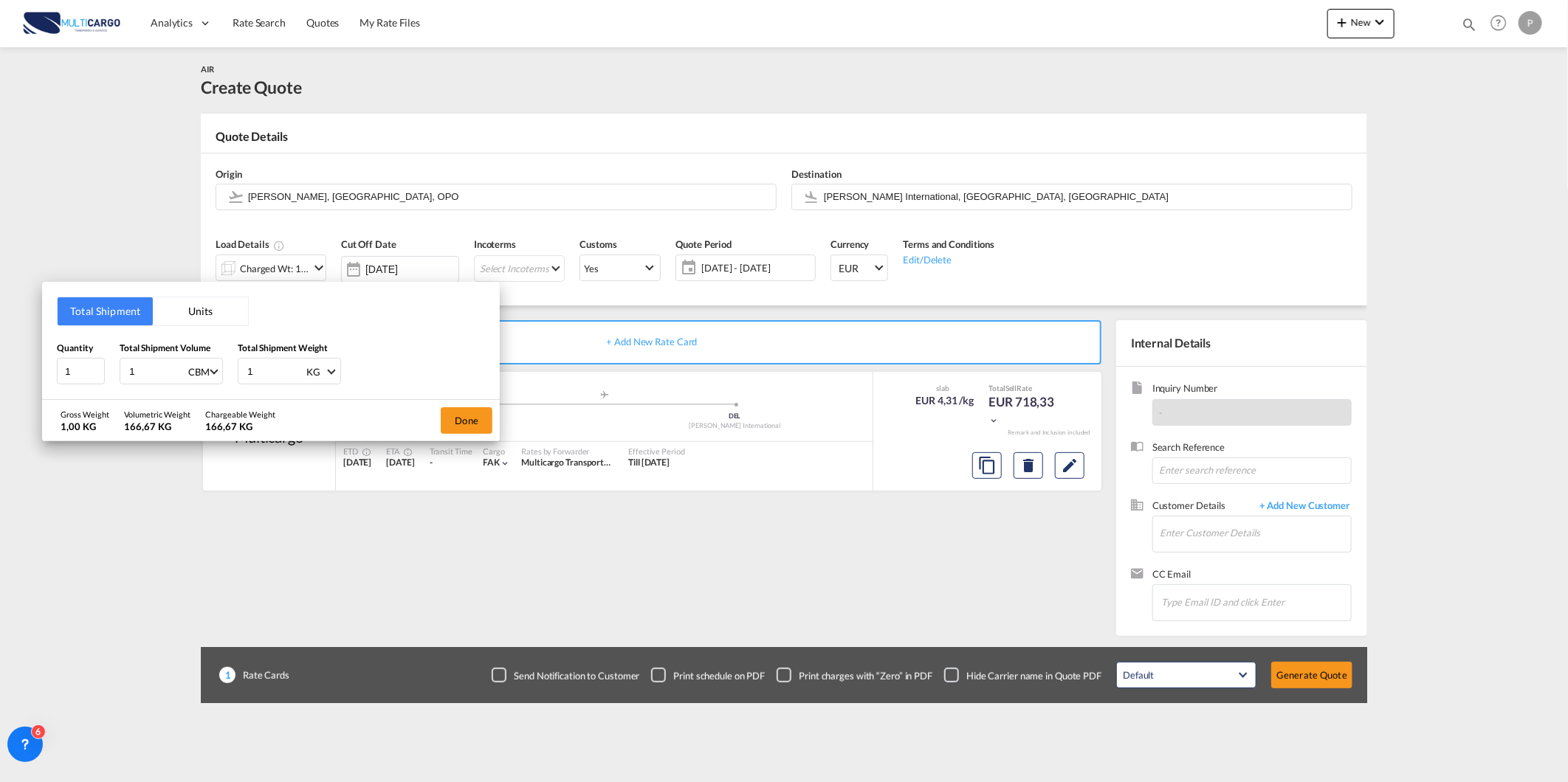
click at [192, 311] on button "Units" at bounding box center [201, 311] width 95 height 28
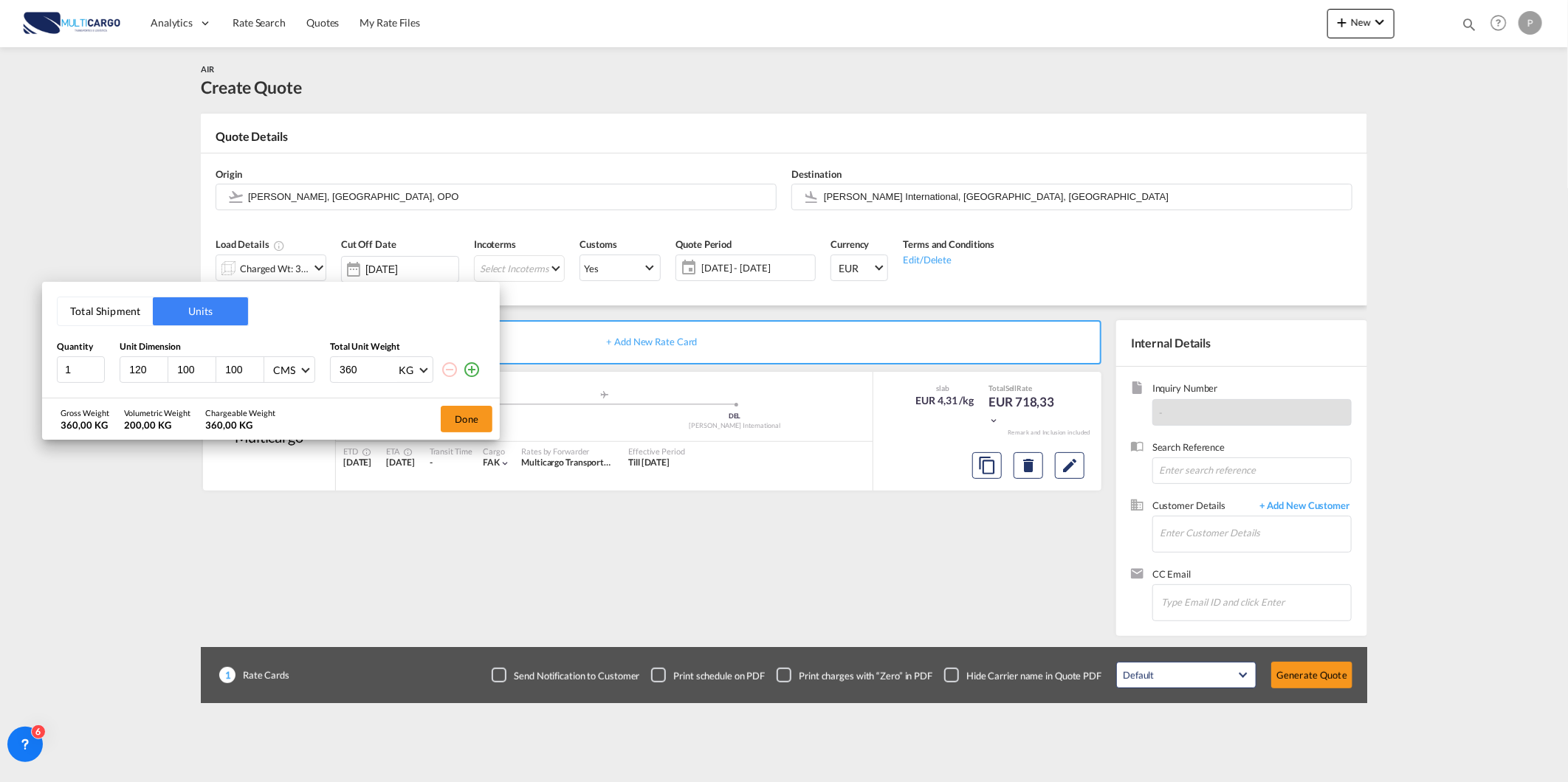
click at [120, 305] on button "Total Shipment" at bounding box center [105, 311] width 95 height 28
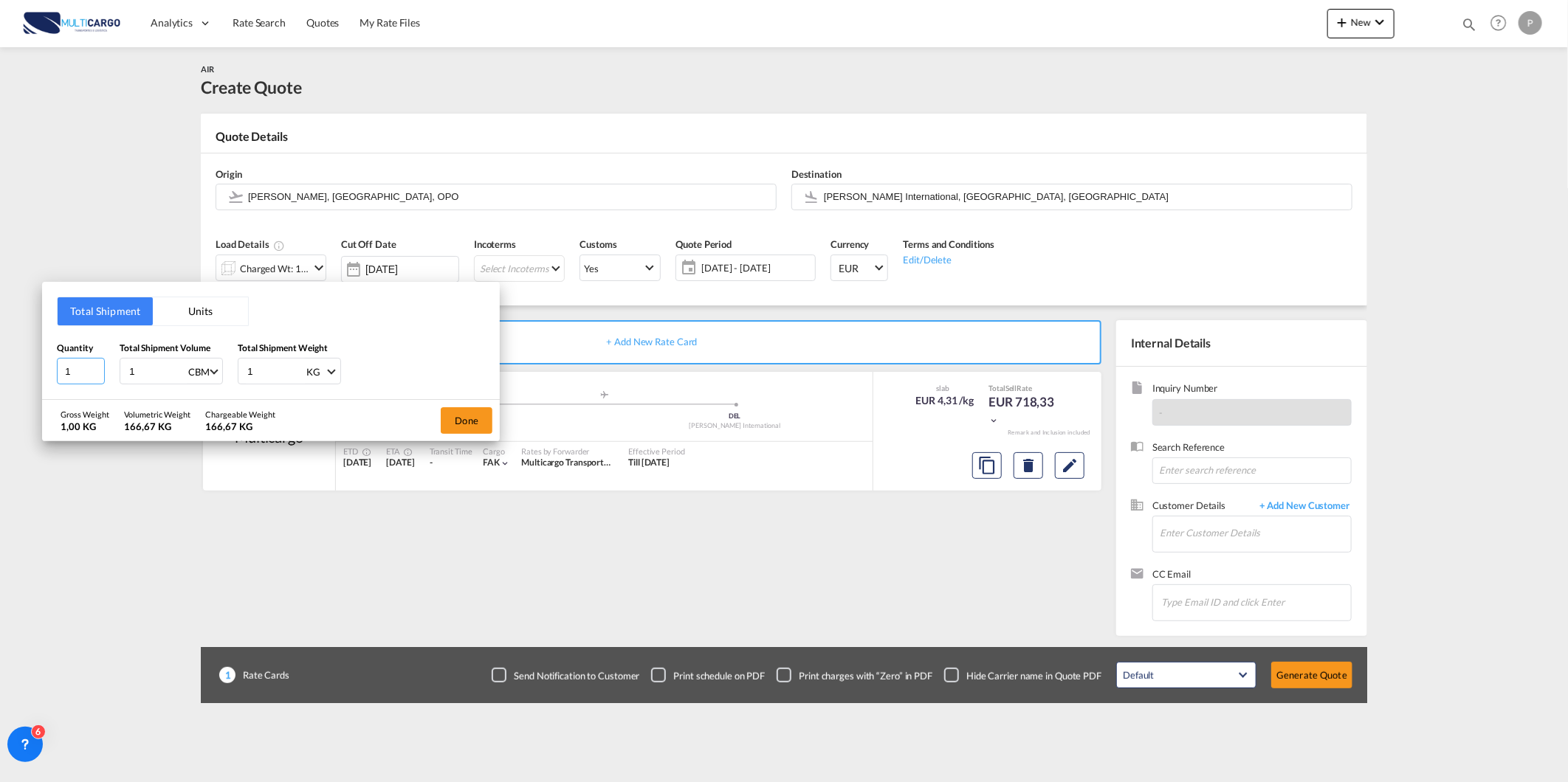
click at [42, 370] on div "Total Shipment Units Quantity 1 Total Shipment Volume 1 CBM CBM CFT KG LB Total…" at bounding box center [271, 341] width 458 height 118
type input "2"
type input "3"
type input "611"
click at [470, 408] on button "Done" at bounding box center [467, 421] width 52 height 27
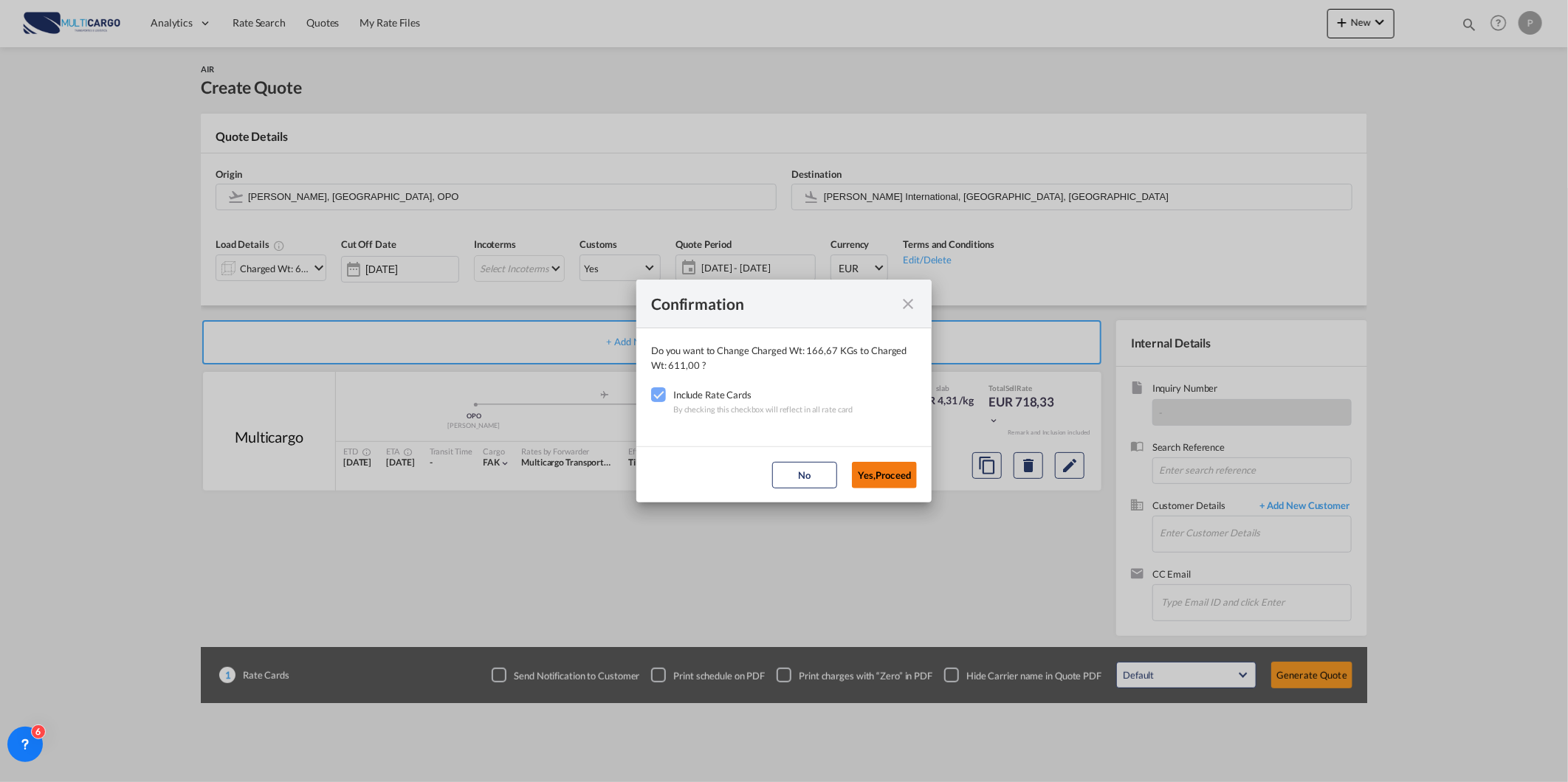
click at [894, 471] on button "Yes,Proceed" at bounding box center [884, 475] width 65 height 27
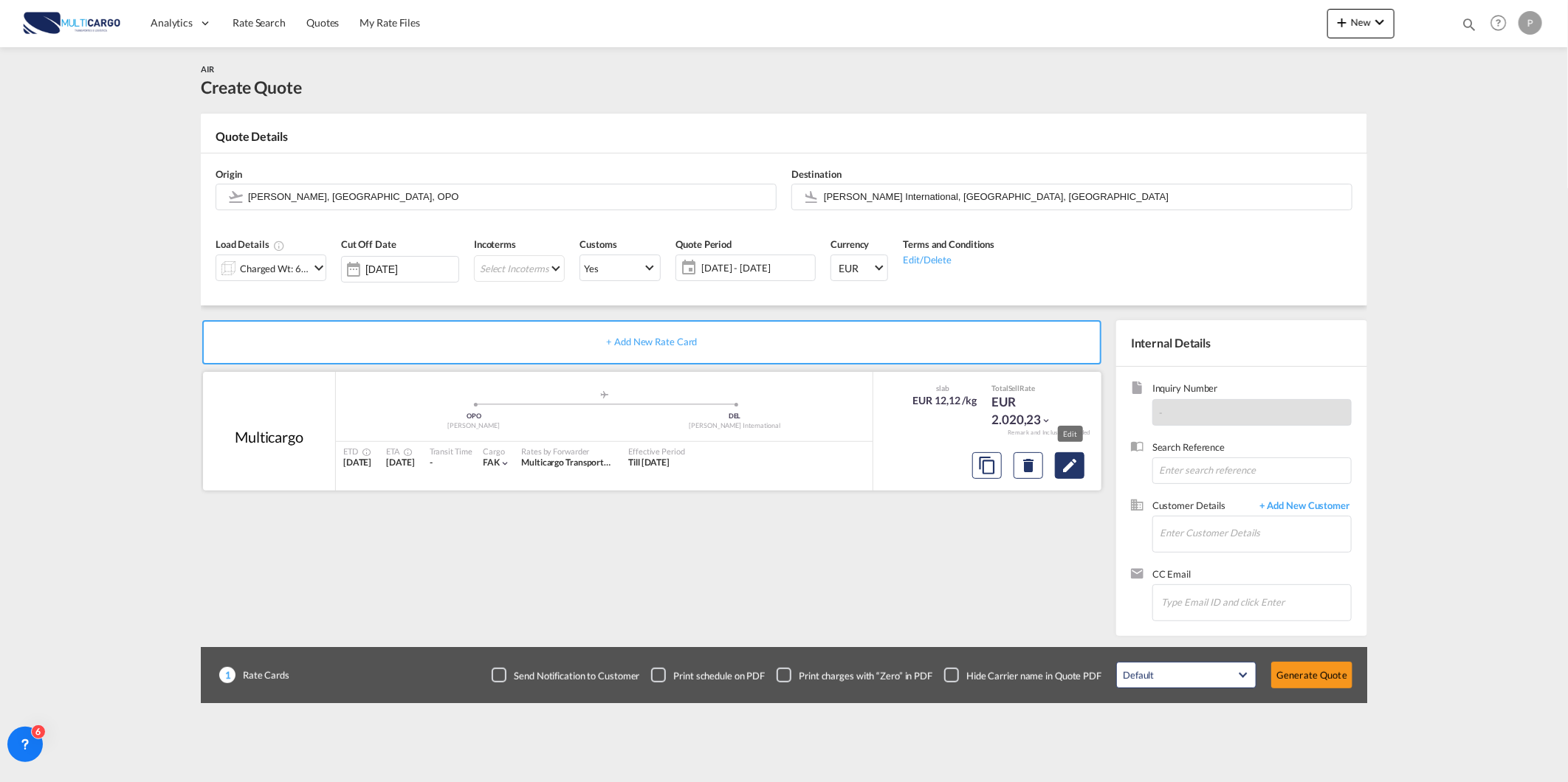
click at [1073, 475] on button "Edit" at bounding box center [1069, 465] width 30 height 27
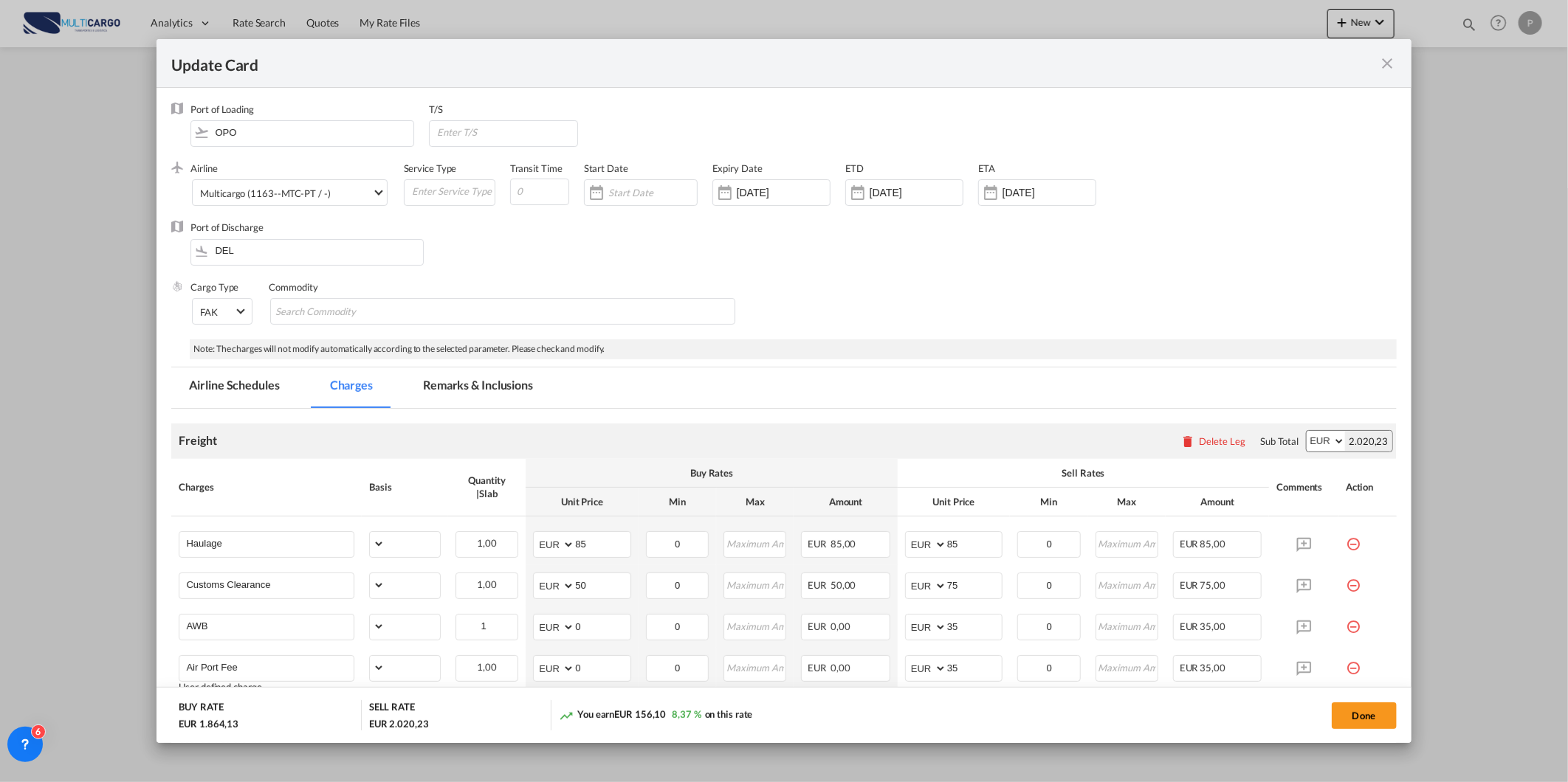
select select "per_shipment"
select select "per_awb"
select select "per_document"
select select "per_shipment"
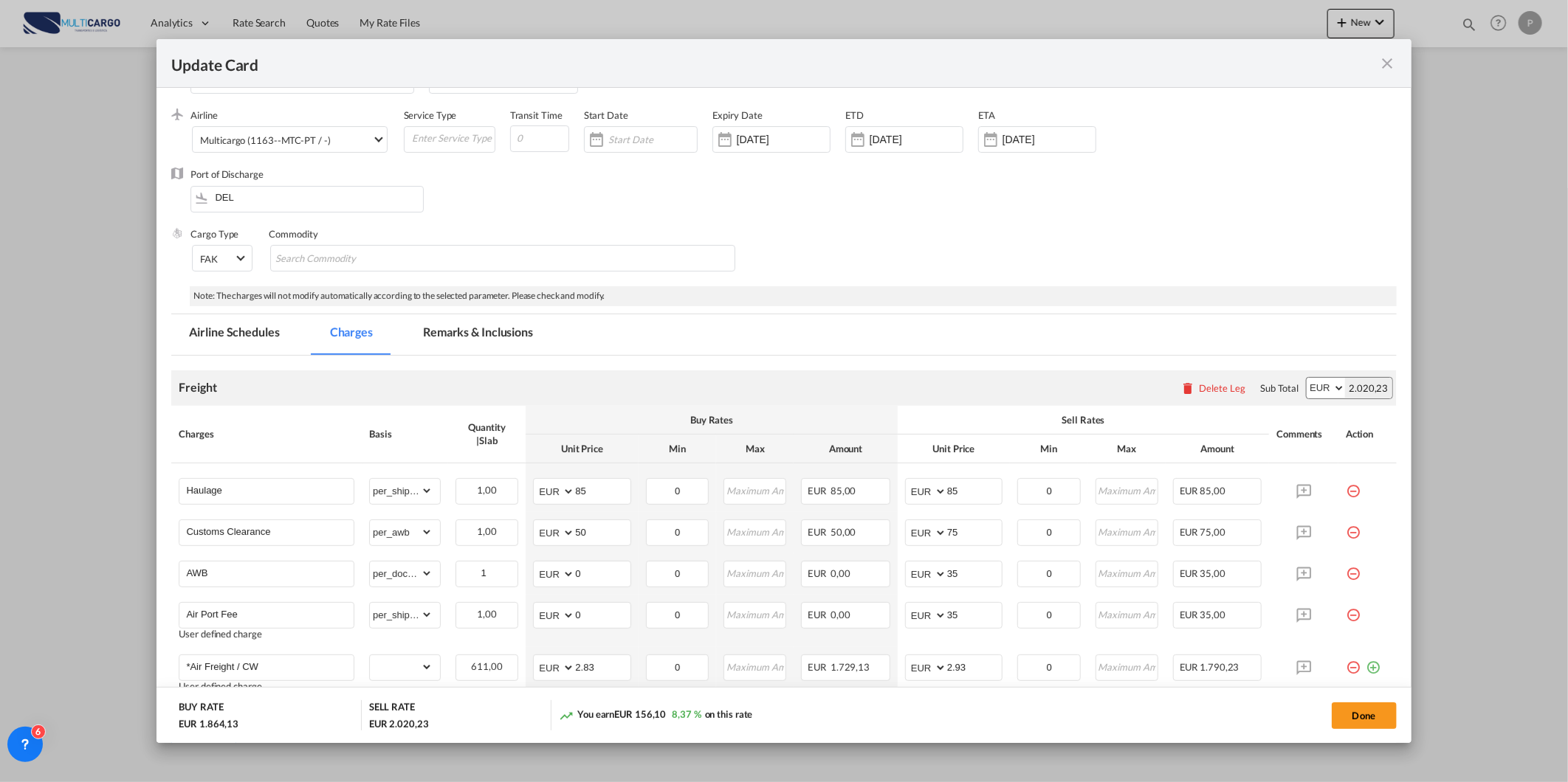
scroll to position [181, 0]
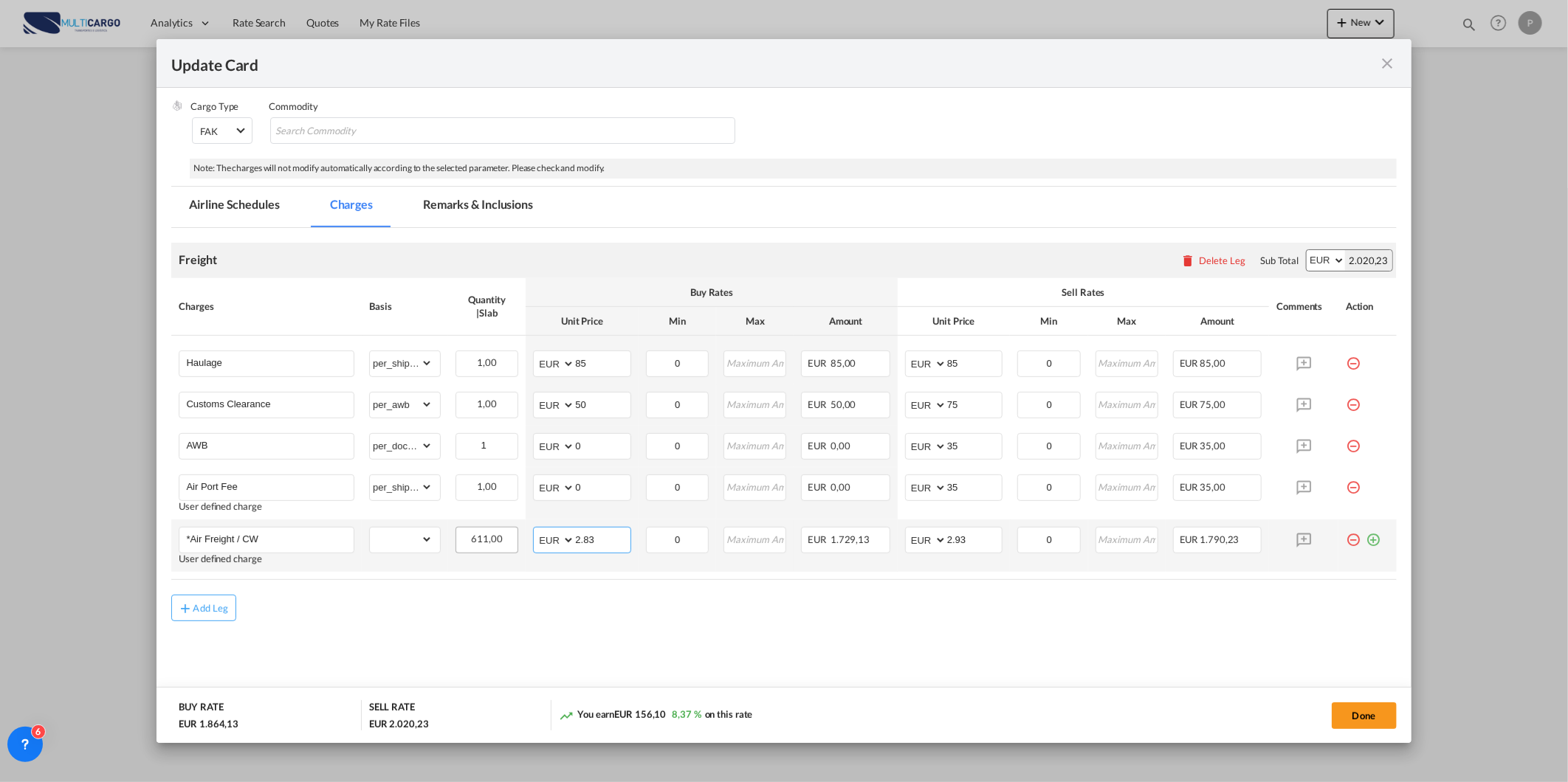
drag, startPoint x: 598, startPoint y: 539, endPoint x: 489, endPoint y: 537, distance: 109.0
click at [489, 537] on tr "*Air Freight / CW User defined charge Please Enter Already Exists gross_weight …" at bounding box center [784, 546] width 1224 height 53
type input "0.92"
type input "1.32"
drag, startPoint x: 983, startPoint y: 357, endPoint x: 788, endPoint y: 356, distance: 195.0
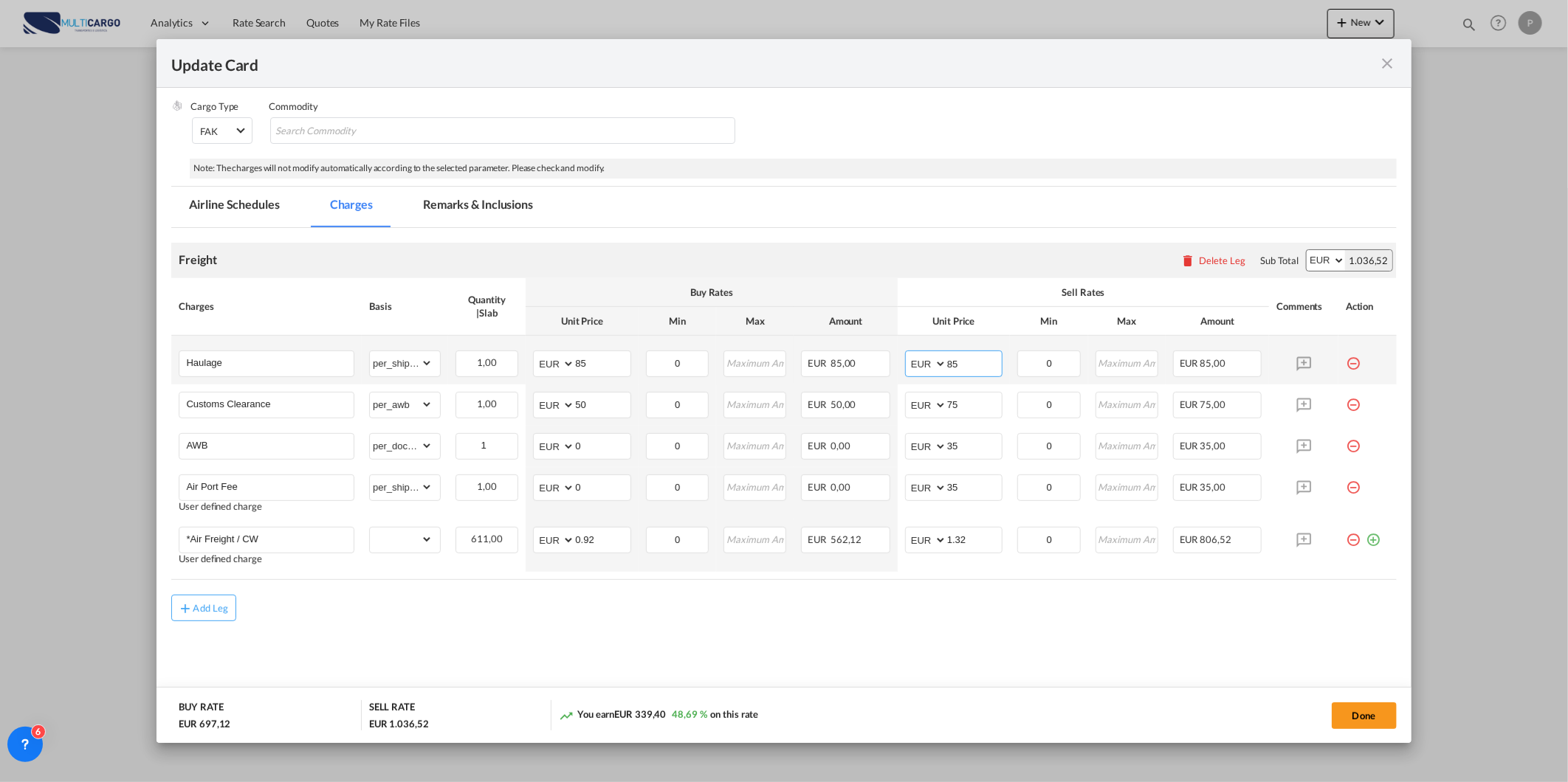
click at [788, 356] on tr "Haulage Please Enter Already Exists gross_weight volumetric_weight per_shipment…" at bounding box center [784, 360] width 1224 height 49
type input "180"
click at [899, 596] on div "Add Leg" at bounding box center [784, 608] width 1224 height 27
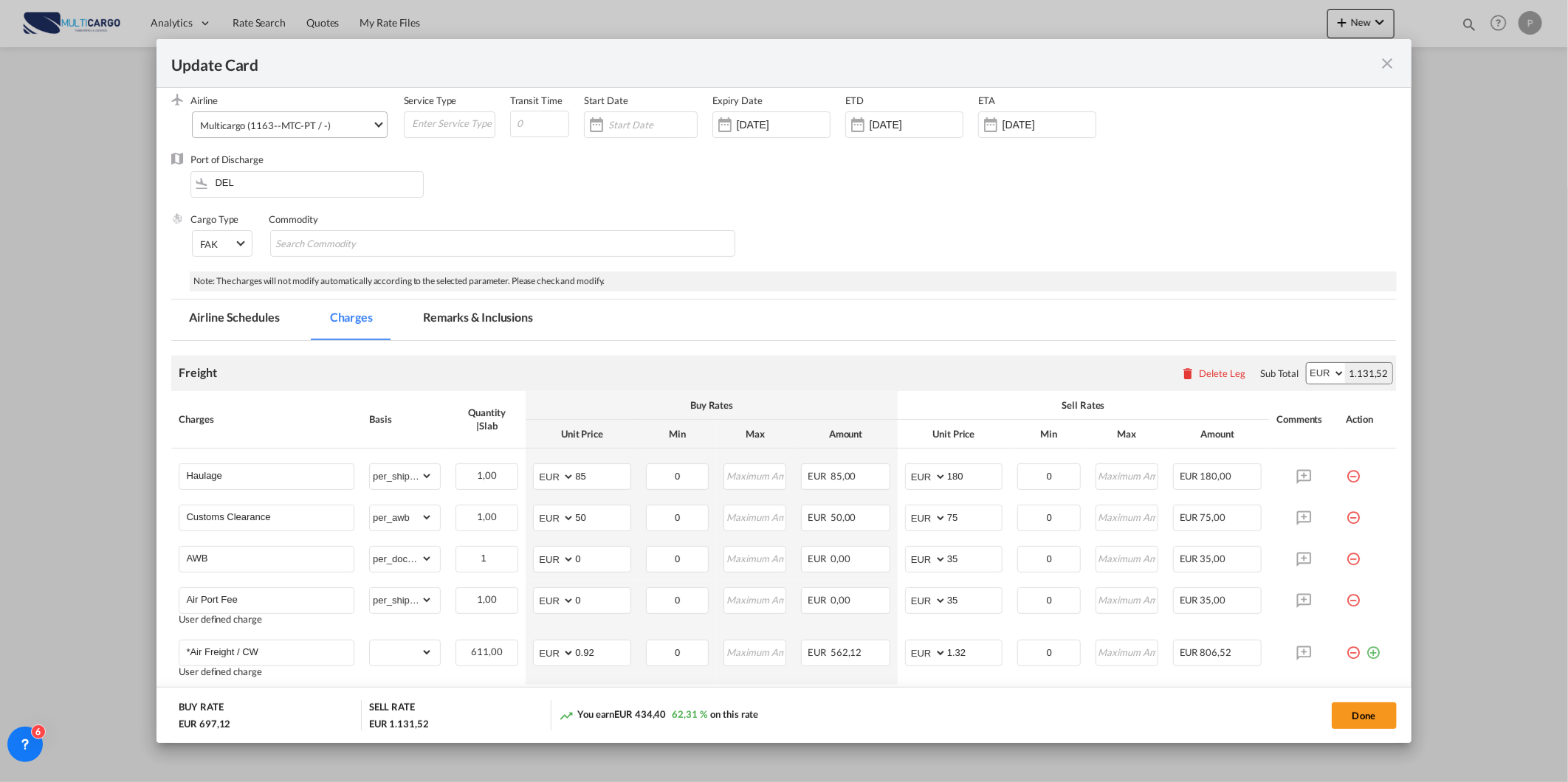
scroll to position [0, 0]
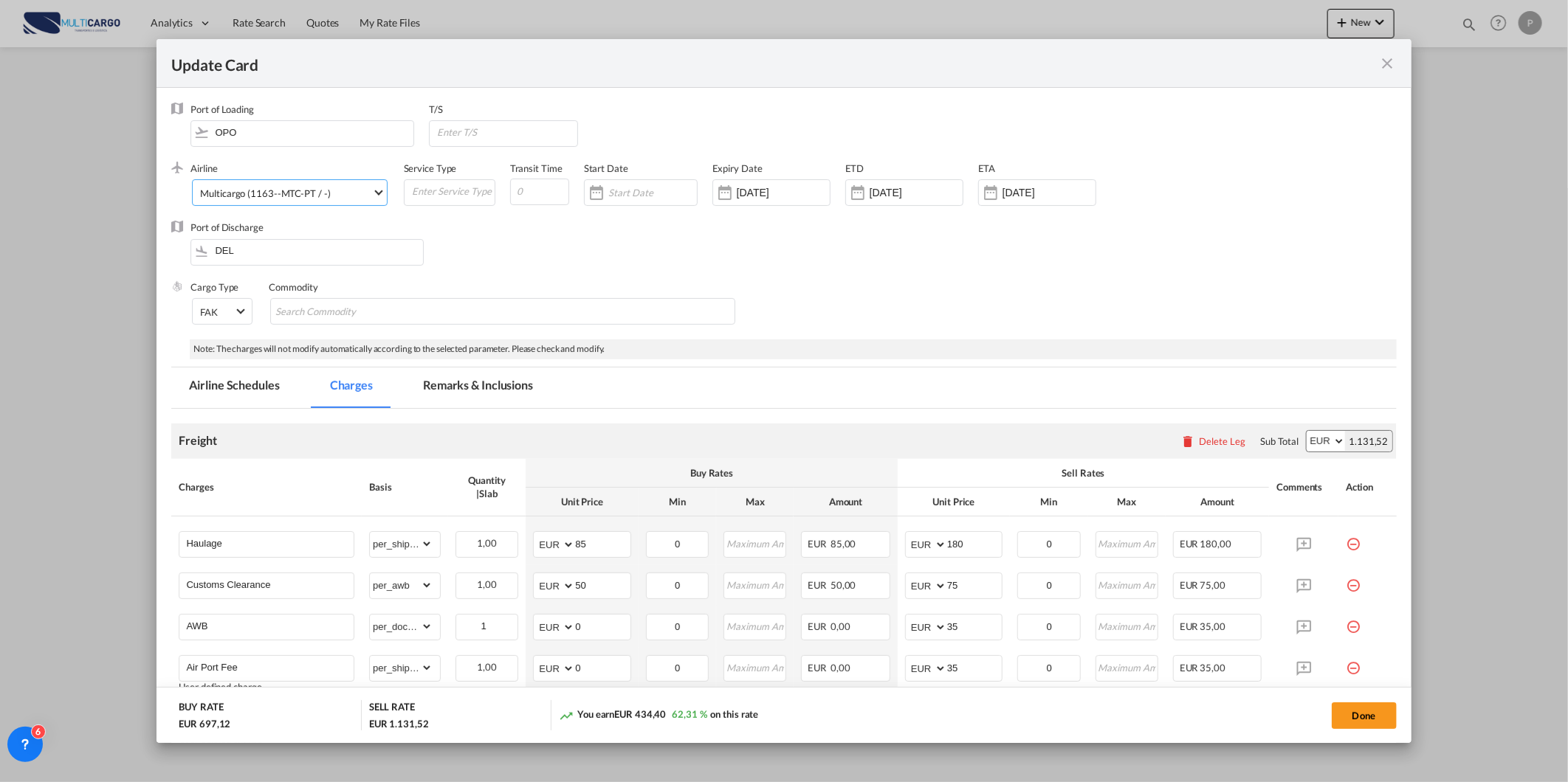
click at [248, 188] on div "Multicargo (1163--MTC-PT / -)" at bounding box center [264, 193] width 130 height 12
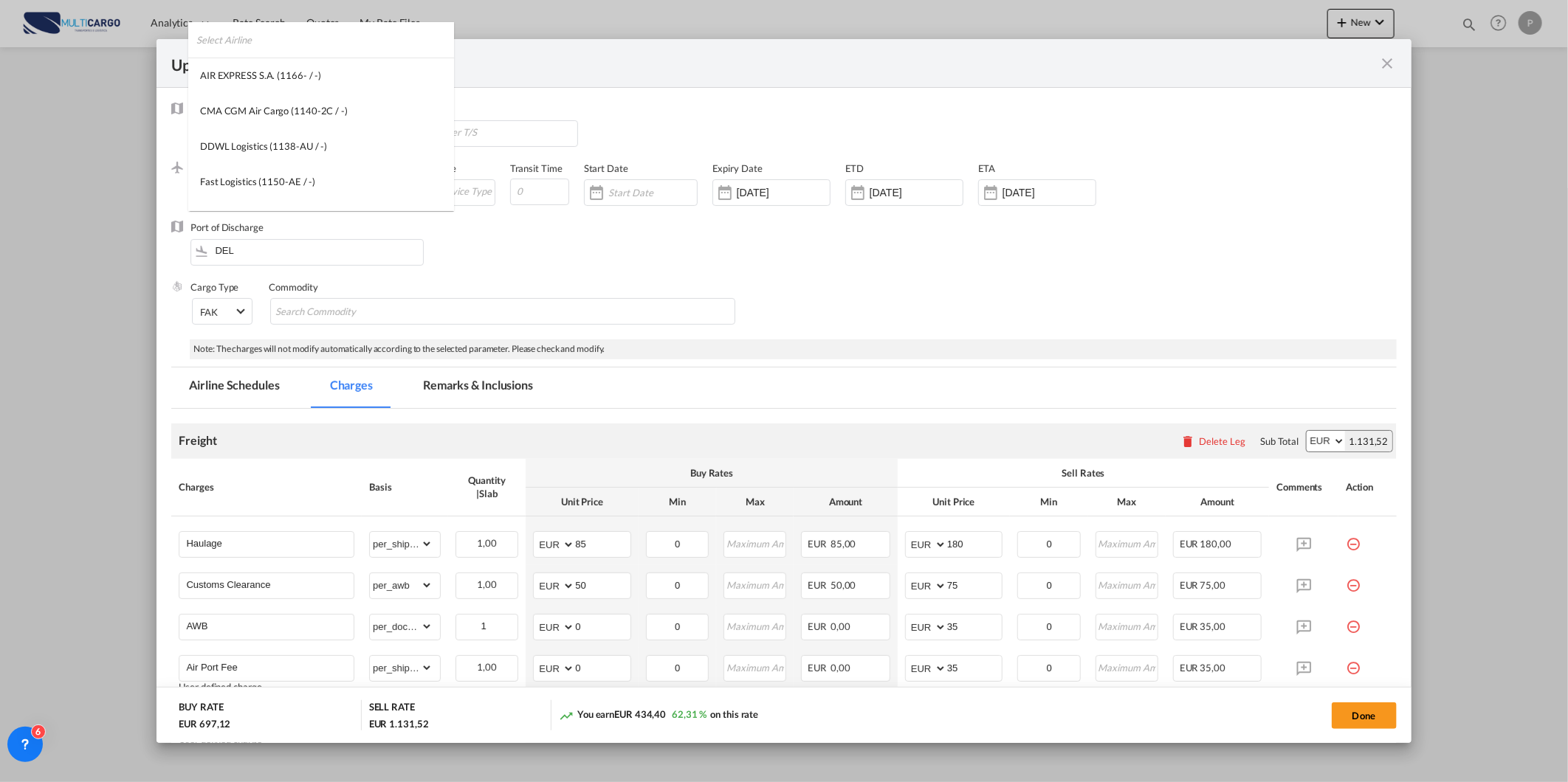
click at [425, 38] on input "search" at bounding box center [325, 40] width 258 height 36
type input "iag"
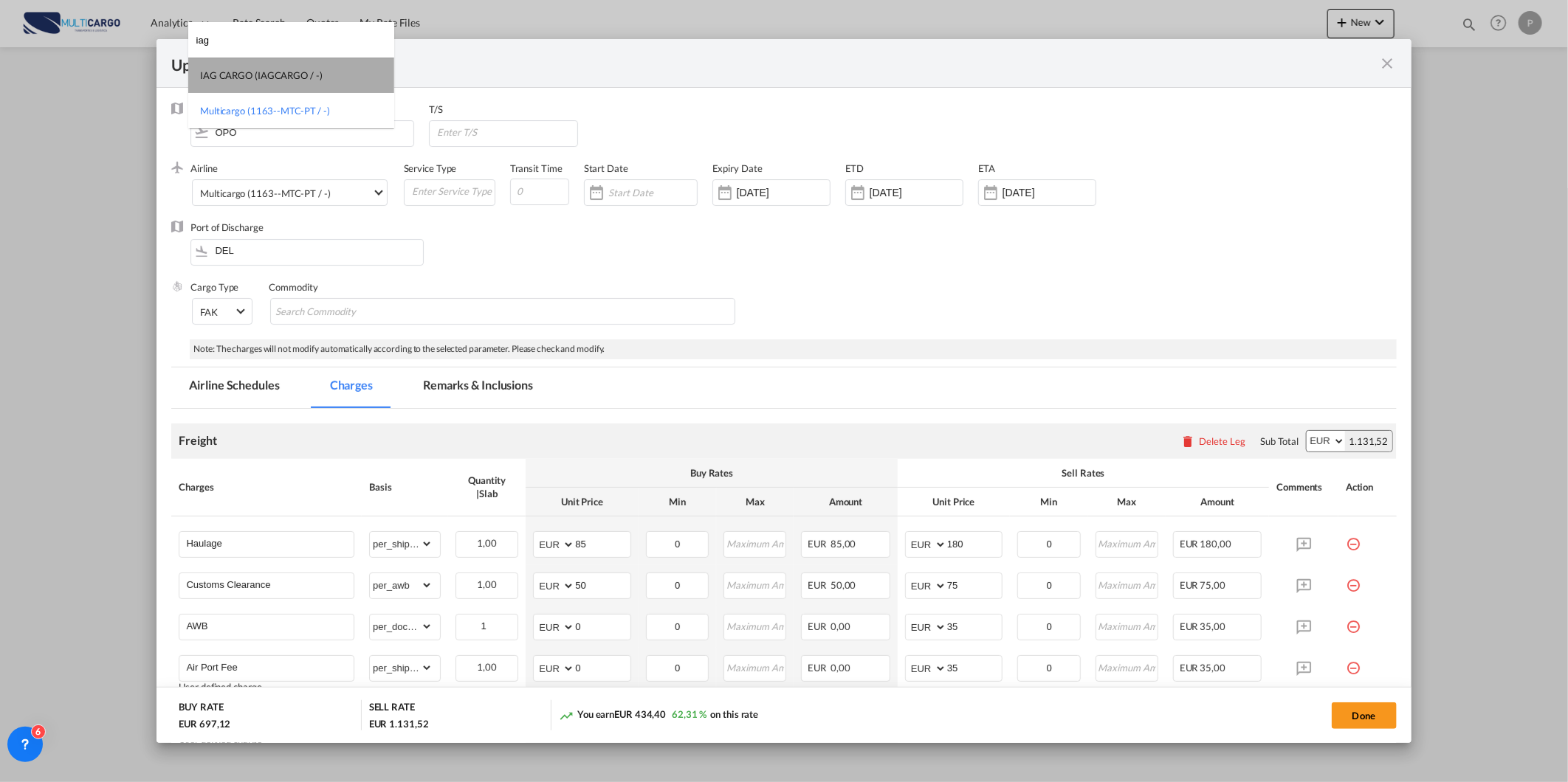
drag, startPoint x: 353, startPoint y: 81, endPoint x: 341, endPoint y: 90, distance: 15.0
click at [341, 90] on md-option "IAG CARGO (IAGCARGO / -)" at bounding box center [291, 75] width 206 height 36
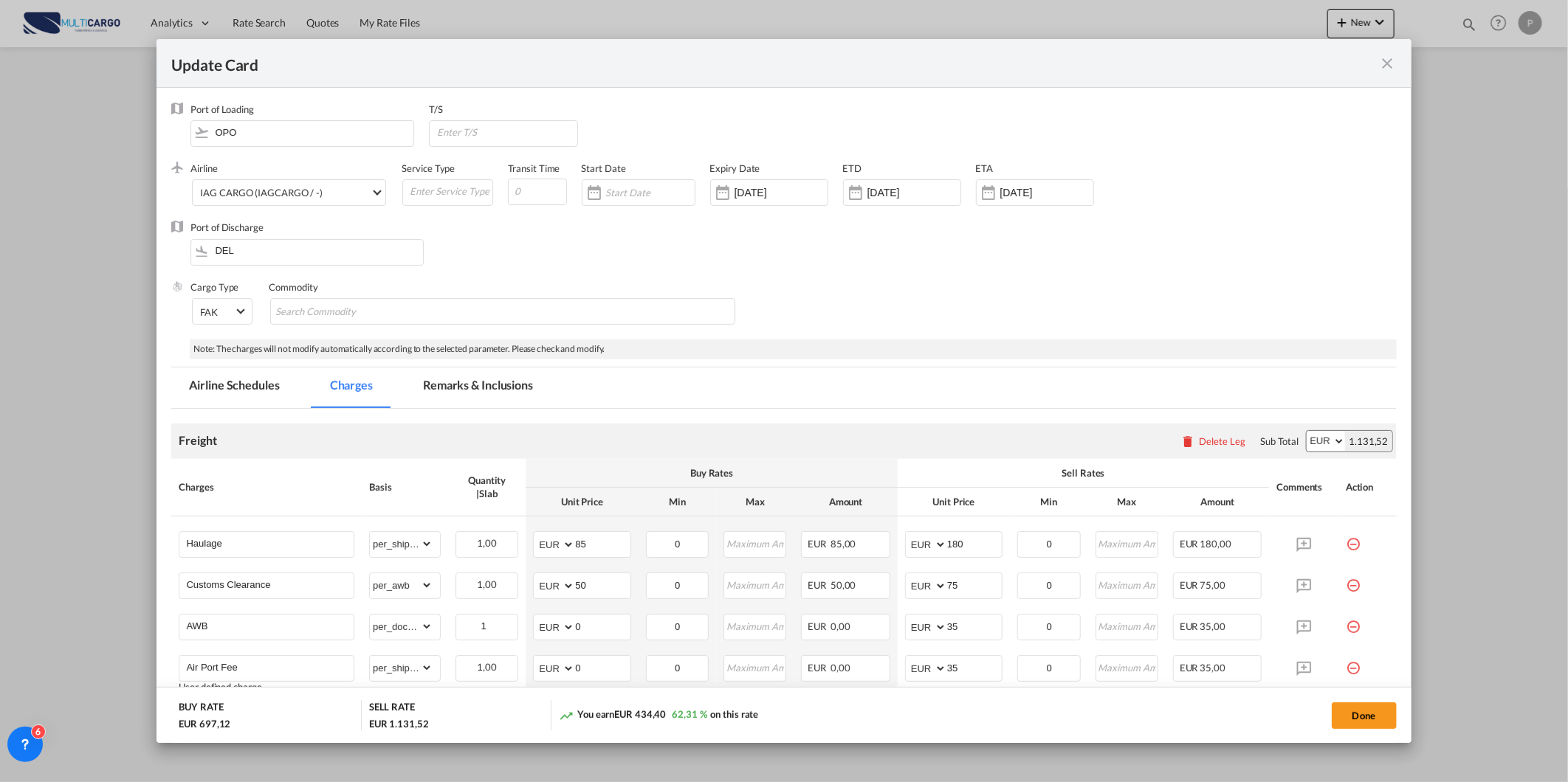
click at [1005, 313] on div "Cargo Type FAK FAK GCR GDSM General Cargo Hazardous Cargo Ambient Foodstuff Chi…" at bounding box center [792, 310] width 1205 height 59
click at [1349, 709] on button "Done" at bounding box center [1363, 716] width 65 height 27
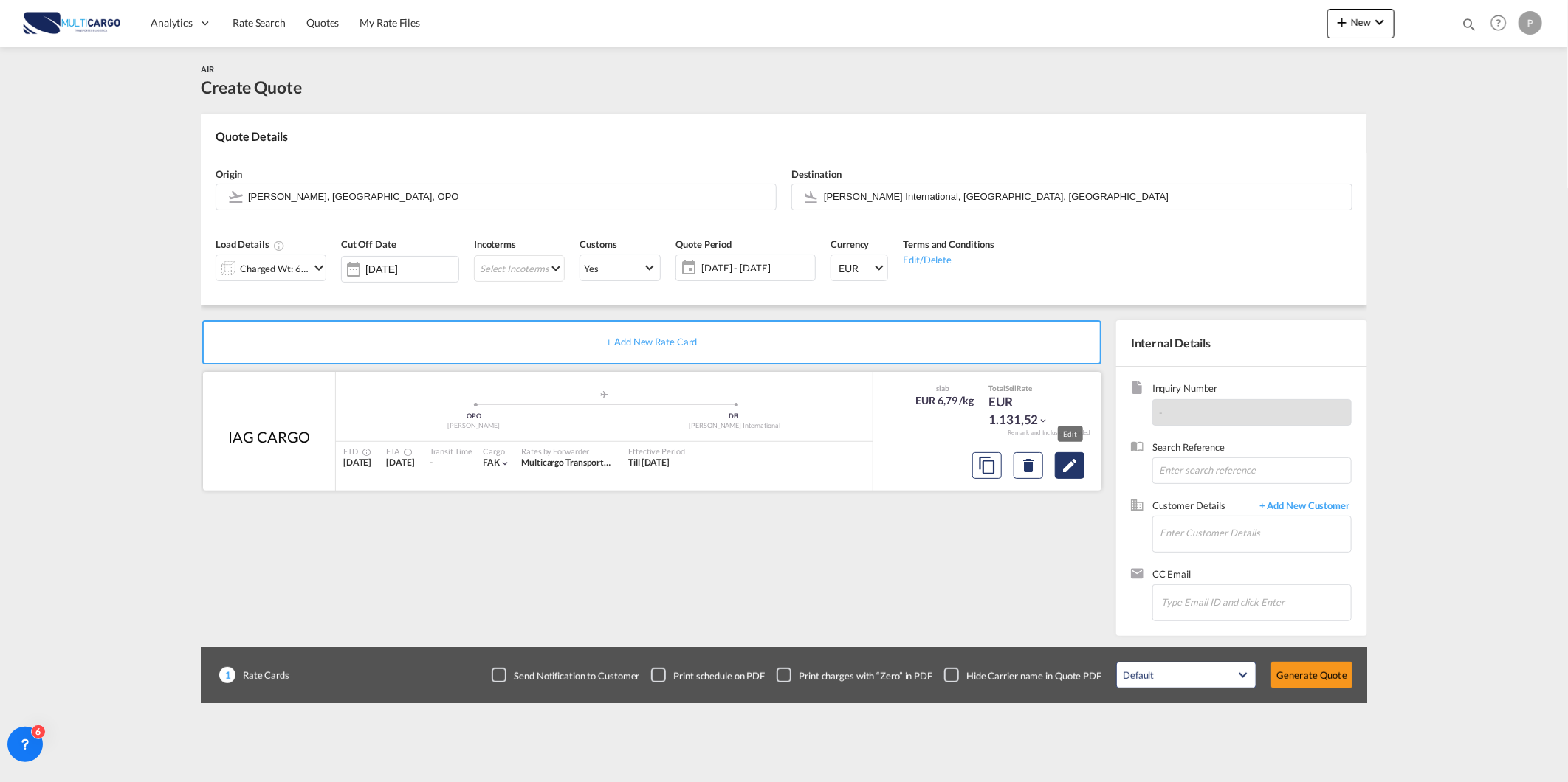
click at [1064, 469] on md-icon "Edit" at bounding box center [1070, 466] width 18 height 18
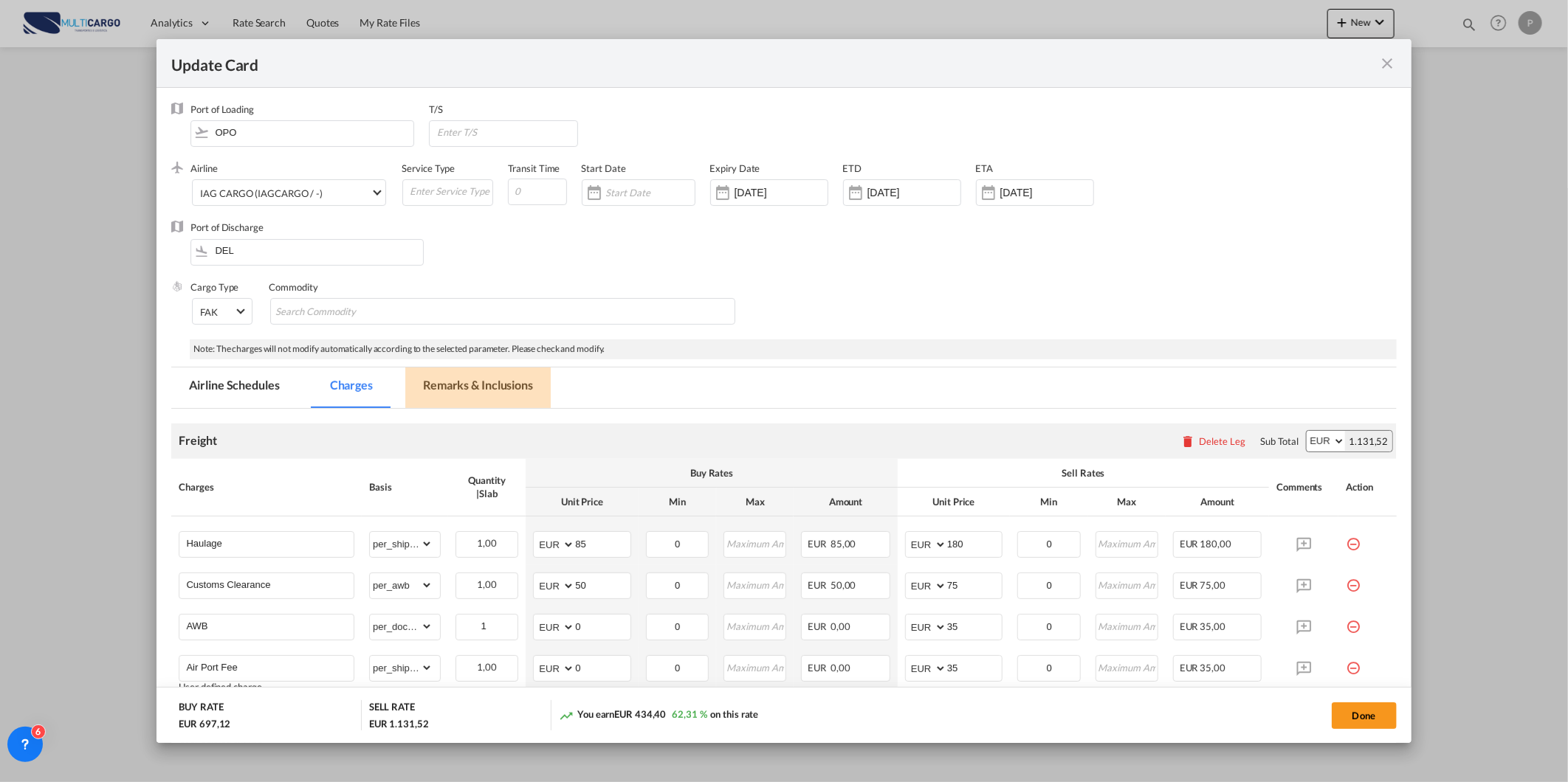
click at [502, 386] on md-tab-item "Remarks & Inclusions" at bounding box center [478, 388] width 146 height 40
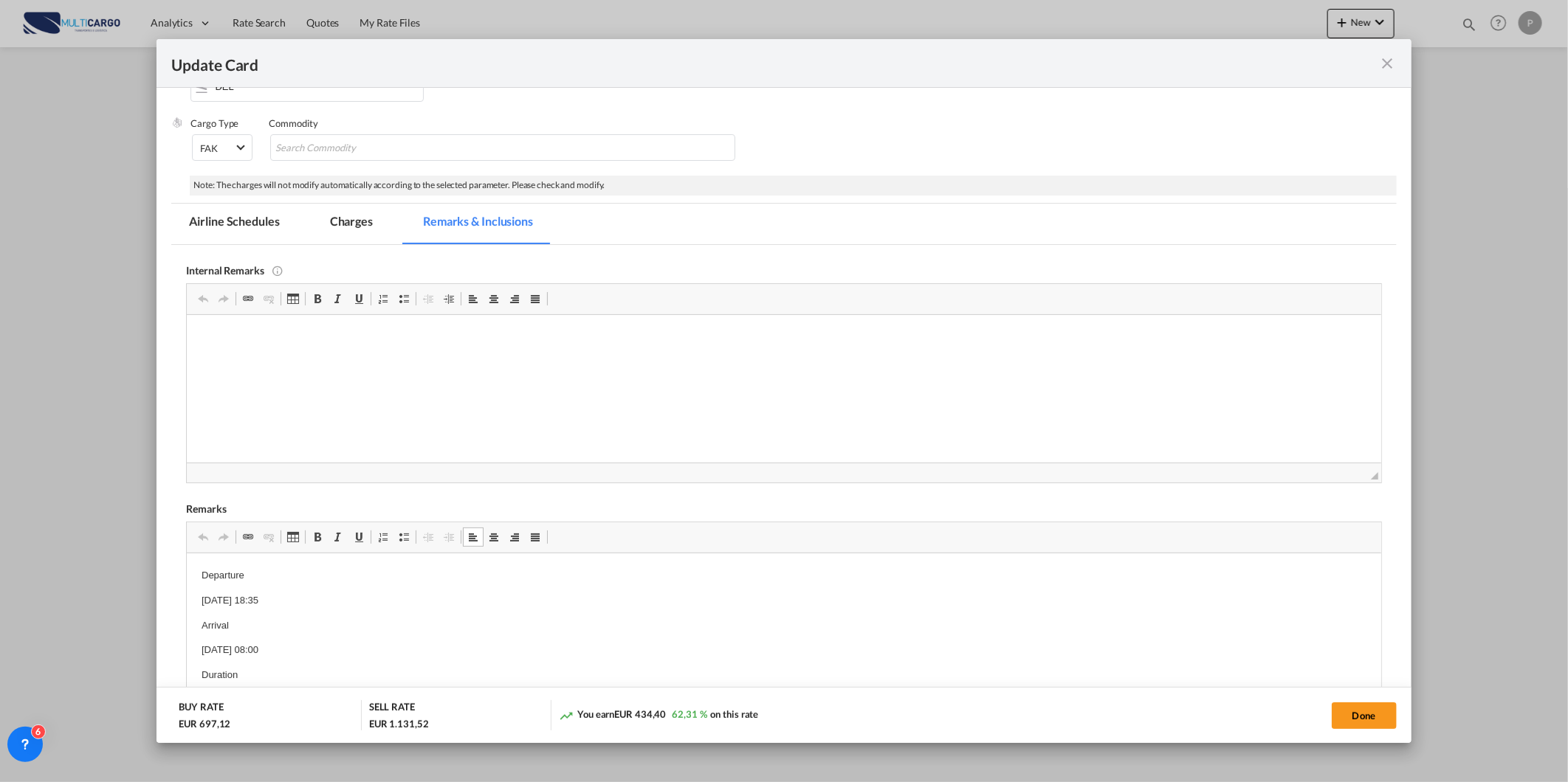
scroll to position [53, 0]
click at [1356, 716] on button "Done" at bounding box center [1363, 716] width 65 height 27
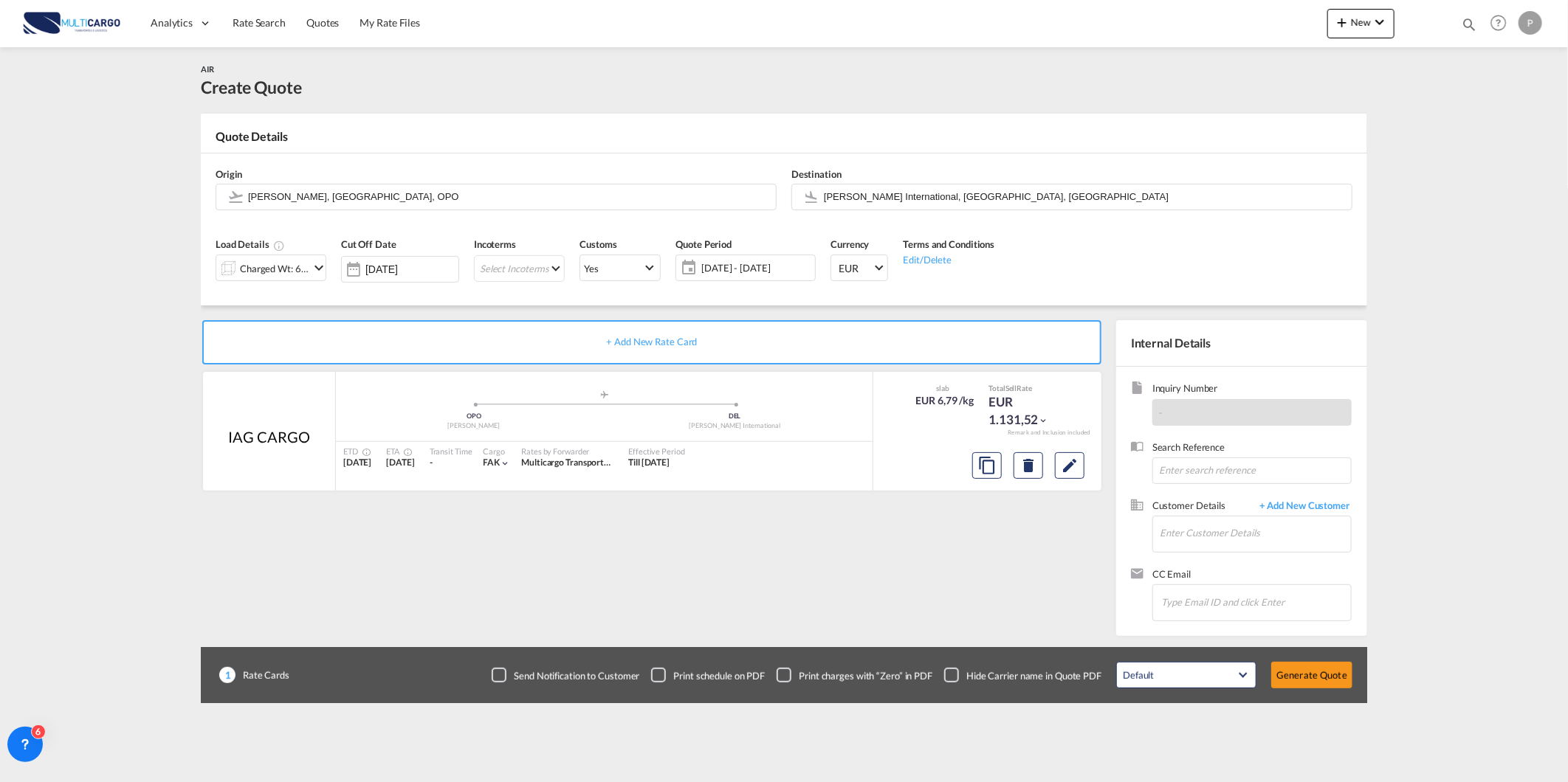
scroll to position [9, 0]
click at [829, 611] on div "+ Add New Rate Card IAG CARGO added by you .a{fill:#aaa8ad;} .a{fill:#aaa8ad;} …" at bounding box center [654, 474] width 908 height 308
click at [1291, 536] on input "Enter Customer Details" at bounding box center [1255, 533] width 191 height 33
paste input "[PERSON_NAME][EMAIL_ADDRESS][DOMAIN_NAME]"
click at [1274, 560] on div "[PERSON_NAME] [PERSON_NAME] [PERSON_NAME][EMAIL_ADDRESS][DOMAIN_NAME] | RAD Log…" at bounding box center [1299, 559] width 281 height 40
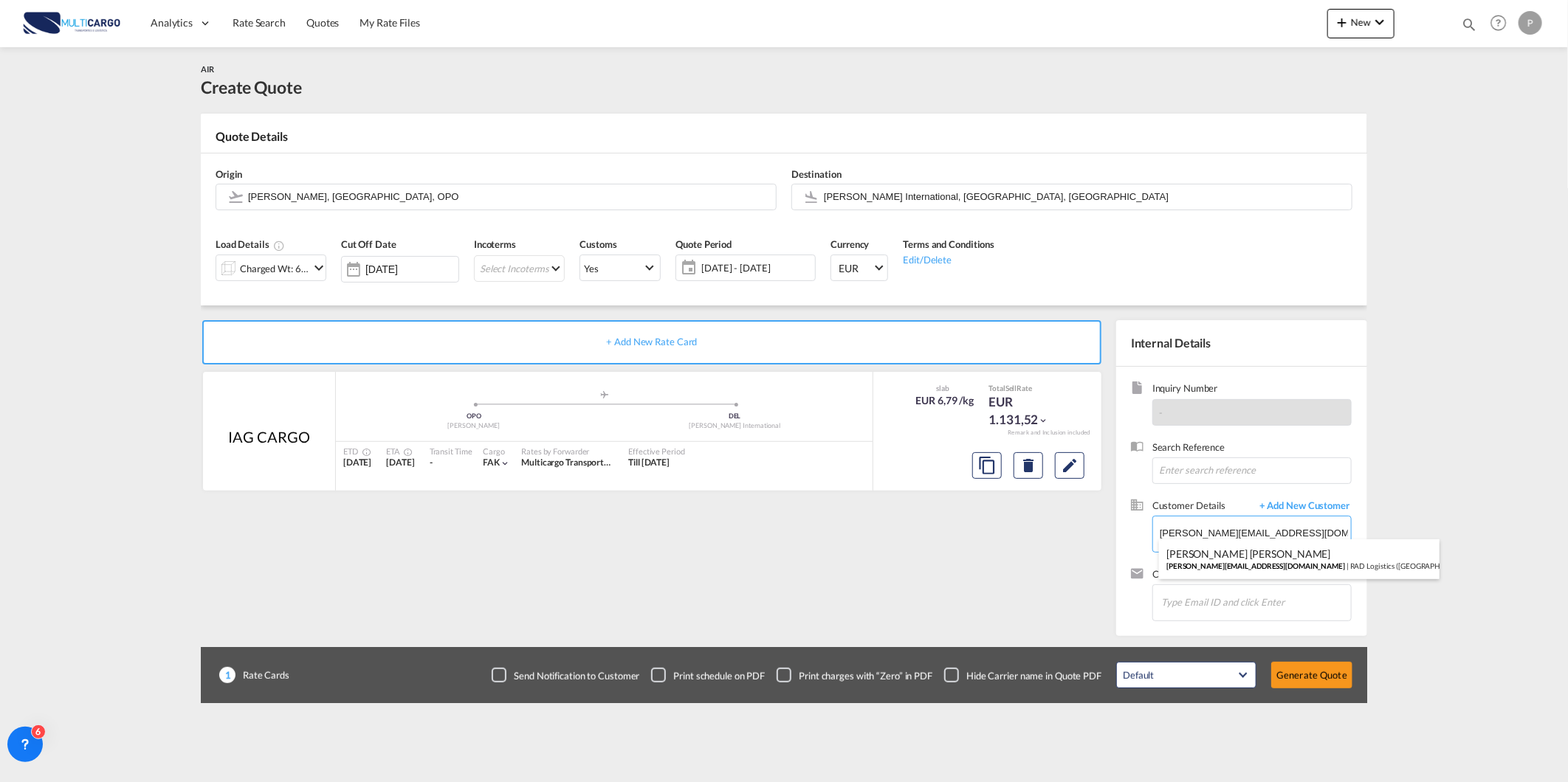
type input "RAD Logistics ([GEOGRAPHIC_DATA]) Pvt. Ltd., [PERSON_NAME] [PERSON_NAME], [PERS…"
click at [1308, 672] on button "Generate Quote" at bounding box center [1312, 675] width 81 height 27
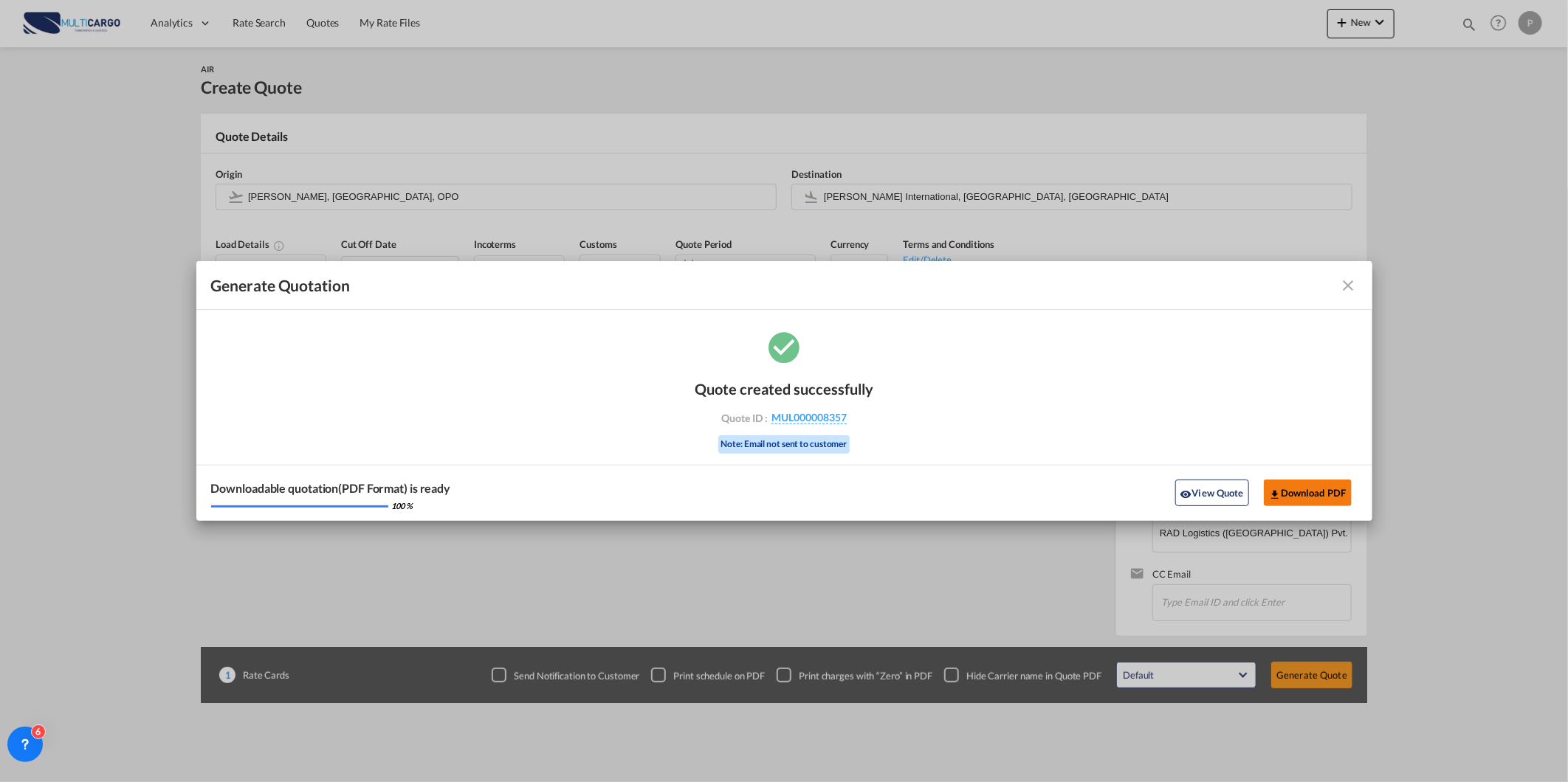
click at [1287, 484] on button "Download PDF" at bounding box center [1307, 492] width 88 height 27
